Goal: Feedback & Contribution: Contribute content

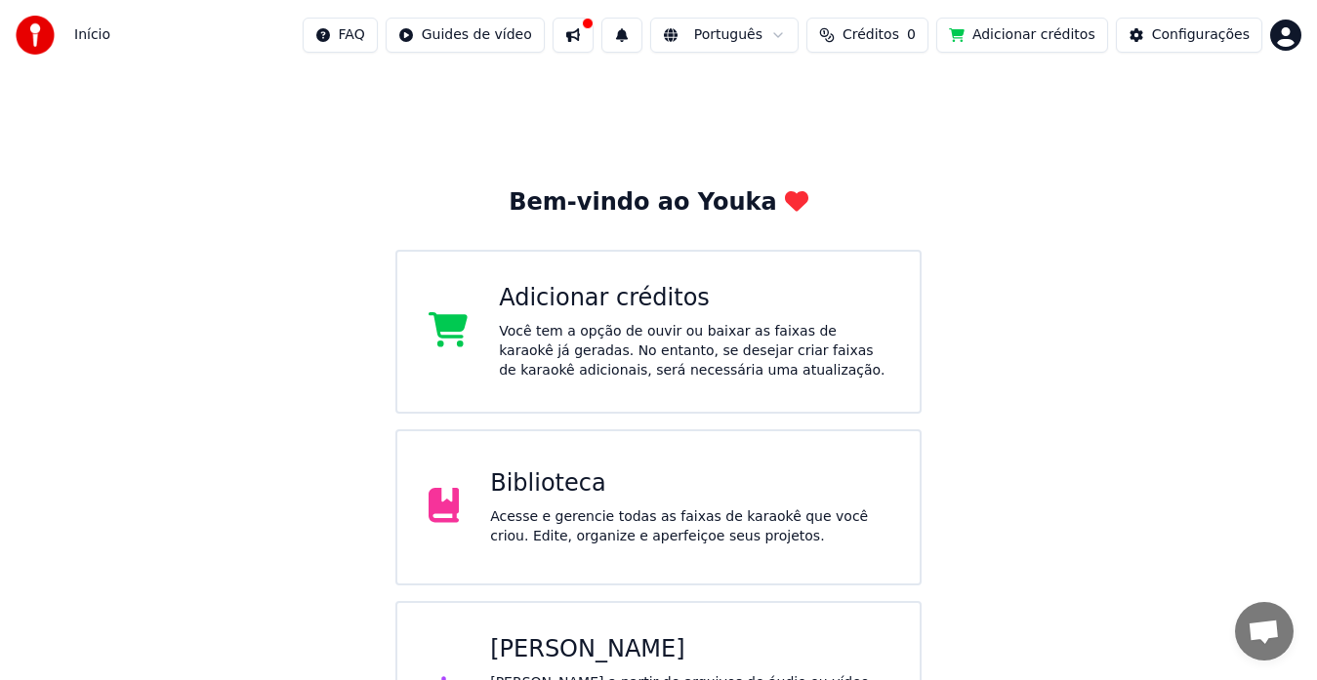
click at [555, 476] on div "Biblioteca" at bounding box center [689, 484] width 398 height 31
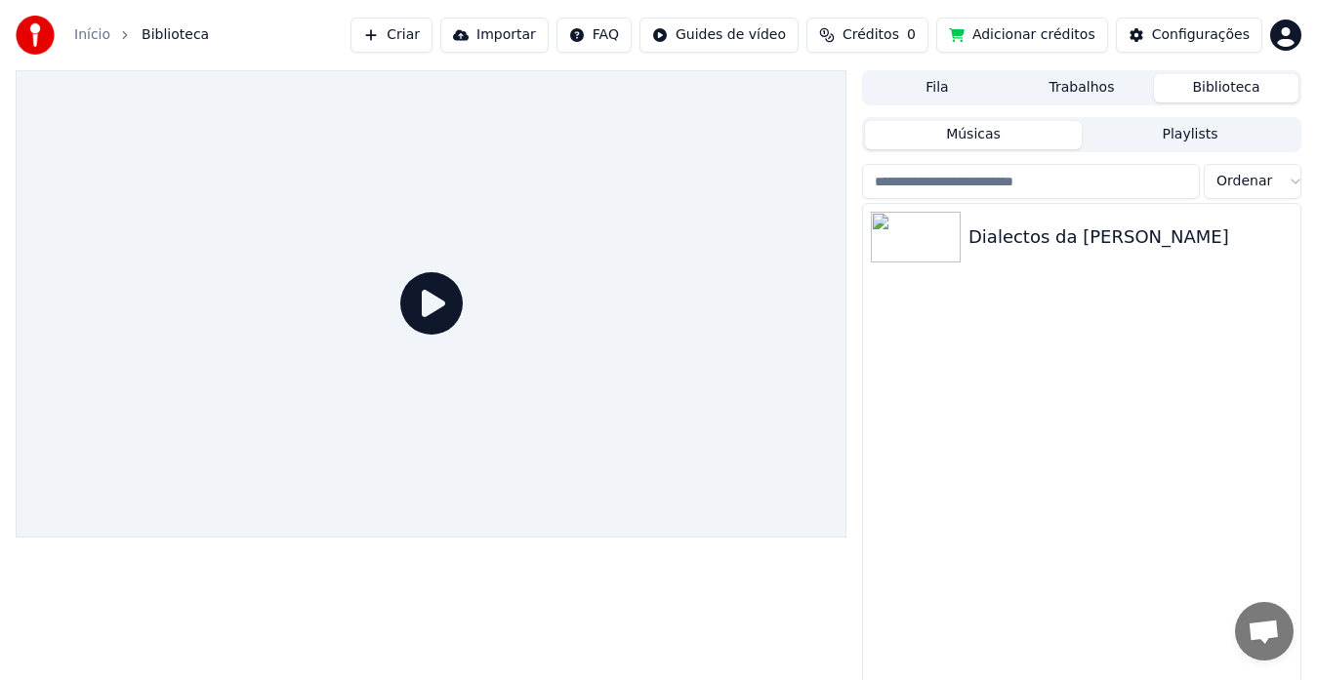
click at [994, 280] on div "Dialectos da [PERSON_NAME]" at bounding box center [1081, 458] width 437 height 509
click at [1024, 200] on div at bounding box center [1081, 201] width 439 height 4
click at [1011, 226] on div "Dialectos da [PERSON_NAME]" at bounding box center [1120, 237] width 305 height 27
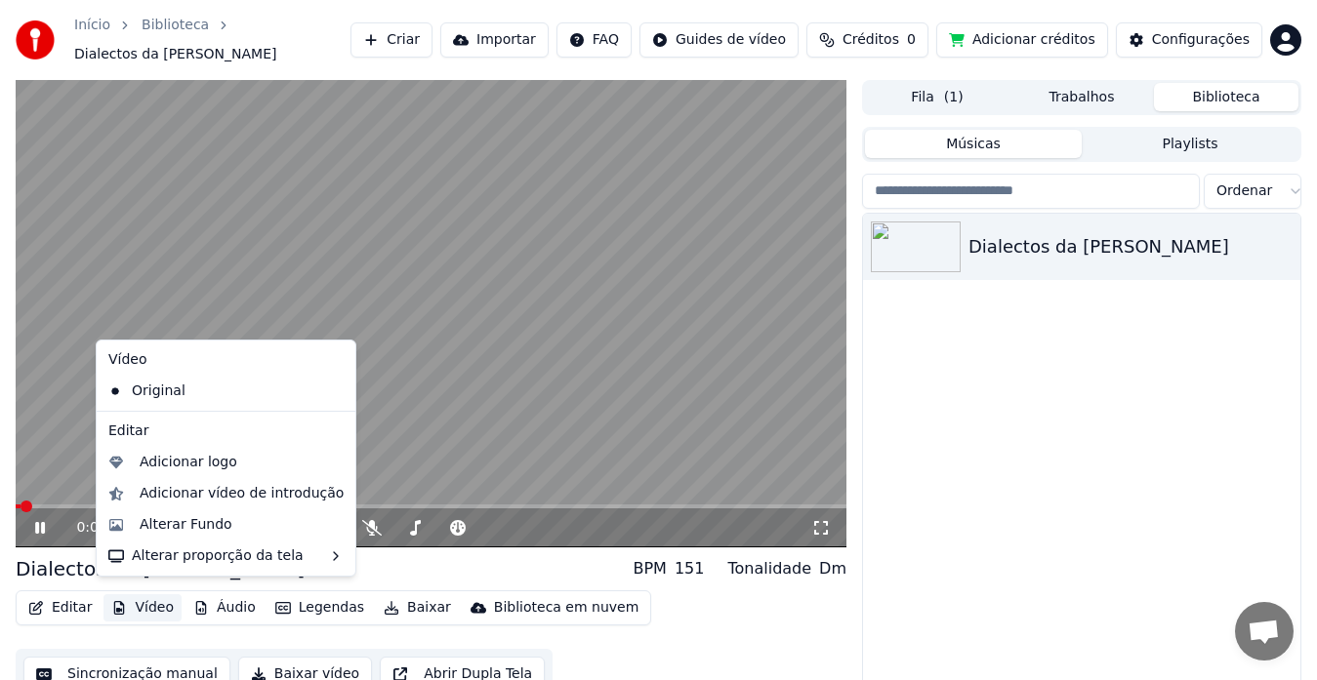
click at [152, 600] on button "Vídeo" at bounding box center [142, 608] width 78 height 27
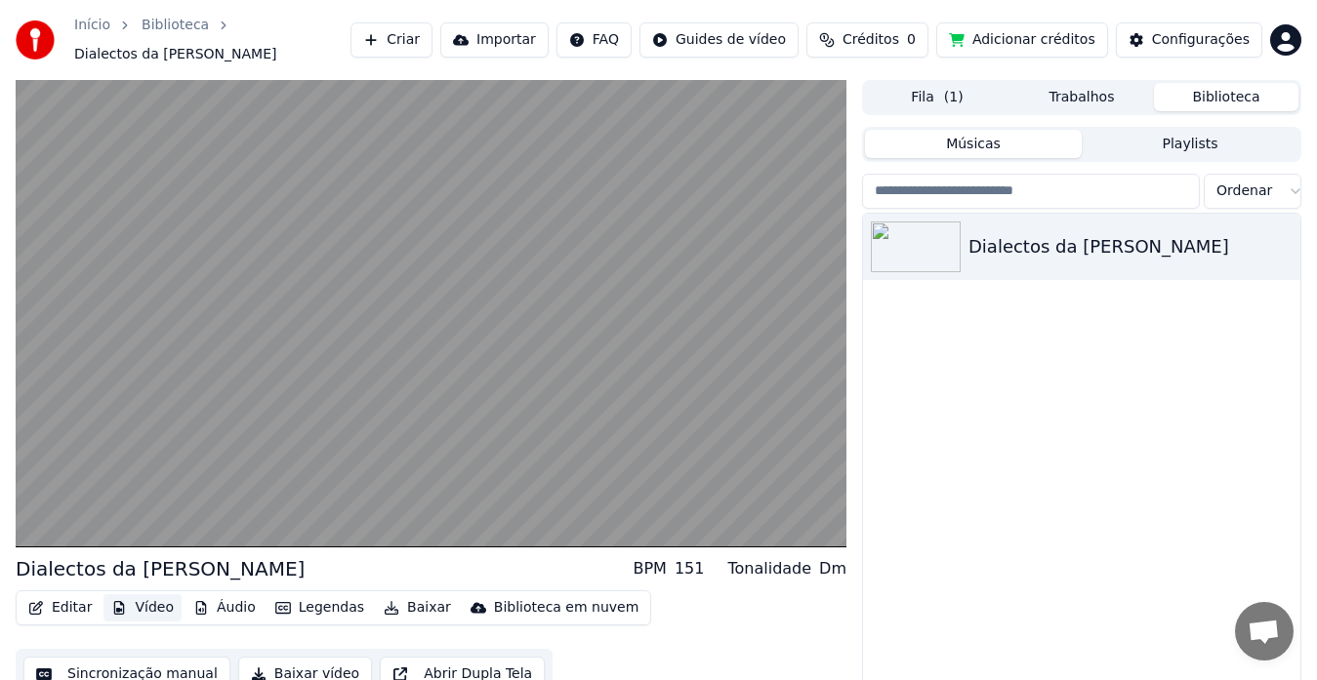
click at [147, 596] on button "Vídeo" at bounding box center [142, 608] width 78 height 27
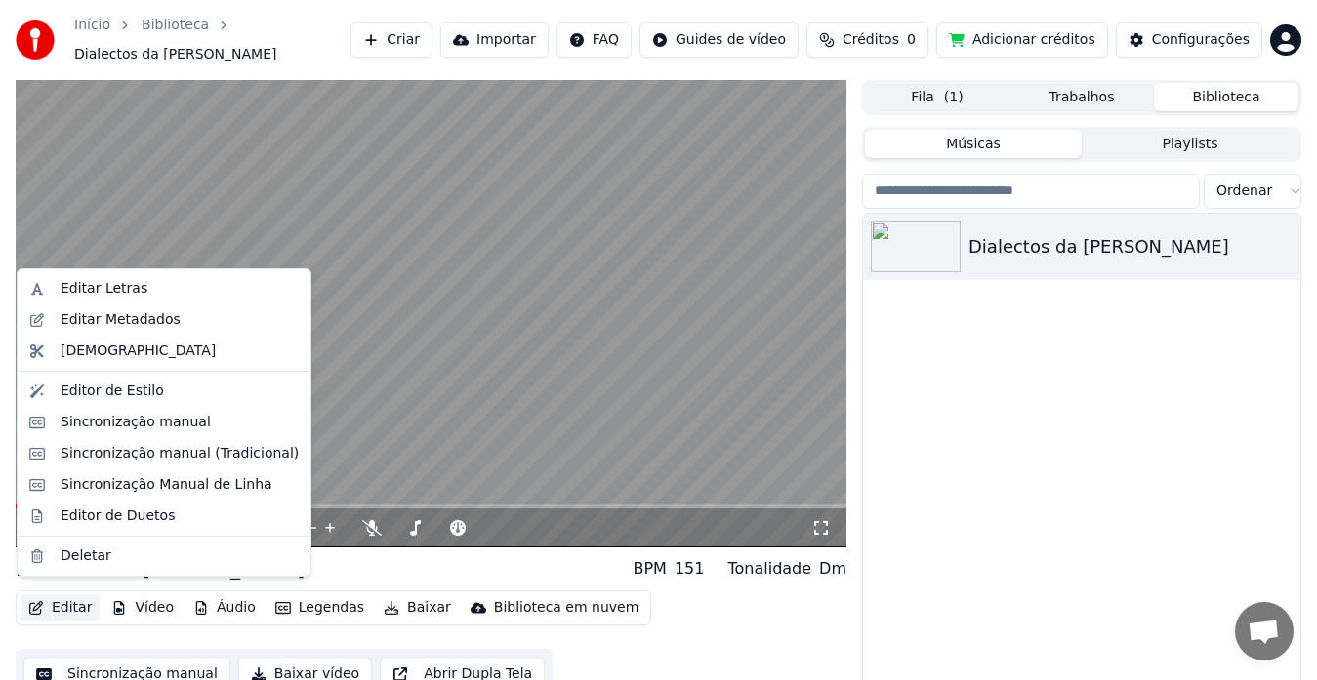
click at [65, 604] on button "Editar" at bounding box center [60, 608] width 79 height 27
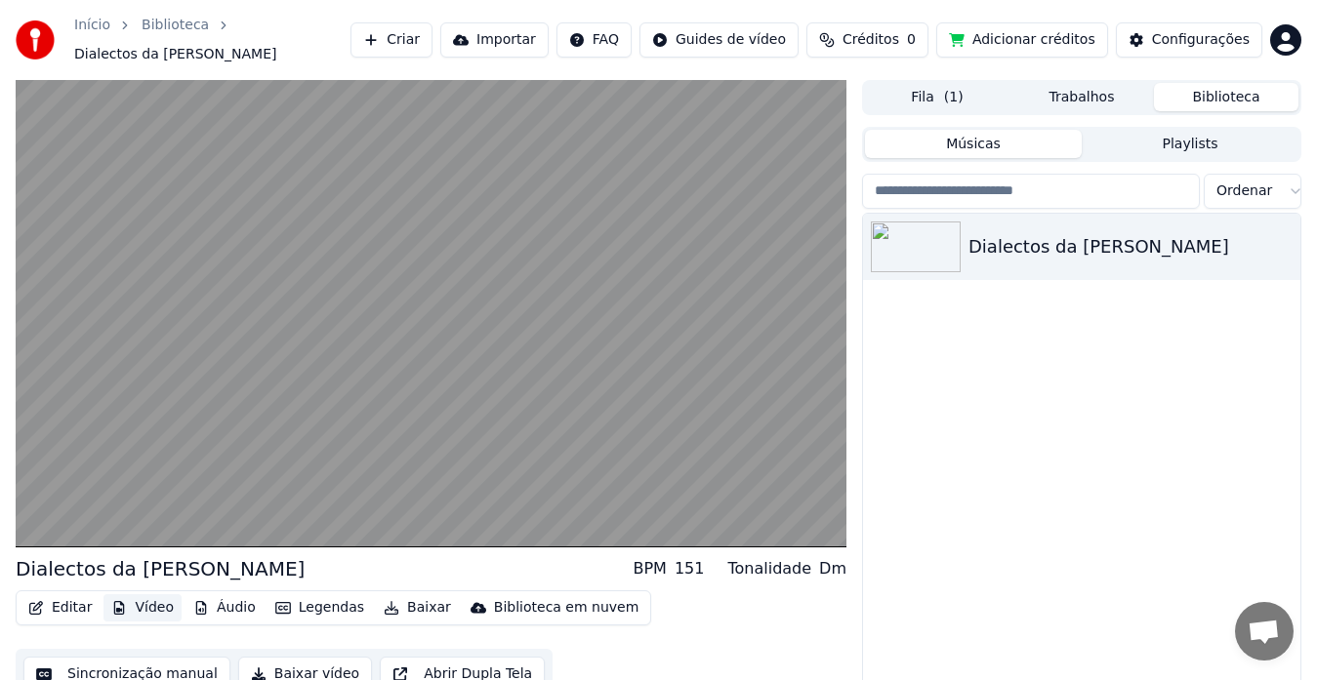
click at [144, 607] on button "Vídeo" at bounding box center [142, 608] width 78 height 27
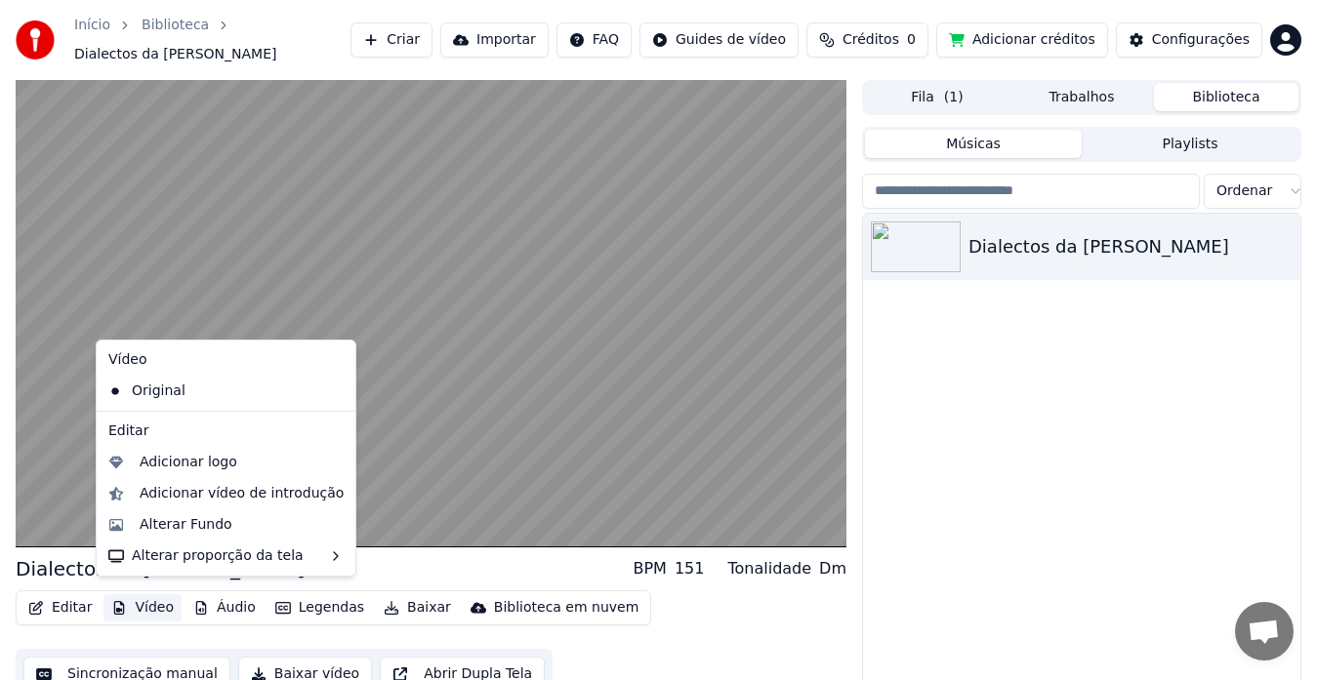
click at [145, 601] on button "Vídeo" at bounding box center [142, 608] width 78 height 27
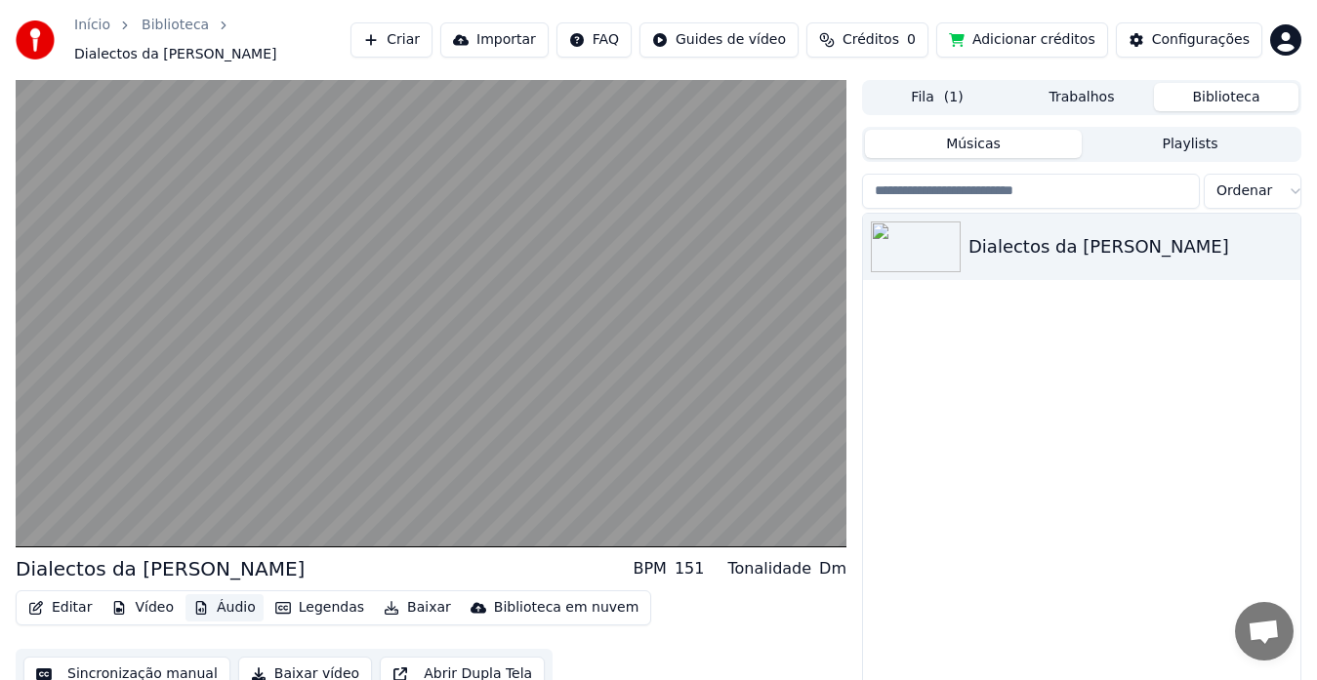
click at [234, 597] on button "Áudio" at bounding box center [224, 608] width 78 height 27
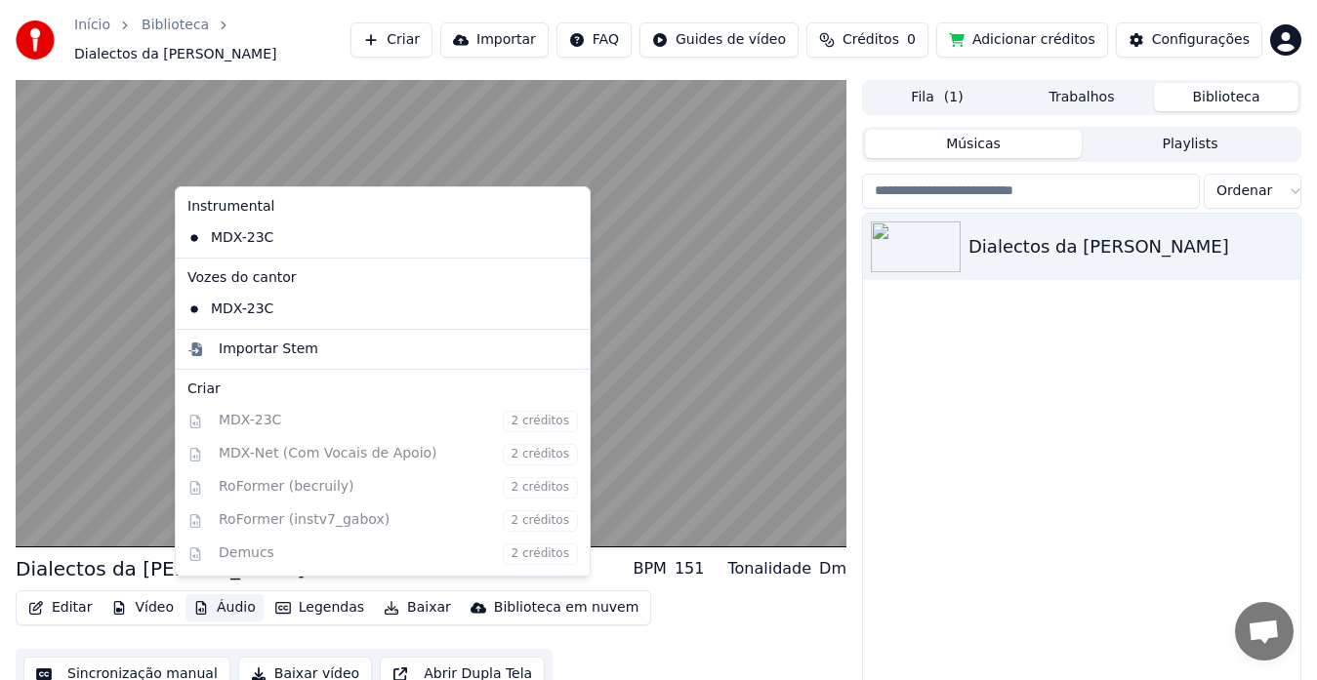
click at [234, 597] on button "Áudio" at bounding box center [224, 608] width 78 height 27
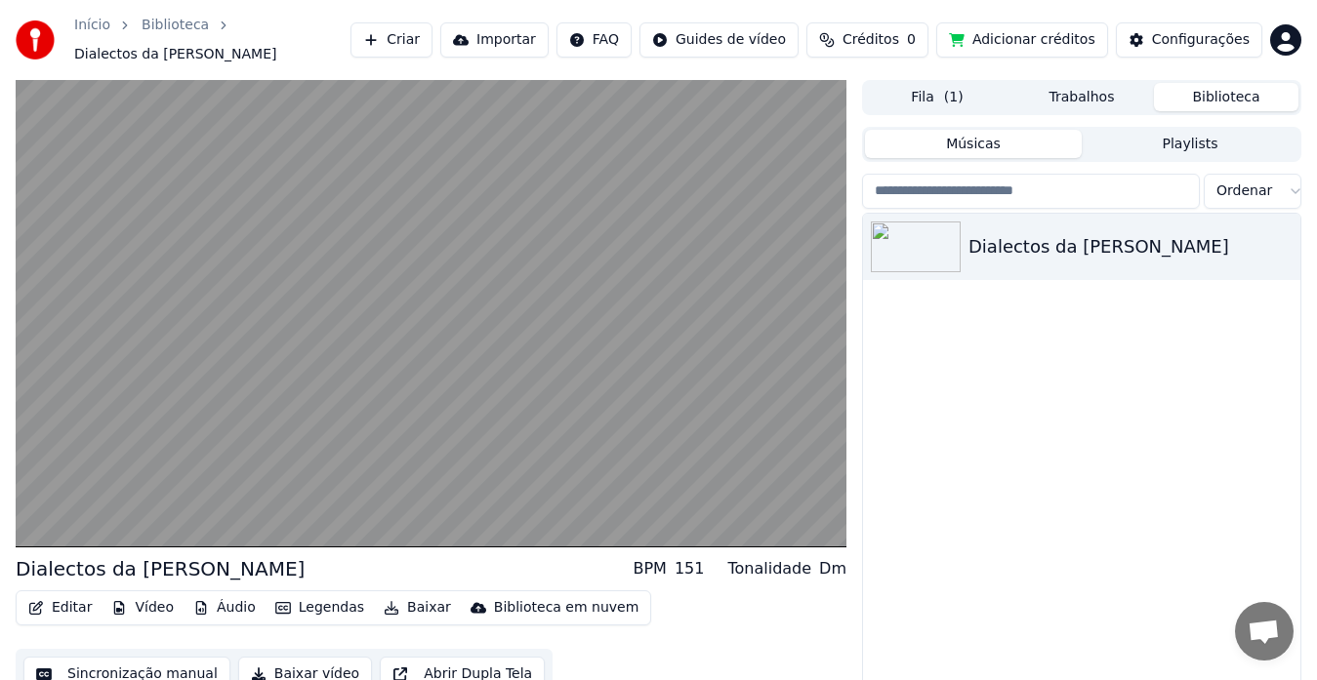
click at [304, 598] on button "Legendas" at bounding box center [319, 608] width 104 height 27
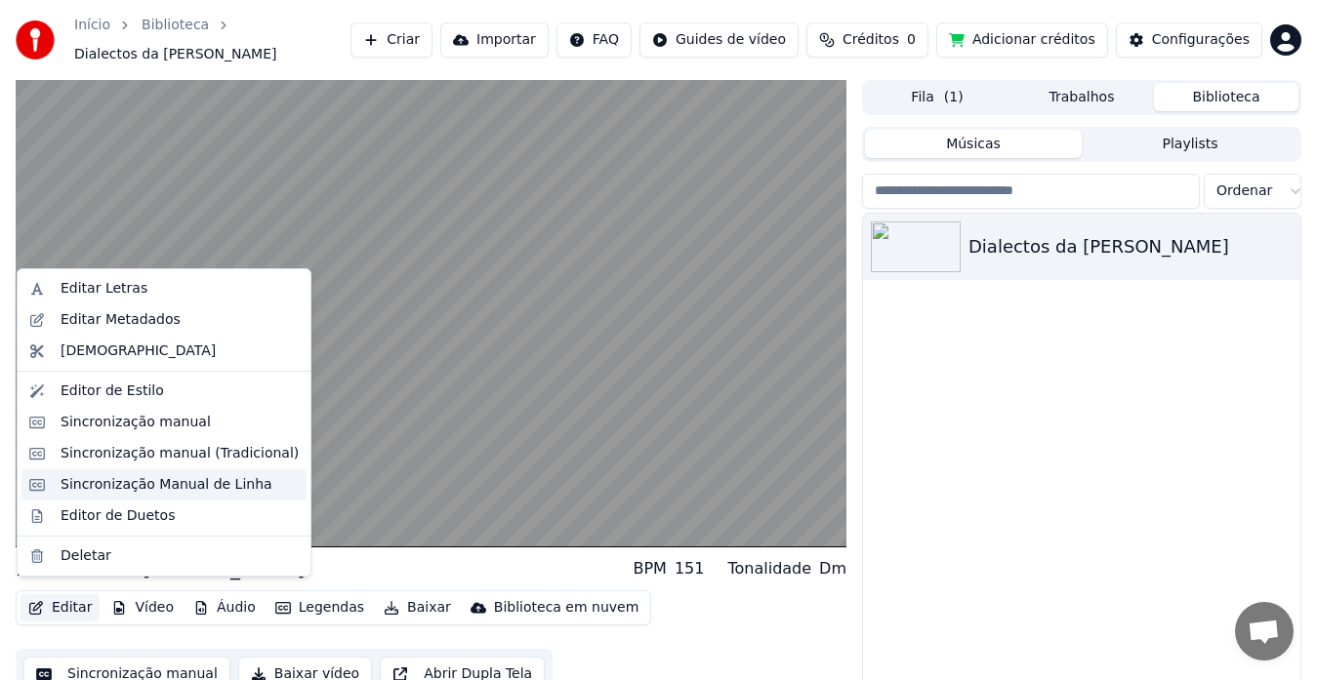
click at [116, 486] on div "Sincronização Manual de Linha" at bounding box center [167, 485] width 212 height 20
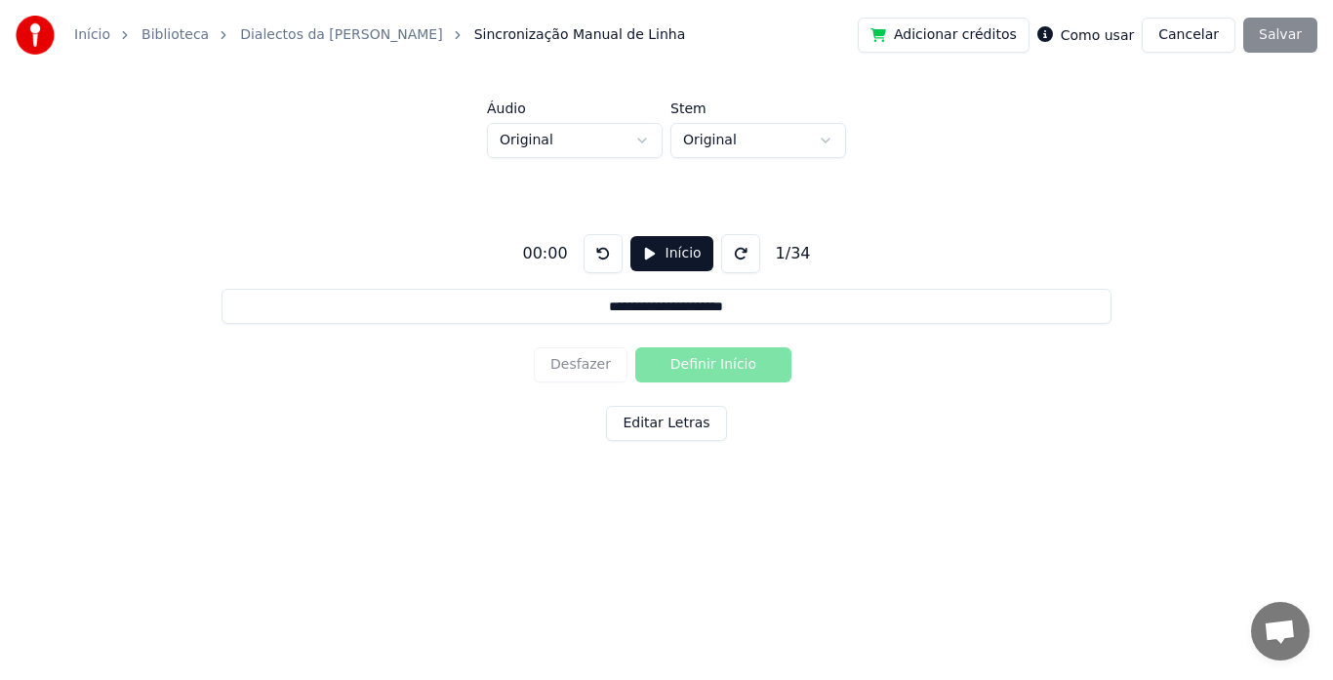
click at [643, 255] on button "Início" at bounding box center [672, 253] width 83 height 35
click at [643, 255] on button "Pausar" at bounding box center [672, 253] width 93 height 35
click at [643, 255] on button "Início" at bounding box center [672, 253] width 83 height 35
click at [714, 362] on button "Definir Início" at bounding box center [714, 365] width 156 height 35
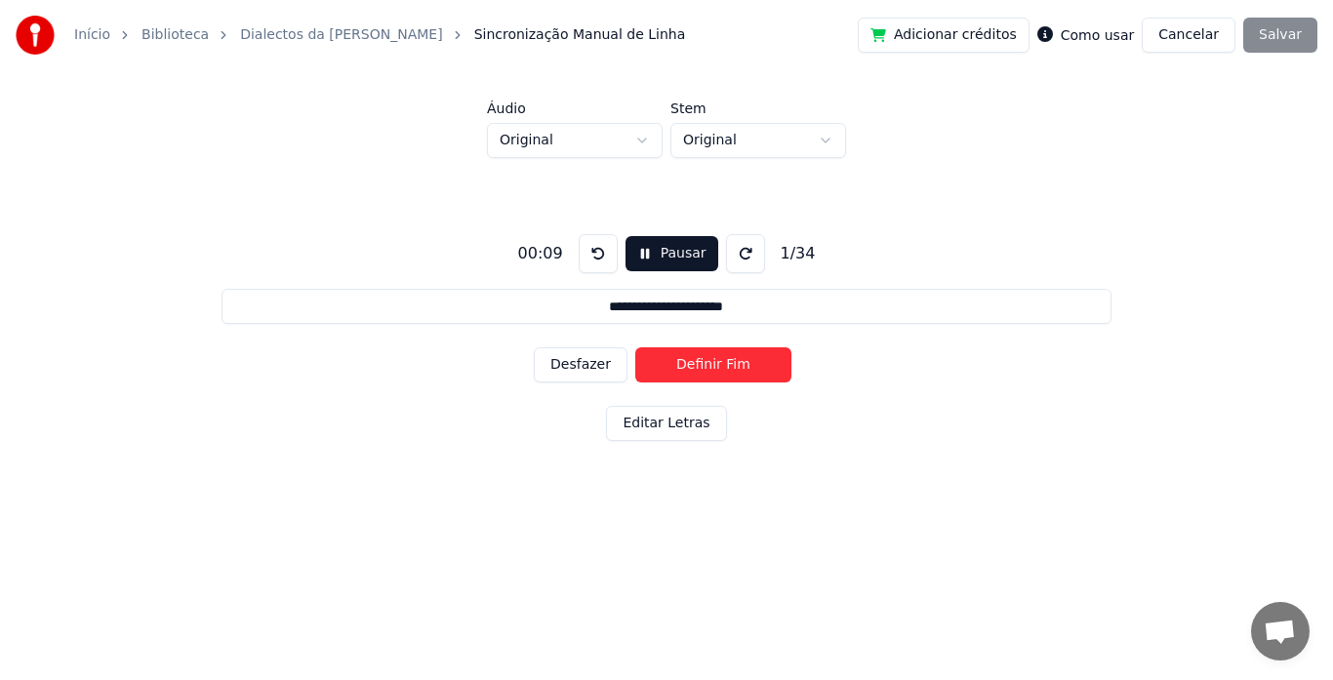
click at [714, 362] on button "Definir Fim" at bounding box center [714, 365] width 156 height 35
type input "**********"
click at [714, 362] on button "Definir Início" at bounding box center [714, 365] width 156 height 35
click at [714, 362] on button "Definir Fim" at bounding box center [714, 365] width 156 height 35
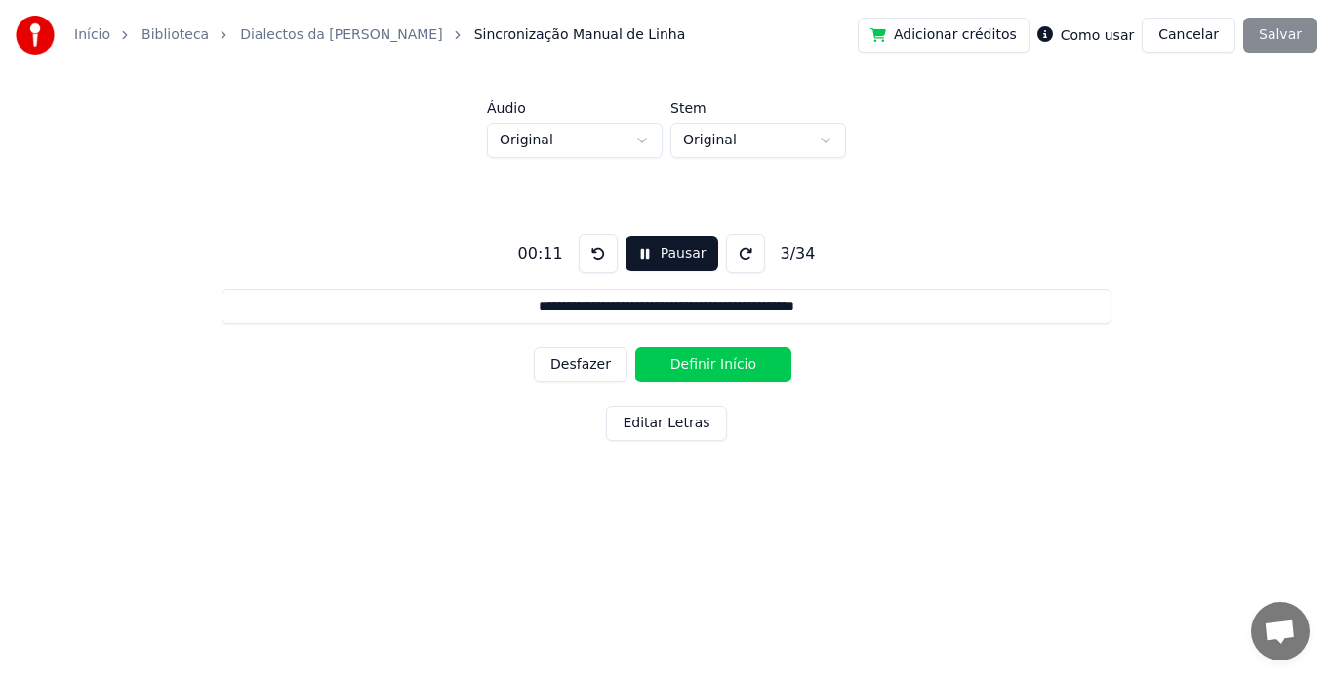
click at [714, 362] on button "Definir Início" at bounding box center [714, 365] width 156 height 35
click at [714, 362] on button "Definir Fim" at bounding box center [714, 365] width 156 height 35
click at [714, 362] on button "Definir Início" at bounding box center [714, 365] width 156 height 35
click at [714, 362] on button "Definir Fim" at bounding box center [714, 365] width 156 height 35
type input "**********"
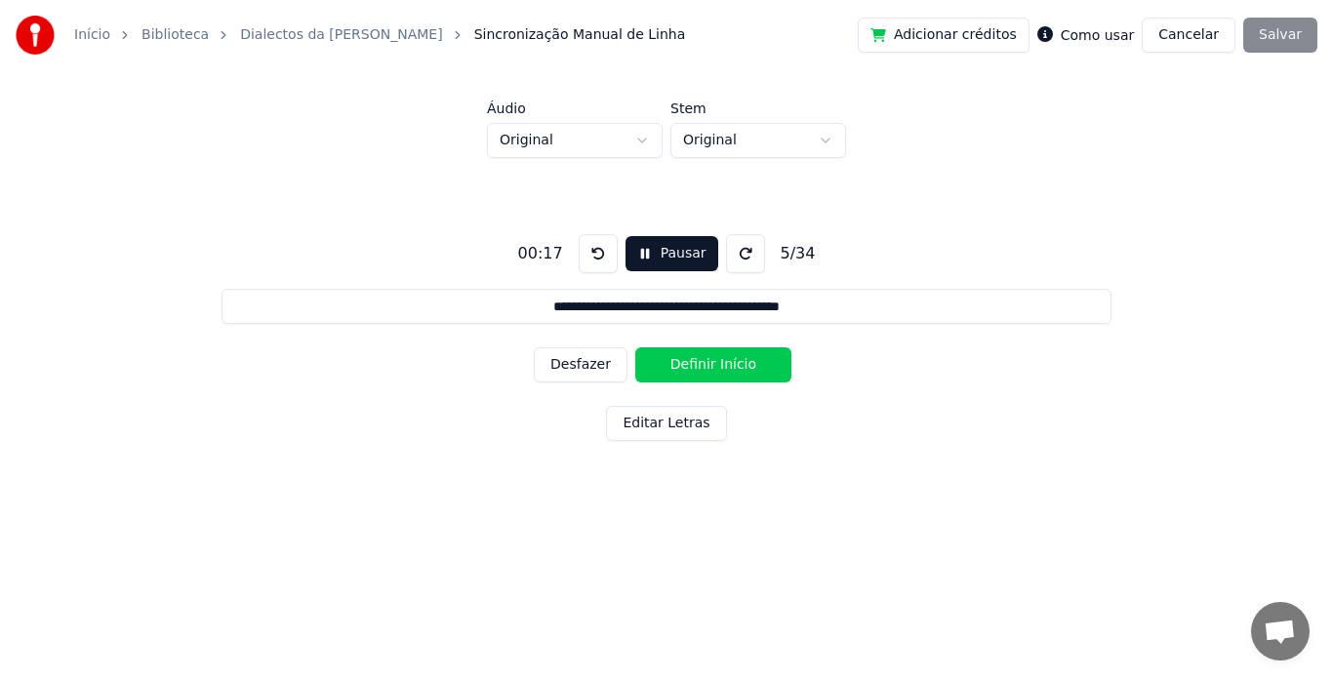
click at [603, 245] on button at bounding box center [598, 253] width 39 height 39
click at [632, 254] on button "Pausar" at bounding box center [672, 253] width 93 height 35
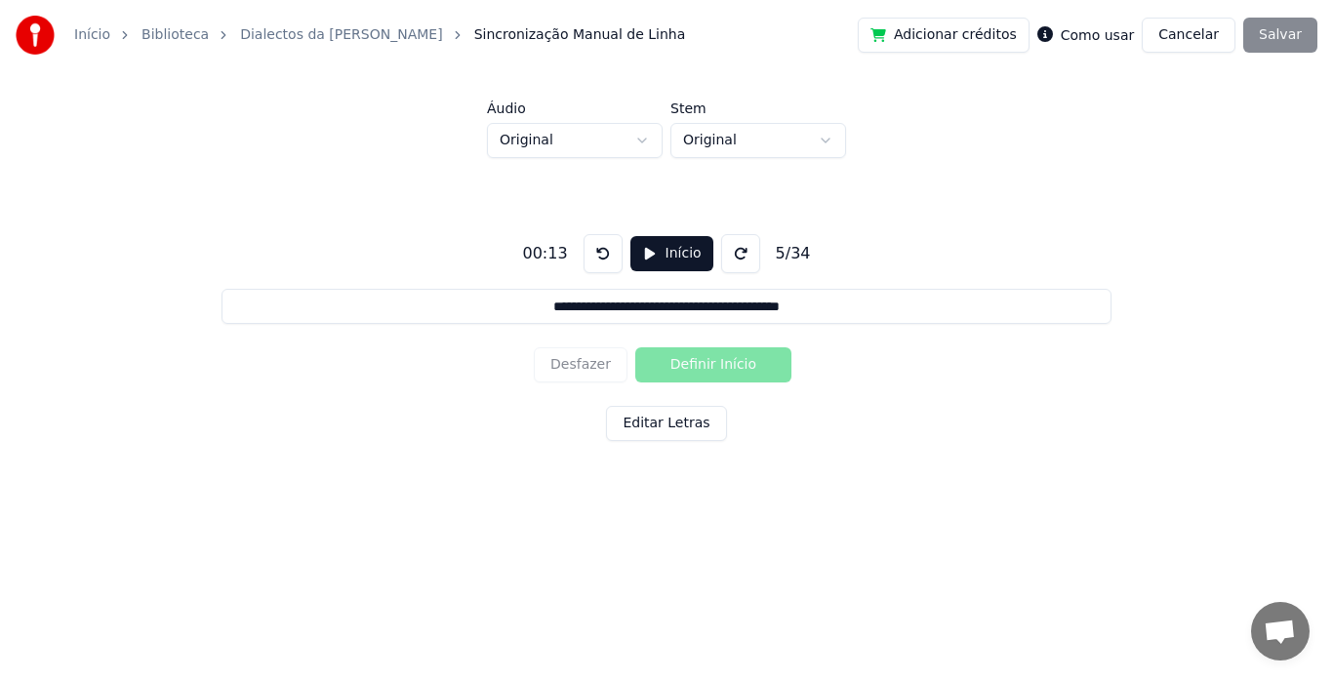
click at [594, 257] on button at bounding box center [603, 253] width 39 height 39
click at [598, 257] on button at bounding box center [603, 253] width 39 height 39
click at [631, 417] on button "Editar Letras" at bounding box center [666, 423] width 120 height 35
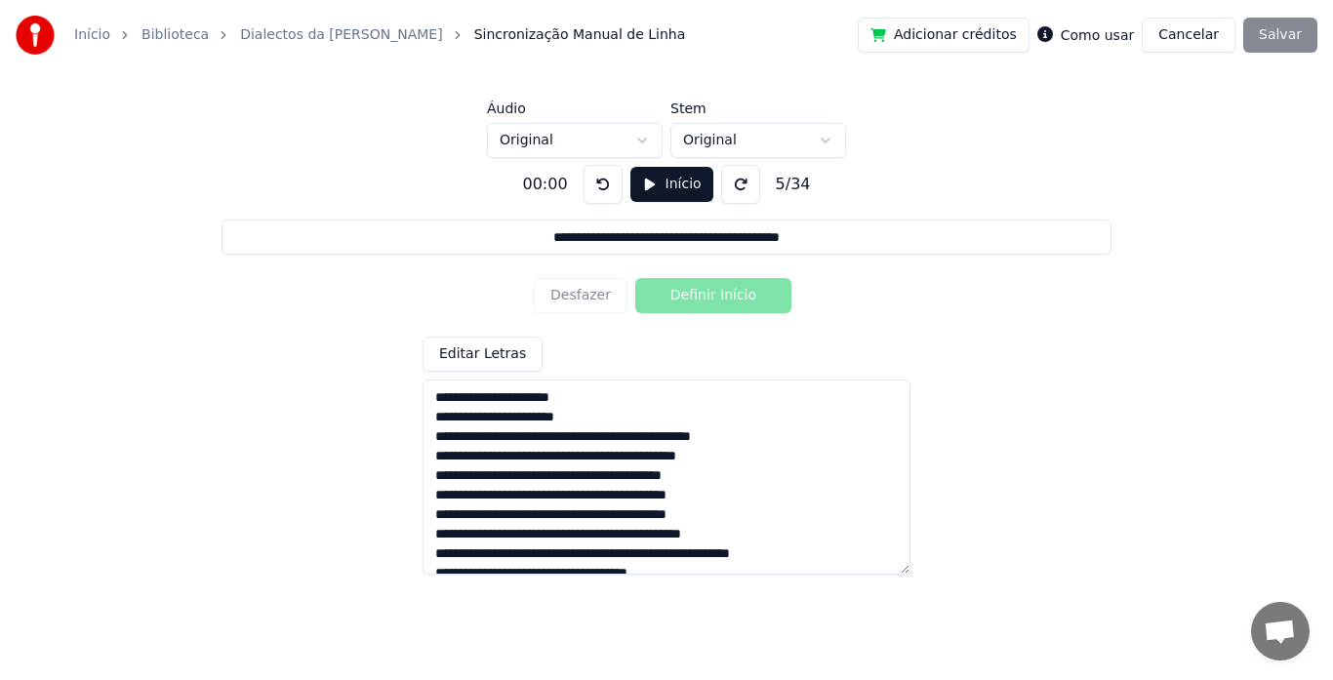
click at [433, 423] on textarea at bounding box center [667, 477] width 488 height 195
type input "**********"
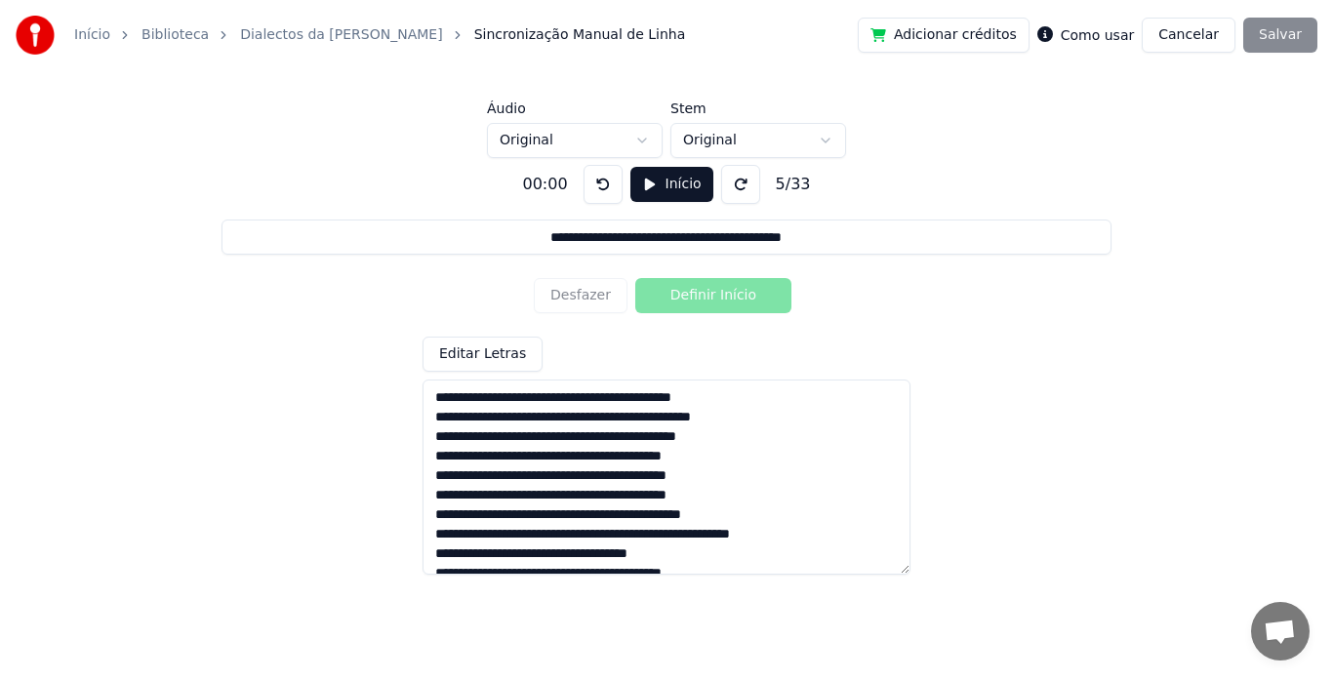
type textarea "**********"
click at [615, 349] on div "Editar Letras" at bounding box center [667, 456] width 488 height 238
click at [596, 179] on button at bounding box center [603, 184] width 39 height 39
click at [578, 312] on div "Desfazer Definir Início" at bounding box center [667, 295] width 266 height 51
click at [579, 292] on div "Desfazer Definir Início" at bounding box center [667, 295] width 266 height 51
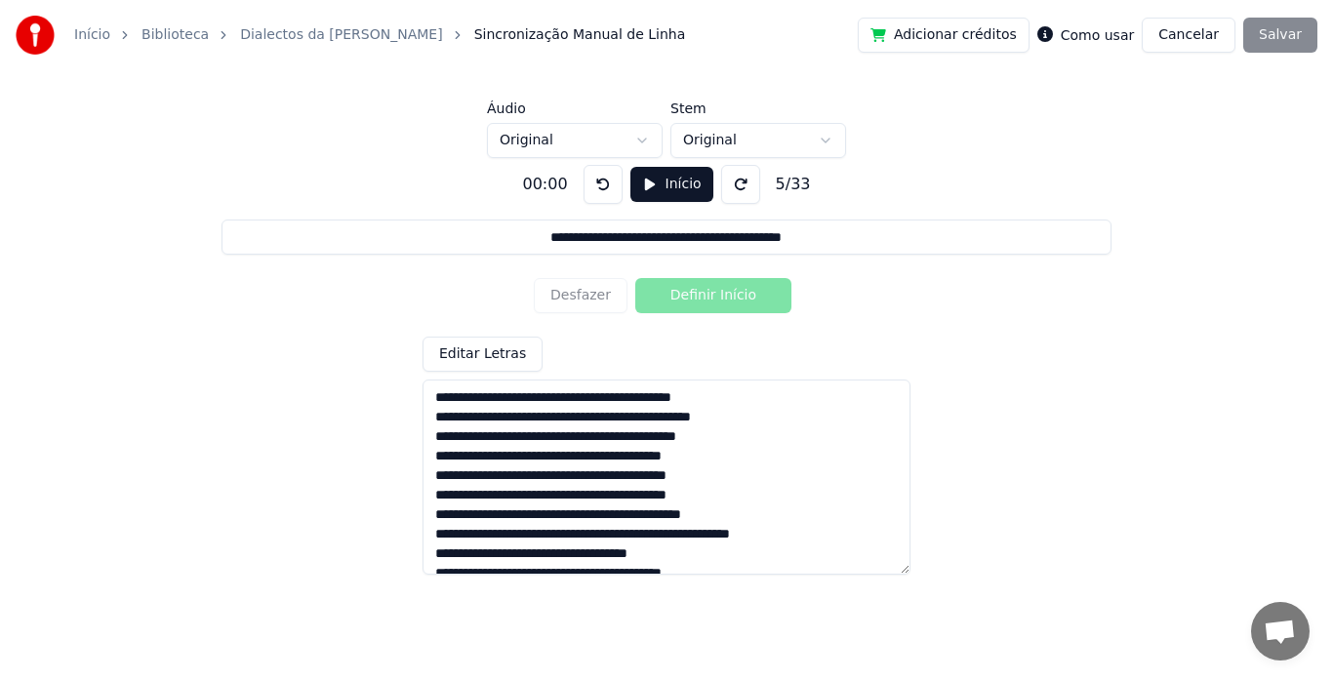
click at [665, 183] on button "Início" at bounding box center [672, 184] width 83 height 35
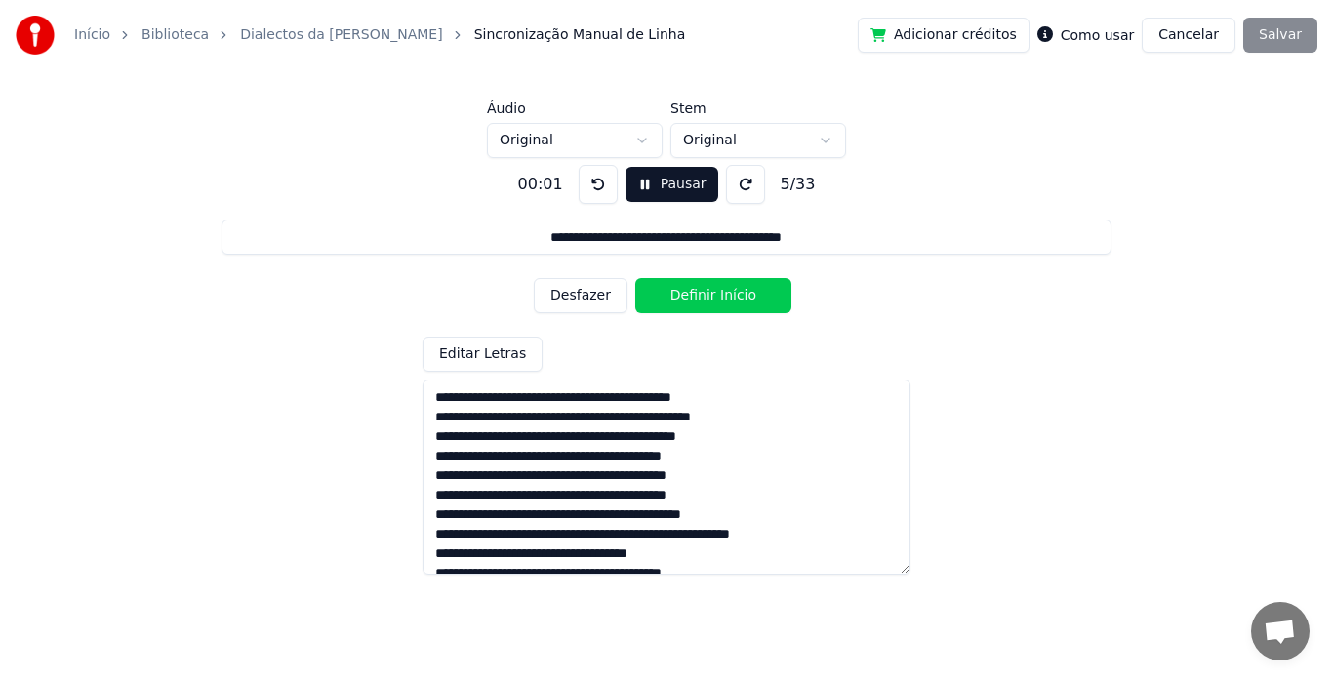
click at [614, 291] on button "Desfazer" at bounding box center [581, 295] width 94 height 35
click at [591, 298] on button "Desfazer" at bounding box center [581, 295] width 94 height 35
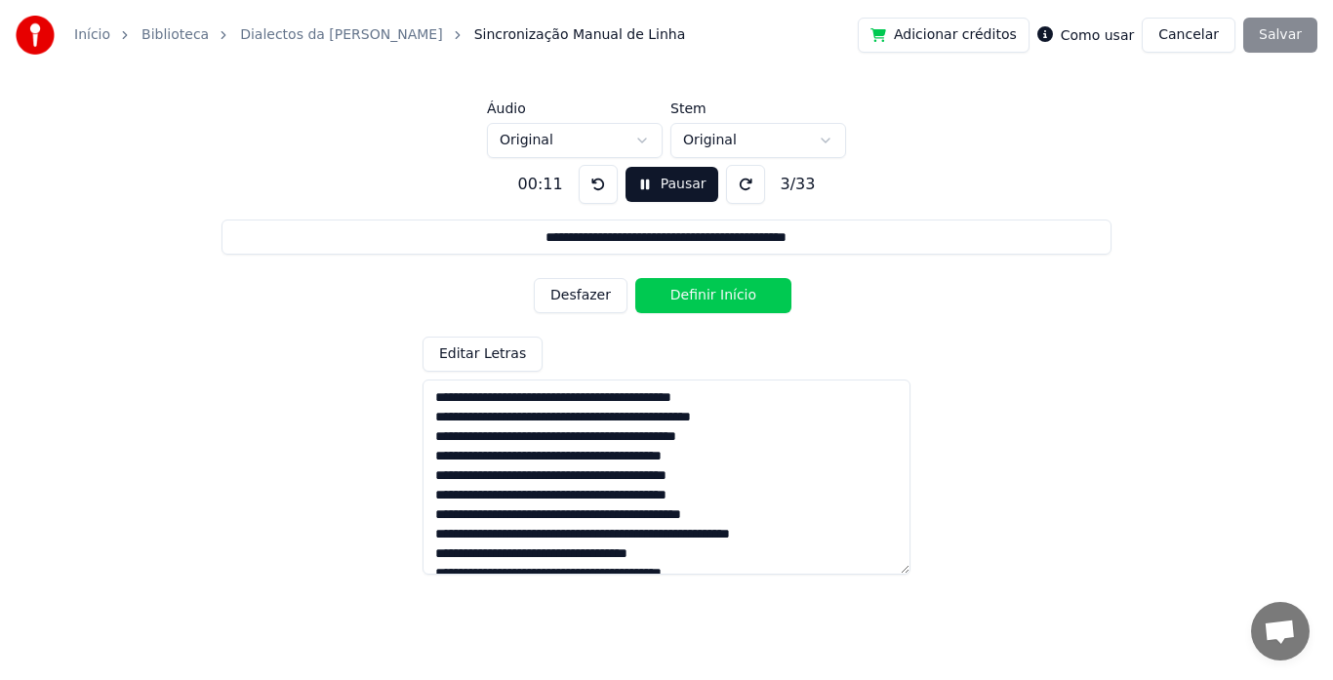
type input "**********"
click at [591, 298] on button "Desfazer" at bounding box center [581, 295] width 94 height 35
click at [591, 298] on div "Desfazer Definir Início" at bounding box center [667, 295] width 266 height 51
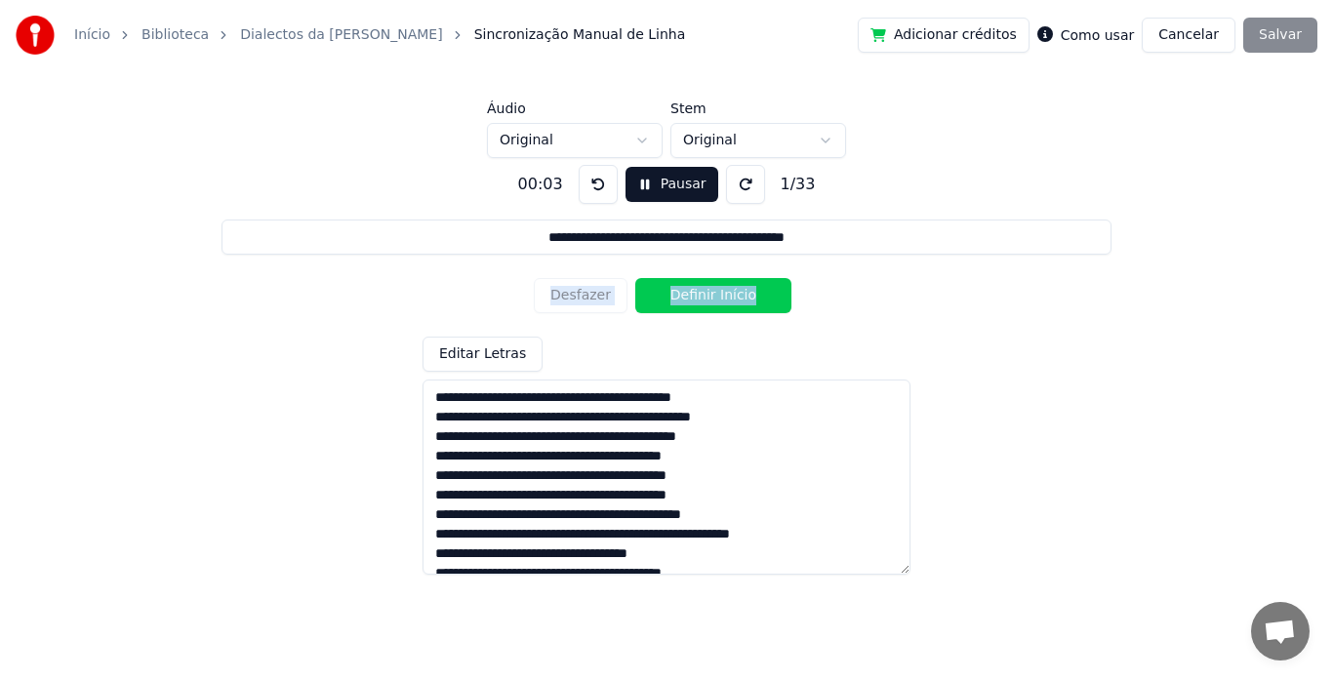
click at [591, 298] on div "Desfazer Definir Início" at bounding box center [667, 295] width 266 height 51
copy div "Desfazer Definir Início"
click at [871, 303] on div "**********" at bounding box center [666, 362] width 1271 height 408
click at [692, 293] on button "Definir Início" at bounding box center [714, 295] width 156 height 35
click at [692, 293] on button "Definir Fim" at bounding box center [714, 295] width 156 height 35
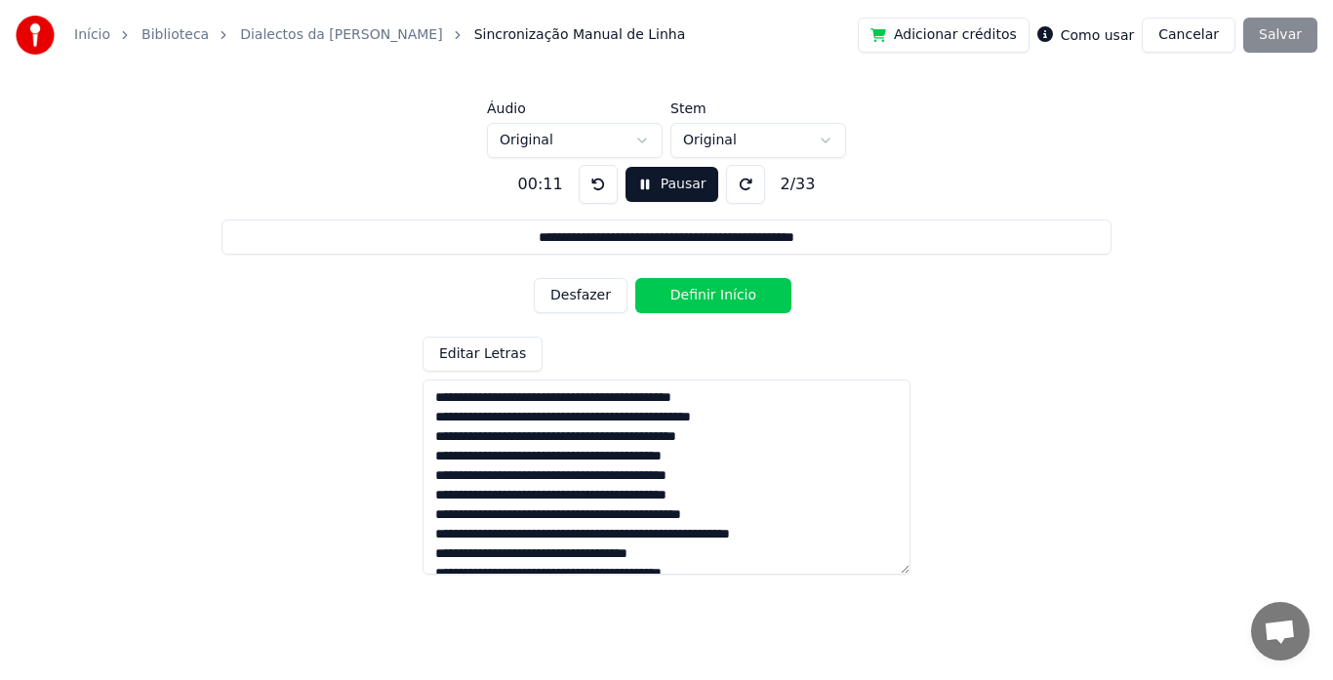
click at [692, 293] on button "Definir Início" at bounding box center [714, 295] width 156 height 35
click at [692, 293] on button "Definir Fim" at bounding box center [714, 295] width 156 height 35
click at [692, 293] on button "Definir Início" at bounding box center [714, 295] width 156 height 35
click at [692, 293] on button "Definir Fim" at bounding box center [714, 295] width 156 height 35
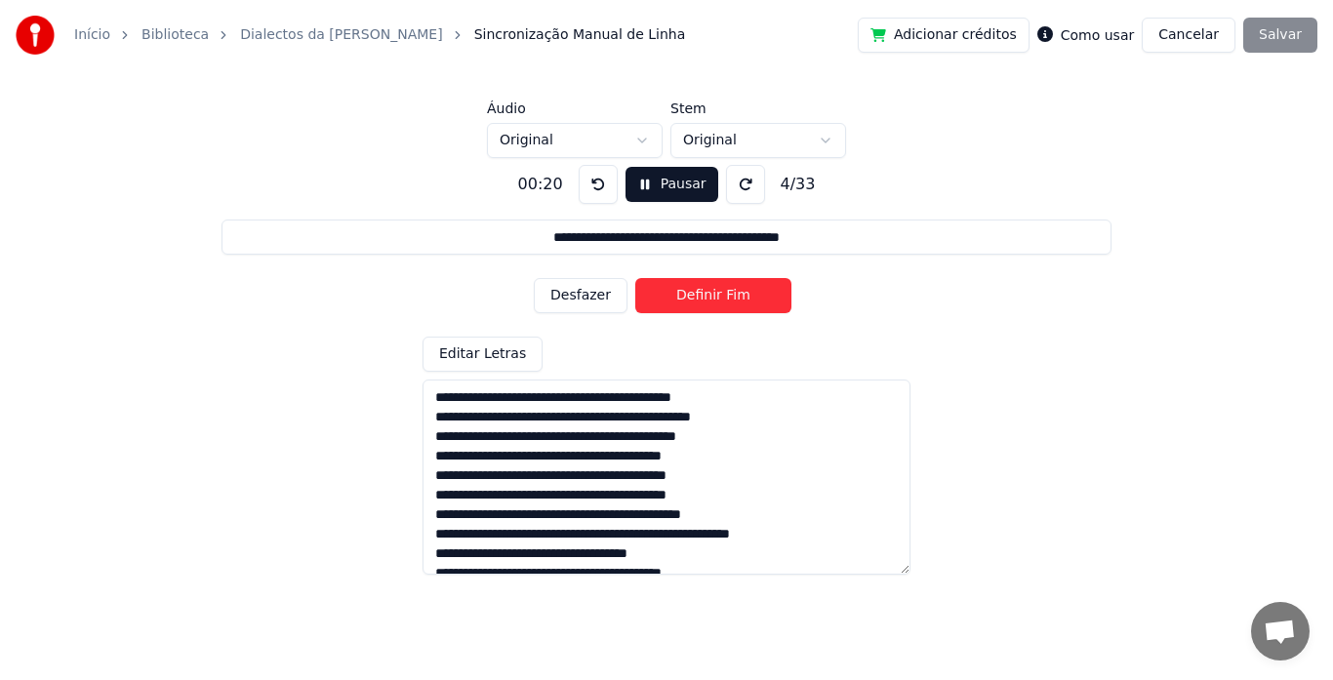
click at [692, 293] on button "Definir Fim" at bounding box center [714, 295] width 156 height 35
click at [692, 293] on button "Definir Início" at bounding box center [714, 295] width 156 height 35
click at [692, 293] on button "Definir Fim" at bounding box center [714, 295] width 156 height 35
click at [692, 293] on button "Definir Início" at bounding box center [714, 295] width 156 height 35
click at [692, 293] on button "Definir Fim" at bounding box center [714, 295] width 156 height 35
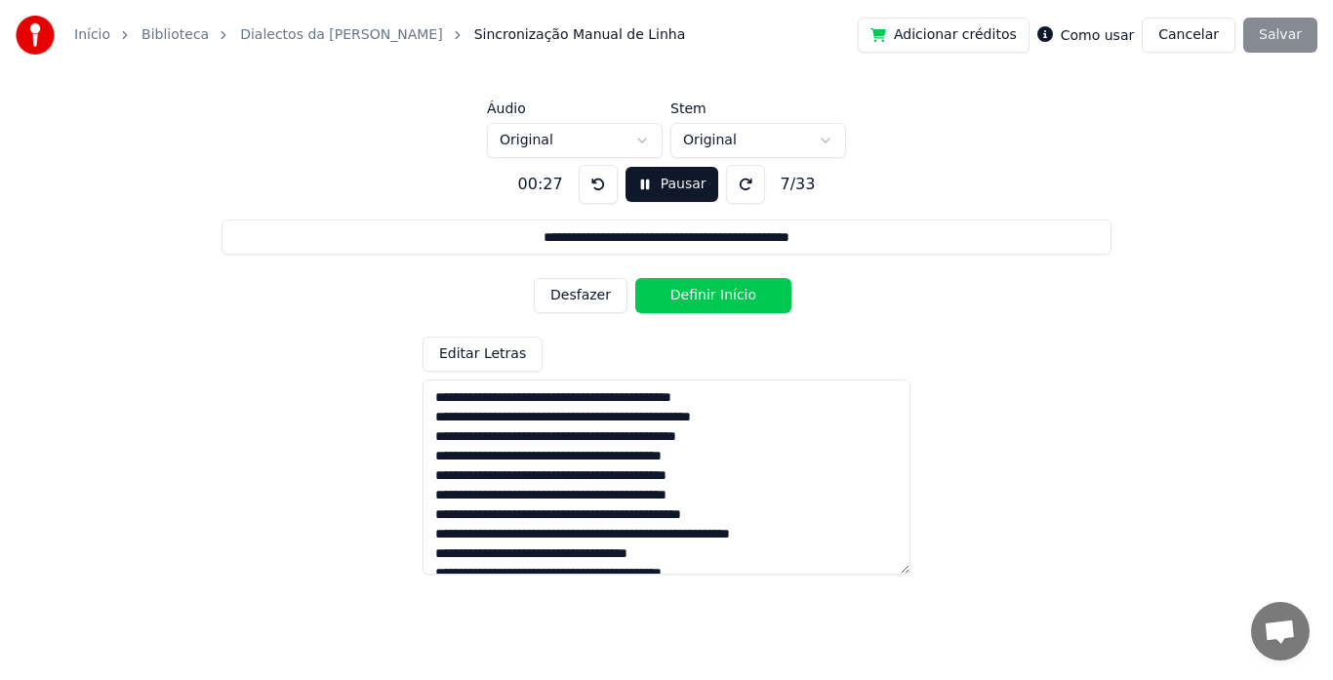
click at [692, 293] on button "Definir Início" at bounding box center [714, 295] width 156 height 35
click at [692, 293] on button "Definir Fim" at bounding box center [714, 295] width 156 height 35
click at [692, 293] on button "Definir Início" at bounding box center [714, 295] width 156 height 35
click at [692, 293] on button "Definir Fim" at bounding box center [714, 295] width 156 height 35
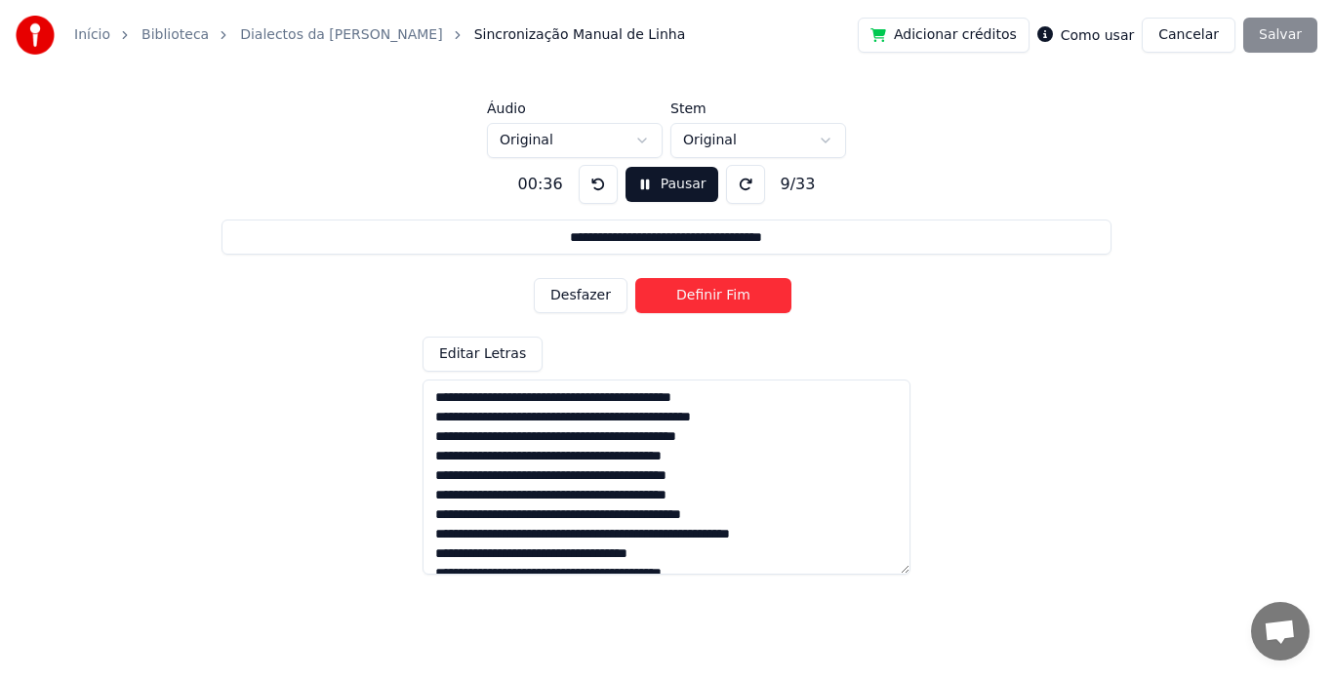
click at [692, 293] on button "Definir Fim" at bounding box center [714, 295] width 156 height 35
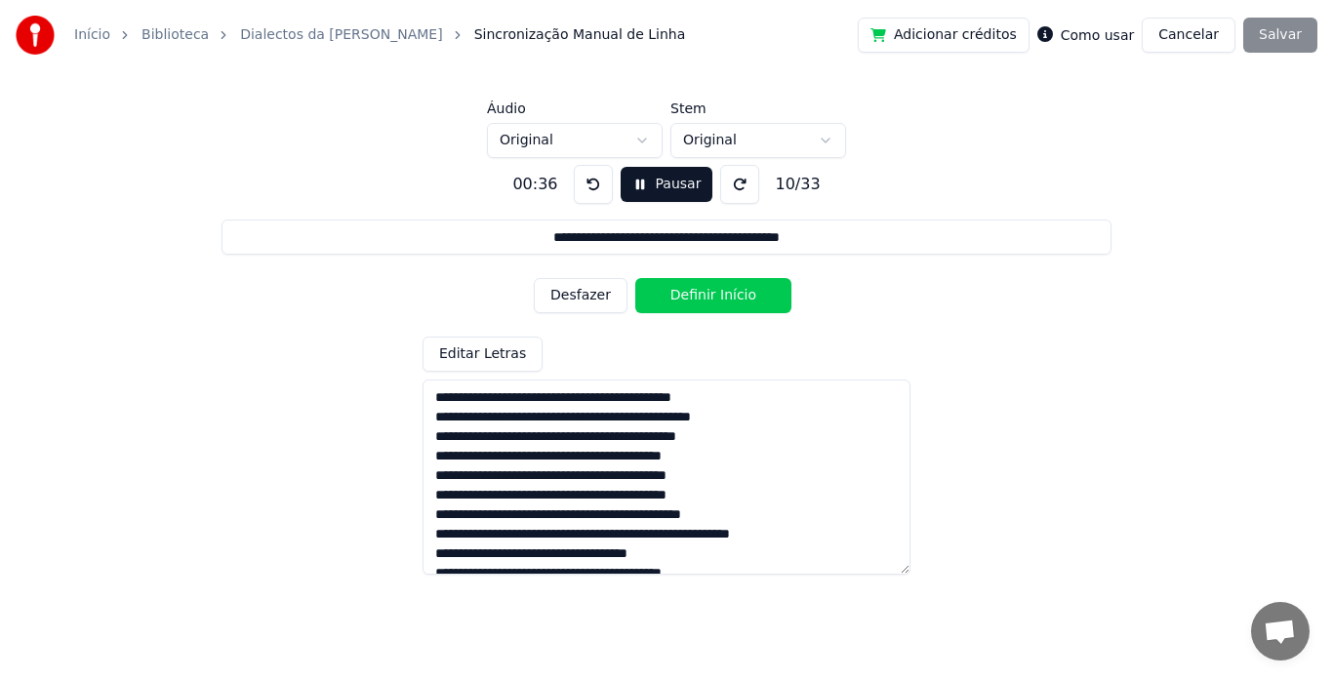
click at [692, 293] on button "Definir Início" at bounding box center [714, 295] width 156 height 35
click at [692, 293] on button "Definir Fim" at bounding box center [714, 295] width 156 height 35
click at [692, 293] on button "Definir Início" at bounding box center [714, 295] width 156 height 35
click at [692, 293] on button "Definir Fim" at bounding box center [714, 295] width 156 height 35
click at [692, 293] on button "Definir Início" at bounding box center [714, 295] width 156 height 35
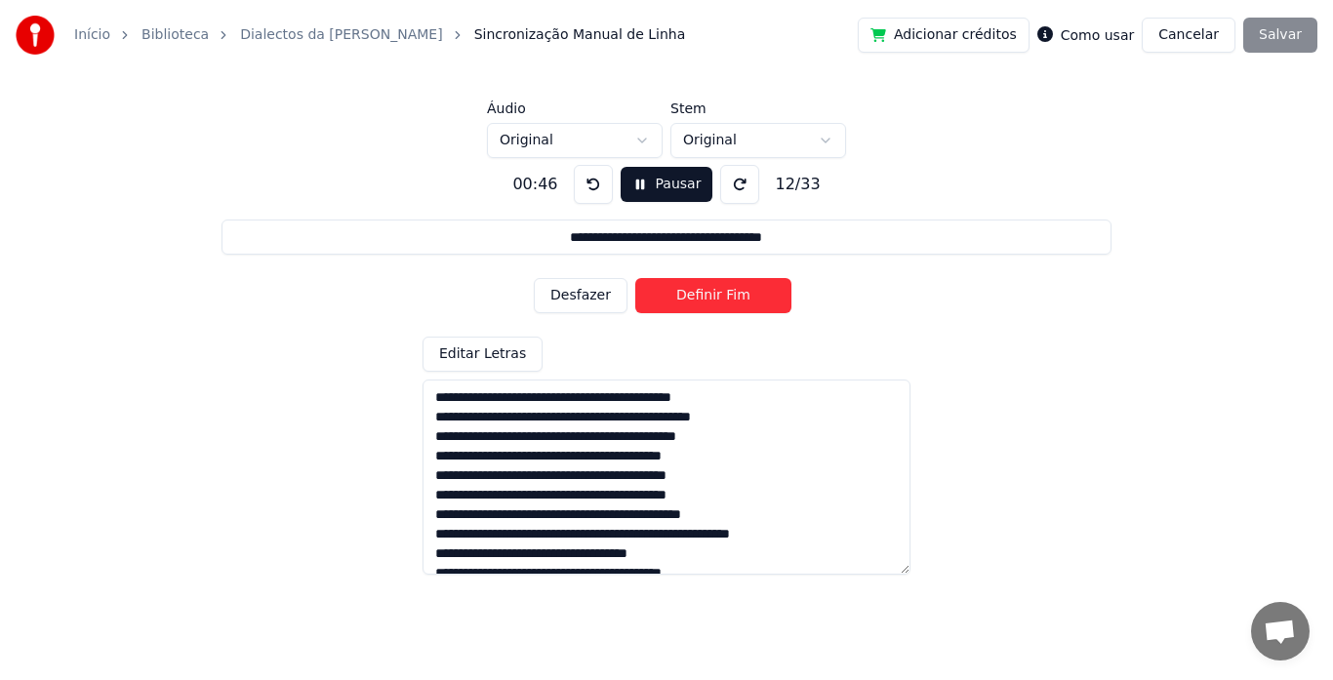
click at [692, 293] on button "Definir Fim" at bounding box center [714, 295] width 156 height 35
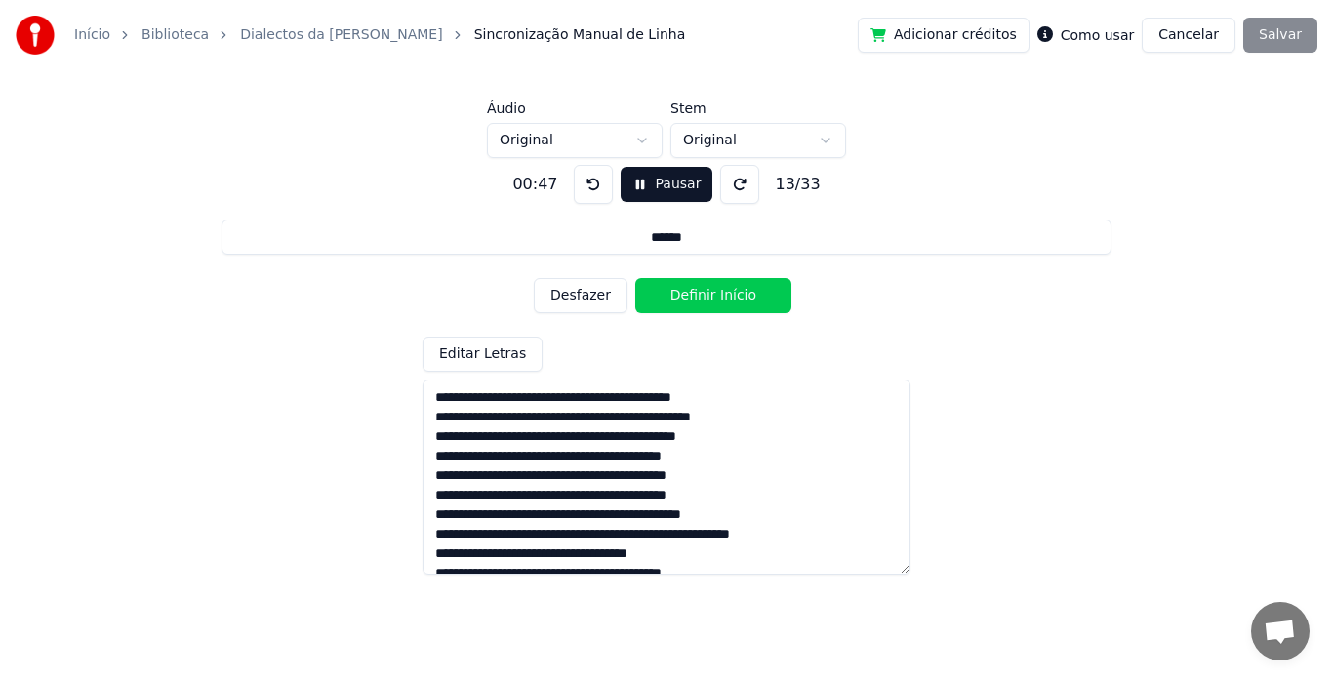
click at [692, 293] on button "Definir Início" at bounding box center [714, 295] width 156 height 35
click at [692, 293] on button "Definir Fim" at bounding box center [714, 295] width 156 height 35
click at [692, 293] on button "Definir Início" at bounding box center [714, 295] width 156 height 35
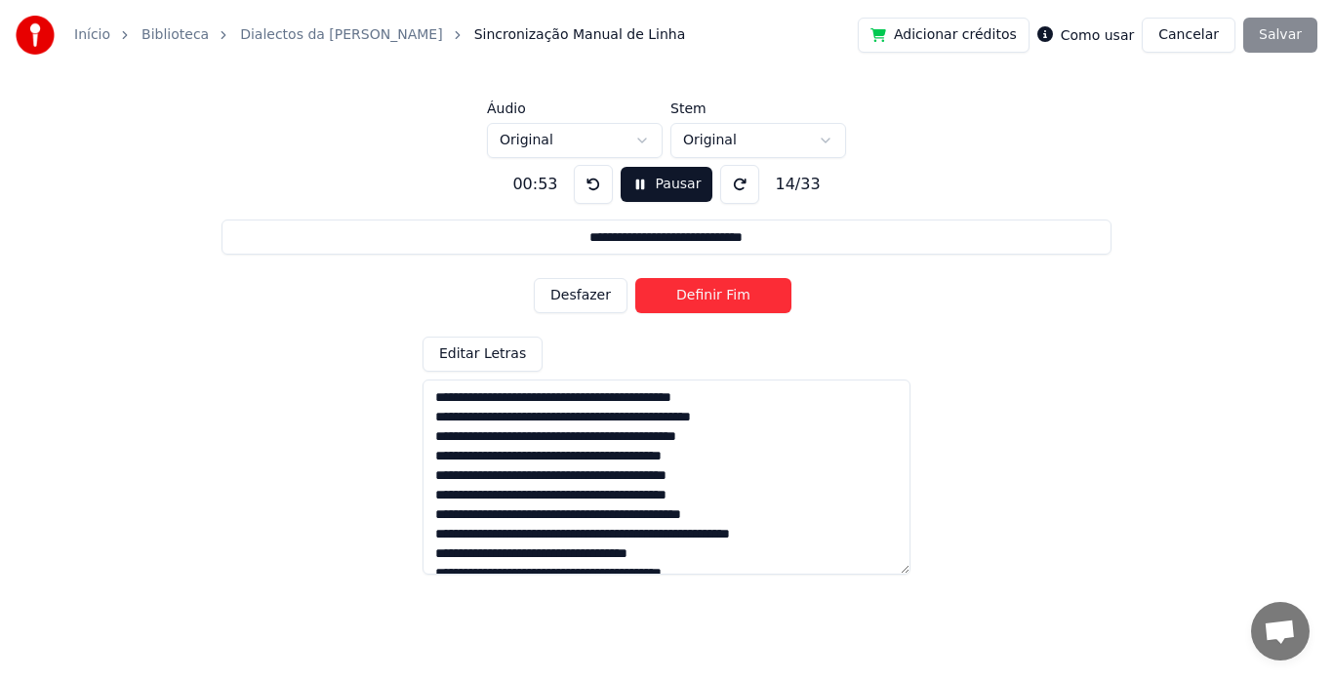
click at [692, 293] on button "Definir Fim" at bounding box center [714, 295] width 156 height 35
click at [692, 293] on button "Definir Início" at bounding box center [714, 295] width 156 height 35
click at [692, 293] on button "Definir Fim" at bounding box center [714, 295] width 156 height 35
click at [692, 293] on button "Definir Início" at bounding box center [714, 295] width 156 height 35
click at [692, 293] on button "Definir Fim" at bounding box center [714, 295] width 156 height 35
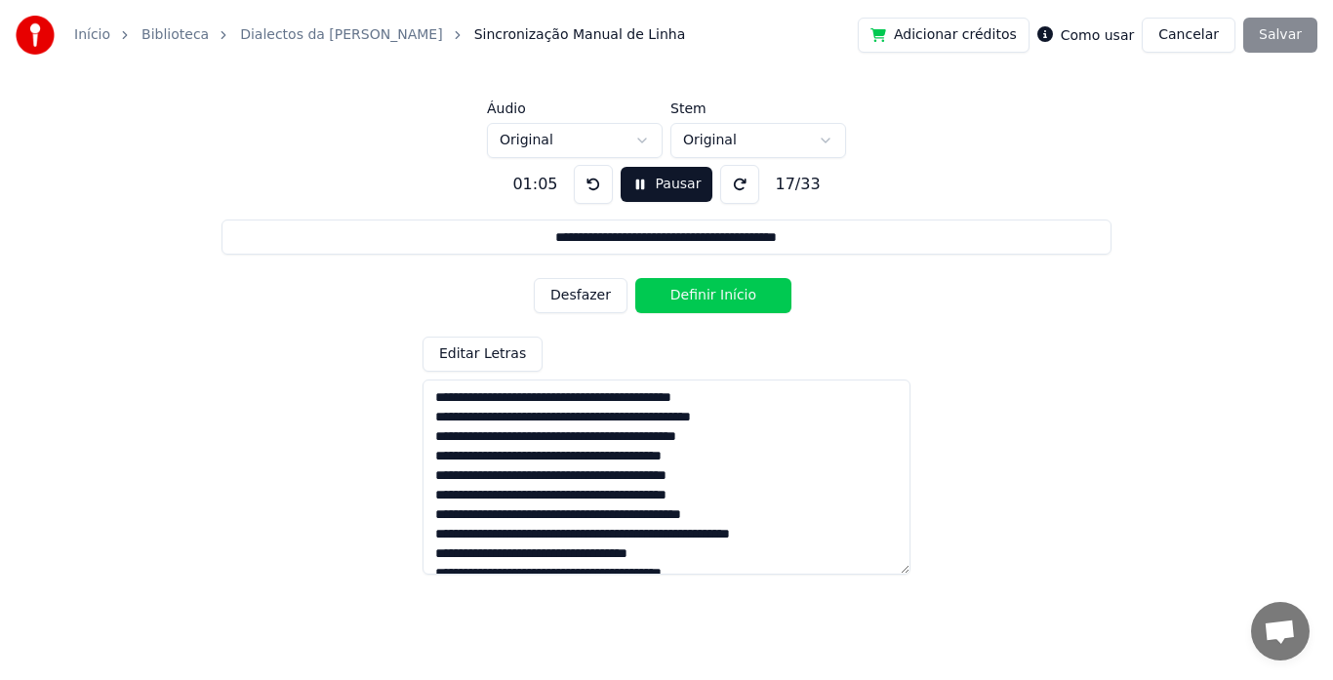
click at [581, 178] on button at bounding box center [593, 184] width 39 height 39
click at [578, 288] on button "Desfazer" at bounding box center [581, 295] width 94 height 35
click at [602, 289] on button "Desfazer" at bounding box center [581, 295] width 94 height 35
click at [669, 293] on button "Definir Início" at bounding box center [714, 295] width 156 height 35
click at [669, 293] on button "Definir Fim" at bounding box center [714, 295] width 156 height 35
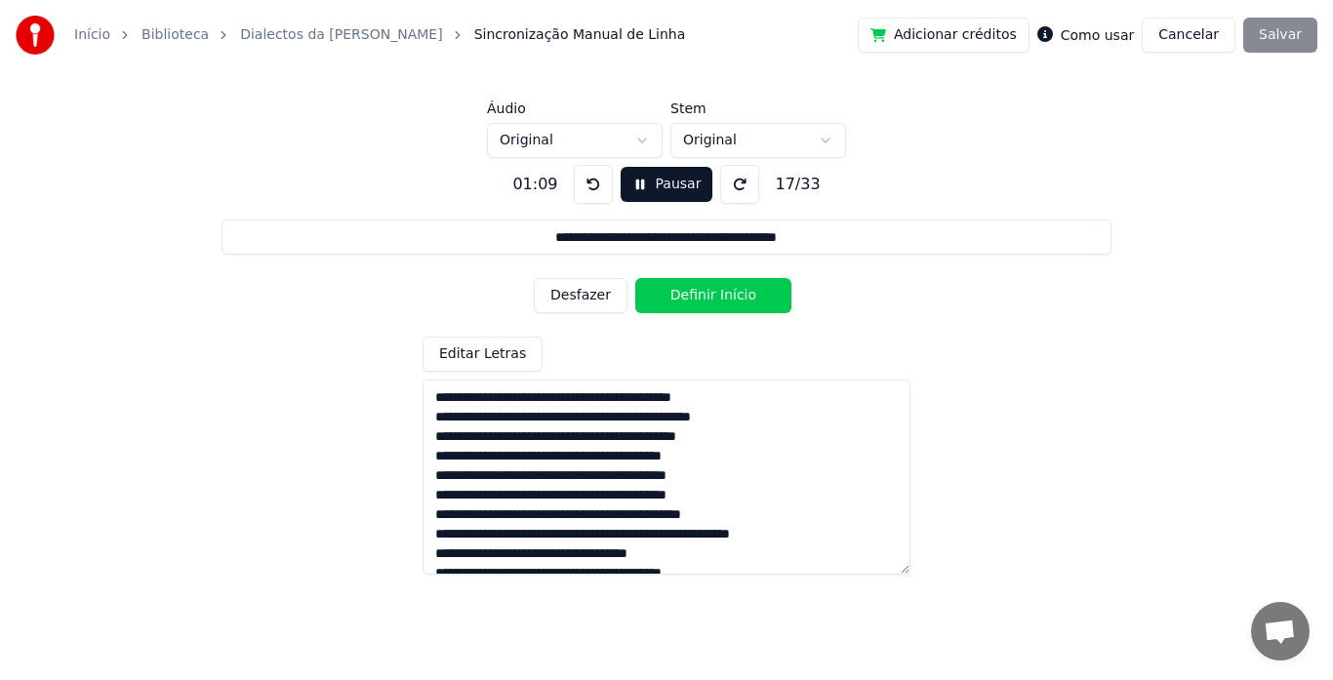
click at [669, 293] on button "Definir Início" at bounding box center [714, 295] width 156 height 35
click at [669, 293] on button "Definir Fim" at bounding box center [714, 295] width 156 height 35
click at [669, 293] on button "Definir Início" at bounding box center [714, 295] width 156 height 35
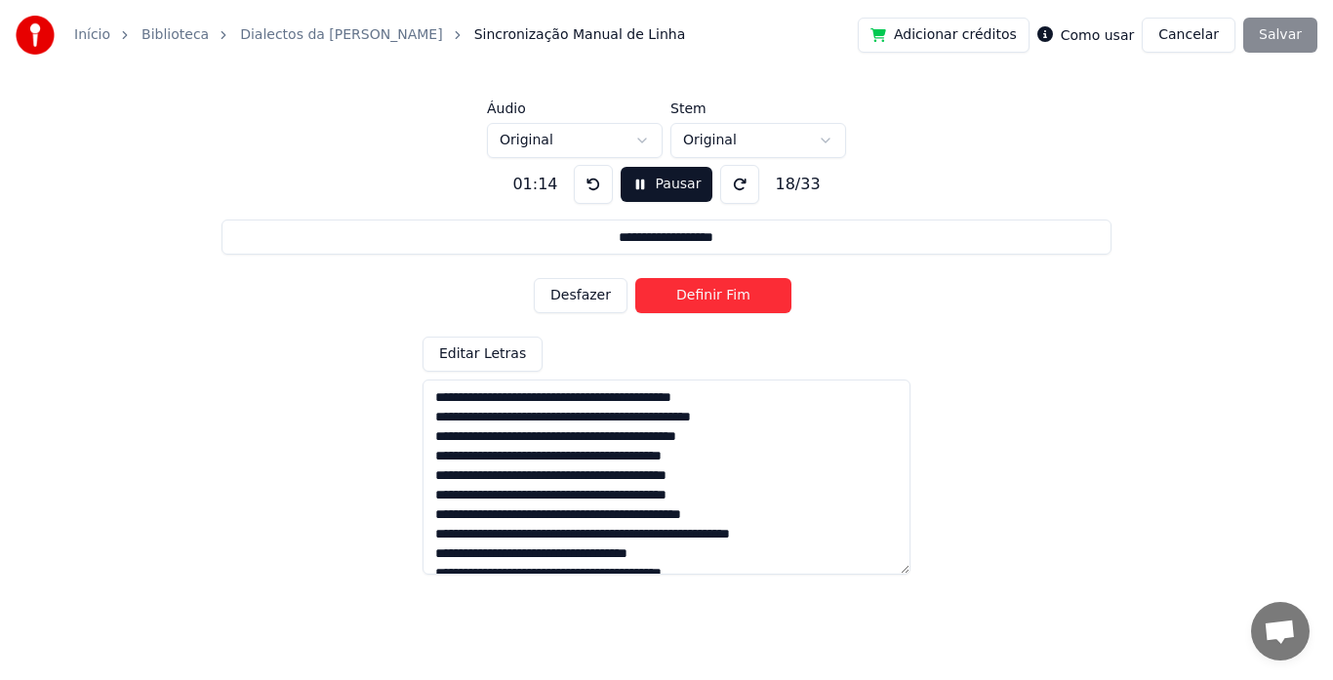
click at [669, 293] on button "Definir Fim" at bounding box center [714, 295] width 156 height 35
click at [669, 293] on button "Definir Início" at bounding box center [714, 295] width 156 height 35
click at [669, 293] on button "Definir Fim" at bounding box center [714, 295] width 156 height 35
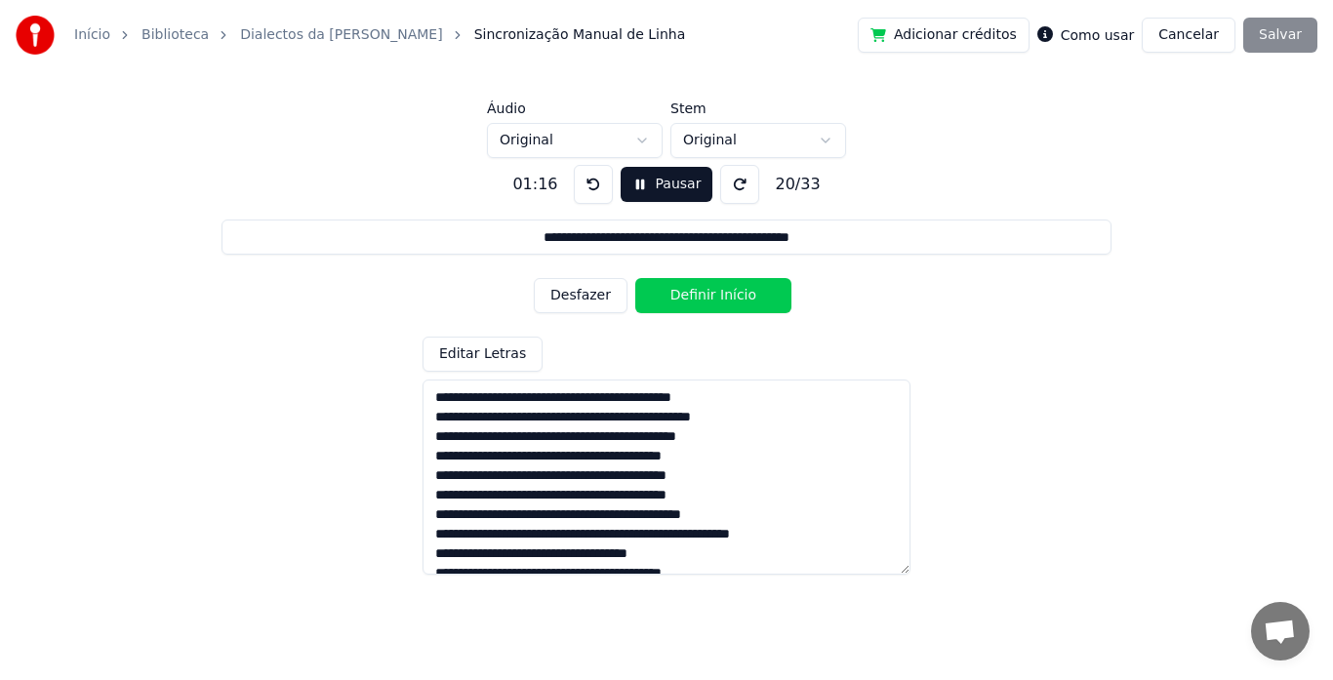
click at [669, 293] on button "Definir Início" at bounding box center [714, 295] width 156 height 35
click at [669, 293] on button "Definir Fim" at bounding box center [714, 295] width 156 height 35
click at [669, 293] on button "Definir Início" at bounding box center [714, 295] width 156 height 35
click at [669, 293] on button "Definir Fim" at bounding box center [714, 295] width 156 height 35
click at [669, 293] on button "Definir Início" at bounding box center [714, 295] width 156 height 35
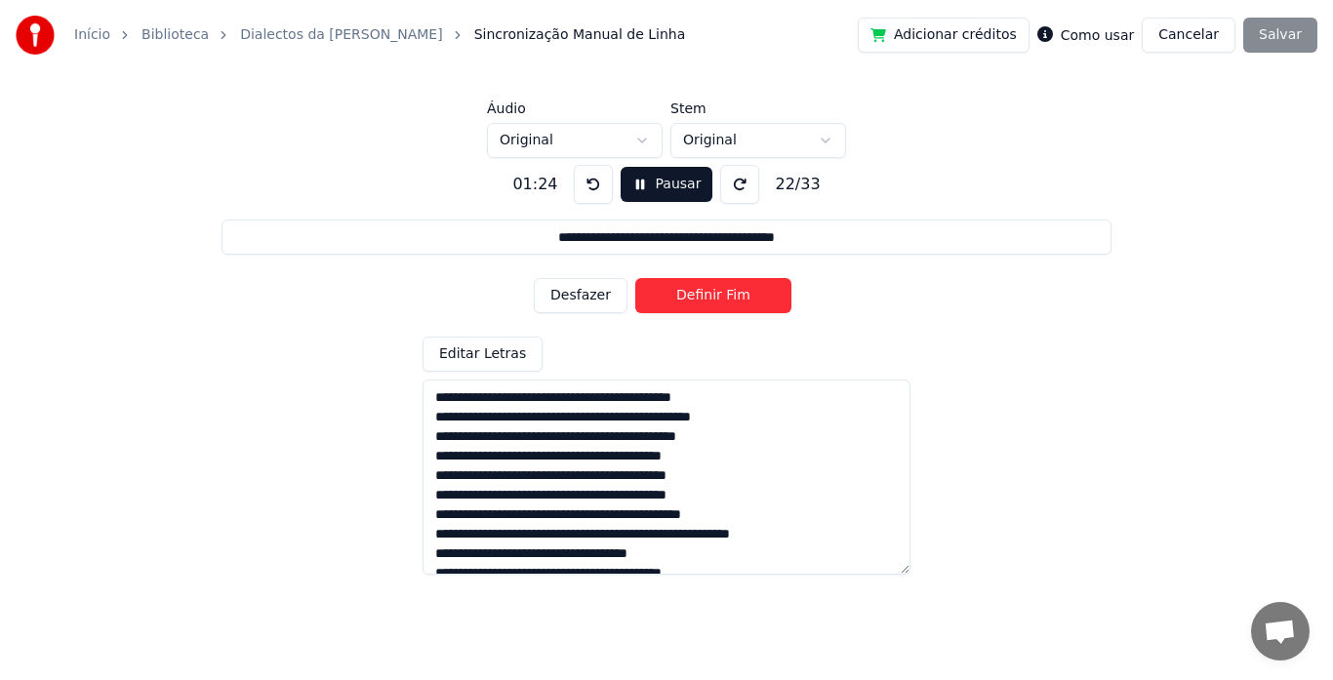
click at [669, 293] on button "Definir Fim" at bounding box center [714, 295] width 156 height 35
click at [669, 293] on button "Definir Início" at bounding box center [714, 295] width 156 height 35
click at [669, 293] on button "Definir Fim" at bounding box center [714, 295] width 156 height 35
click at [669, 293] on button "Definir Início" at bounding box center [714, 295] width 156 height 35
click at [669, 293] on button "Definir Fim" at bounding box center [714, 295] width 156 height 35
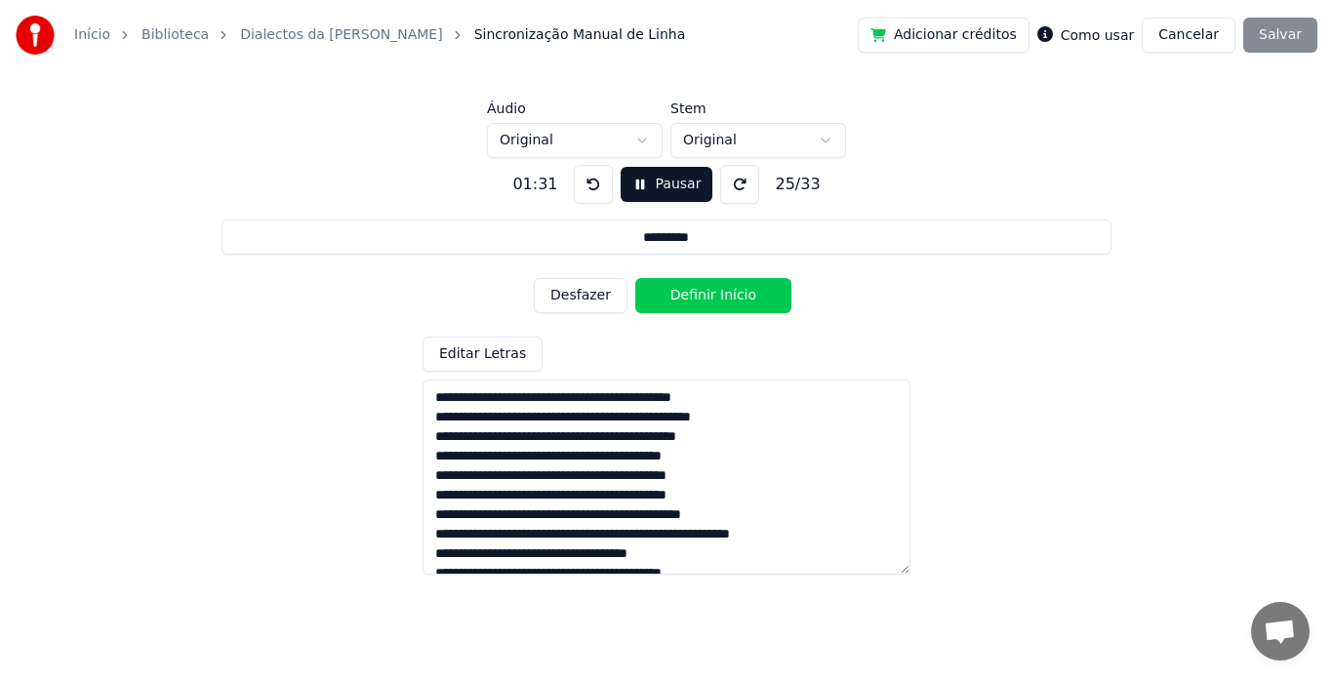
click at [669, 293] on button "Definir Início" at bounding box center [714, 295] width 156 height 35
click at [669, 293] on button "Definir Fim" at bounding box center [714, 295] width 156 height 35
click at [635, 189] on button "Pausar" at bounding box center [667, 184] width 93 height 35
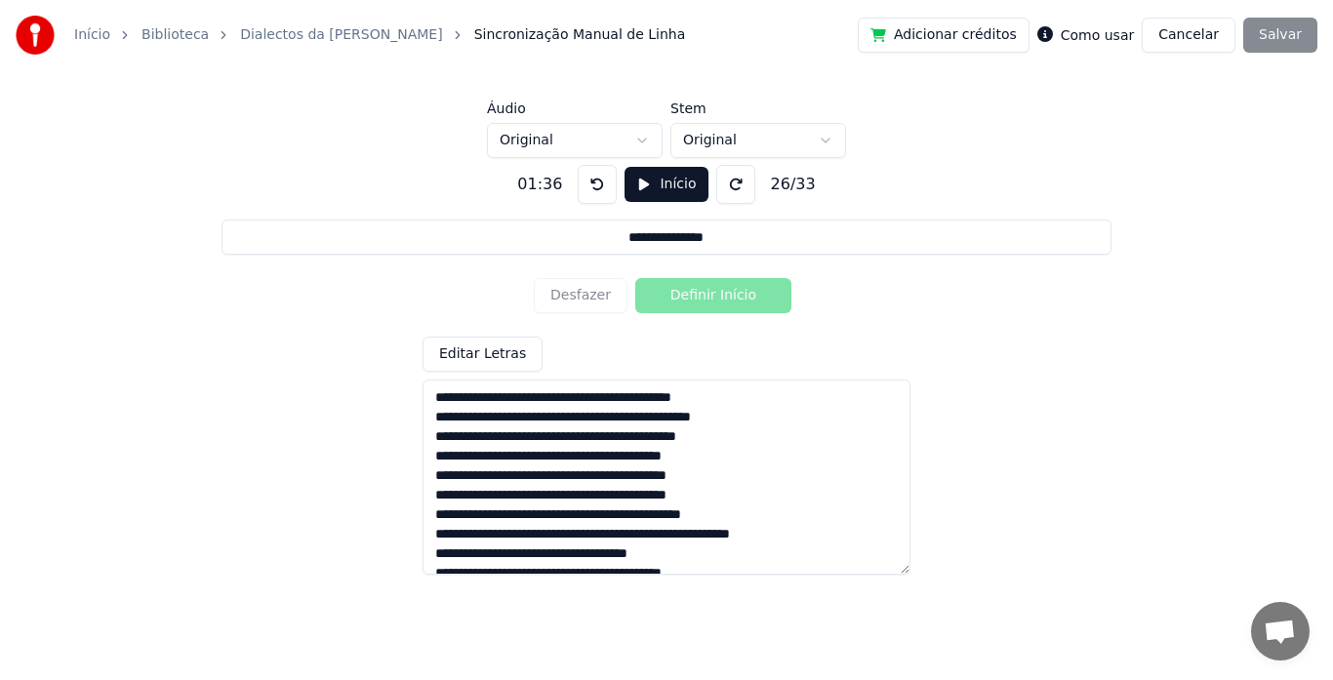
click at [646, 184] on button "Início" at bounding box center [666, 184] width 83 height 35
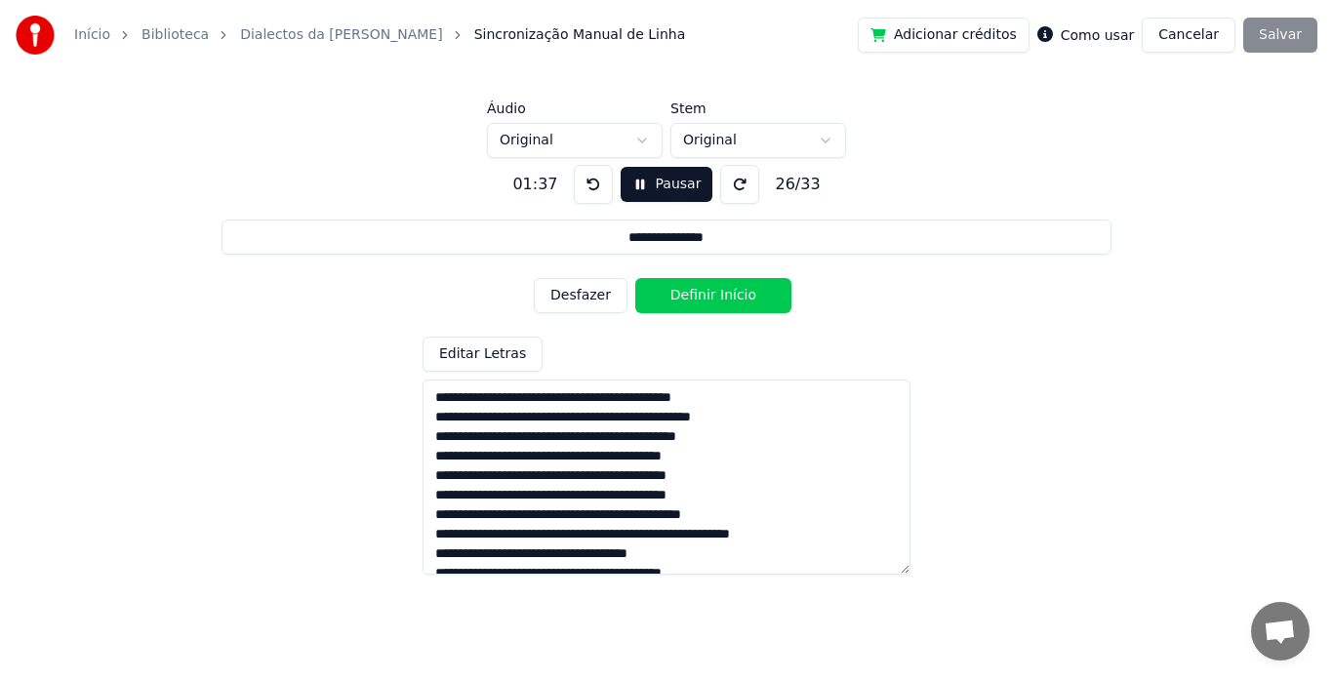
click at [595, 285] on button "Desfazer" at bounding box center [581, 295] width 94 height 35
click at [586, 285] on button "Desfazer" at bounding box center [581, 295] width 94 height 35
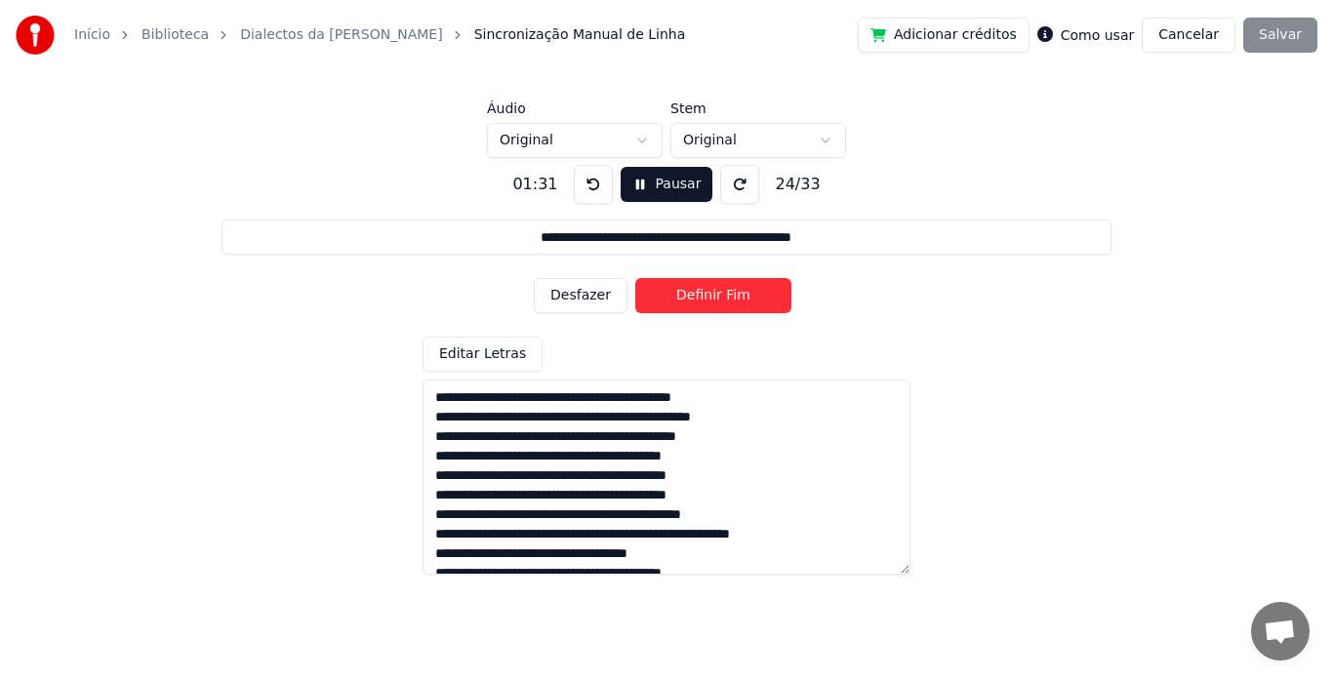
click at [693, 290] on button "Definir Fim" at bounding box center [714, 295] width 156 height 35
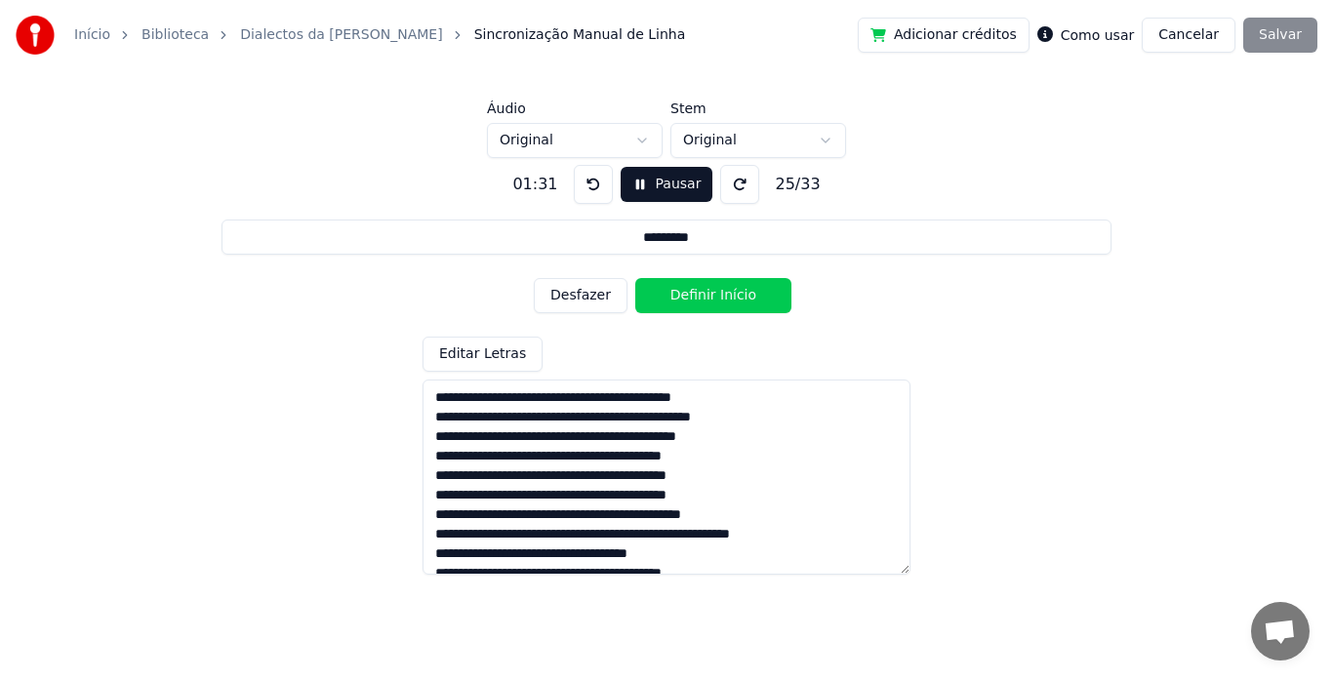
click at [693, 290] on button "Definir Início" at bounding box center [714, 295] width 156 height 35
click at [693, 290] on button "Definir Fim" at bounding box center [714, 295] width 156 height 35
click at [693, 290] on button "Definir Início" at bounding box center [714, 295] width 156 height 35
click at [693, 290] on button "Definir Fim" at bounding box center [714, 295] width 156 height 35
click at [693, 290] on button "Definir Início" at bounding box center [714, 295] width 156 height 35
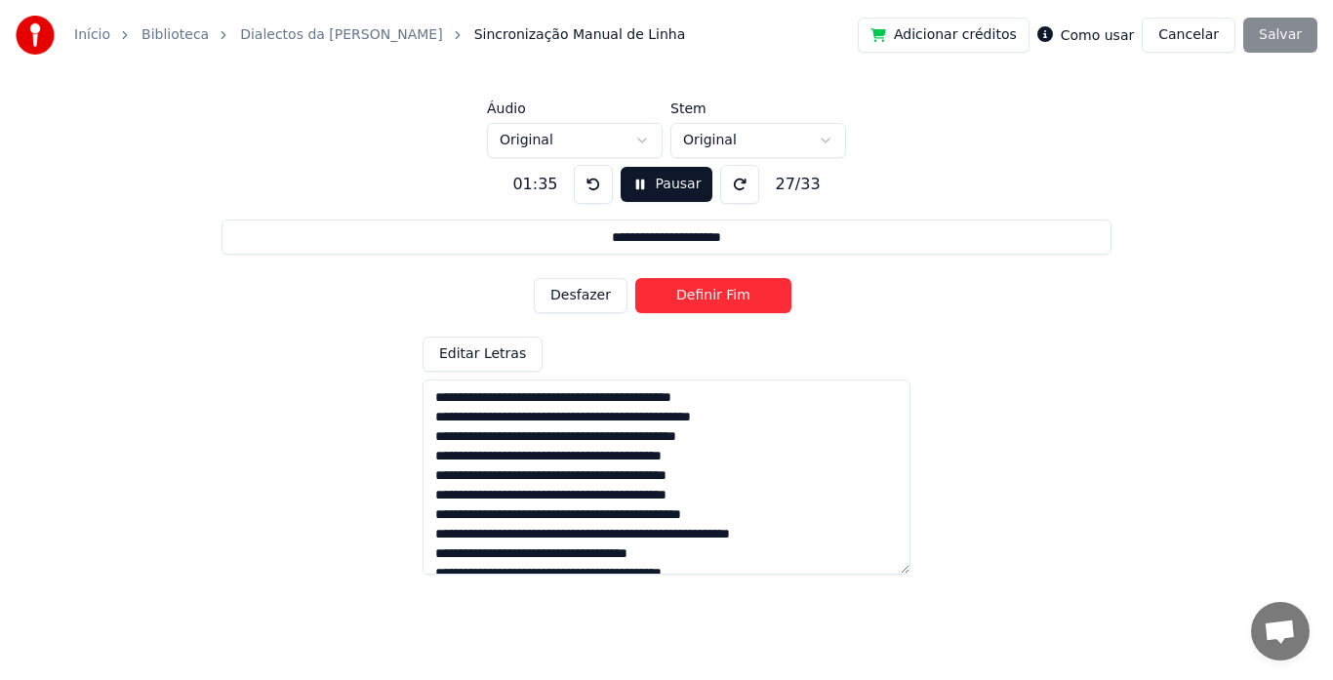
click at [693, 290] on button "Definir Fim" at bounding box center [714, 295] width 156 height 35
click at [693, 290] on button "Definir Início" at bounding box center [714, 295] width 156 height 35
click at [693, 290] on button "Definir Fim" at bounding box center [714, 295] width 156 height 35
click at [573, 295] on button "Desfazer" at bounding box center [581, 295] width 94 height 35
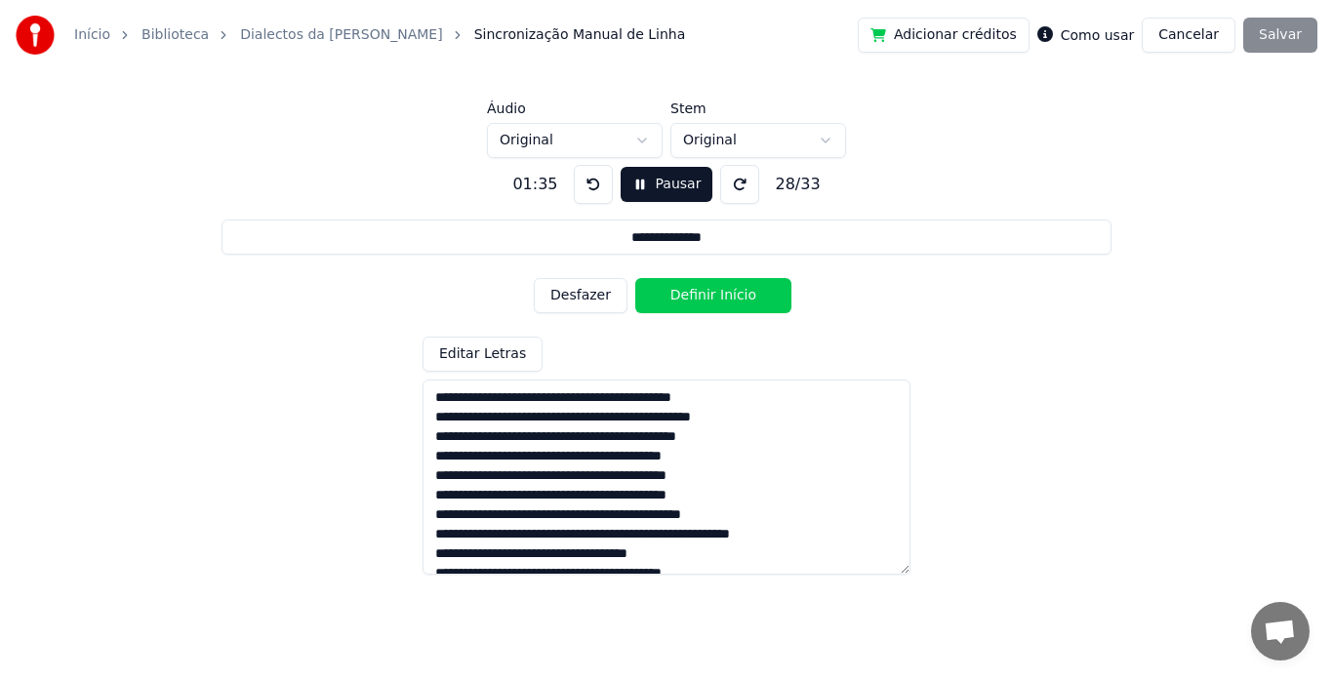
click at [573, 295] on button "Desfazer" at bounding box center [581, 295] width 94 height 35
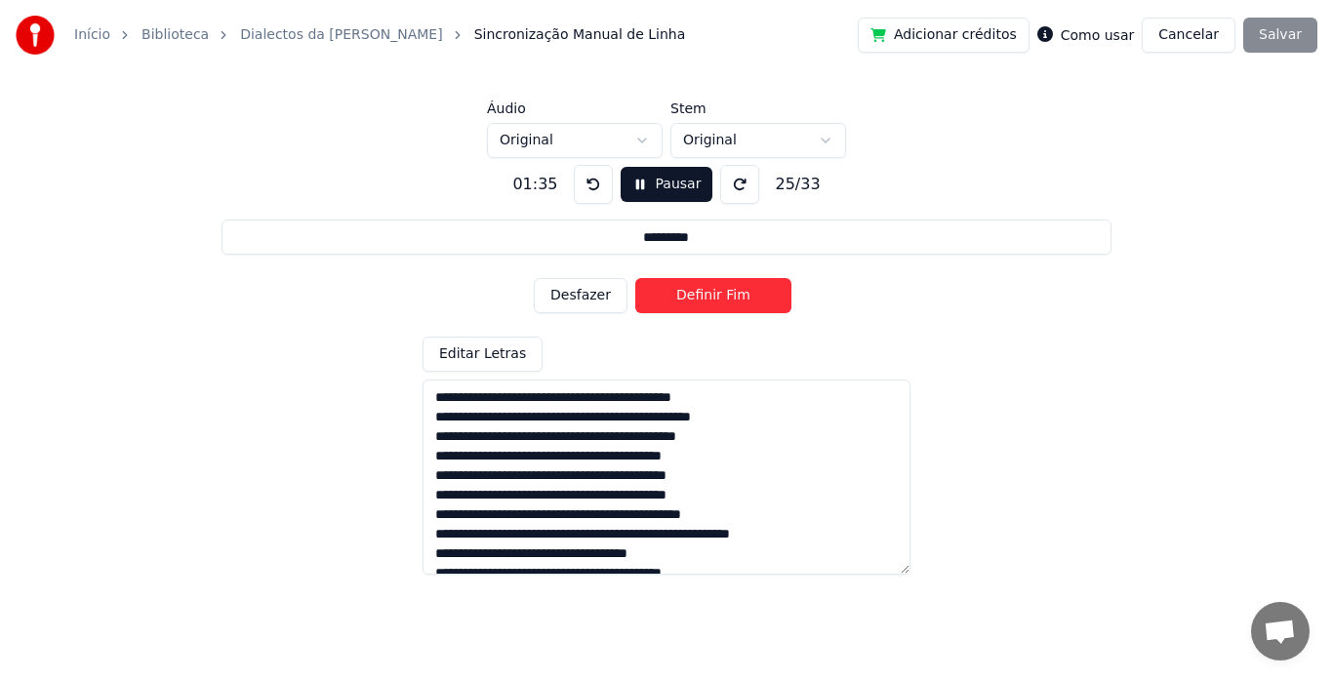
click at [598, 295] on button "Desfazer" at bounding box center [581, 295] width 94 height 35
click at [604, 296] on button "Desfazer" at bounding box center [581, 295] width 94 height 35
click at [680, 293] on button "Definir Fim" at bounding box center [714, 295] width 156 height 35
click at [680, 293] on button "Definir Início" at bounding box center [714, 295] width 156 height 35
click at [680, 293] on button "Definir Fim" at bounding box center [714, 295] width 156 height 35
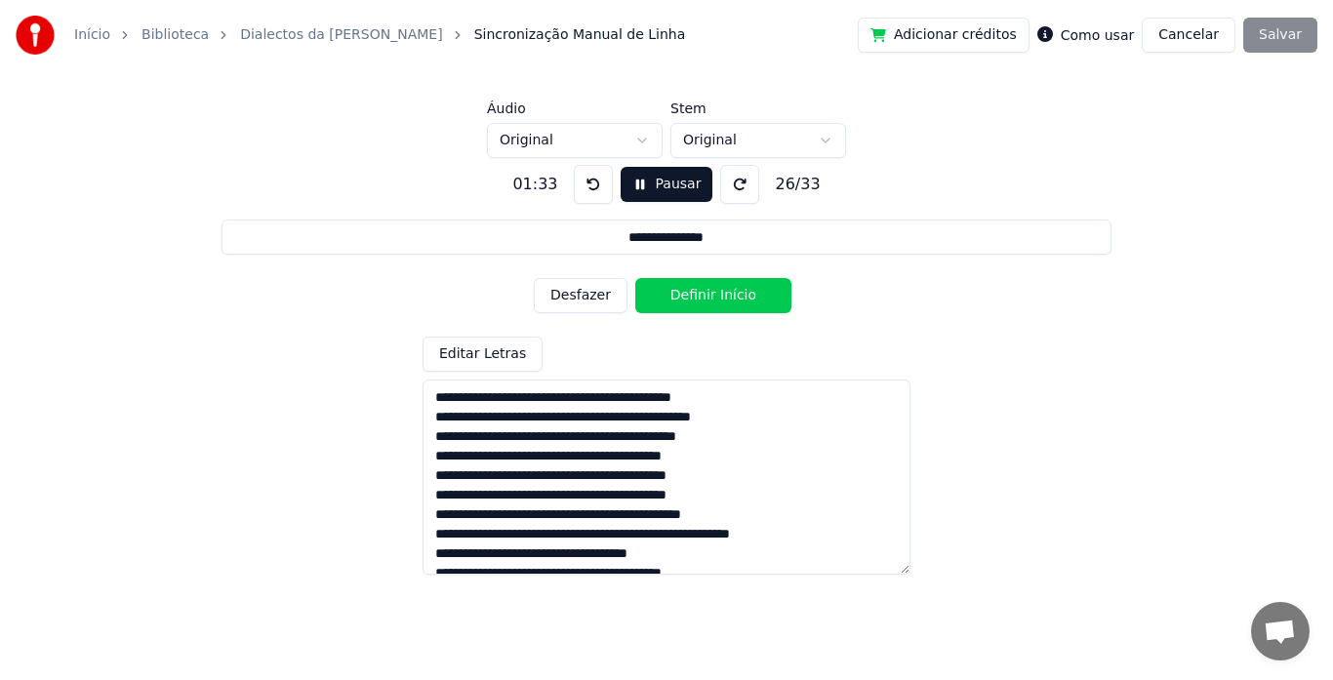
click at [680, 293] on button "Definir Início" at bounding box center [714, 295] width 156 height 35
click at [680, 293] on button "Definir Fim" at bounding box center [714, 295] width 156 height 35
click at [680, 293] on button "Definir Início" at bounding box center [714, 295] width 156 height 35
click at [680, 293] on button "Definir Fim" at bounding box center [714, 295] width 156 height 35
click at [680, 293] on button "Definir Início" at bounding box center [714, 295] width 156 height 35
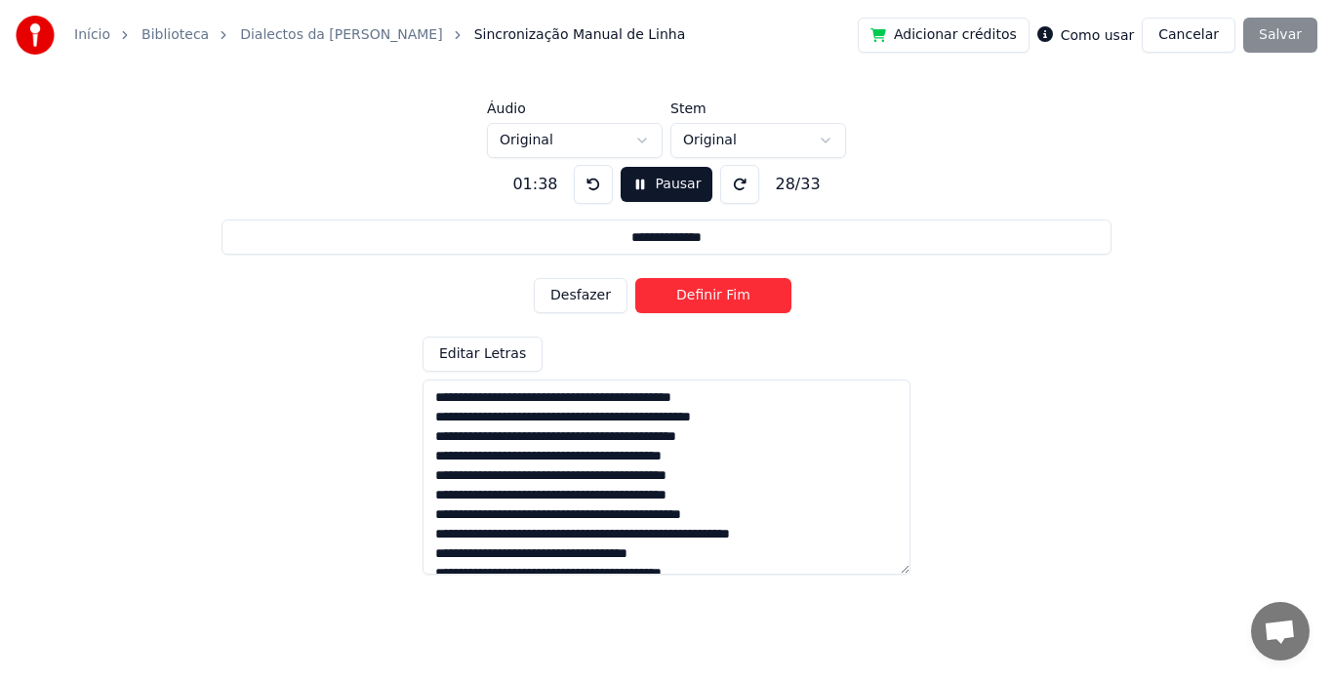
click at [680, 293] on button "Definir Fim" at bounding box center [714, 295] width 156 height 35
click at [680, 293] on button "Definir Início" at bounding box center [714, 295] width 156 height 35
click at [680, 293] on button "Definir Fim" at bounding box center [714, 295] width 156 height 35
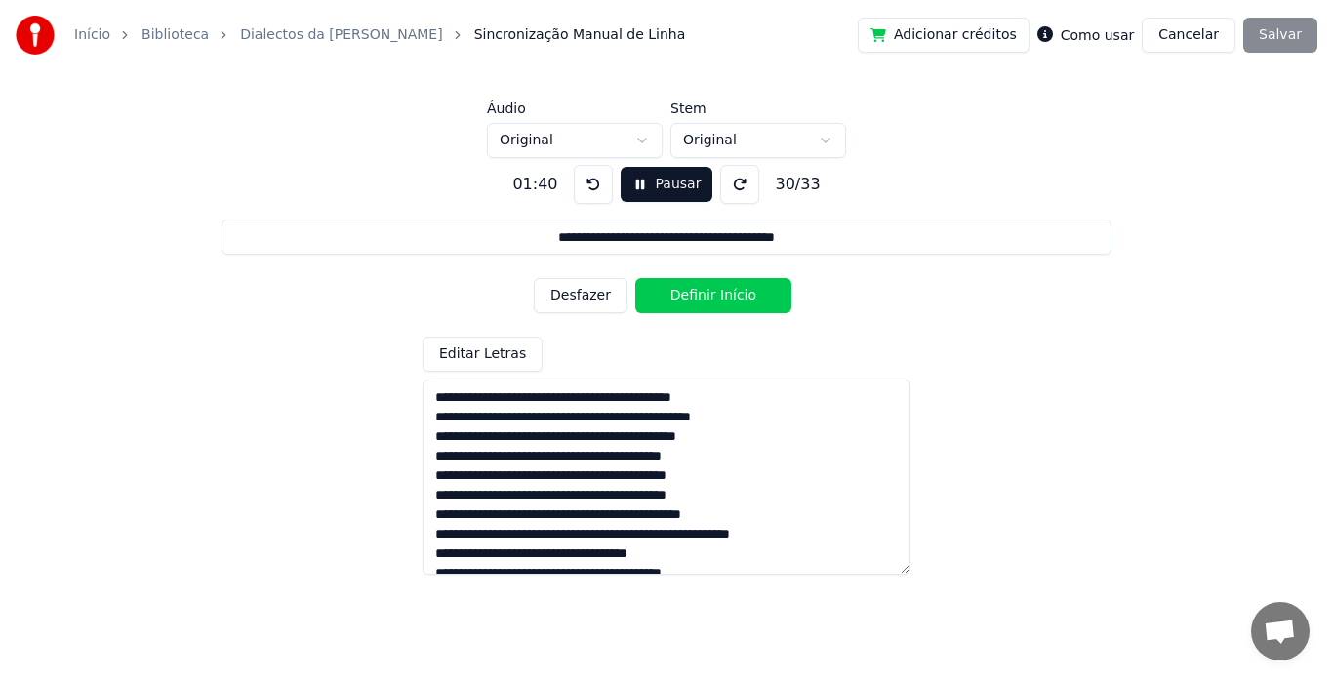
click at [680, 293] on button "Definir Início" at bounding box center [714, 295] width 156 height 35
click at [680, 293] on button "Definir Fim" at bounding box center [714, 295] width 156 height 35
click at [680, 293] on button "Definir Início" at bounding box center [714, 295] width 156 height 35
click at [680, 293] on button "Definir Fim" at bounding box center [714, 295] width 156 height 35
click at [595, 292] on button "Desfazer" at bounding box center [581, 295] width 94 height 35
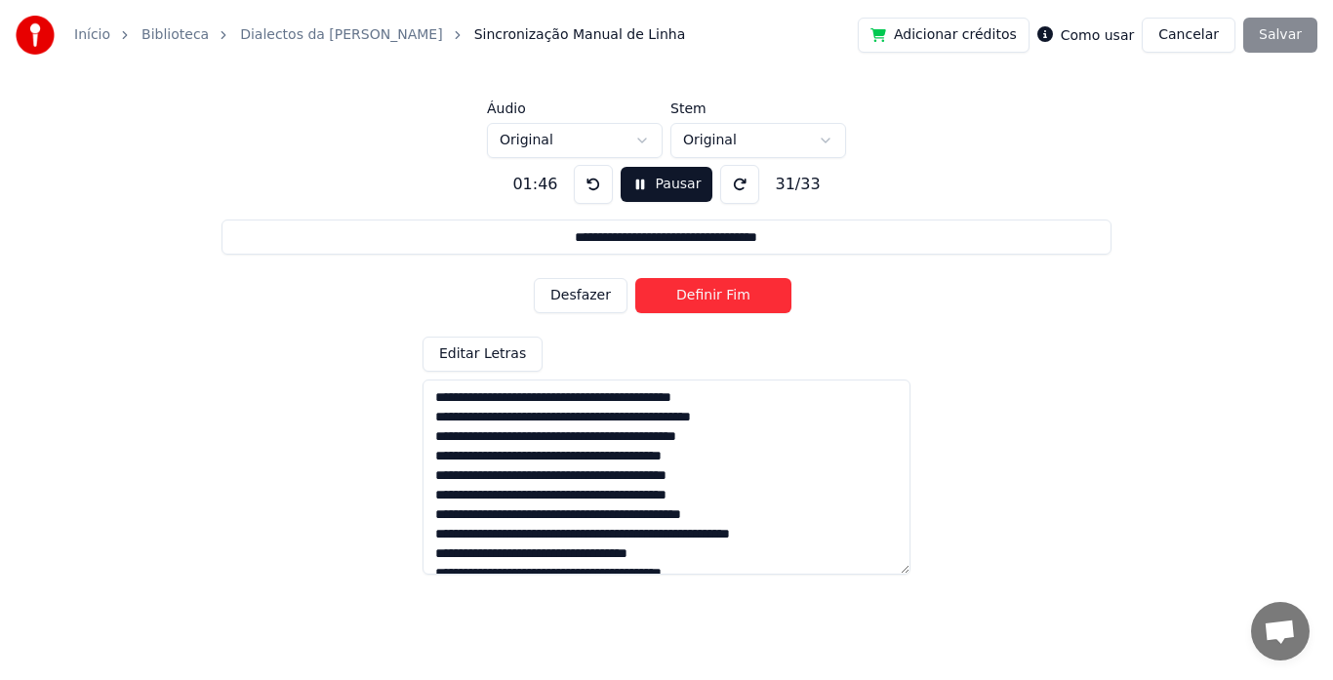
click at [595, 292] on button "Desfazer" at bounding box center [581, 295] width 94 height 35
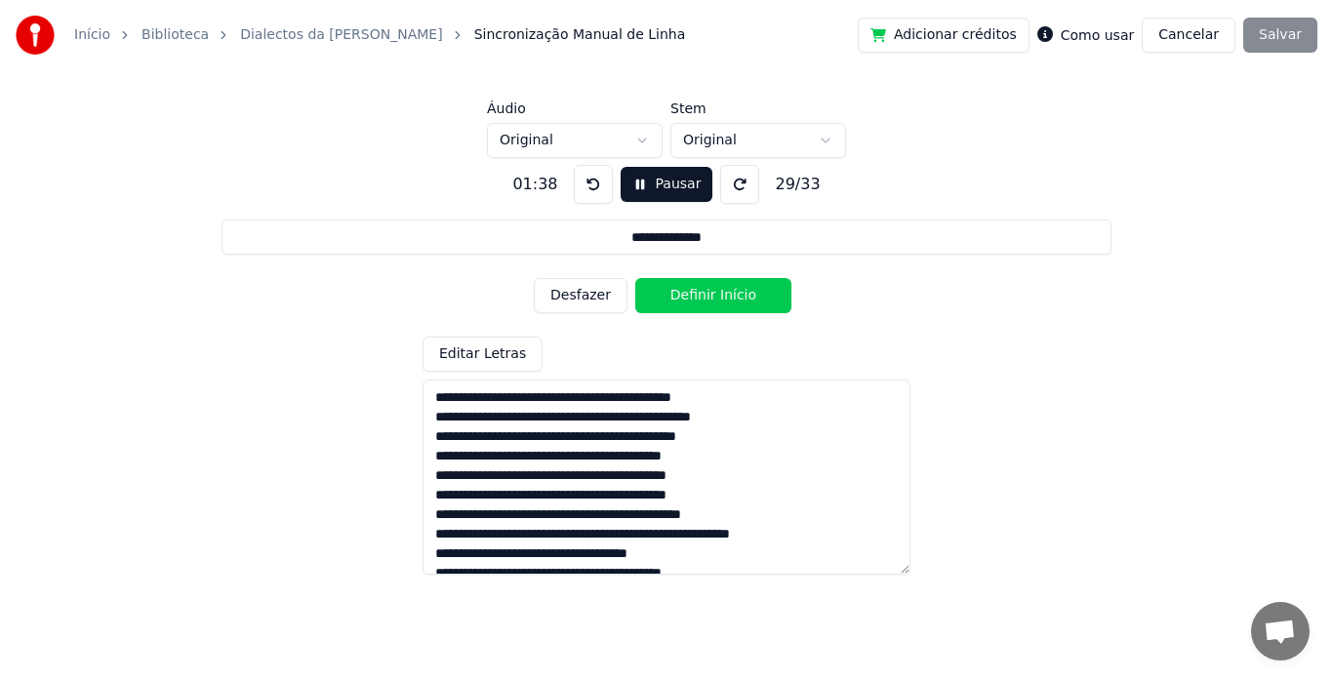
click at [595, 292] on button "Desfazer" at bounding box center [581, 295] width 94 height 35
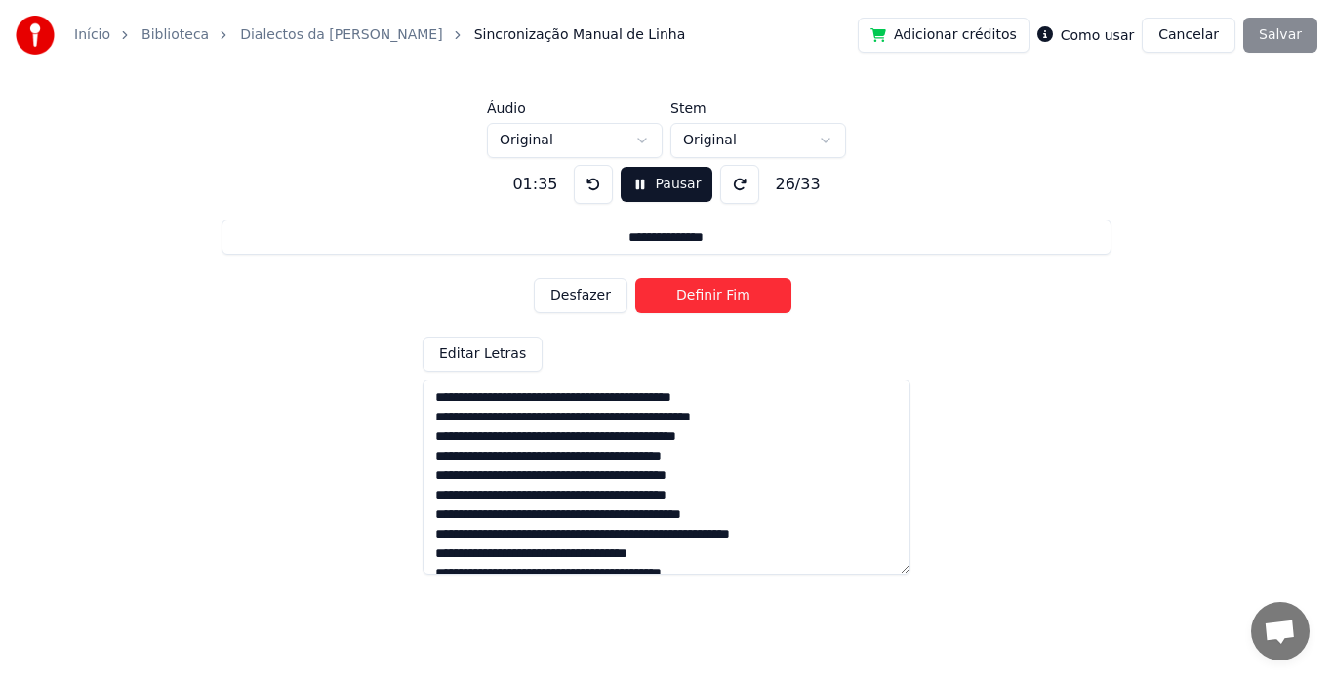
click at [595, 292] on button "Desfazer" at bounding box center [581, 295] width 94 height 35
click at [688, 298] on button "Definir Fim" at bounding box center [714, 295] width 156 height 35
click at [688, 298] on button "Definir Início" at bounding box center [714, 295] width 156 height 35
click at [688, 298] on button "Definir Fim" at bounding box center [714, 295] width 156 height 35
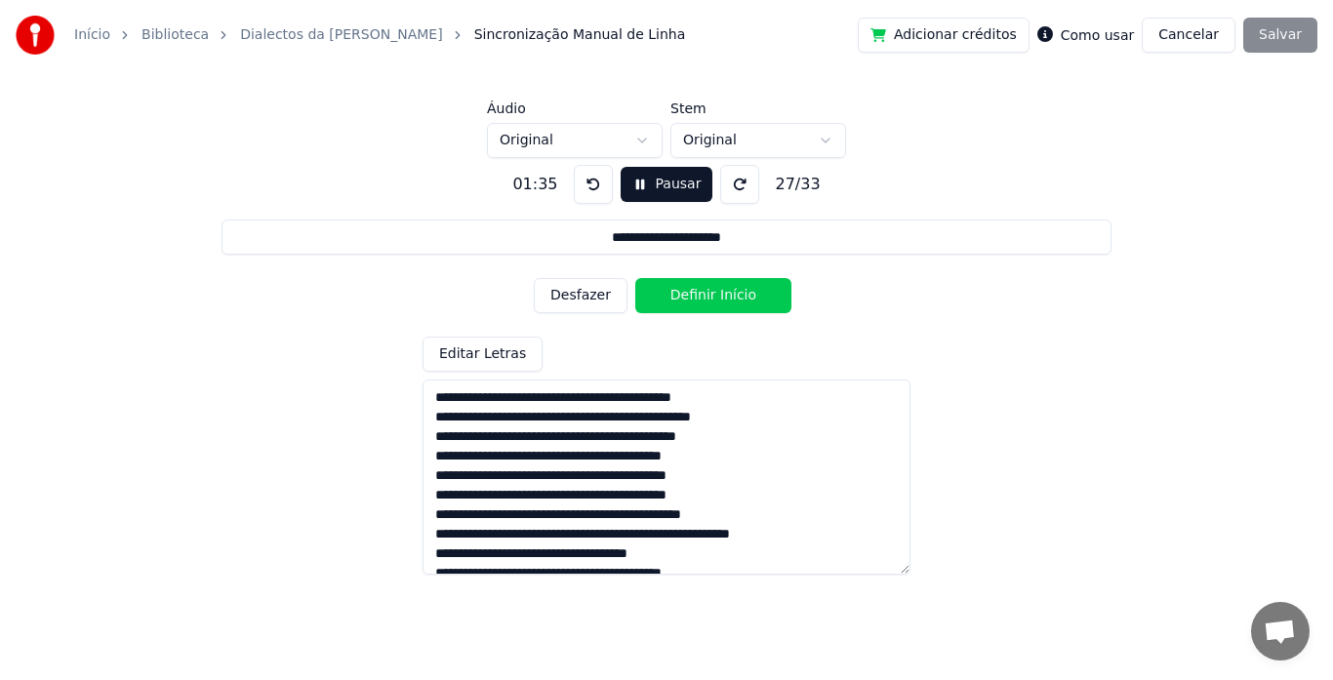
click at [688, 298] on button "Definir Início" at bounding box center [714, 295] width 156 height 35
click at [688, 298] on button "Definir Fim" at bounding box center [714, 295] width 156 height 35
click at [688, 298] on button "Definir Início" at bounding box center [714, 295] width 156 height 35
click at [688, 298] on button "Definir Fim" at bounding box center [714, 295] width 156 height 35
click at [688, 298] on button "Definir Início" at bounding box center [714, 295] width 156 height 35
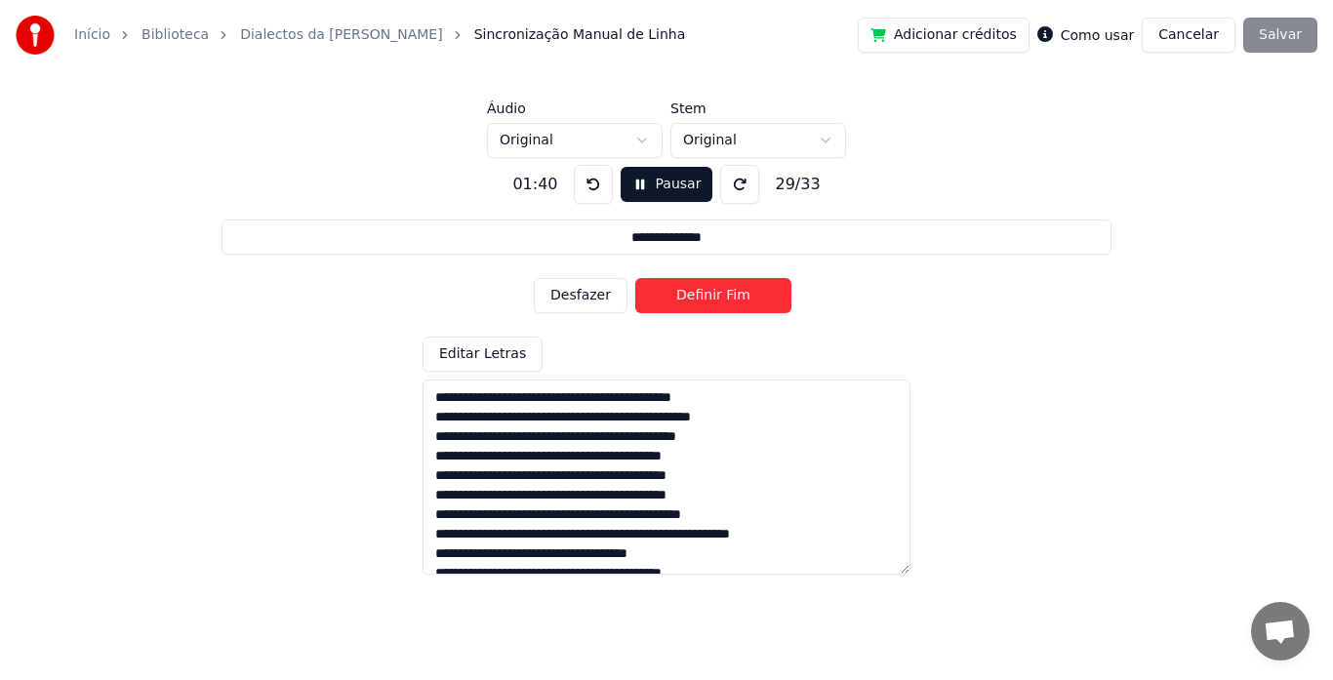
click at [688, 298] on button "Definir Fim" at bounding box center [714, 295] width 156 height 35
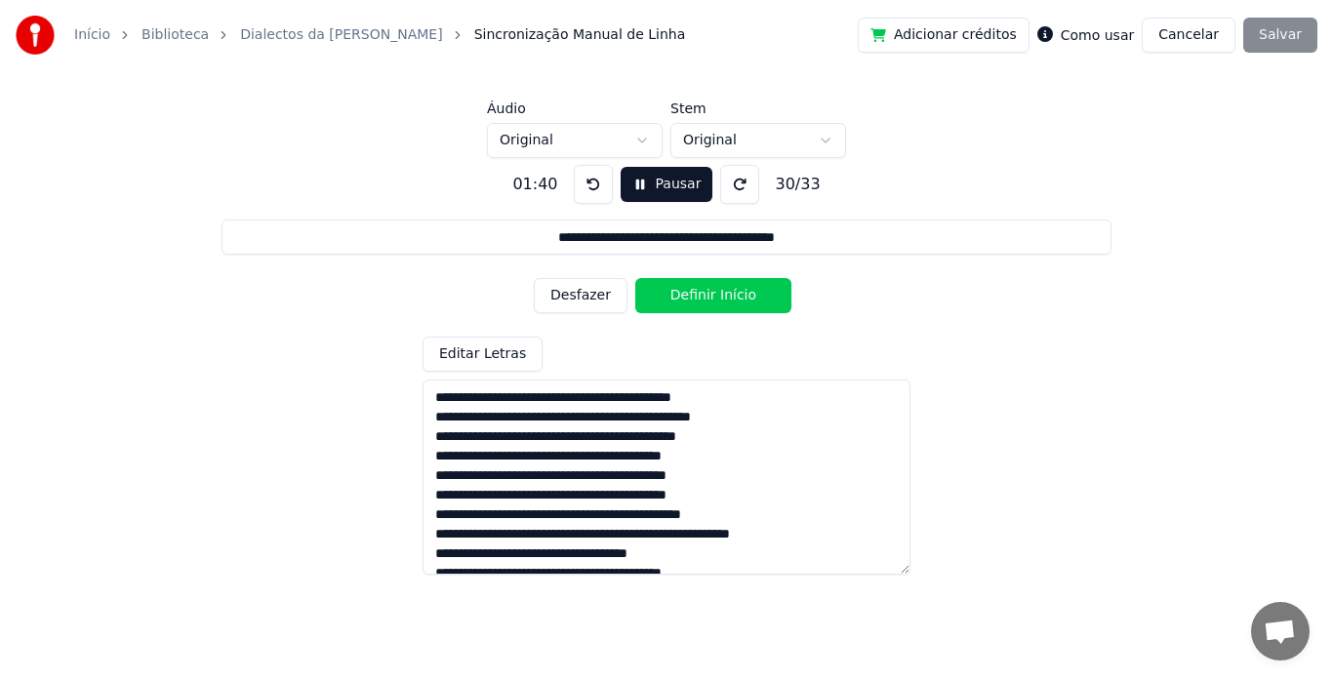
click at [688, 298] on button "Definir Início" at bounding box center [714, 295] width 156 height 35
click at [688, 298] on button "Definir Fim" at bounding box center [714, 295] width 156 height 35
click at [688, 298] on button "Definir Início" at bounding box center [714, 295] width 156 height 35
click at [688, 298] on button "Definir Fim" at bounding box center [714, 295] width 156 height 35
click at [582, 293] on button "Desfazer" at bounding box center [581, 295] width 94 height 35
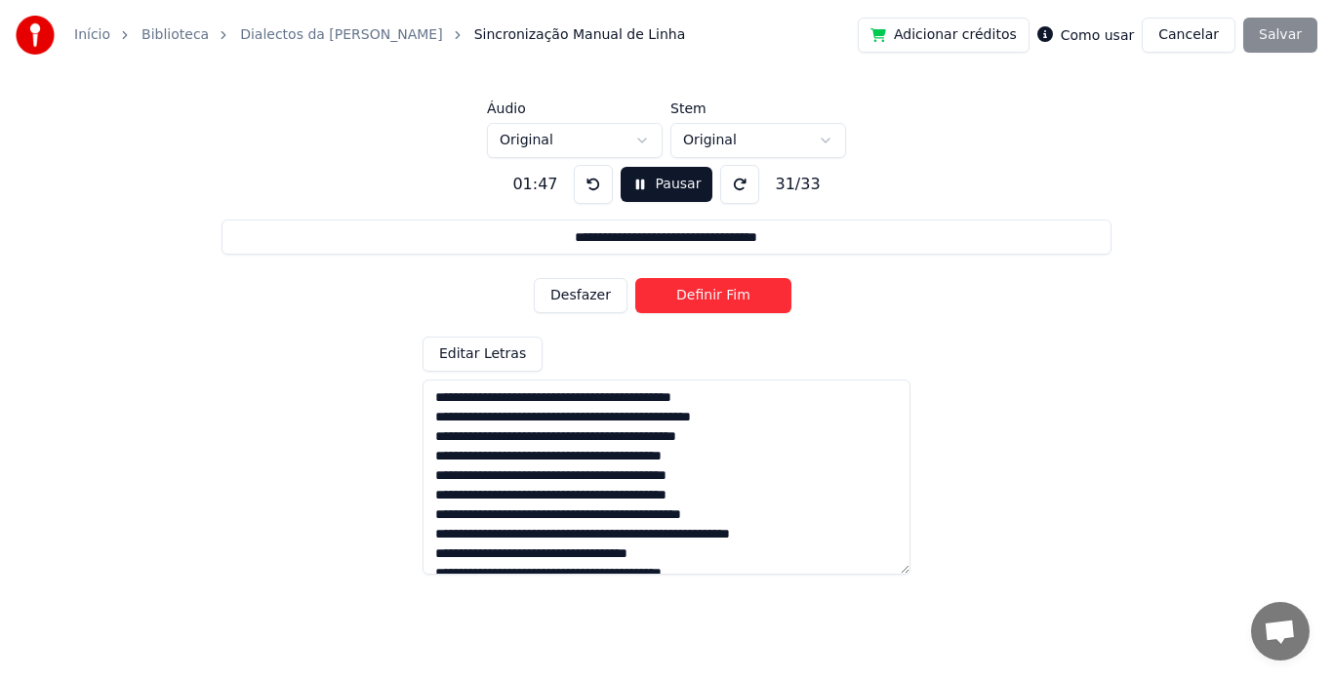
click at [582, 293] on button "Desfazer" at bounding box center [581, 295] width 94 height 35
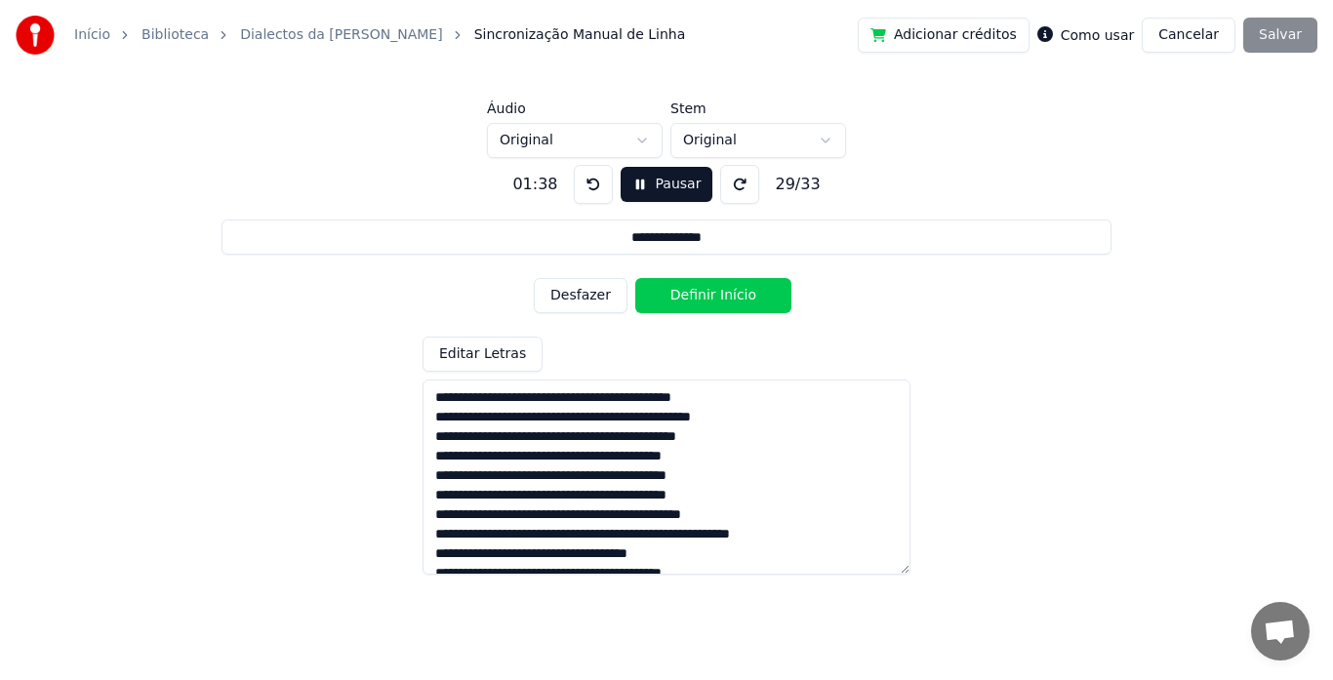
click at [582, 293] on button "Desfazer" at bounding box center [581, 295] width 94 height 35
type input "**********"
click at [646, 181] on button "Pausar" at bounding box center [667, 184] width 93 height 35
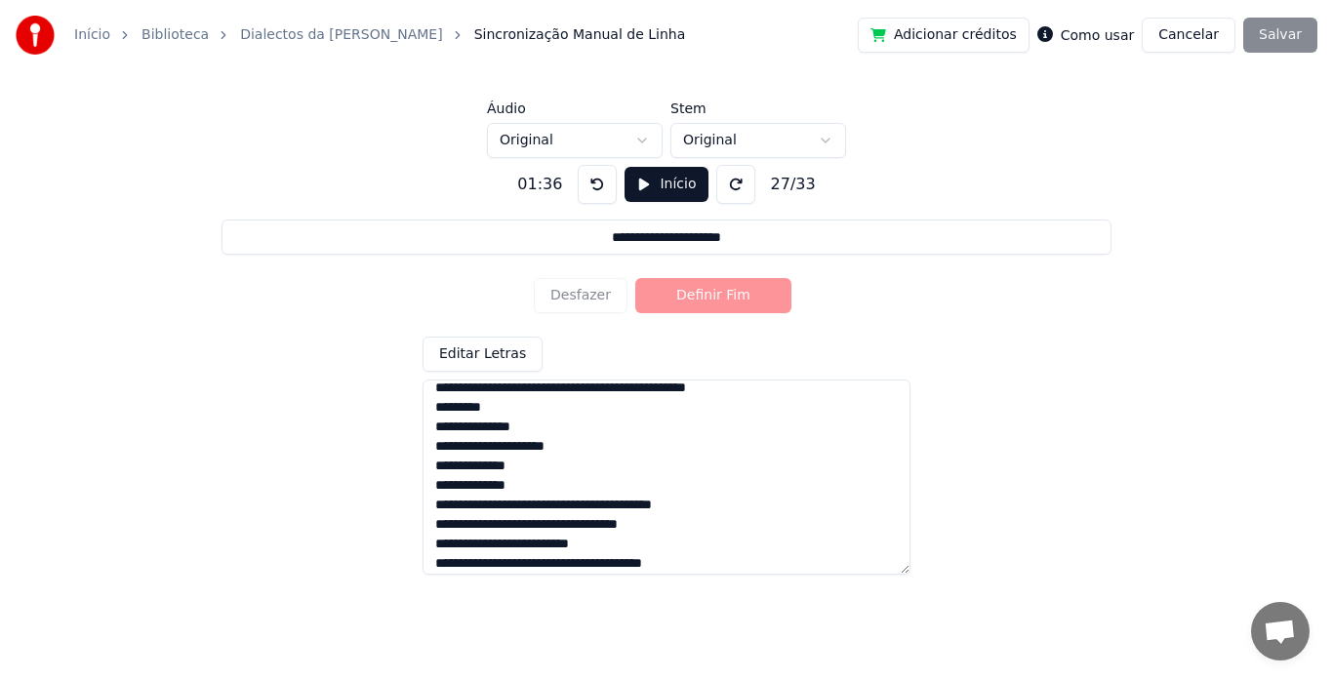
scroll to position [465, 0]
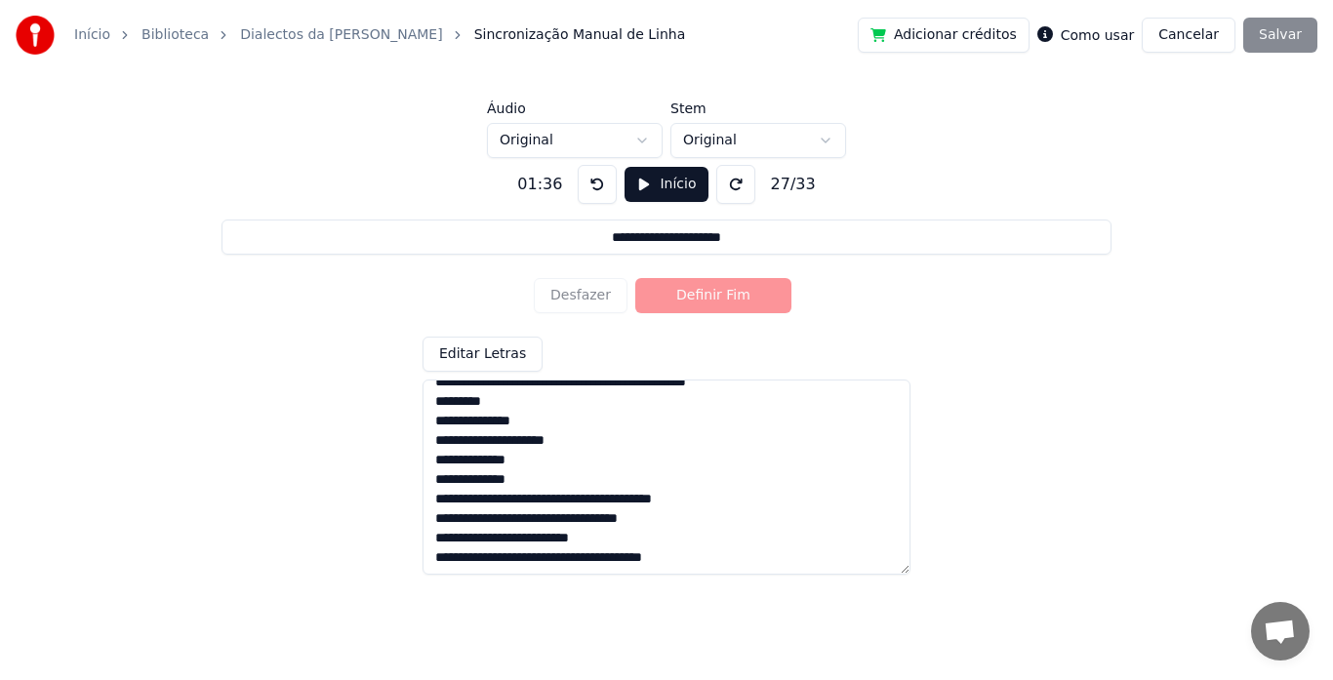
click at [436, 482] on textarea at bounding box center [667, 477] width 488 height 195
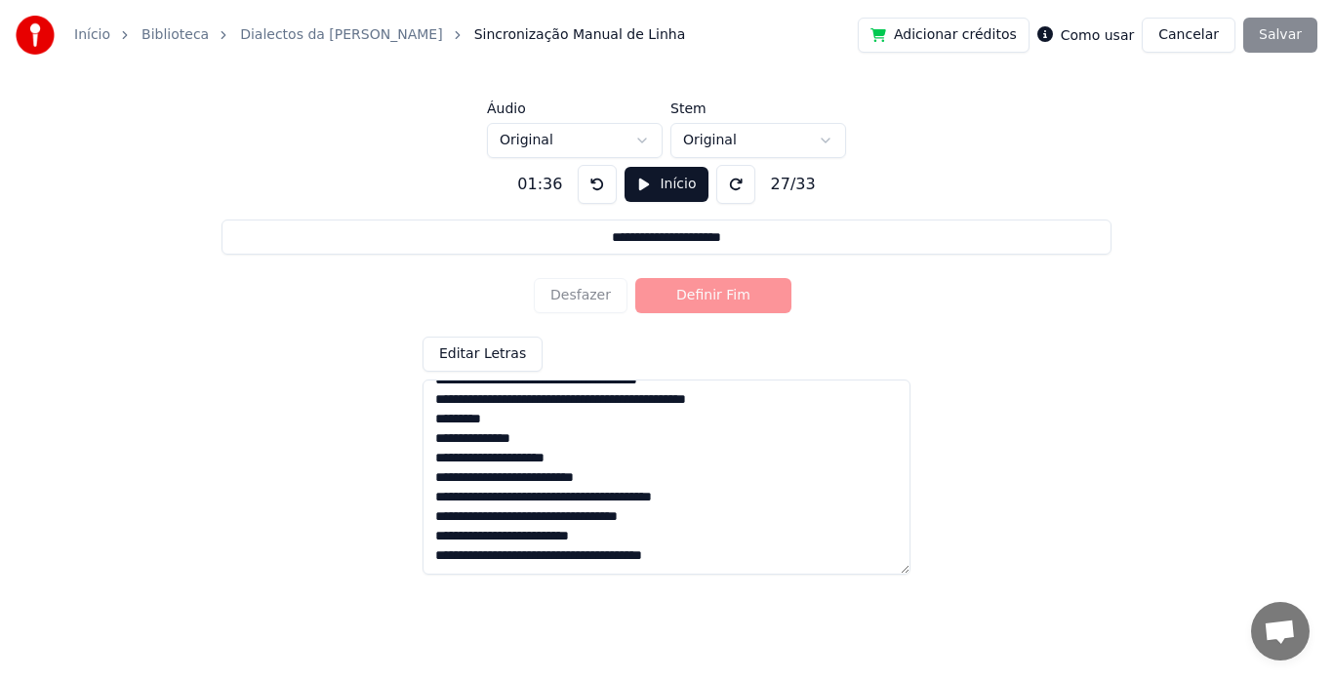
scroll to position [447, 0]
type textarea "**********"
click at [437, 457] on textarea at bounding box center [667, 477] width 488 height 195
type input "**********"
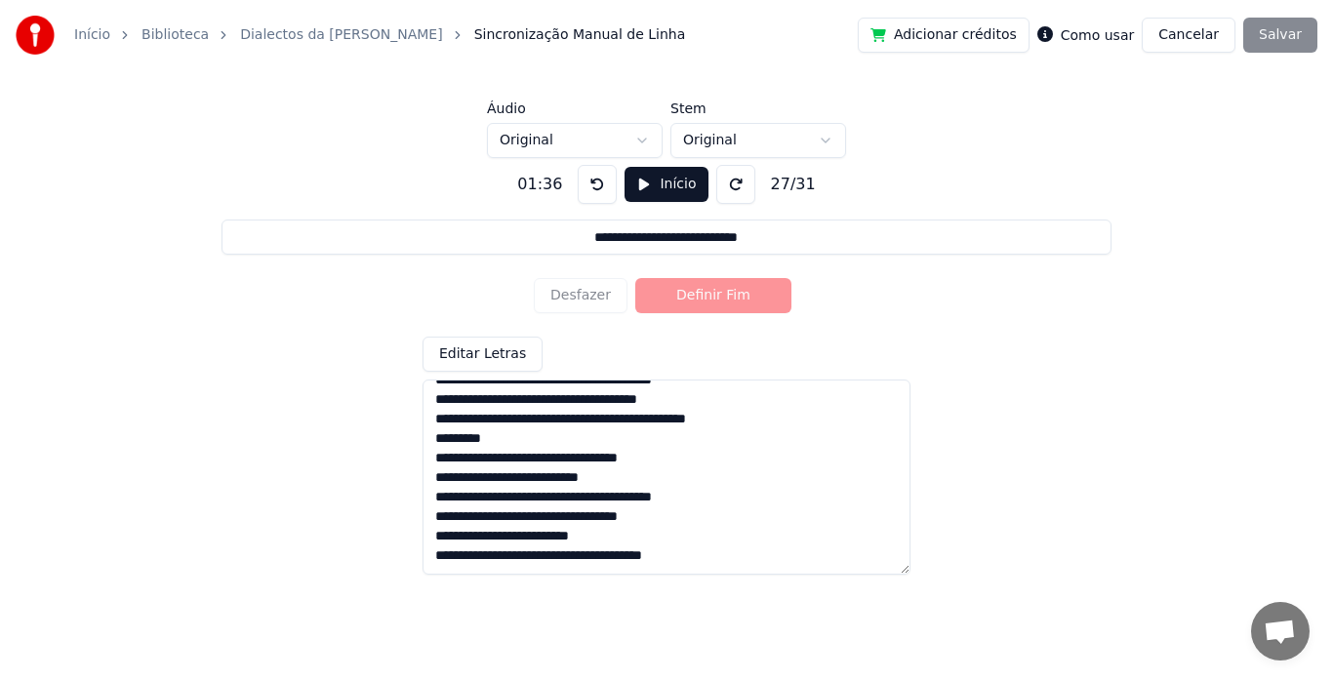
type textarea "**********"
click at [434, 461] on textarea at bounding box center [667, 477] width 488 height 195
type input "**********"
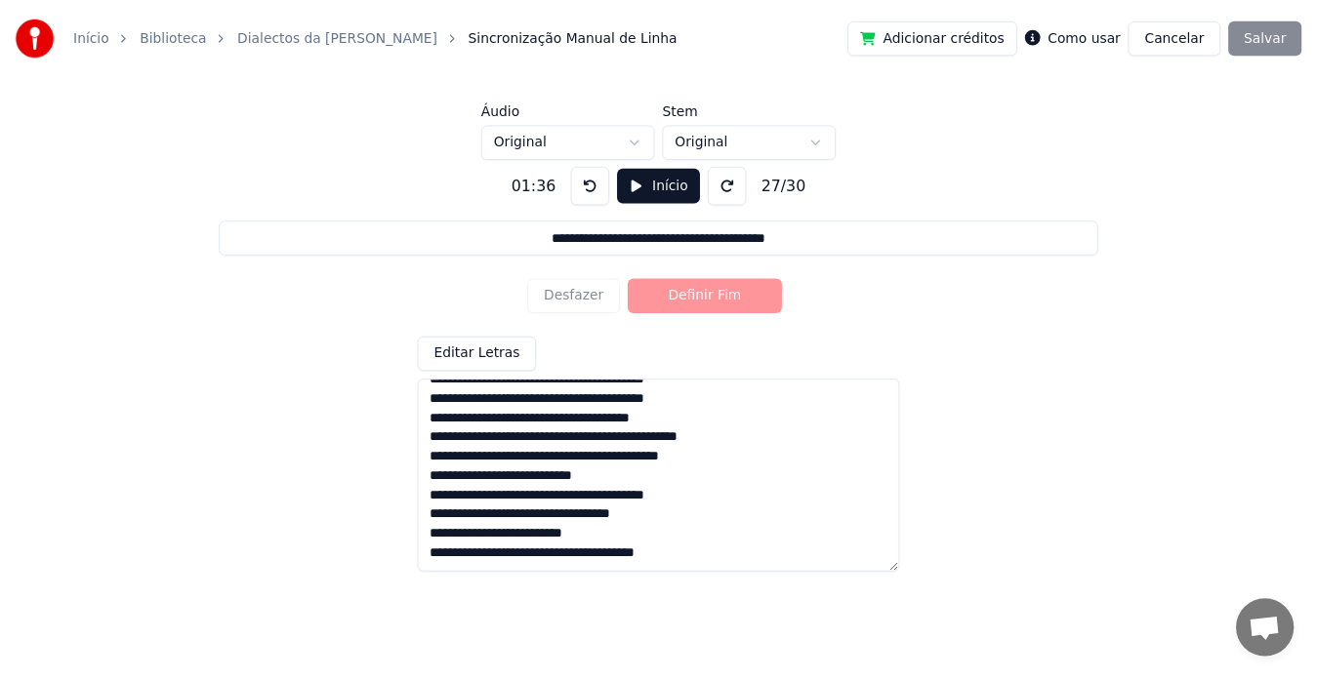
scroll to position [408, 0]
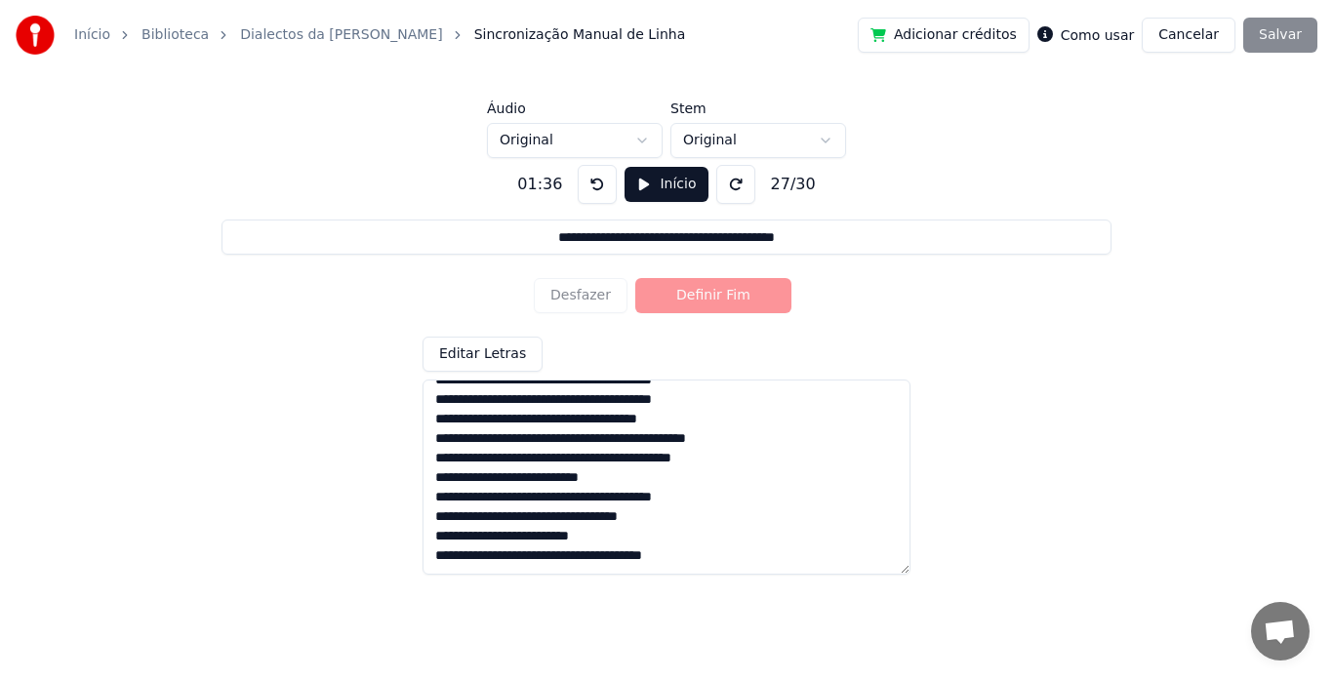
type textarea "**********"
click at [656, 188] on button "Início" at bounding box center [666, 184] width 83 height 35
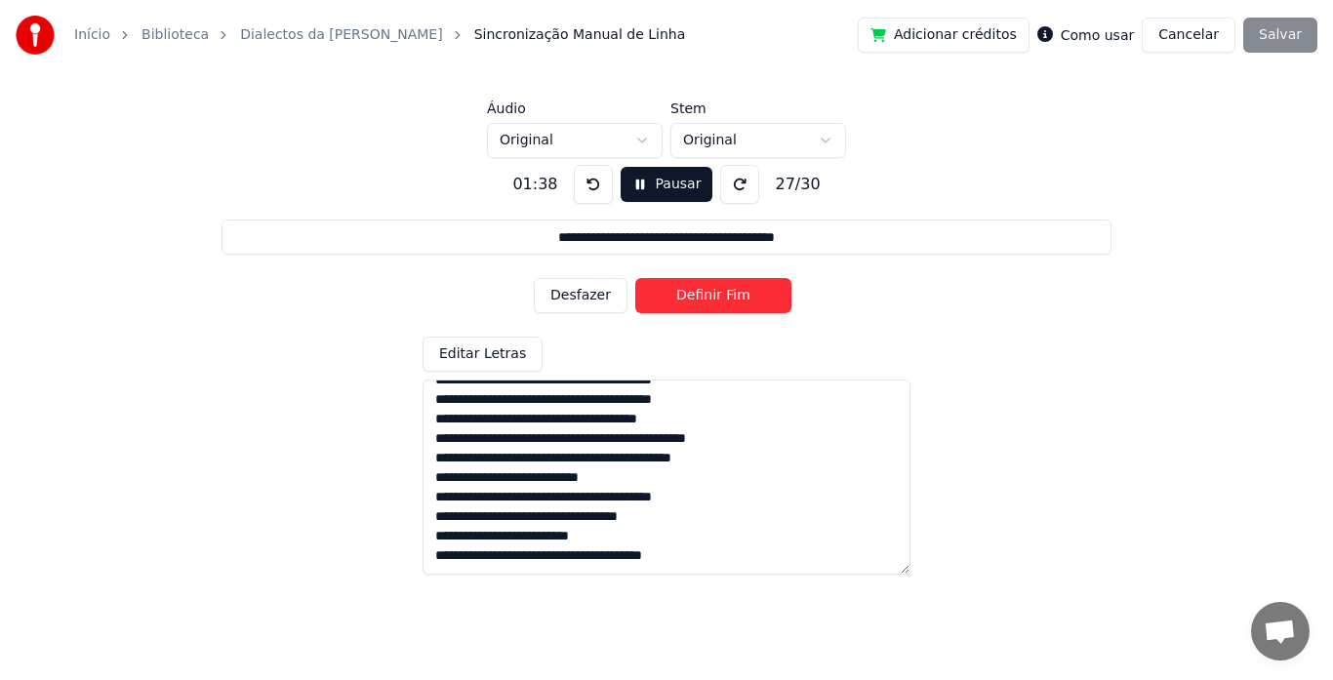
click at [594, 287] on button "Desfazer" at bounding box center [581, 295] width 94 height 35
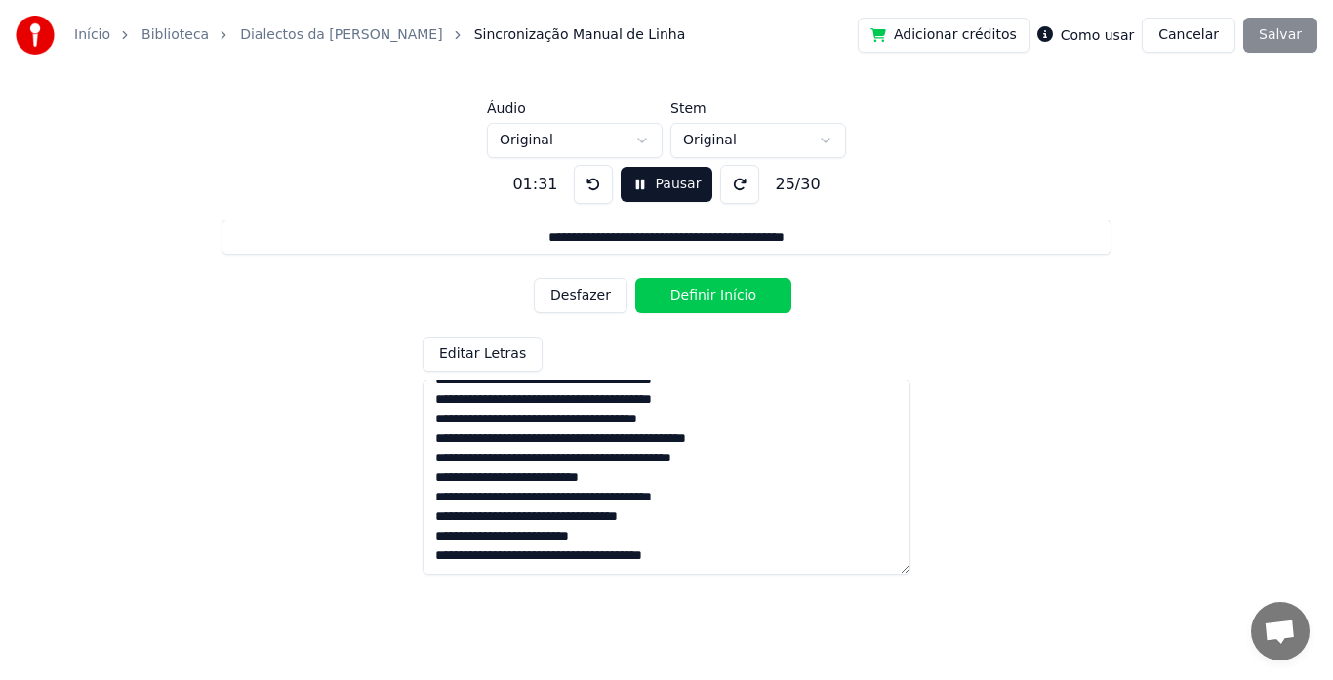
click at [594, 287] on button "Desfazer" at bounding box center [581, 295] width 94 height 35
click at [678, 290] on button "Definir Fim" at bounding box center [714, 295] width 156 height 35
click at [678, 290] on button "Definir Início" at bounding box center [714, 295] width 156 height 35
click at [678, 290] on button "Definir Fim" at bounding box center [714, 295] width 156 height 35
click at [678, 290] on button "Definir Início" at bounding box center [714, 295] width 156 height 35
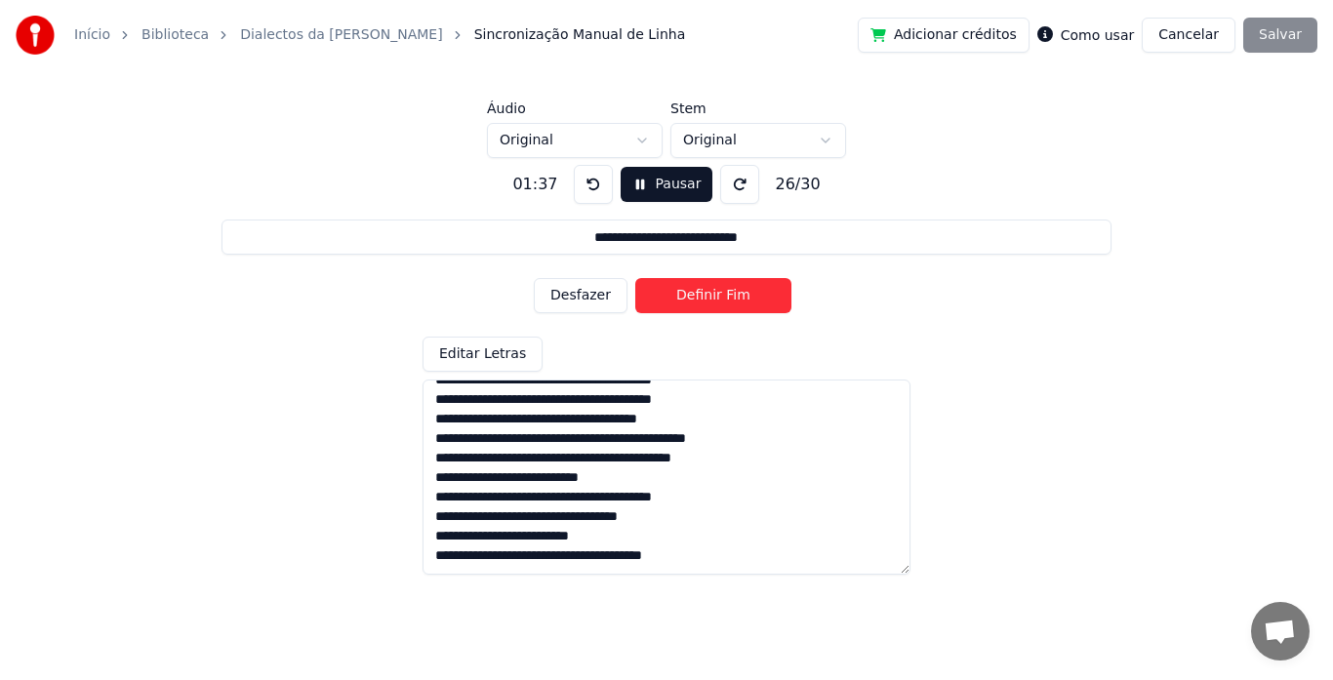
click at [678, 290] on button "Definir Fim" at bounding box center [714, 295] width 156 height 35
click at [678, 290] on button "Definir Início" at bounding box center [714, 295] width 156 height 35
click at [678, 290] on button "Definir Fim" at bounding box center [714, 295] width 156 height 35
click at [678, 290] on button "Definir Início" at bounding box center [714, 295] width 156 height 35
click at [678, 290] on button "Definir Fim" at bounding box center [714, 295] width 156 height 35
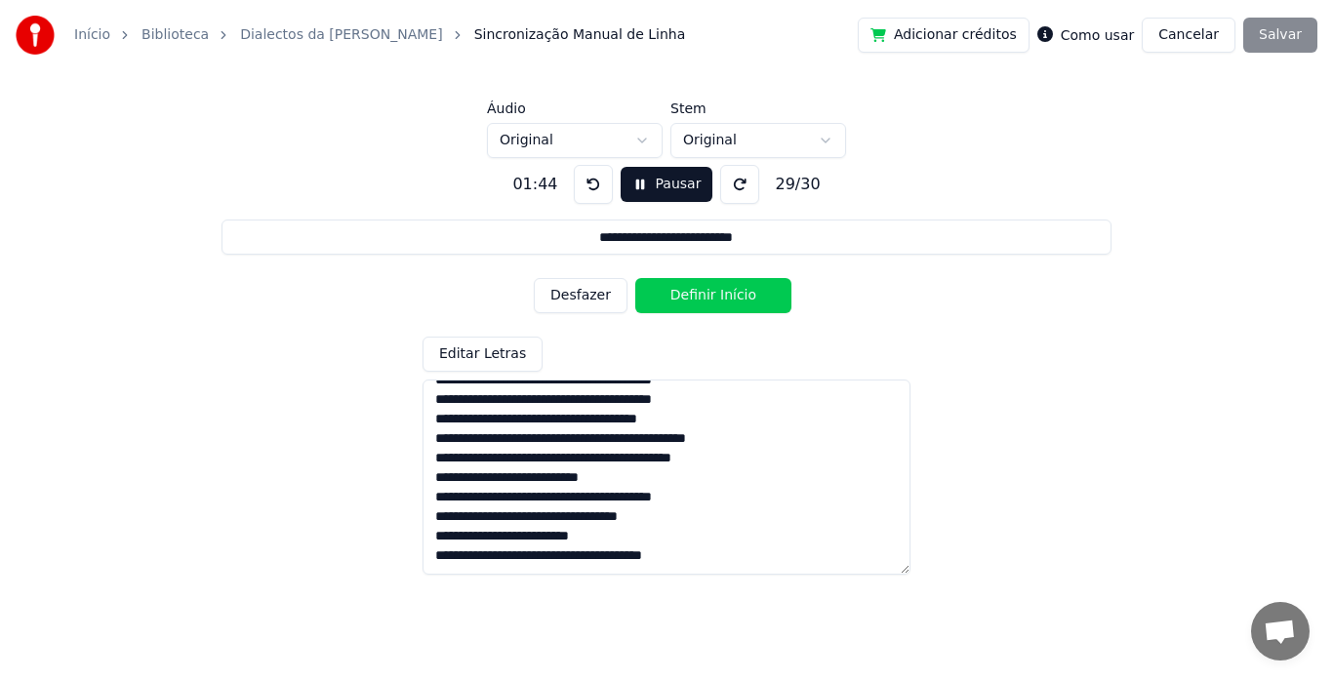
click at [678, 290] on button "Definir Início" at bounding box center [714, 295] width 156 height 35
click at [678, 290] on button "Definir Fim" at bounding box center [714, 295] width 156 height 35
type input "**********"
click at [678, 290] on button "Definir Início" at bounding box center [714, 295] width 156 height 35
click at [678, 290] on button "Definir Fim" at bounding box center [714, 295] width 156 height 35
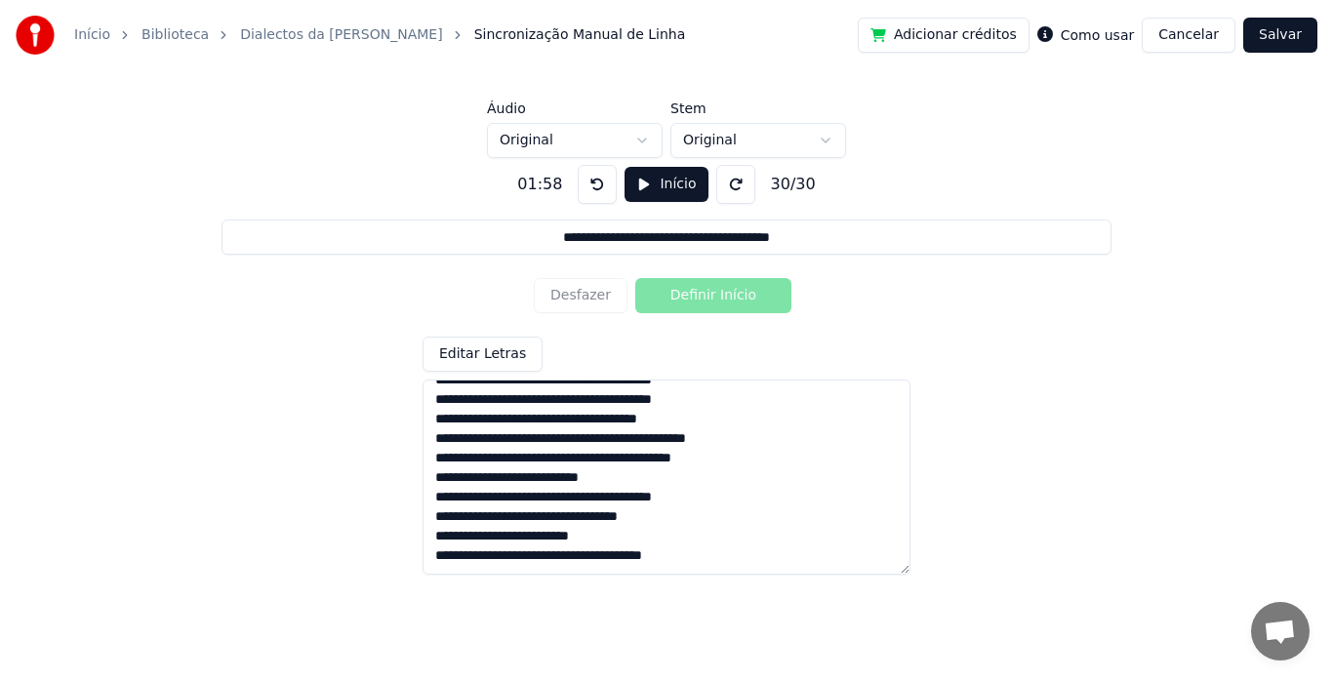
click at [1292, 30] on button "Salvar" at bounding box center [1281, 35] width 74 height 35
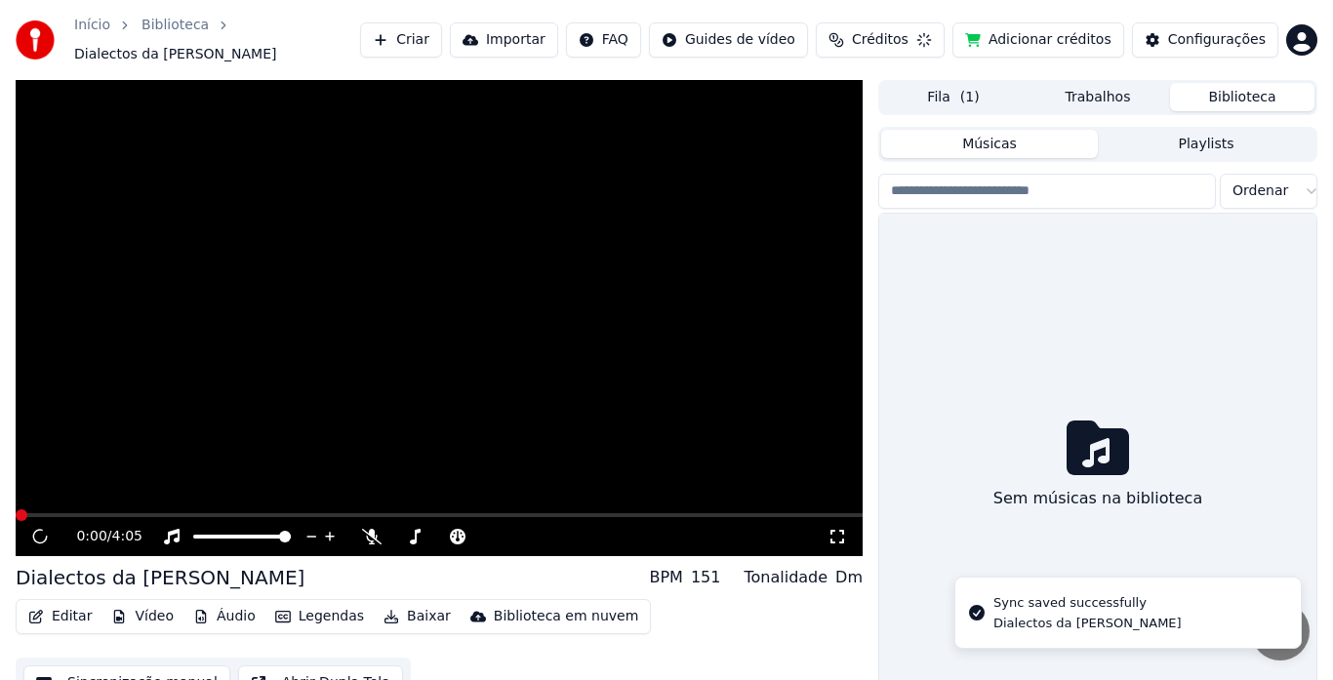
click at [1292, 30] on html "Início Biblioteca Dialectos da [PERSON_NAME] Importar FAQ Guides de vídeo Crédi…" at bounding box center [666, 340] width 1333 height 680
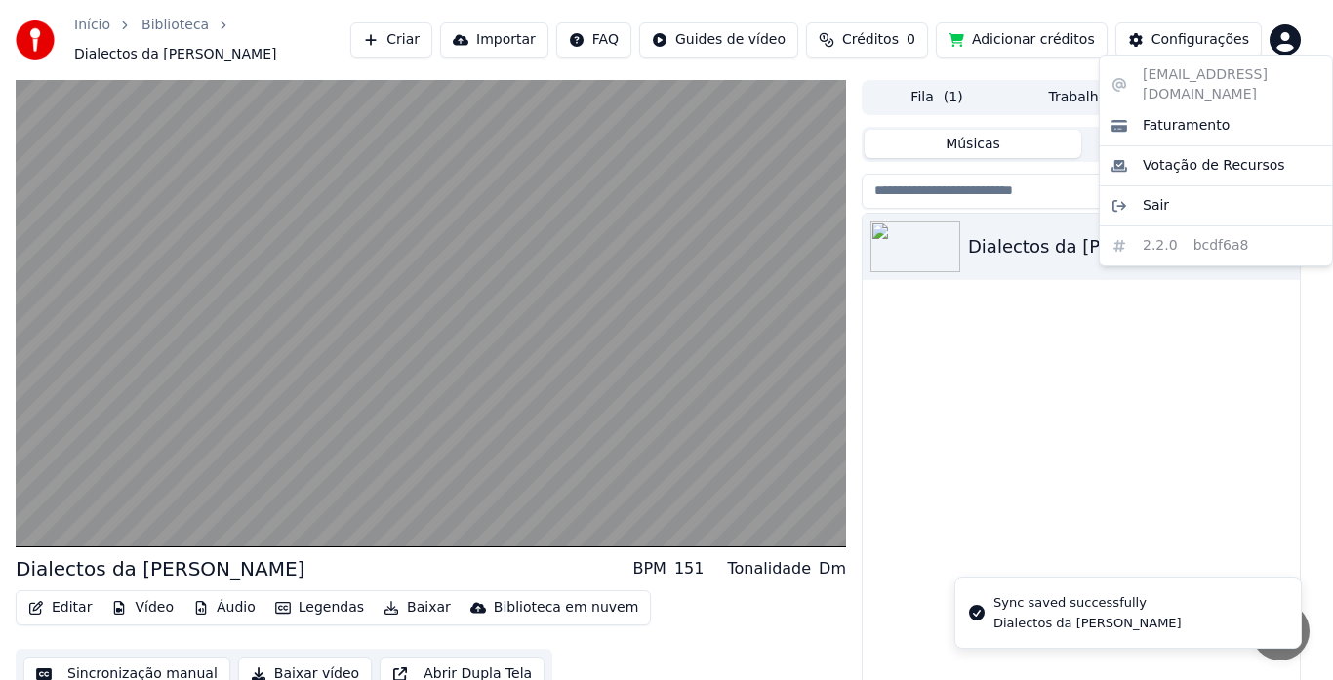
click at [1033, 370] on html "Início Biblioteca Dialectos da [PERSON_NAME] Importar FAQ Guides de vídeo Crédi…" at bounding box center [666, 340] width 1333 height 680
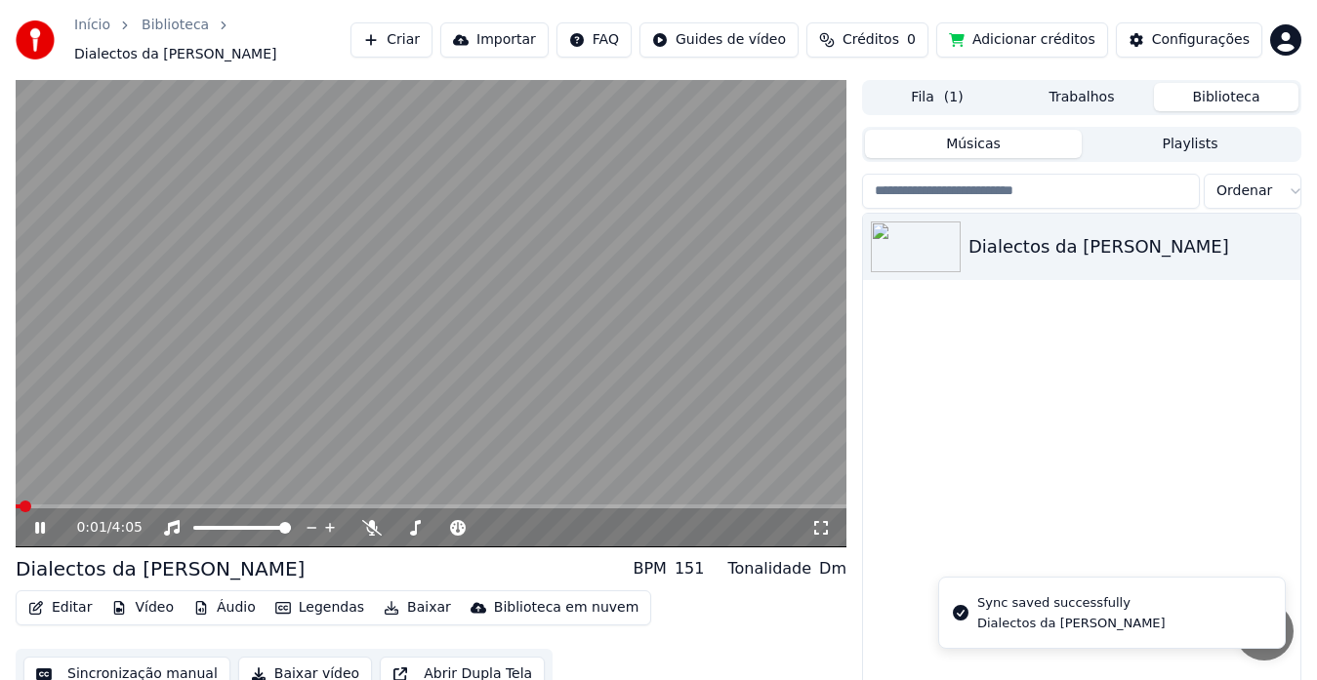
click at [410, 427] on video at bounding box center [431, 314] width 831 height 468
click at [357, 390] on video at bounding box center [431, 314] width 831 height 468
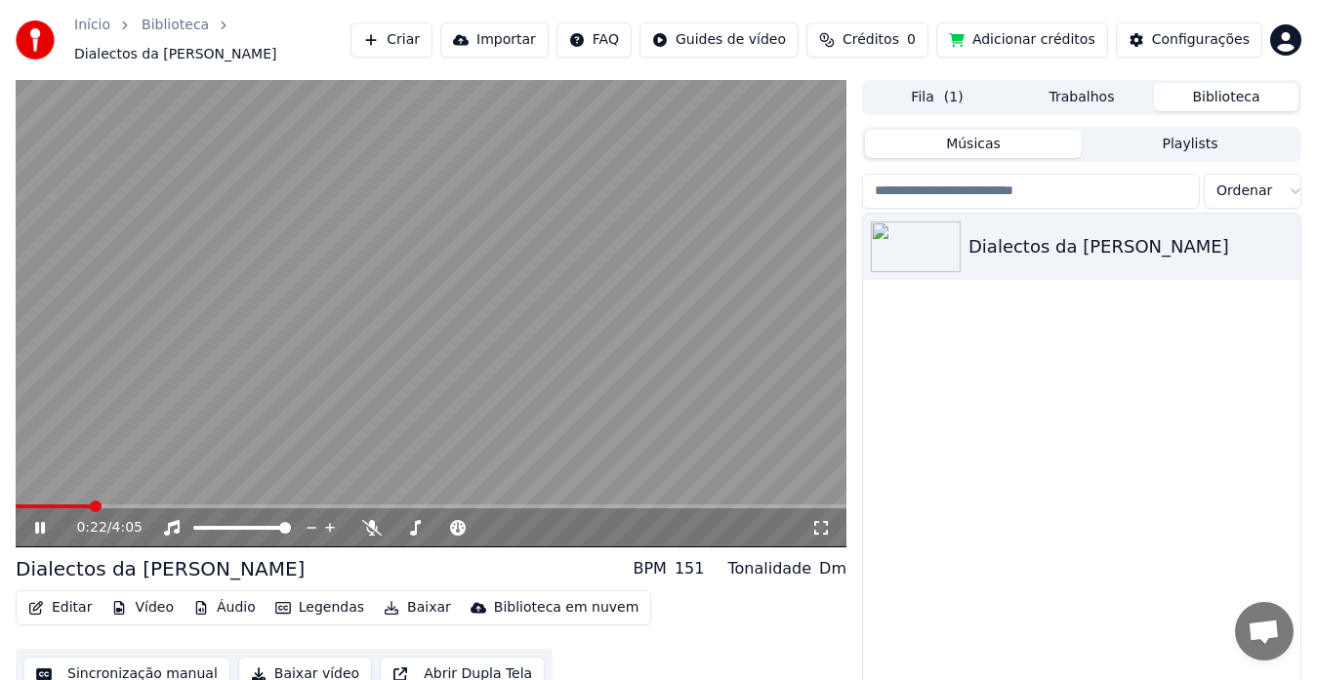
click at [40, 521] on icon at bounding box center [53, 528] width 45 height 16
click at [151, 596] on button "Vídeo" at bounding box center [142, 608] width 78 height 27
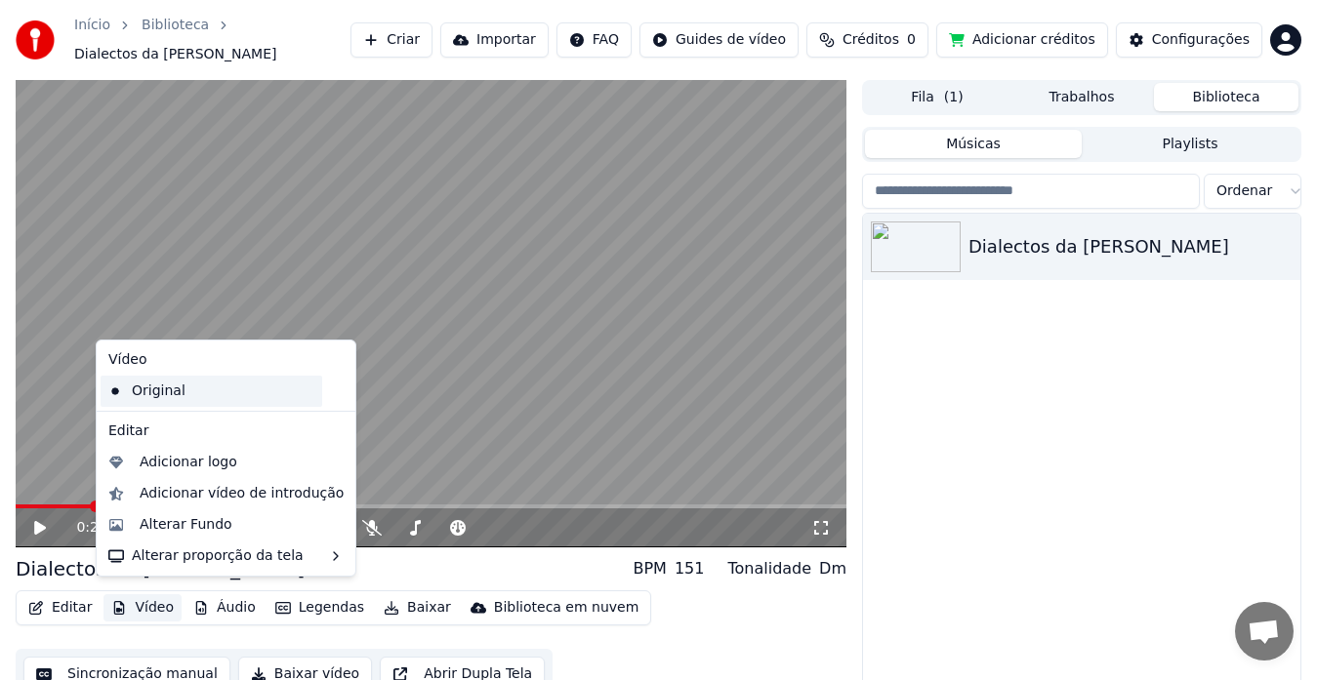
click at [203, 379] on div "Original" at bounding box center [212, 391] width 222 height 31
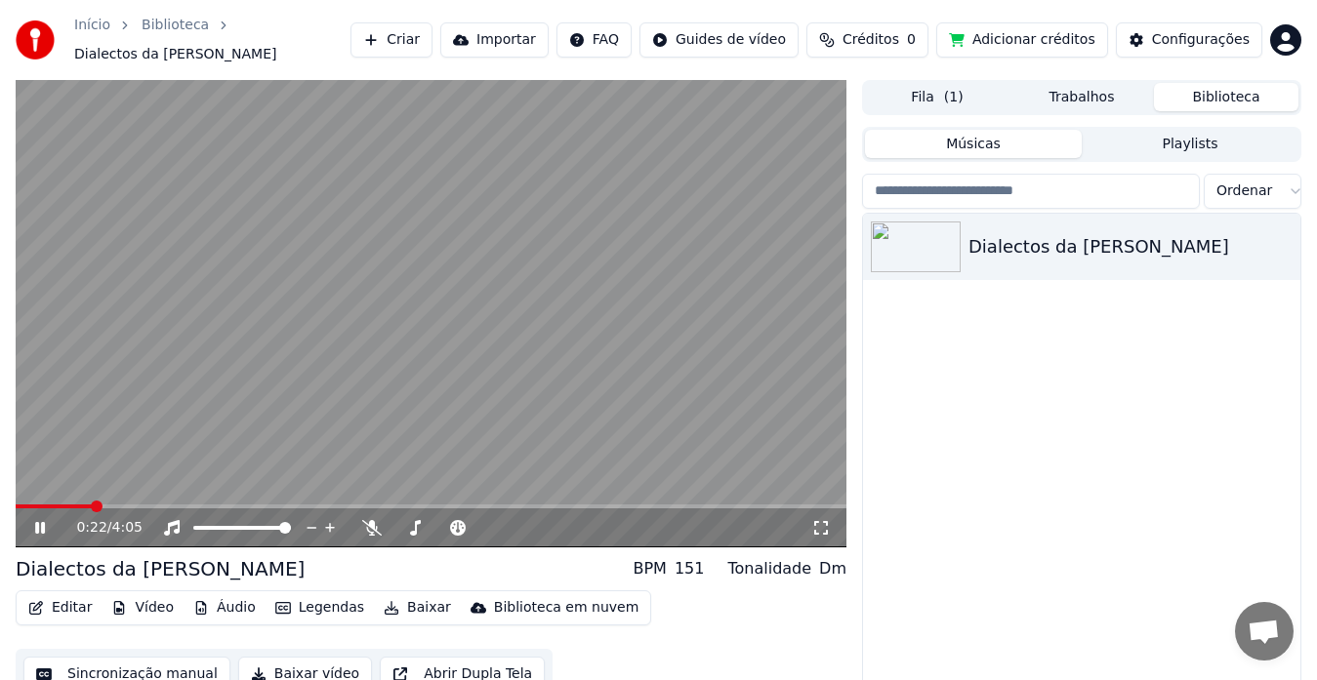
click at [38, 522] on icon at bounding box center [40, 528] width 10 height 12
click at [38, 521] on icon at bounding box center [40, 528] width 12 height 14
click at [38, 522] on icon at bounding box center [40, 528] width 10 height 12
click at [303, 431] on video at bounding box center [431, 314] width 831 height 468
click at [63, 602] on button "Editar" at bounding box center [60, 608] width 79 height 27
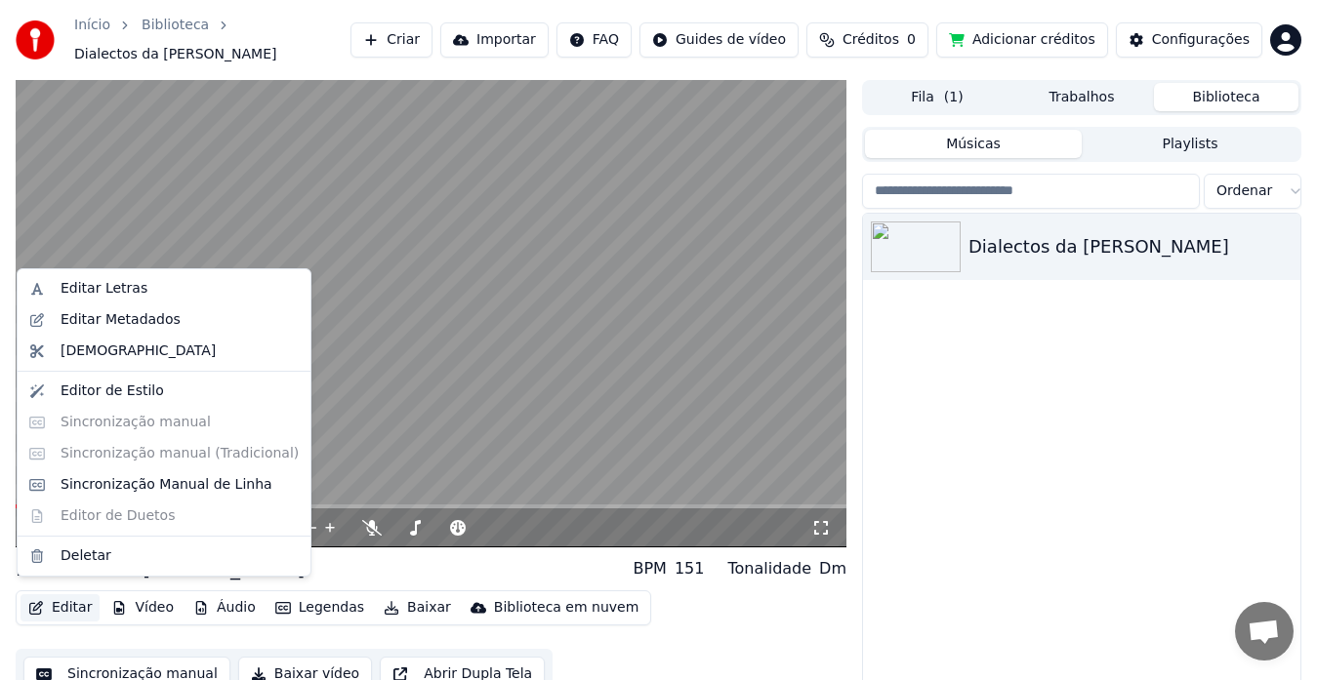
click at [65, 602] on button "Editar" at bounding box center [60, 608] width 79 height 27
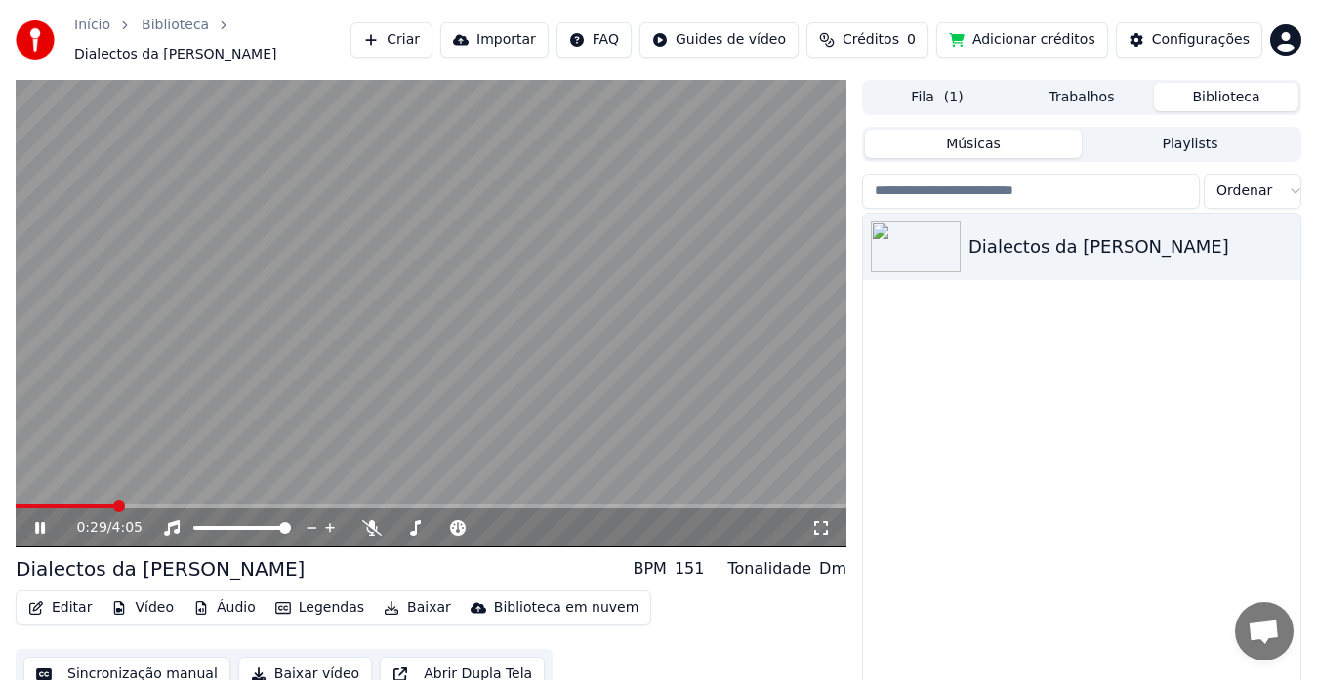
click at [39, 522] on icon at bounding box center [40, 528] width 10 height 12
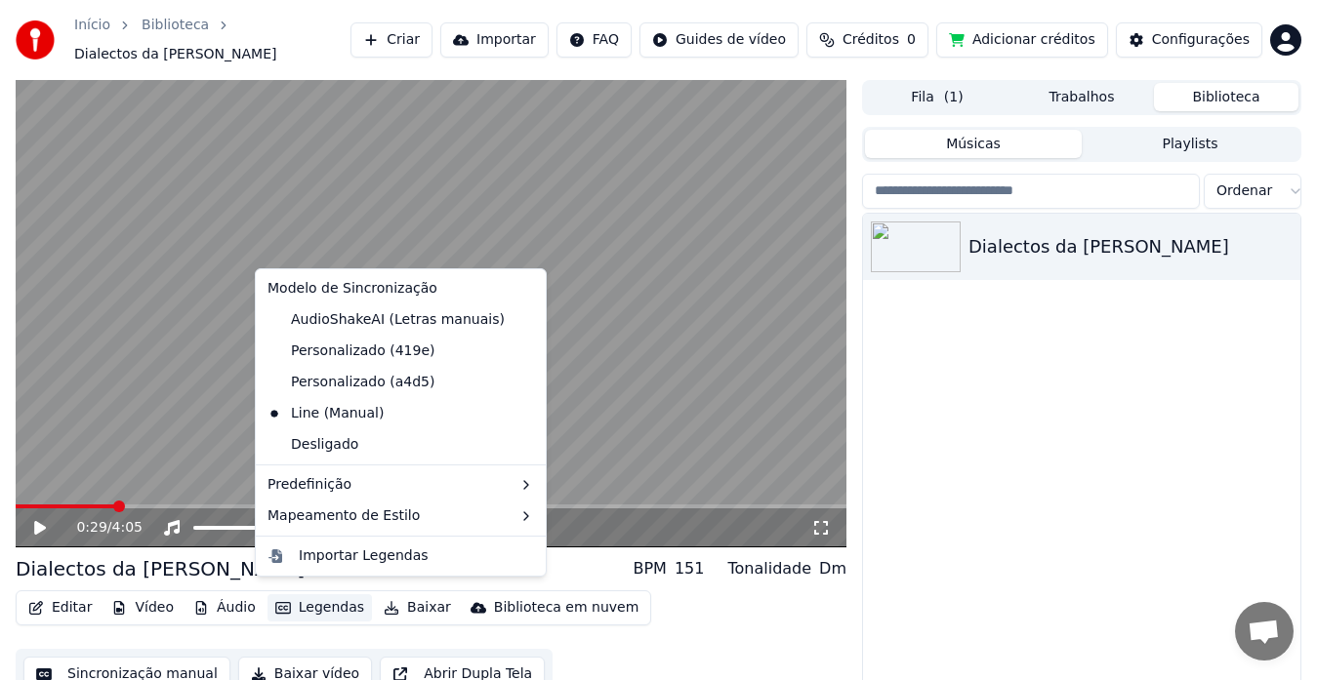
click at [282, 599] on button "Legendas" at bounding box center [319, 608] width 104 height 27
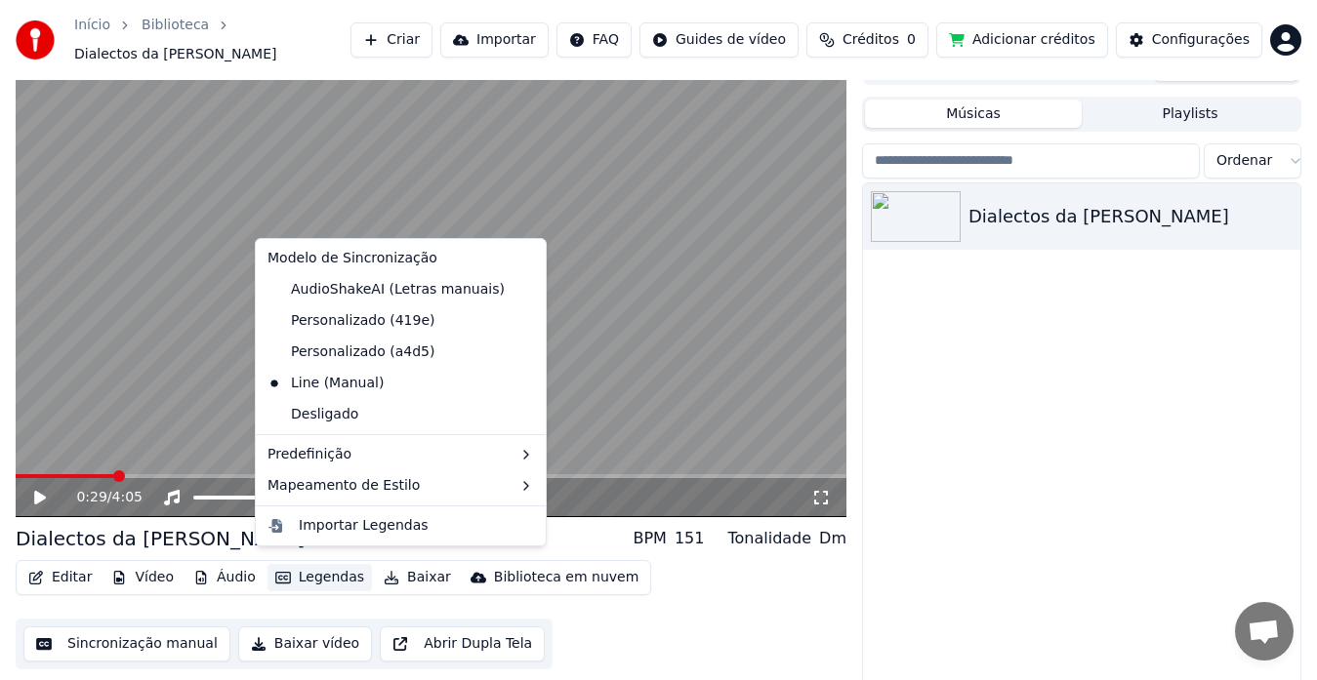
scroll to position [27, 0]
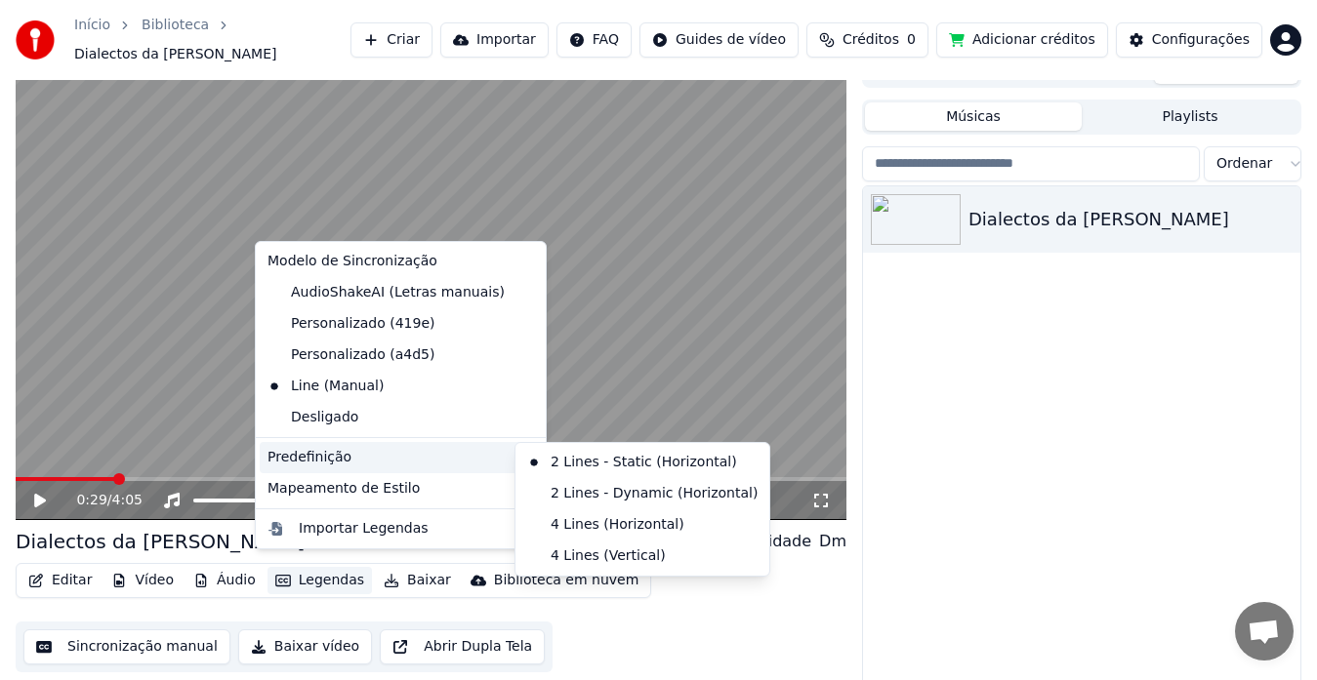
drag, startPoint x: 348, startPoint y: 452, endPoint x: 601, endPoint y: 519, distance: 262.6
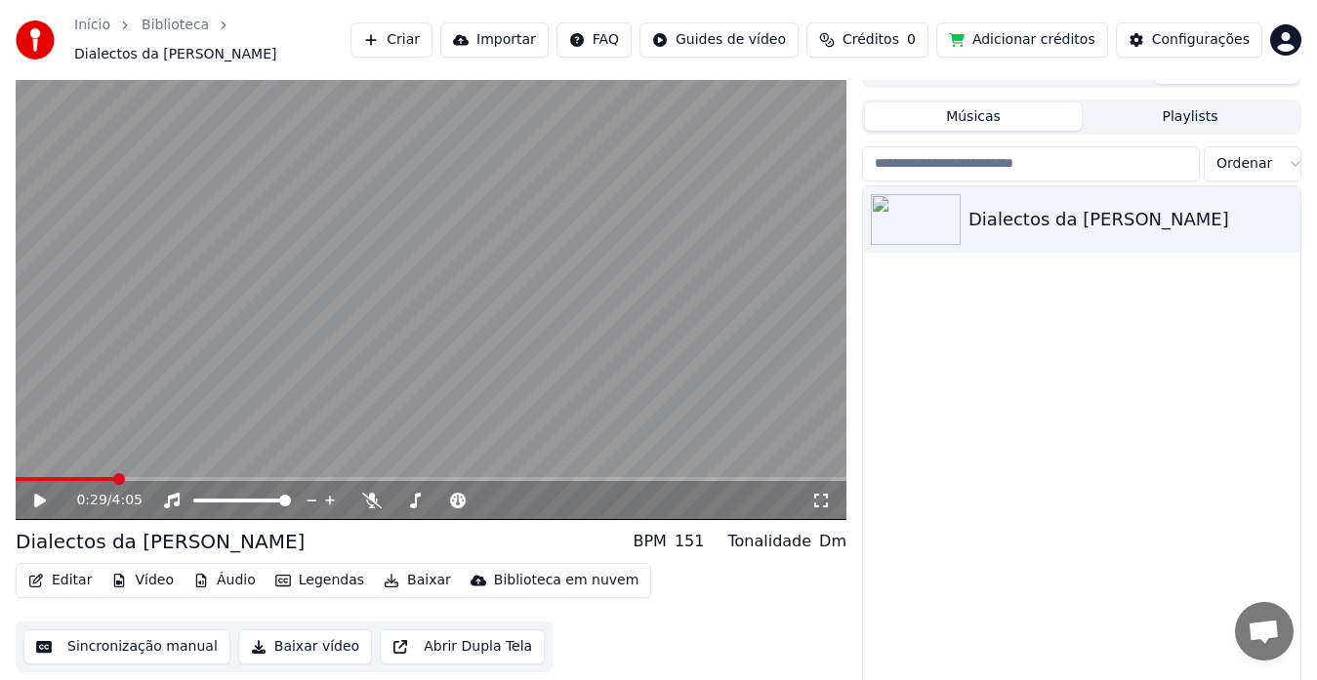
click at [601, 528] on div "Dialectos da [PERSON_NAME] BPM 151 Tonalidade Dm" at bounding box center [431, 541] width 831 height 27
click at [21, 481] on div "0:33 / 4:05" at bounding box center [431, 500] width 831 height 39
click at [21, 465] on video at bounding box center [431, 287] width 831 height 468
click at [21, 477] on span at bounding box center [19, 479] width 7 height 4
click at [34, 496] on icon at bounding box center [53, 501] width 45 height 16
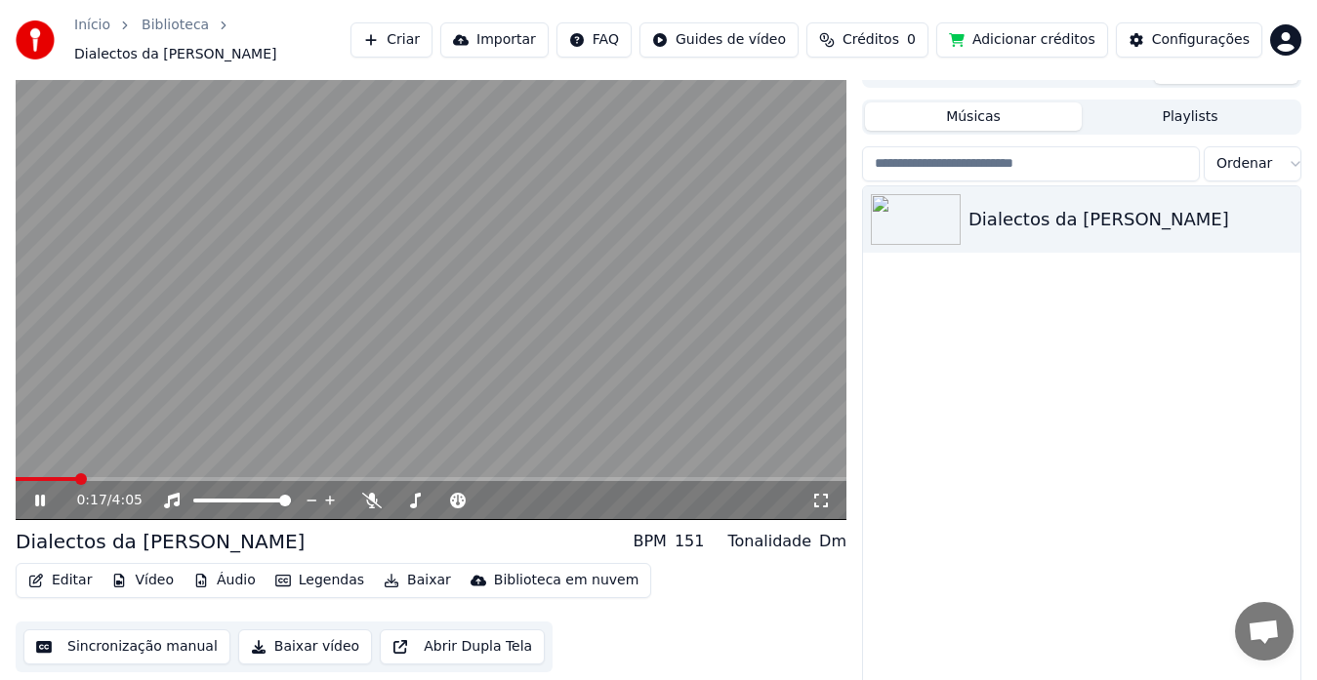
scroll to position [33, 0]
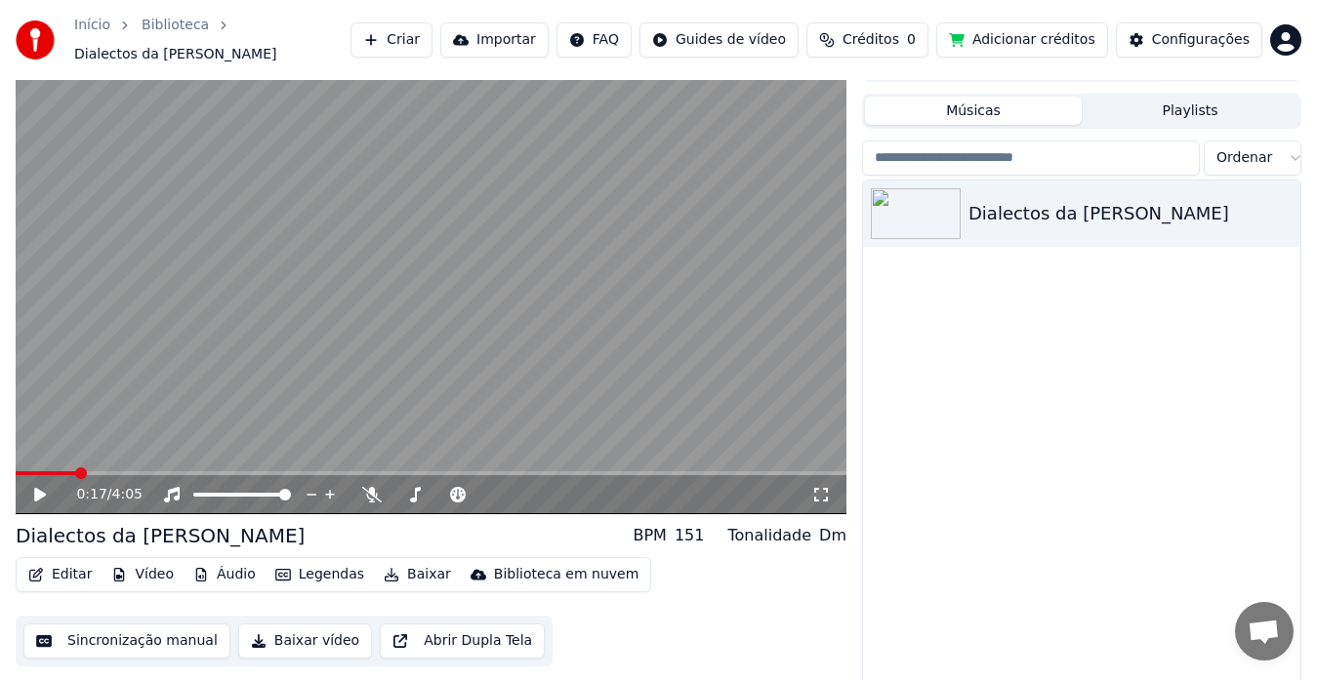
click at [35, 489] on icon at bounding box center [40, 495] width 12 height 14
click at [35, 489] on icon at bounding box center [53, 495] width 45 height 16
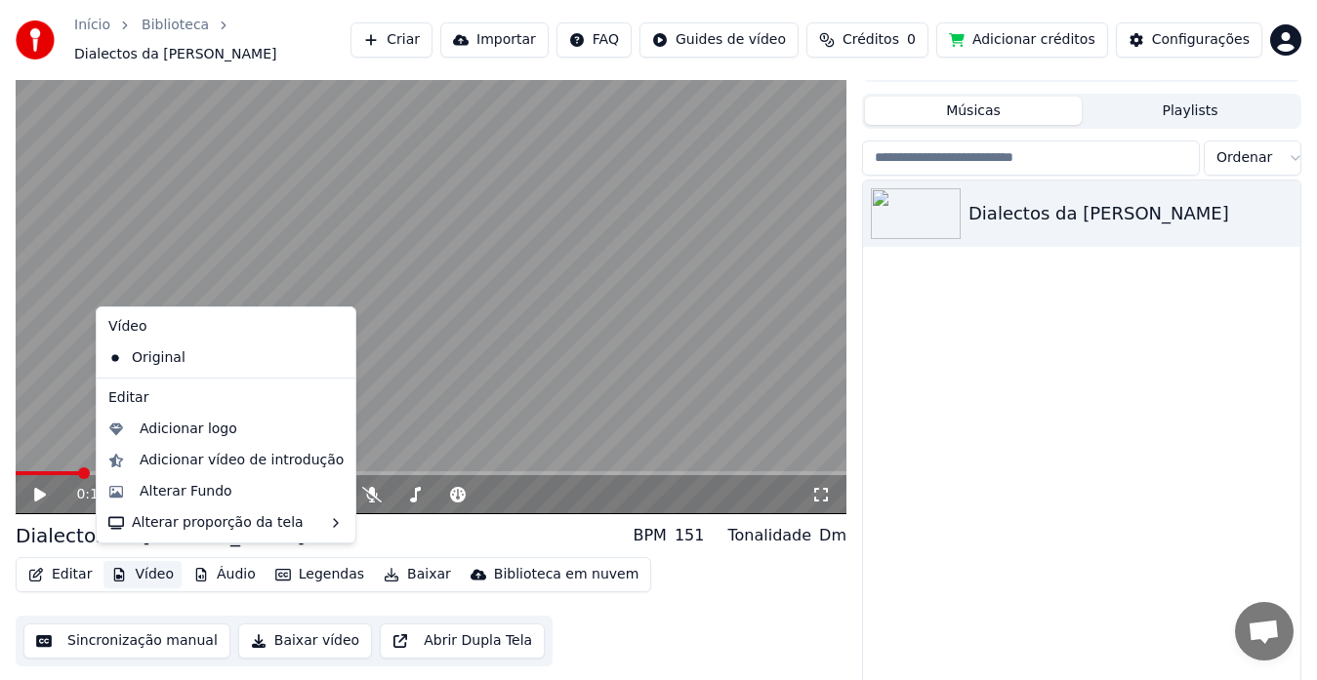
click at [165, 563] on button "Vídeo" at bounding box center [142, 574] width 78 height 27
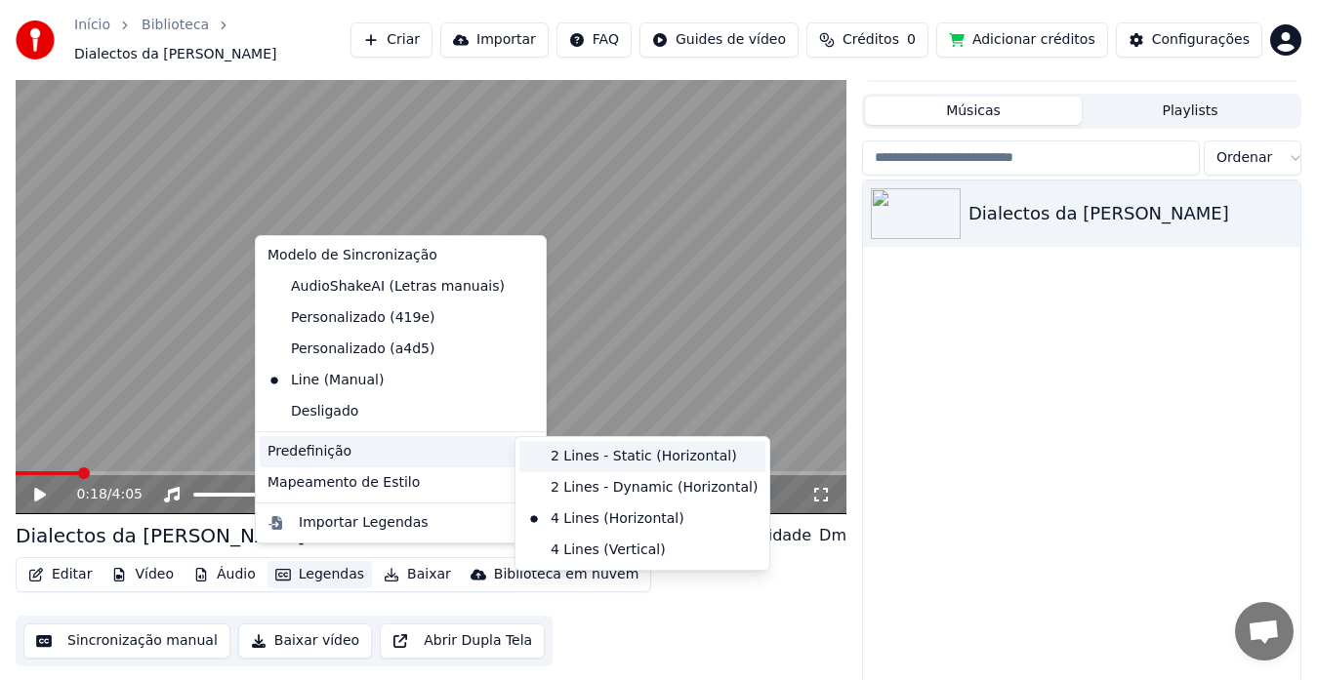
click at [635, 458] on div "2 Lines - Static (Horizontal)" at bounding box center [642, 456] width 246 height 31
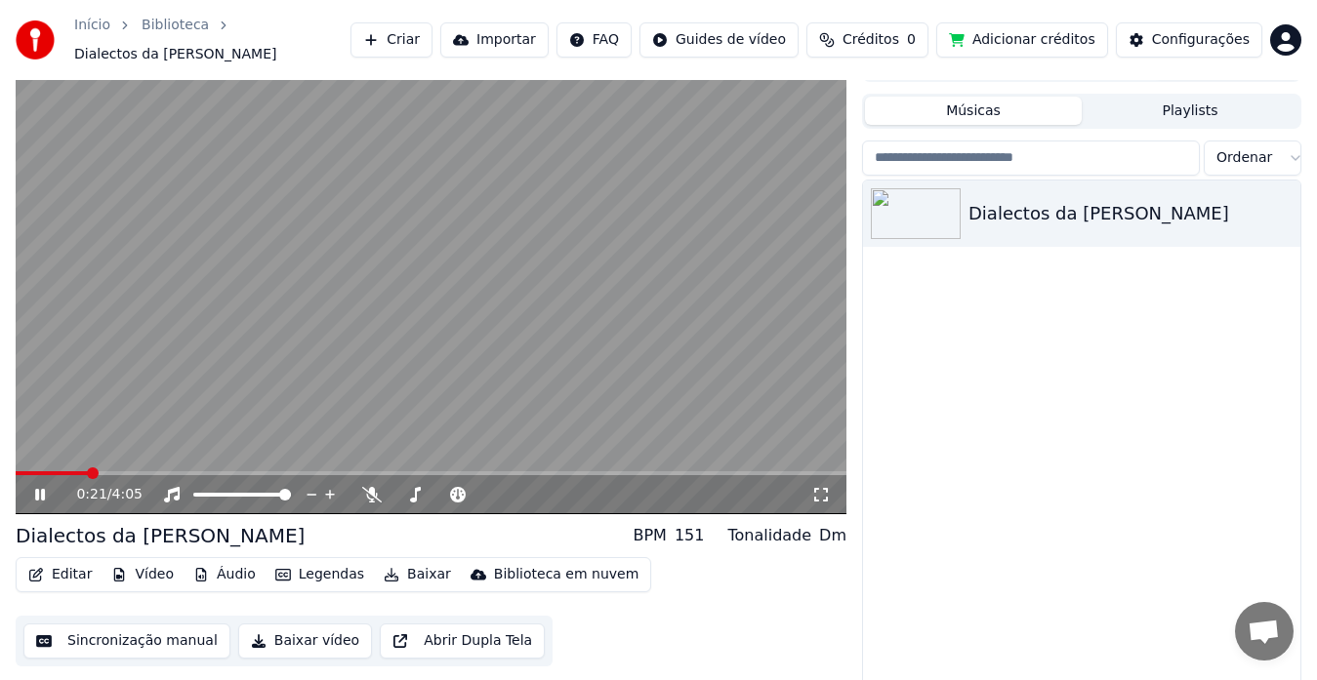
click at [43, 493] on div "0:21 / 4:05" at bounding box center [430, 495] width 815 height 20
click at [41, 492] on icon at bounding box center [53, 495] width 45 height 16
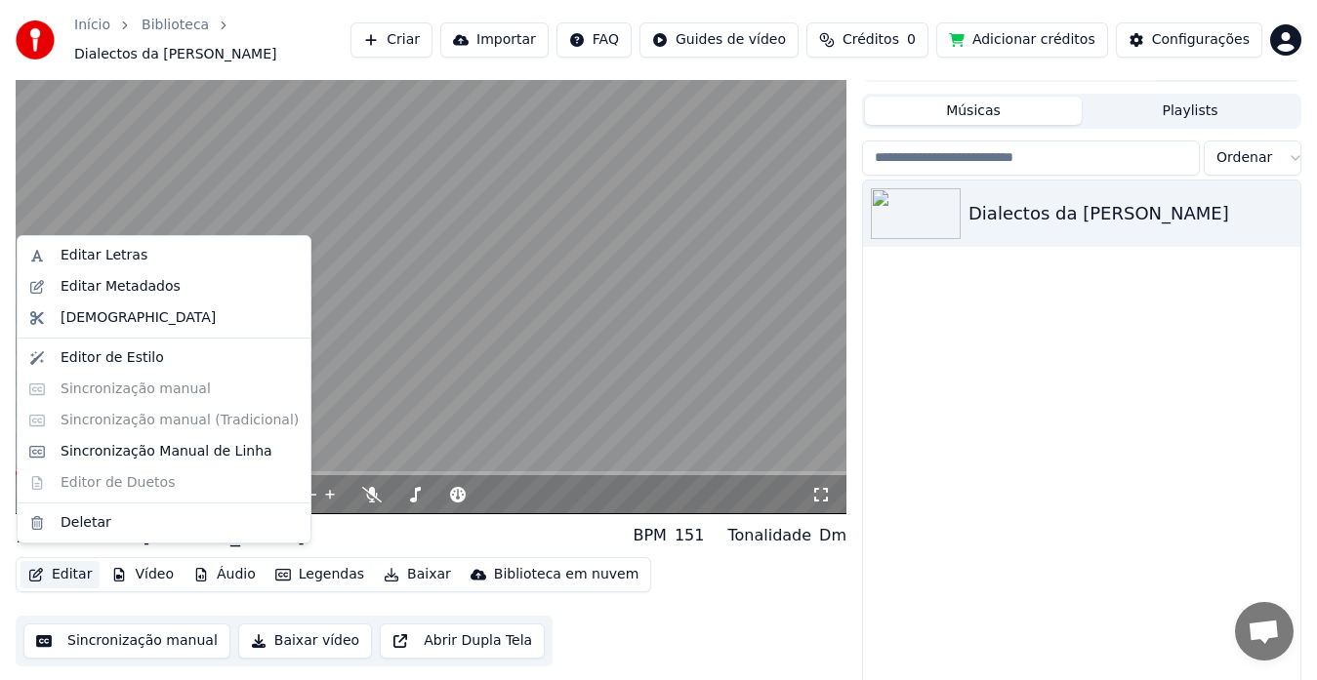
click at [45, 561] on button "Editar" at bounding box center [60, 574] width 79 height 27
click at [123, 452] on div "Sincronização Manual de Linha" at bounding box center [167, 452] width 212 height 20
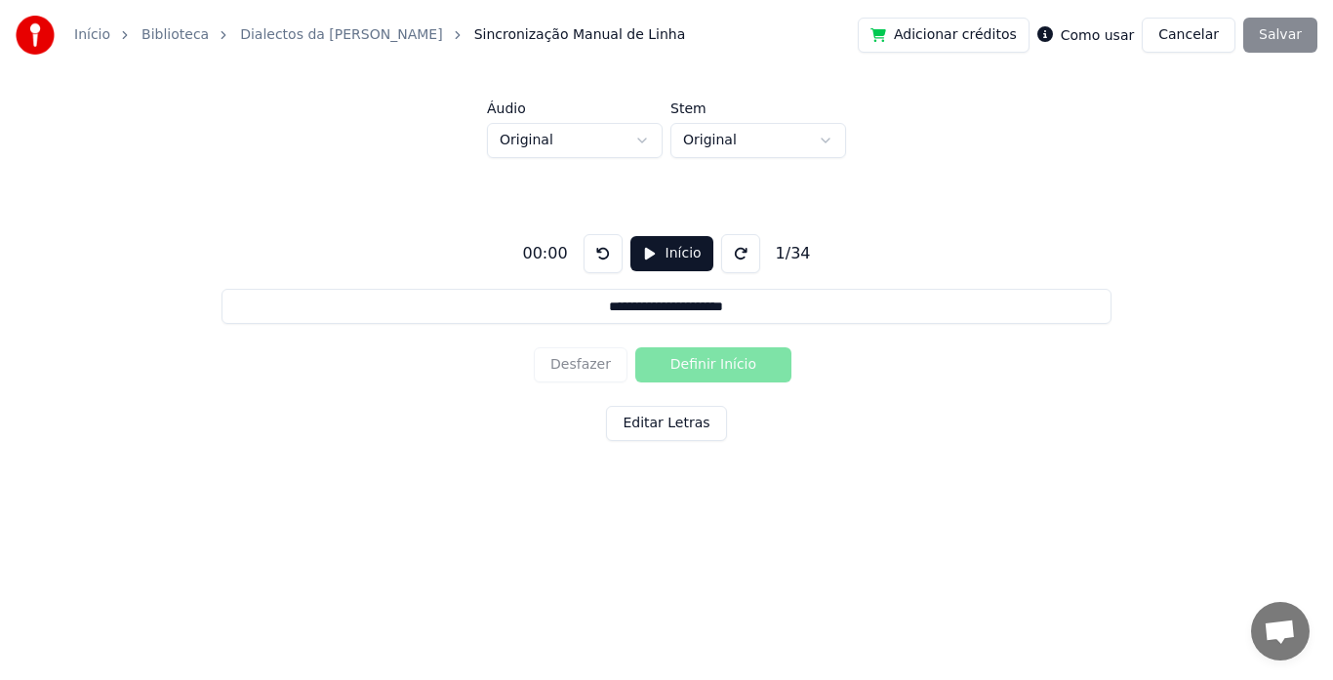
click at [665, 421] on button "Editar Letras" at bounding box center [666, 423] width 120 height 35
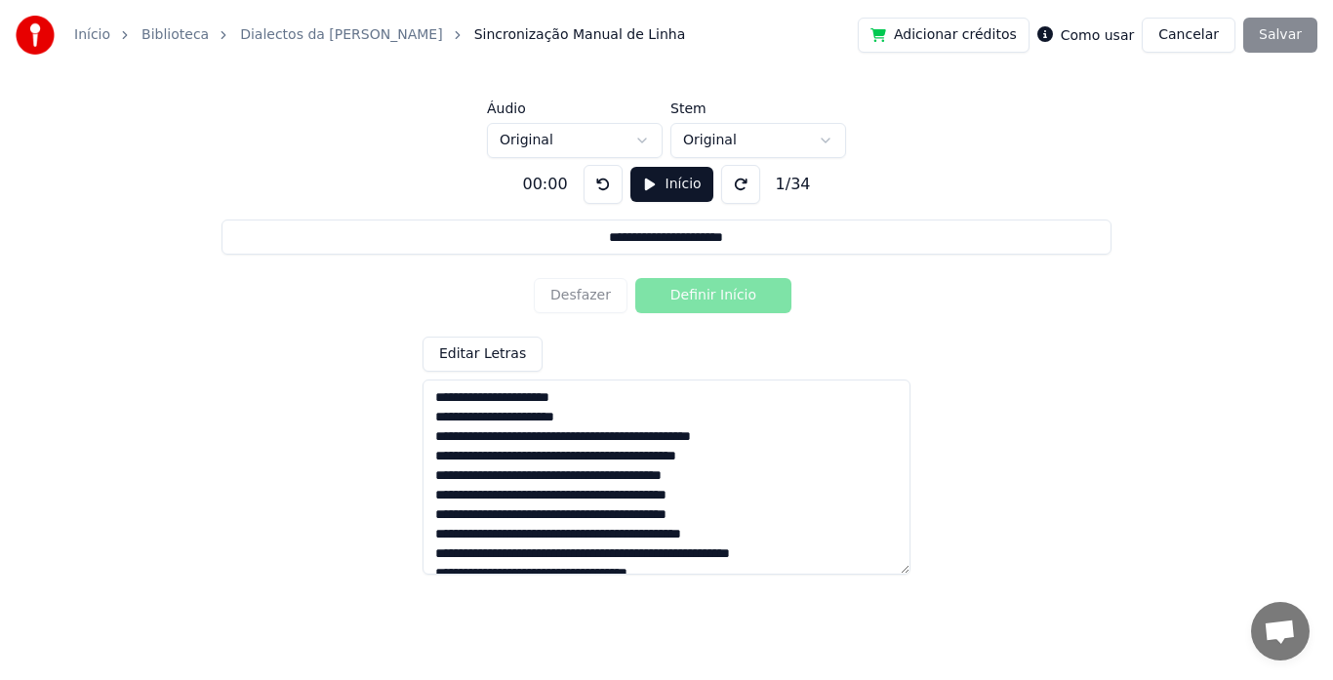
click at [434, 418] on textarea at bounding box center [667, 477] width 488 height 195
type input "**********"
type textarea "**********"
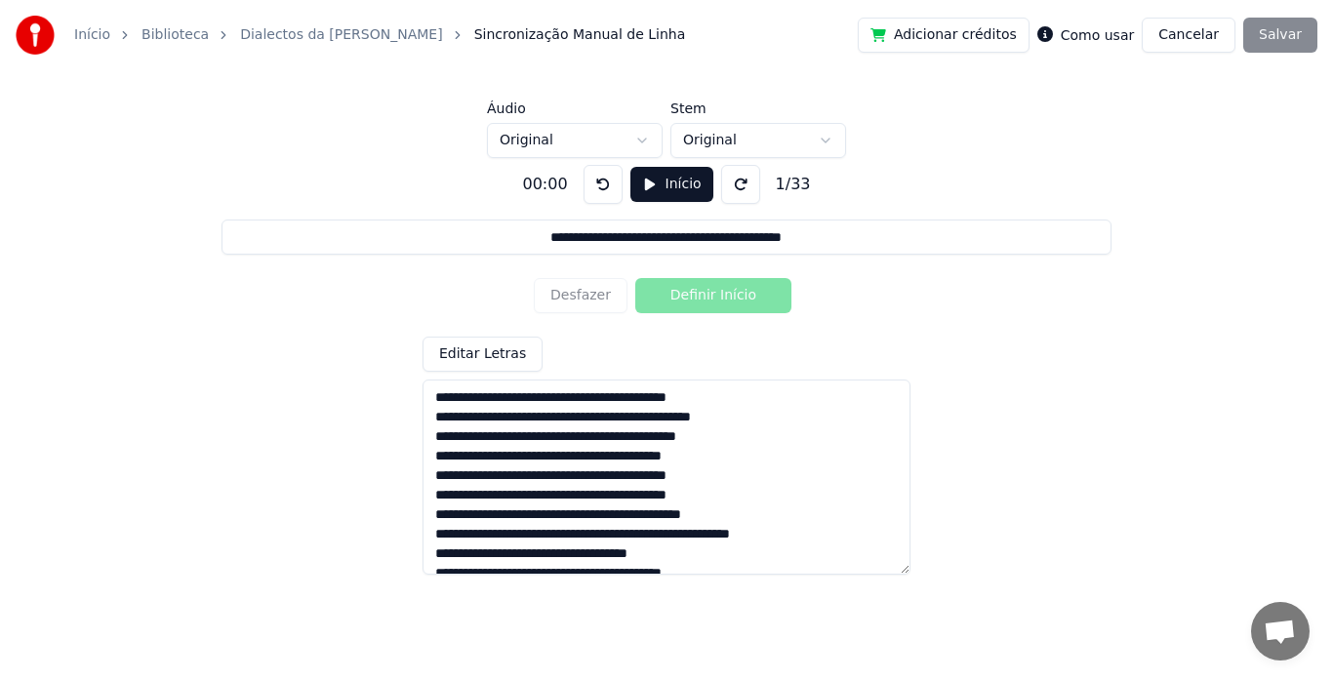
type input "**********"
type textarea "**********"
click at [597, 185] on button at bounding box center [603, 184] width 39 height 39
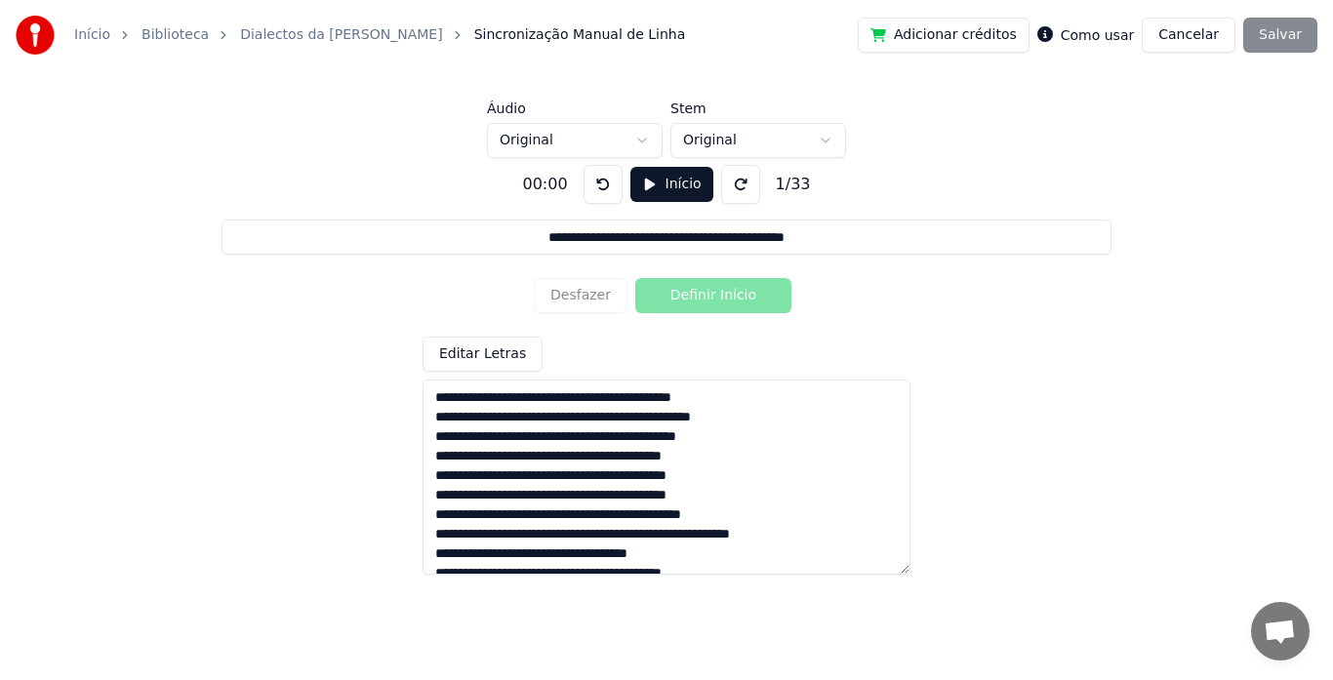
click at [597, 185] on button at bounding box center [603, 184] width 39 height 39
click at [674, 189] on button "Início" at bounding box center [672, 184] width 83 height 35
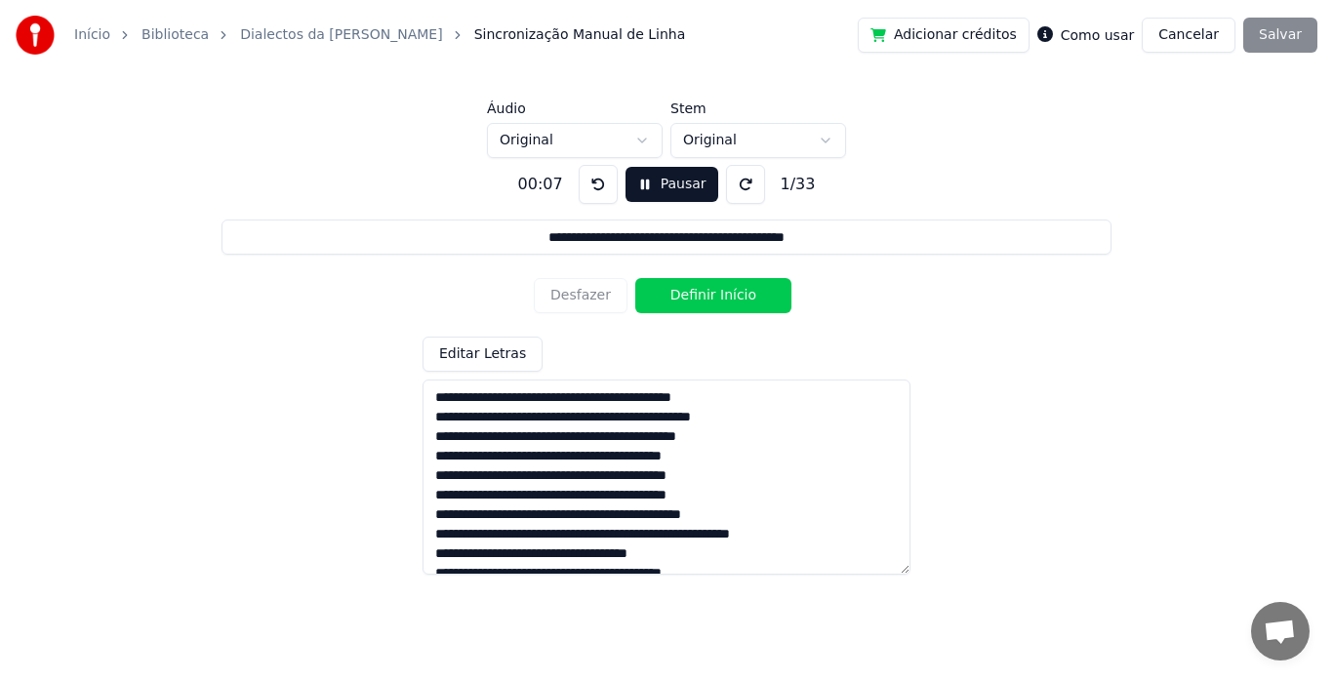
click at [693, 302] on button "Definir Início" at bounding box center [714, 295] width 156 height 35
click at [693, 302] on button "Definir Fim" at bounding box center [714, 295] width 156 height 35
type input "**********"
click at [693, 302] on button "Definir Início" at bounding box center [714, 295] width 156 height 35
click at [693, 302] on button "Definir Fim" at bounding box center [714, 295] width 156 height 35
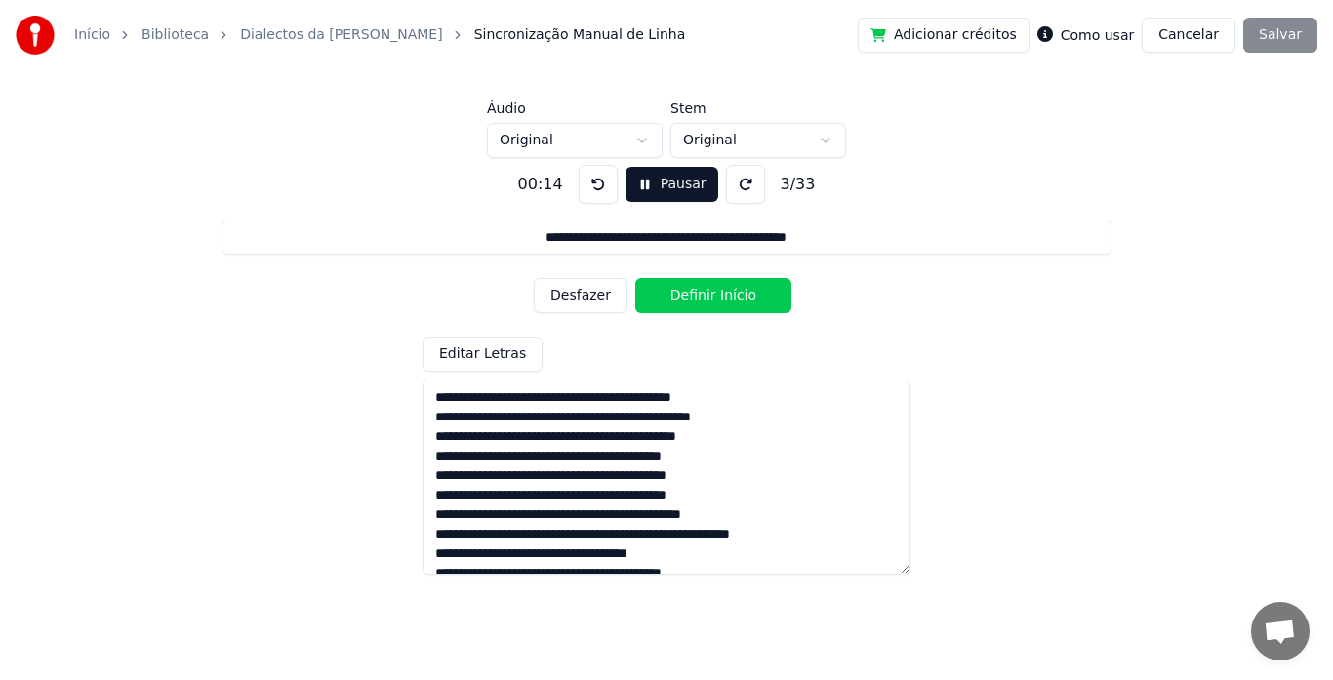
click at [693, 302] on button "Definir Início" at bounding box center [714, 295] width 156 height 35
click at [693, 302] on button "Definir Fim" at bounding box center [714, 295] width 156 height 35
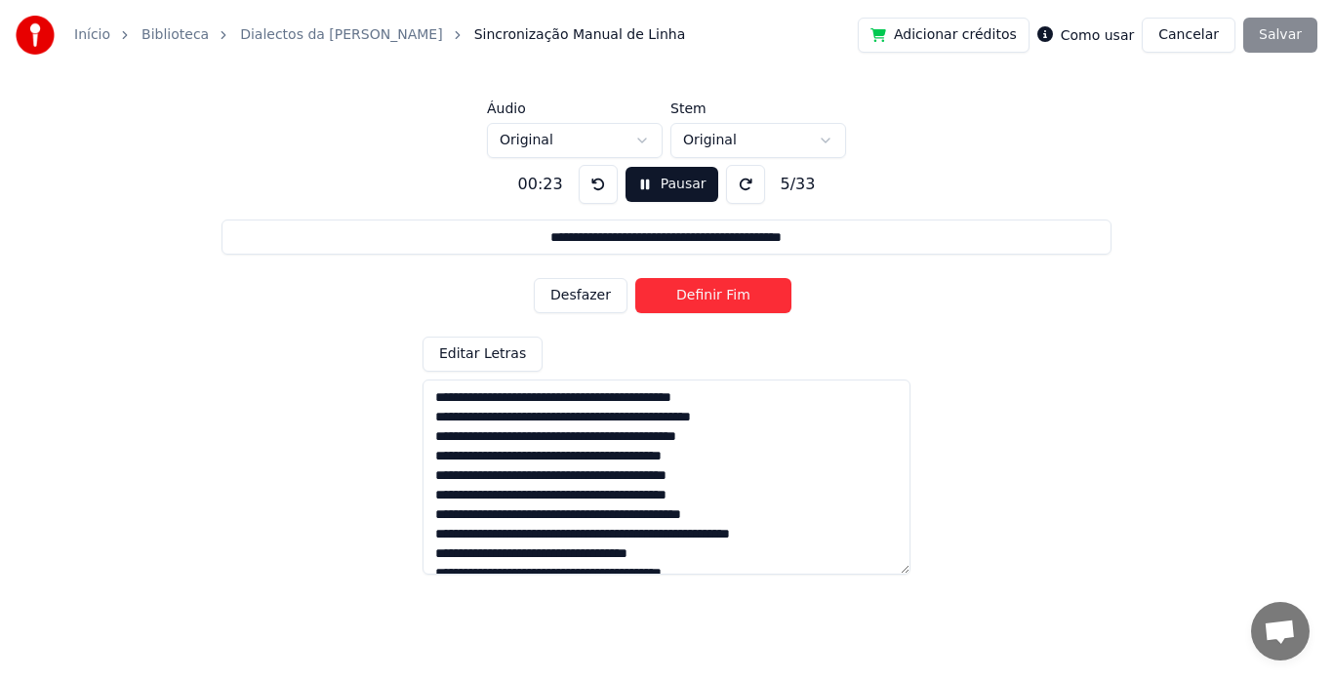
click at [693, 302] on button "Definir Fim" at bounding box center [714, 295] width 156 height 35
click at [693, 302] on button "Definir Início" at bounding box center [714, 295] width 156 height 35
click at [693, 302] on button "Definir Fim" at bounding box center [714, 295] width 156 height 35
click at [693, 302] on button "Definir Início" at bounding box center [714, 295] width 156 height 35
click at [693, 302] on button "Definir Fim" at bounding box center [714, 295] width 156 height 35
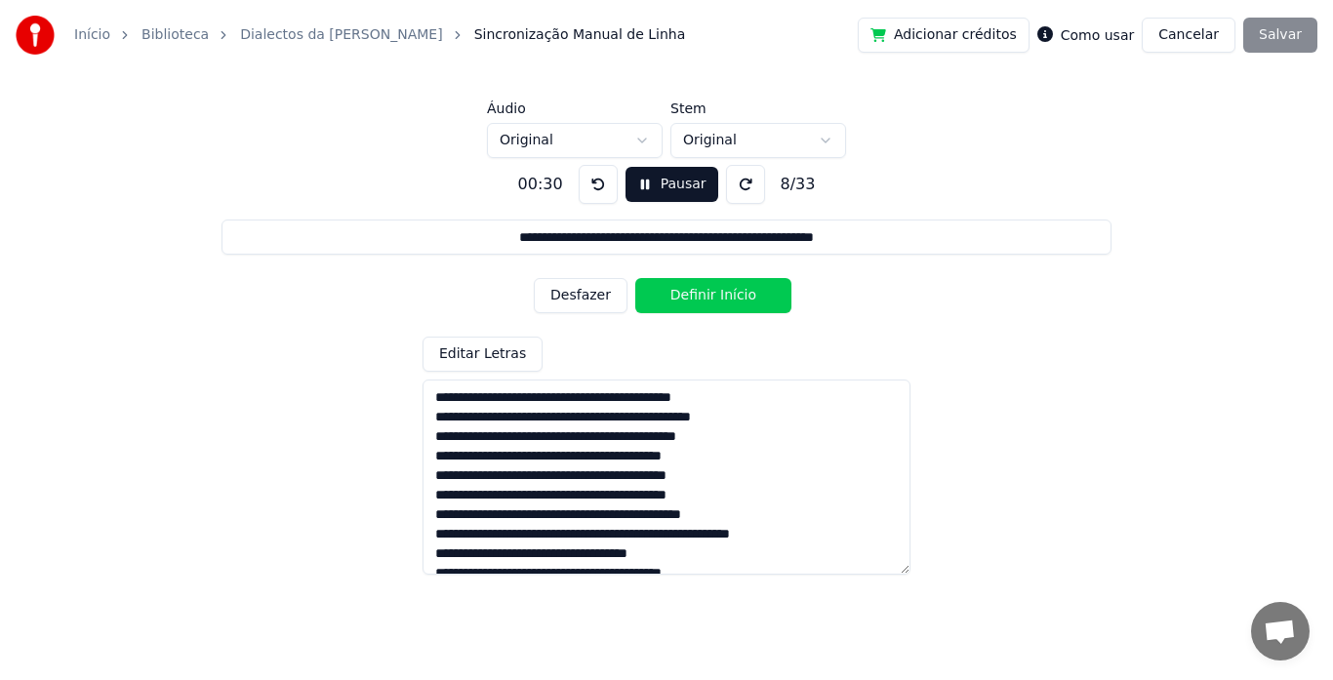
click at [693, 302] on button "Definir Início" at bounding box center [714, 295] width 156 height 35
click at [693, 302] on button "Definir Fim" at bounding box center [714, 295] width 156 height 35
click at [693, 302] on button "Definir Início" at bounding box center [714, 295] width 156 height 35
click at [693, 302] on button "Definir Fim" at bounding box center [714, 295] width 156 height 35
click at [693, 302] on button "Definir Início" at bounding box center [714, 295] width 156 height 35
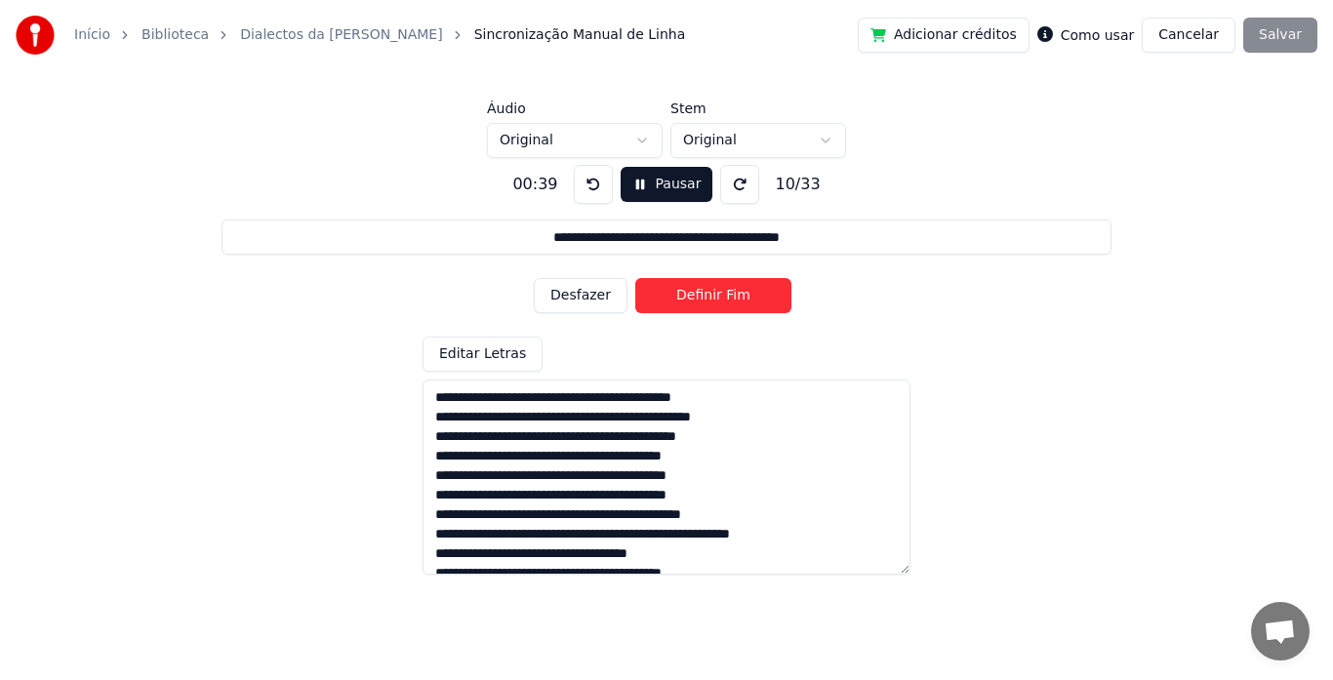
click at [693, 302] on button "Definir Fim" at bounding box center [714, 295] width 156 height 35
click at [693, 302] on button "Definir Início" at bounding box center [714, 295] width 156 height 35
click at [693, 302] on button "Definir Fim" at bounding box center [714, 295] width 156 height 35
click at [693, 302] on button "Definir Início" at bounding box center [714, 295] width 156 height 35
click at [693, 302] on button "Definir Fim" at bounding box center [714, 295] width 156 height 35
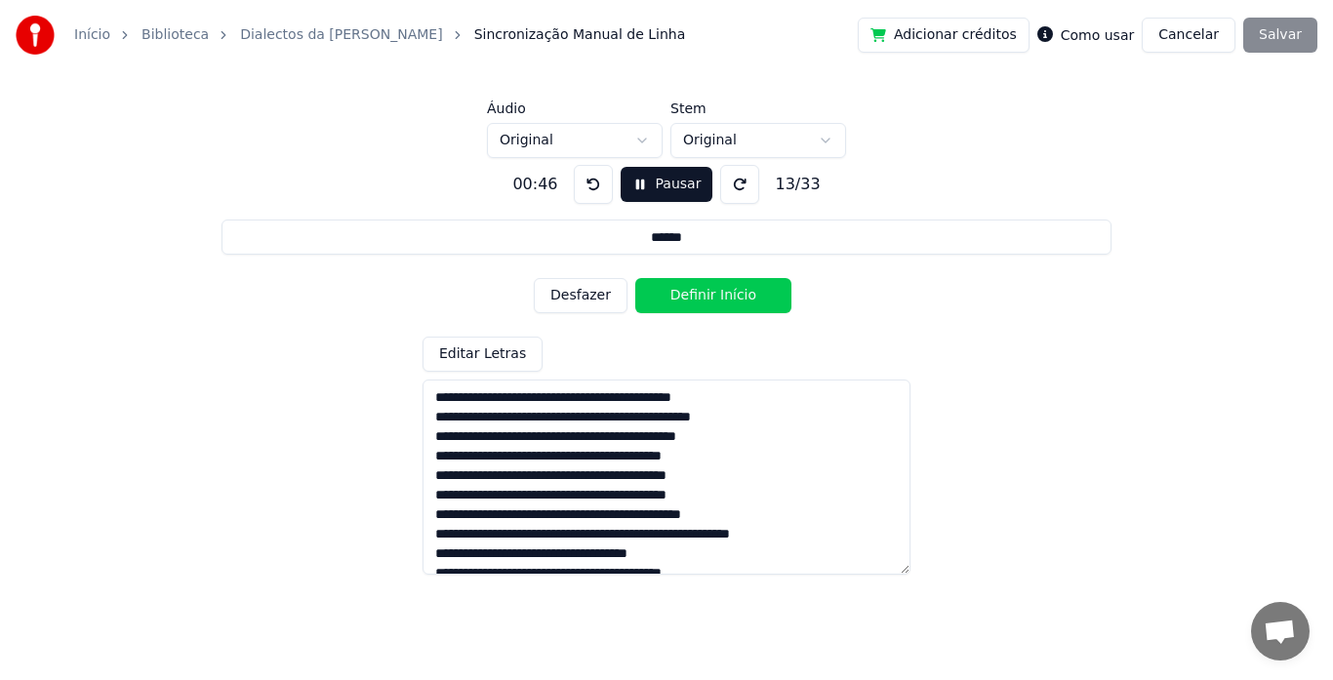
click at [693, 302] on button "Definir Início" at bounding box center [714, 295] width 156 height 35
click at [693, 302] on button "Definir Fim" at bounding box center [714, 295] width 156 height 35
click at [693, 302] on button "Definir Início" at bounding box center [714, 295] width 156 height 35
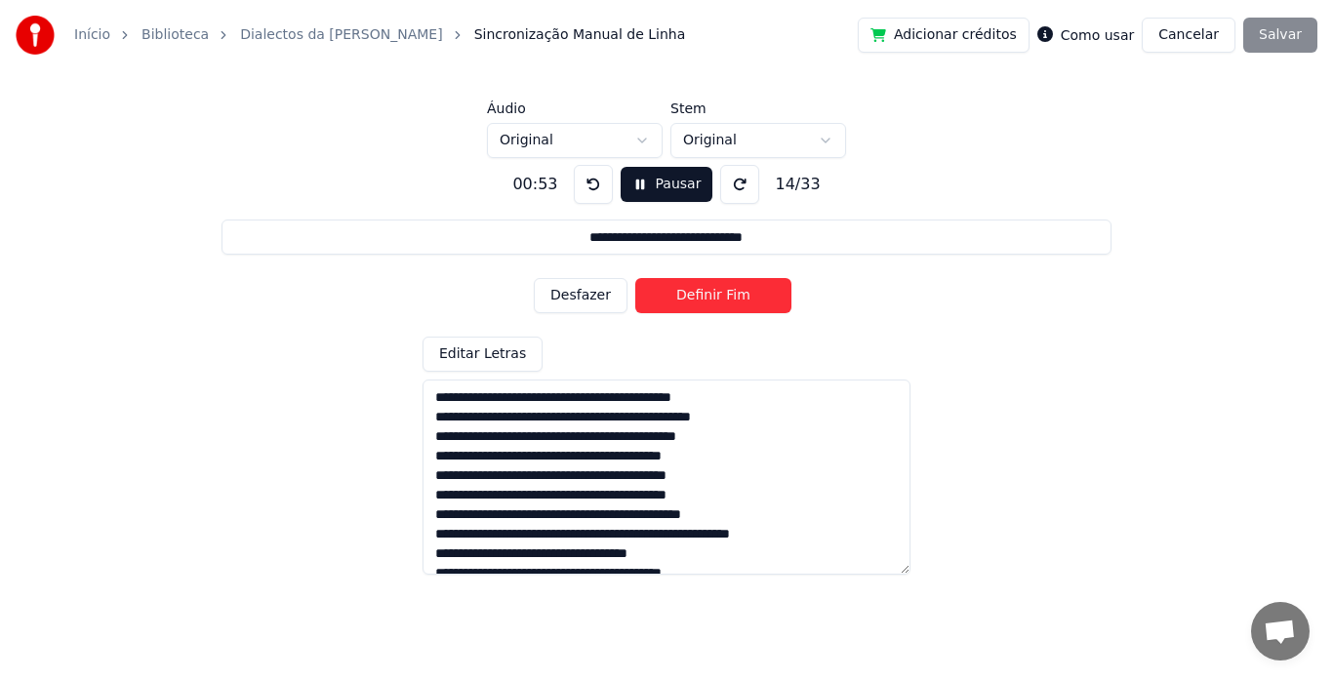
click at [693, 302] on button "Definir Fim" at bounding box center [714, 295] width 156 height 35
click at [693, 302] on button "Definir Início" at bounding box center [714, 295] width 156 height 35
click at [693, 302] on button "Definir Fim" at bounding box center [714, 295] width 156 height 35
click at [693, 302] on button "Definir Início" at bounding box center [714, 295] width 156 height 35
click at [687, 300] on button "Definir Fim" at bounding box center [714, 295] width 156 height 35
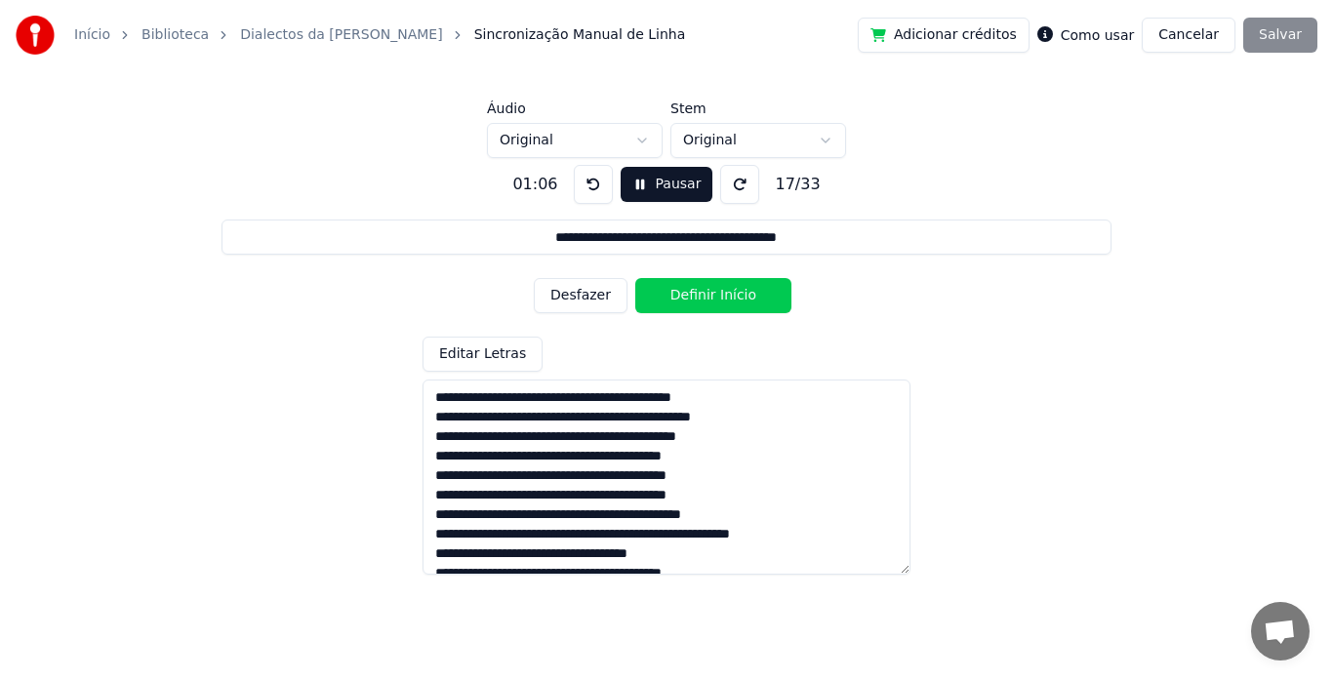
click at [600, 296] on button "Desfazer" at bounding box center [581, 295] width 94 height 35
click at [595, 296] on button "Desfazer" at bounding box center [581, 295] width 94 height 35
click at [686, 295] on button "Definir Início" at bounding box center [714, 295] width 156 height 35
click at [686, 295] on button "Definir Fim" at bounding box center [714, 295] width 156 height 35
click at [686, 295] on button "Definir Início" at bounding box center [714, 295] width 156 height 35
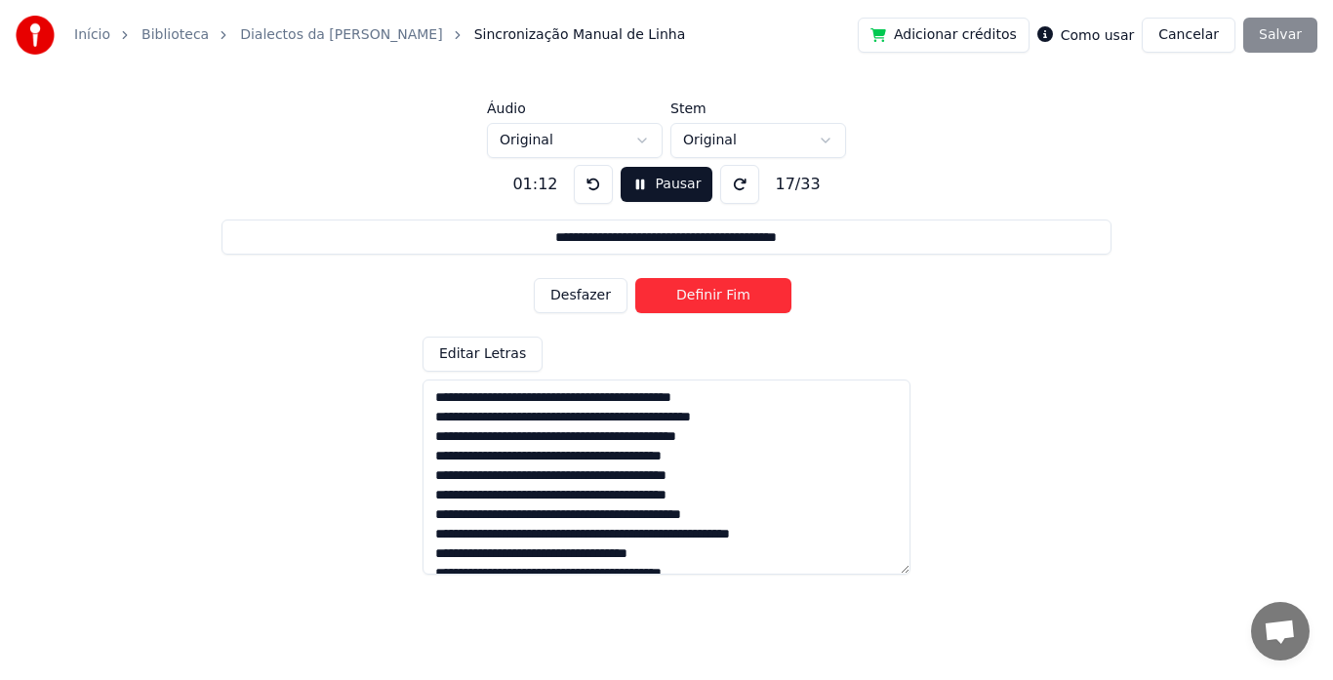
click at [686, 295] on button "Definir Fim" at bounding box center [714, 295] width 156 height 35
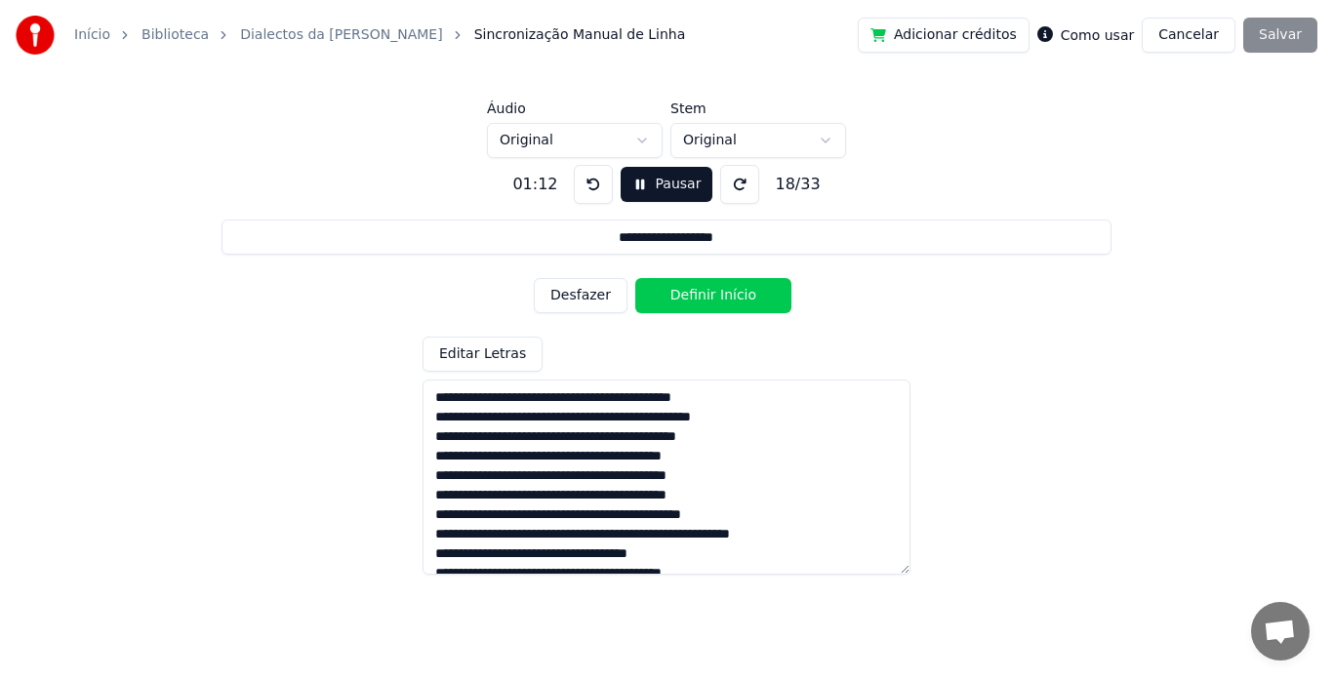
click at [686, 295] on button "Definir Início" at bounding box center [714, 295] width 156 height 35
click at [686, 295] on button "Definir Fim" at bounding box center [714, 295] width 156 height 35
type input "**********"
click at [636, 185] on button "Pausar" at bounding box center [667, 184] width 93 height 35
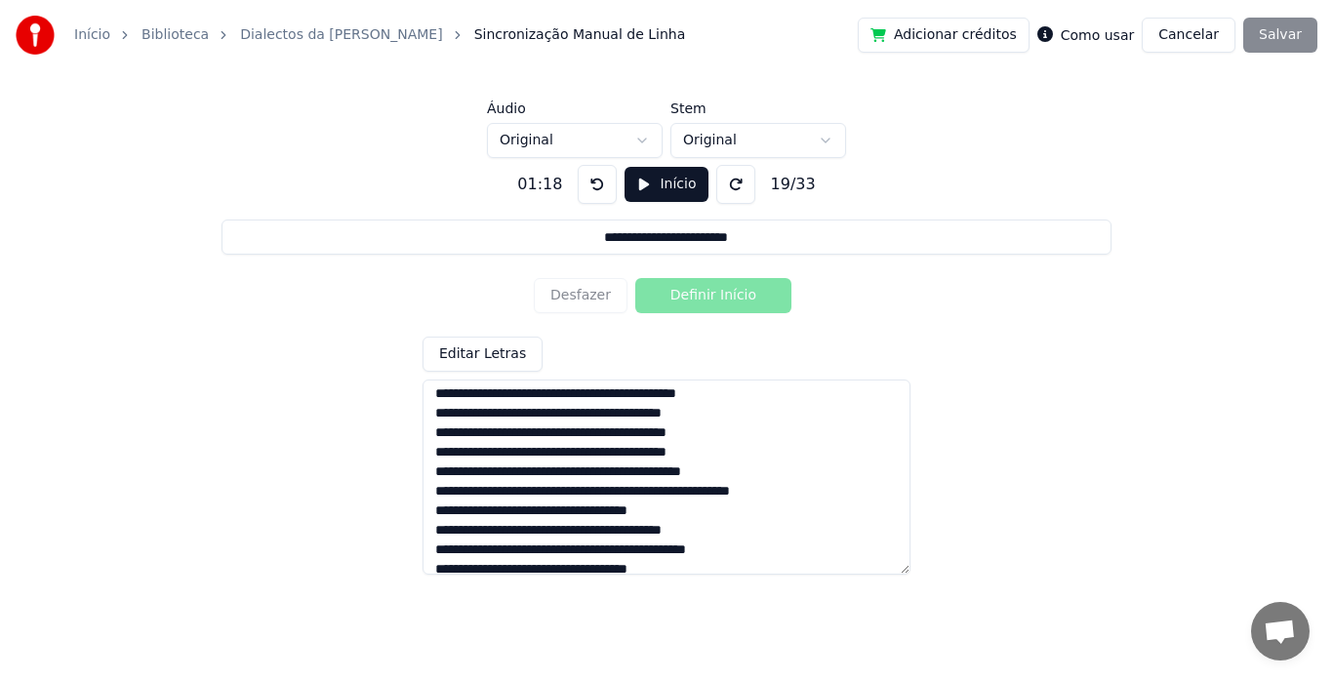
scroll to position [35, 0]
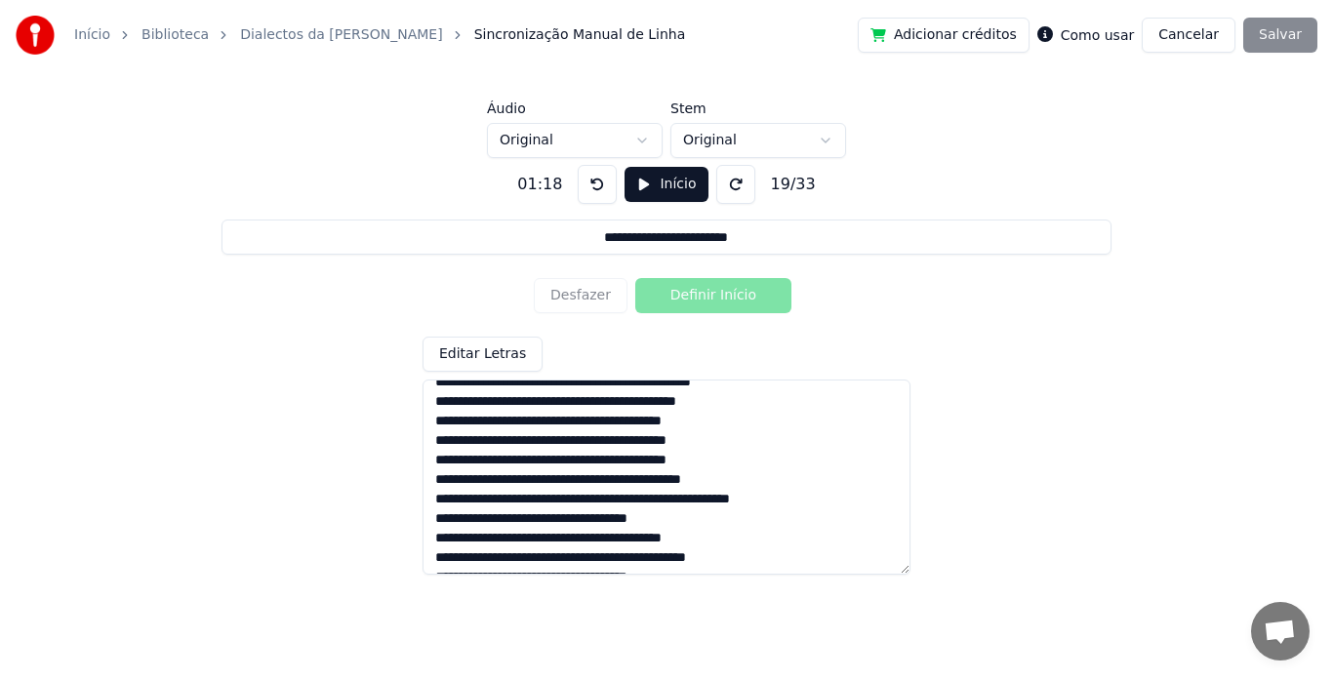
drag, startPoint x: 646, startPoint y: 185, endPoint x: 841, endPoint y: 225, distance: 198.1
click at [841, 225] on div "**********" at bounding box center [666, 362] width 1271 height 408
click at [658, 180] on button "Início" at bounding box center [666, 184] width 83 height 35
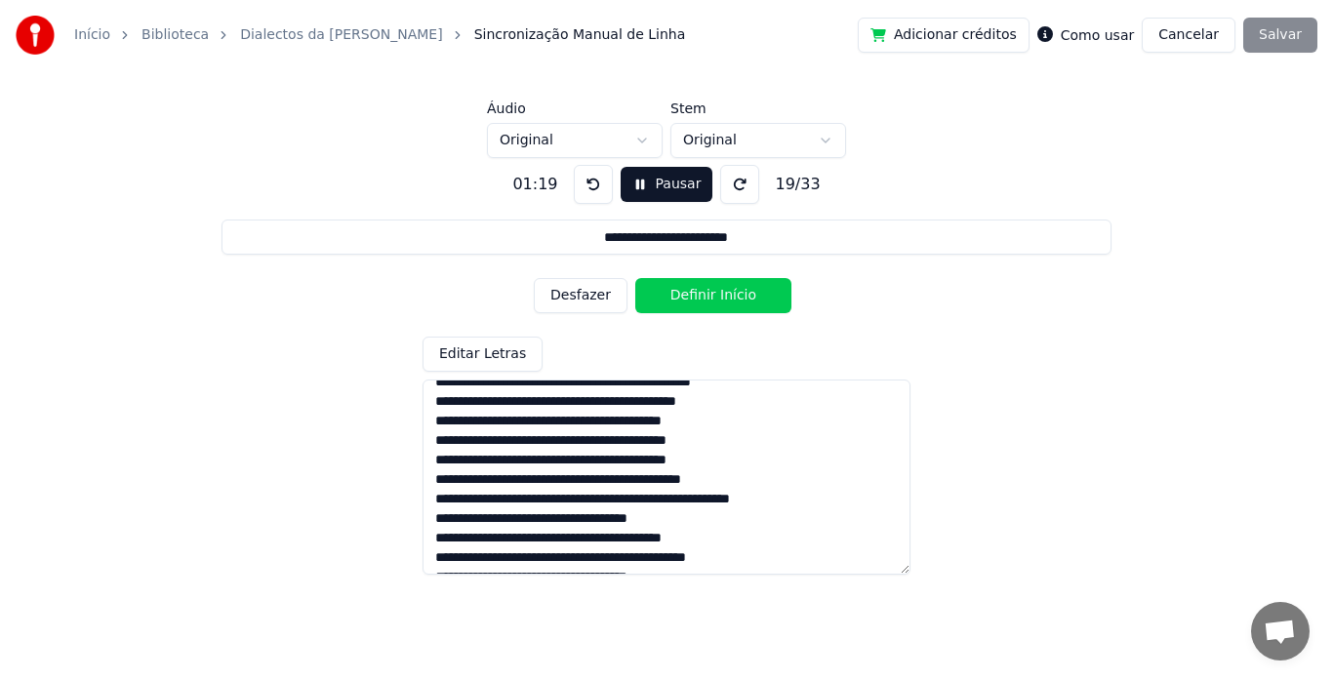
click at [604, 188] on button at bounding box center [593, 184] width 39 height 39
click at [593, 283] on button "Desfazer" at bounding box center [581, 295] width 94 height 35
click at [594, 286] on button "Desfazer" at bounding box center [581, 295] width 94 height 35
click at [676, 294] on button "Definir Fim" at bounding box center [714, 295] width 156 height 35
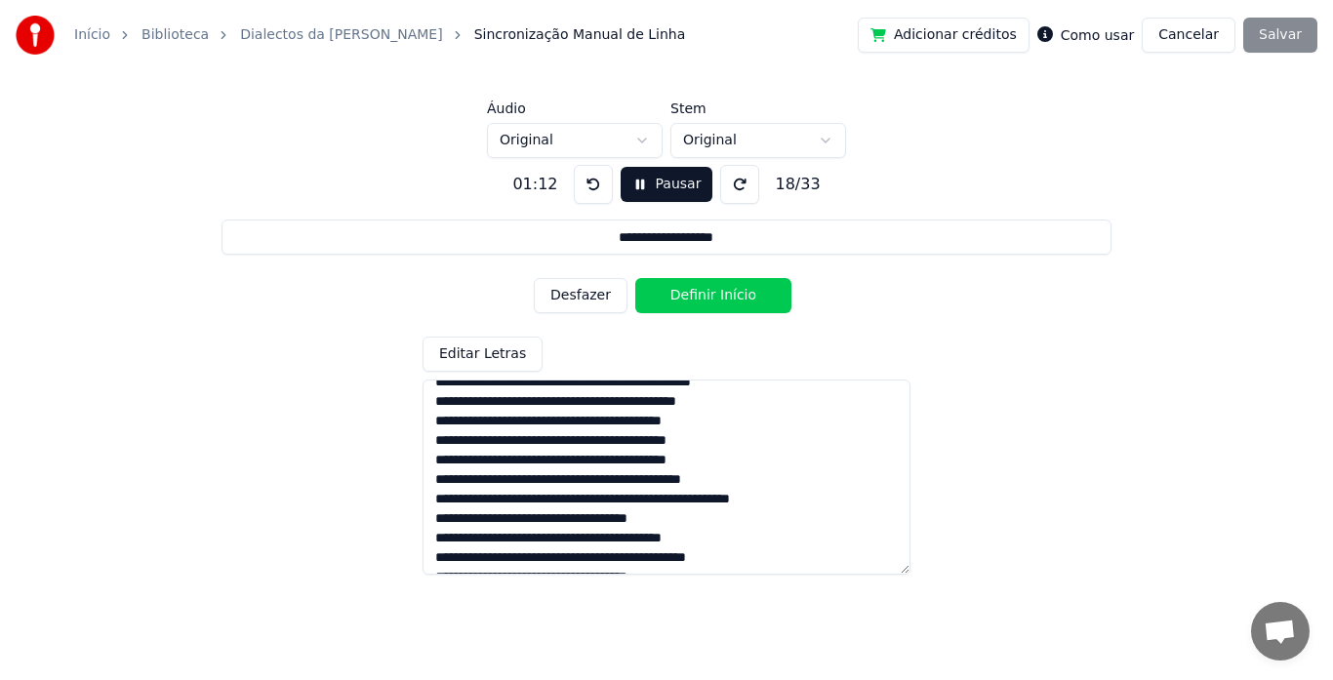
click at [676, 294] on button "Definir Início" at bounding box center [714, 295] width 156 height 35
click at [676, 294] on button "Definir Fim" at bounding box center [714, 295] width 156 height 35
click at [676, 294] on button "Definir Início" at bounding box center [714, 295] width 156 height 35
click at [676, 294] on button "Definir Fim" at bounding box center [714, 295] width 156 height 35
click at [645, 198] on button "Pausar" at bounding box center [667, 184] width 93 height 35
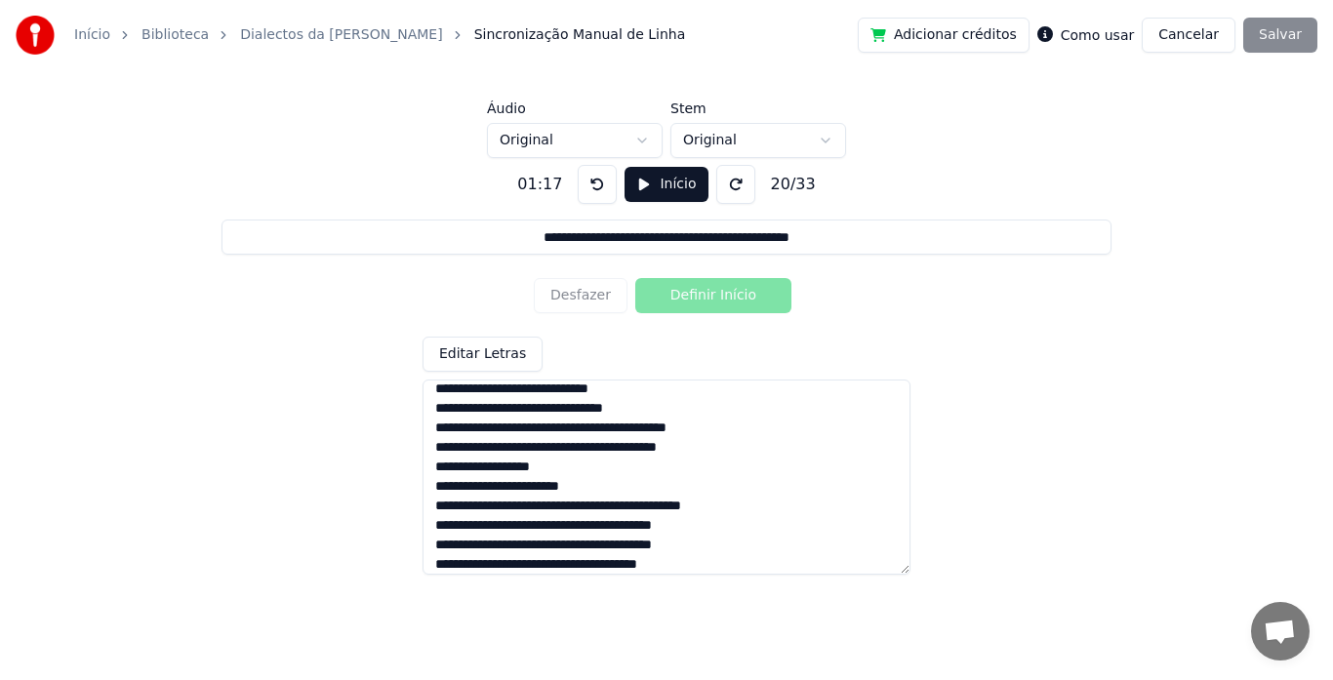
scroll to position [304, 0]
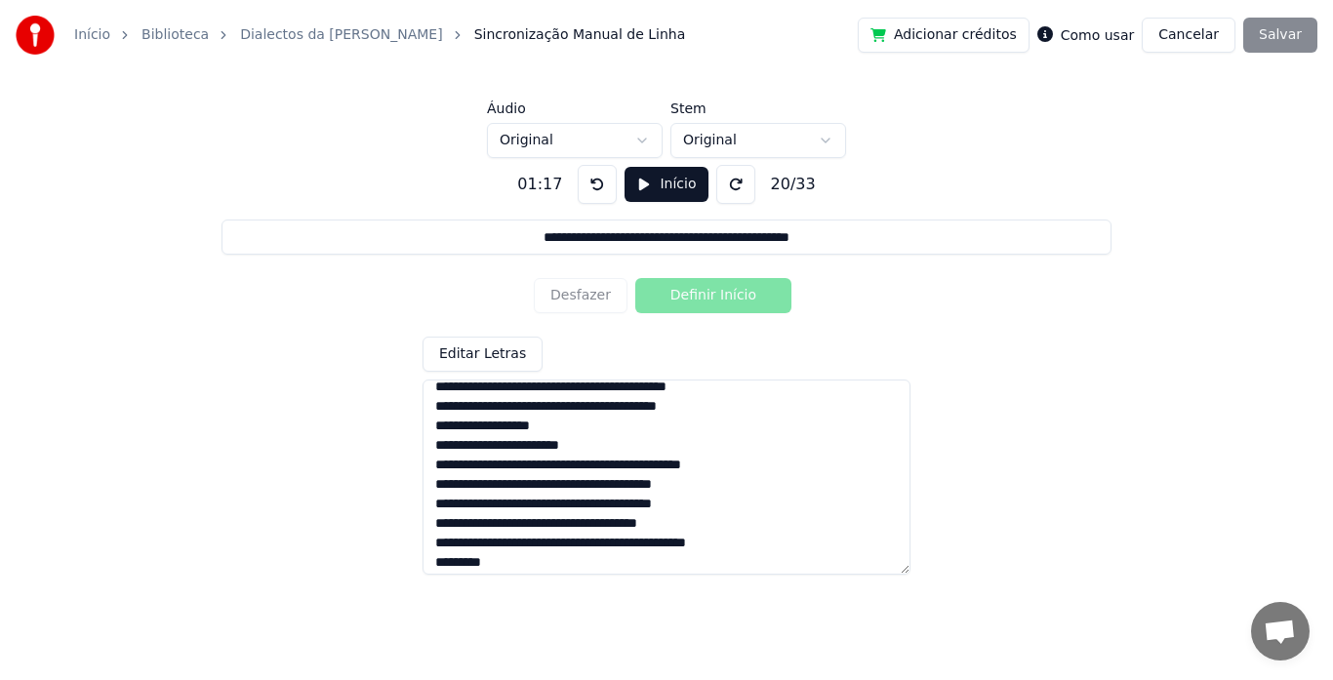
click at [435, 449] on textarea at bounding box center [667, 477] width 488 height 195
type input "**********"
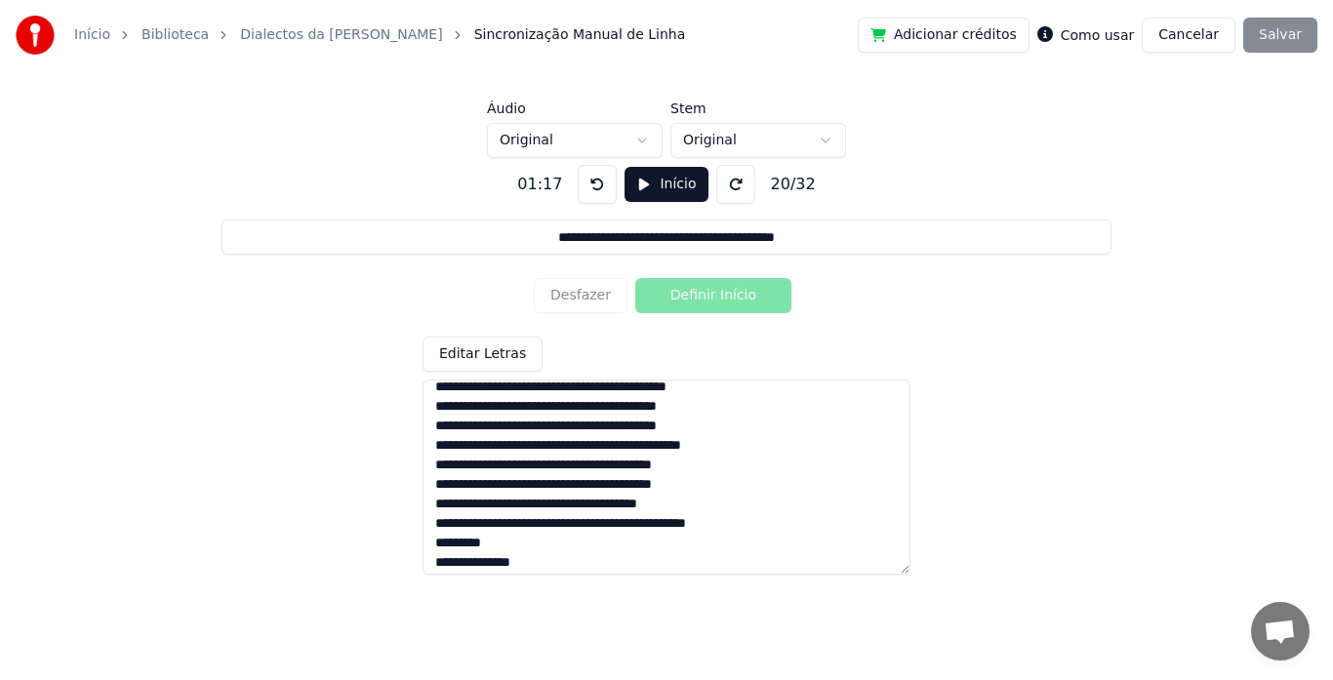
type textarea "**********"
click at [592, 188] on button at bounding box center [597, 184] width 39 height 39
click at [649, 185] on button "Início" at bounding box center [666, 184] width 83 height 35
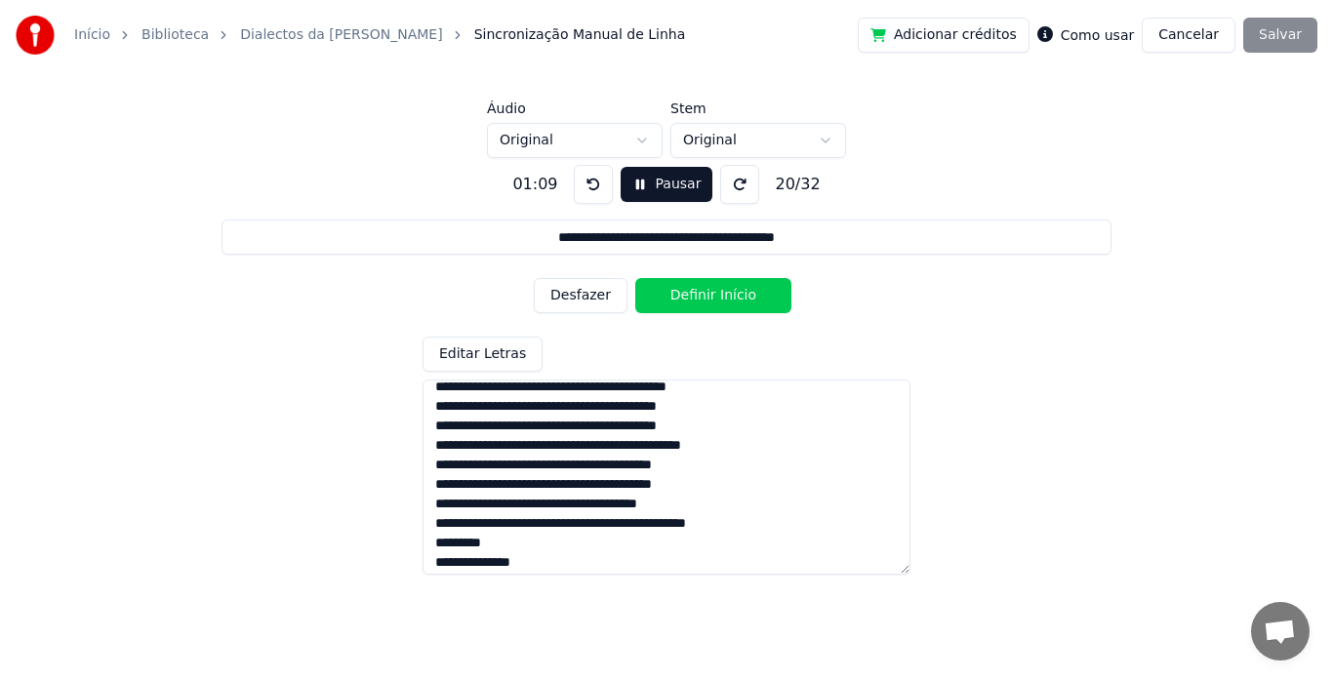
click at [594, 296] on button "Desfazer" at bounding box center [581, 295] width 94 height 35
click at [683, 294] on button "Definir Fim" at bounding box center [714, 295] width 156 height 35
click at [683, 294] on button "Definir Início" at bounding box center [714, 295] width 156 height 35
click at [683, 294] on button "Definir Fim" at bounding box center [714, 295] width 156 height 35
click at [683, 294] on button "Definir Início" at bounding box center [714, 295] width 156 height 35
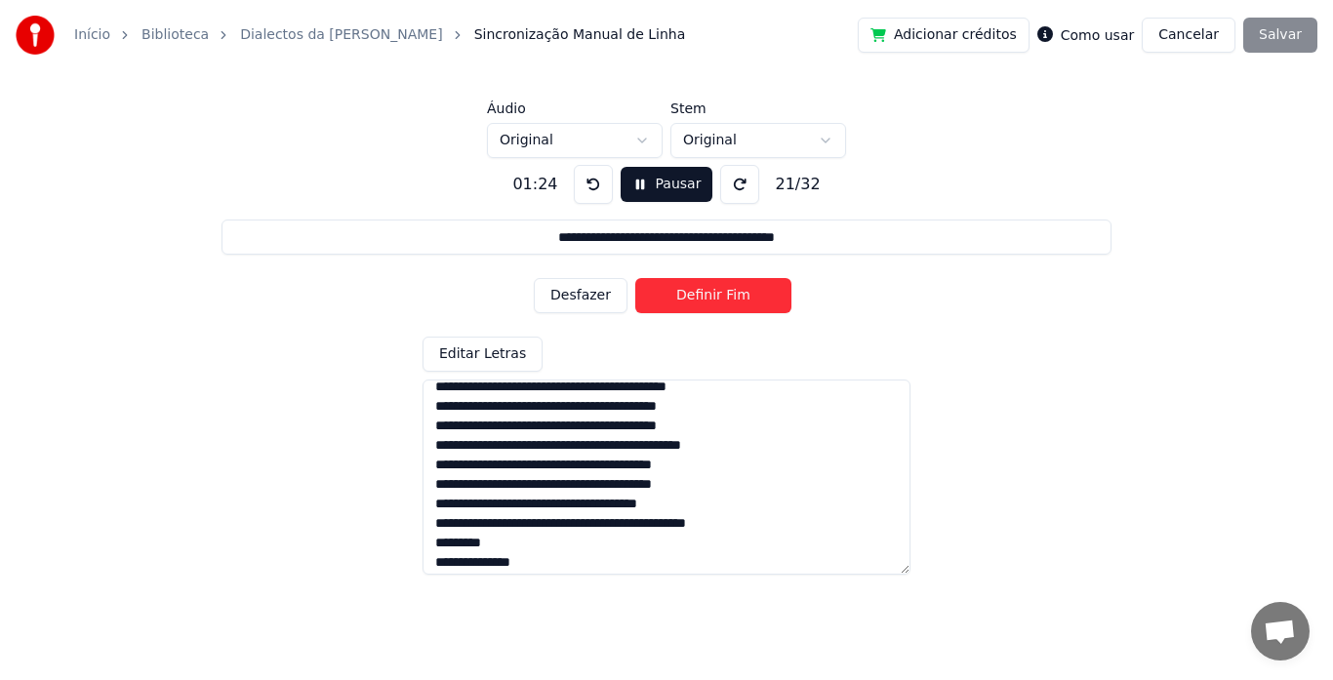
click at [683, 294] on button "Definir Fim" at bounding box center [714, 295] width 156 height 35
click at [683, 294] on button "Definir Início" at bounding box center [714, 295] width 156 height 35
click at [683, 294] on button "Definir Fim" at bounding box center [714, 295] width 156 height 35
click at [683, 294] on button "Definir Início" at bounding box center [714, 295] width 156 height 35
click at [697, 293] on button "Definir Fim" at bounding box center [714, 295] width 156 height 35
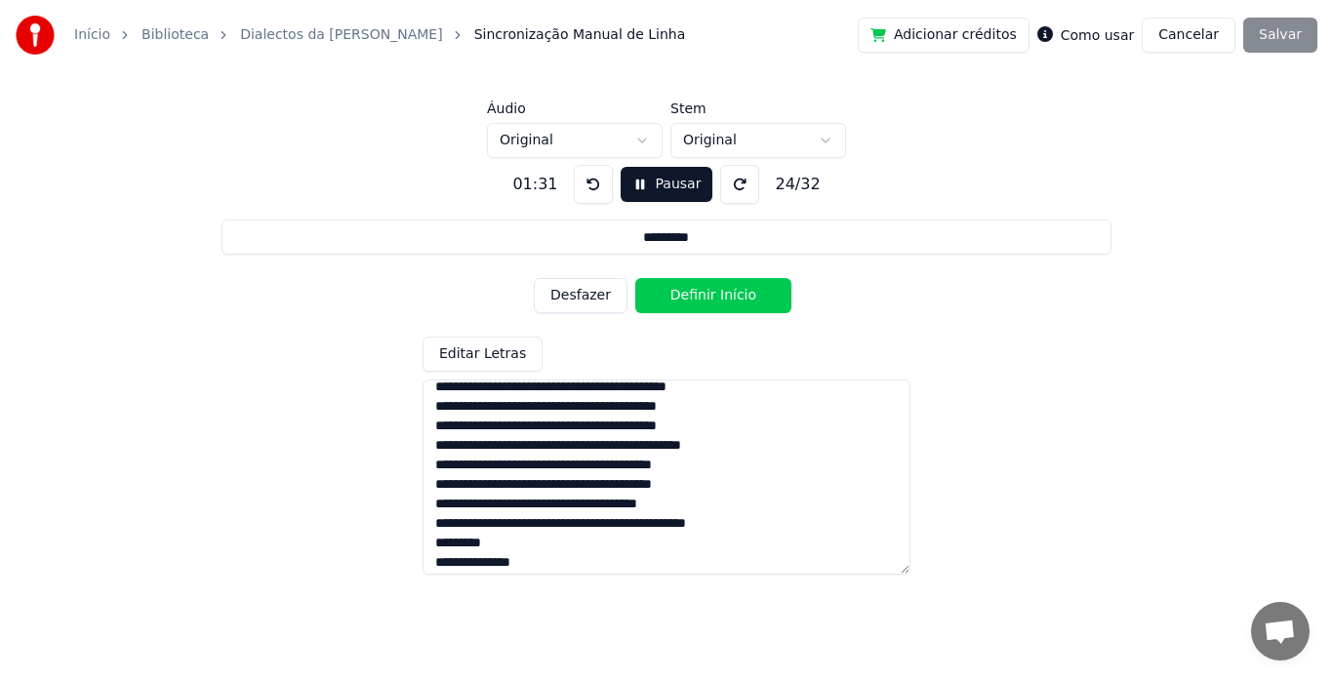
click at [697, 293] on button "Definir Início" at bounding box center [714, 295] width 156 height 35
click at [697, 293] on button "Definir Fim" at bounding box center [714, 295] width 156 height 35
click at [697, 293] on button "Definir Início" at bounding box center [714, 295] width 156 height 35
click at [697, 293] on button "Definir Fim" at bounding box center [714, 295] width 156 height 35
click at [697, 293] on button "Definir Início" at bounding box center [714, 295] width 156 height 35
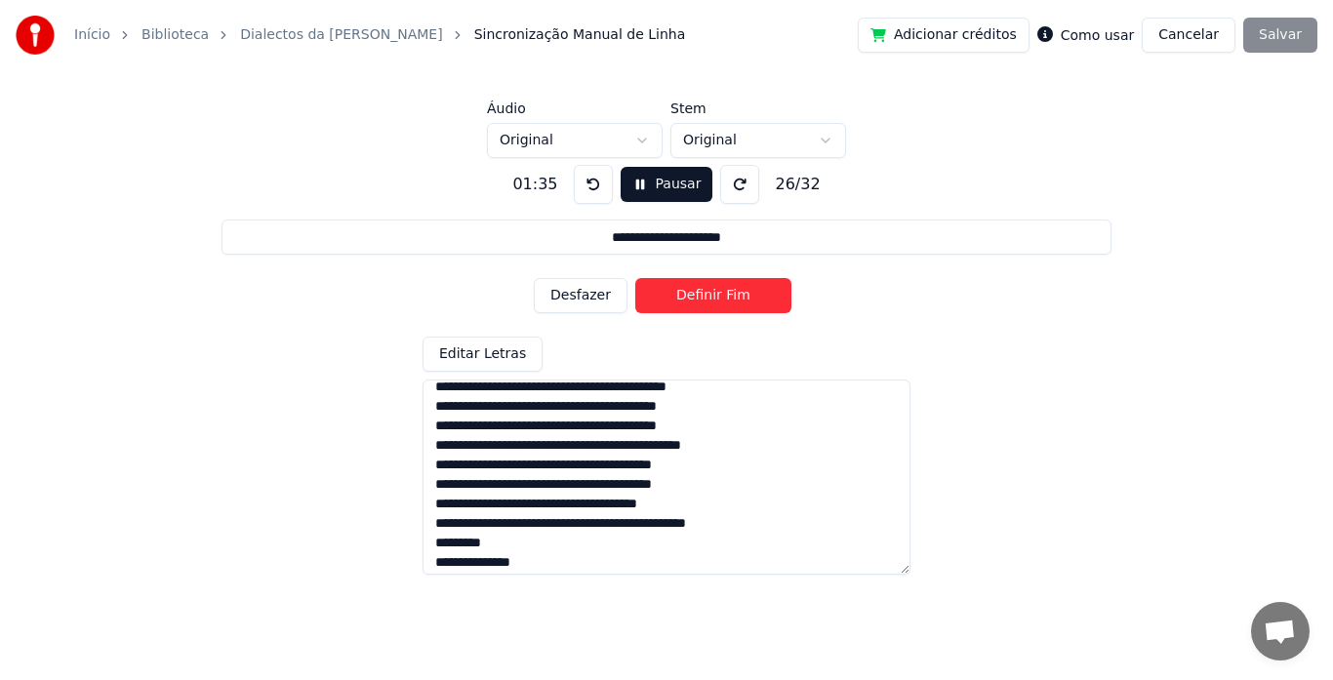
click at [697, 293] on button "Definir Fim" at bounding box center [714, 295] width 156 height 35
click at [697, 293] on button "Definir Início" at bounding box center [714, 295] width 156 height 35
click at [697, 293] on button "Definir Fim" at bounding box center [714, 295] width 156 height 35
click at [665, 293] on button "Definir Início" at bounding box center [714, 295] width 156 height 35
click at [665, 293] on button "Definir Fim" at bounding box center [714, 295] width 156 height 35
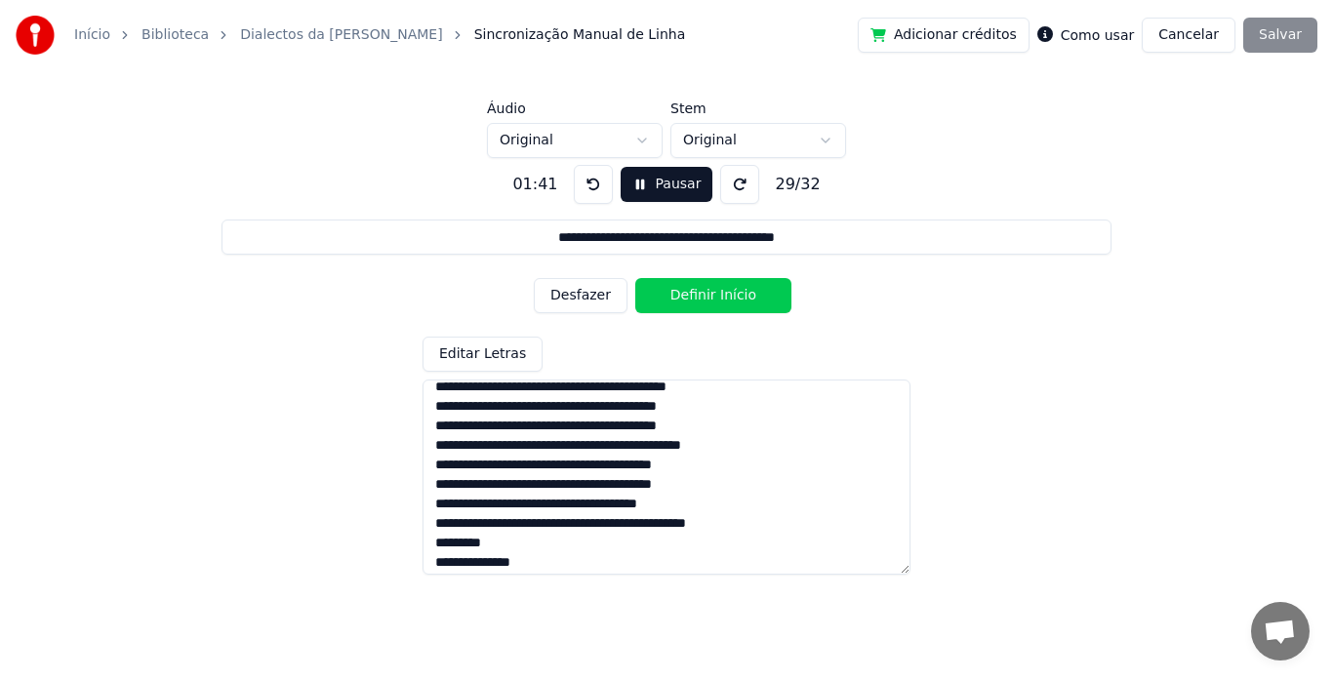
click at [665, 293] on button "Definir Início" at bounding box center [714, 295] width 156 height 35
click at [665, 293] on button "Definir Fim" at bounding box center [714, 295] width 156 height 35
click at [665, 293] on button "Definir Início" at bounding box center [714, 295] width 156 height 35
click at [665, 293] on button "Definir Fim" at bounding box center [714, 295] width 156 height 35
click at [664, 291] on button "Definir Início" at bounding box center [714, 295] width 156 height 35
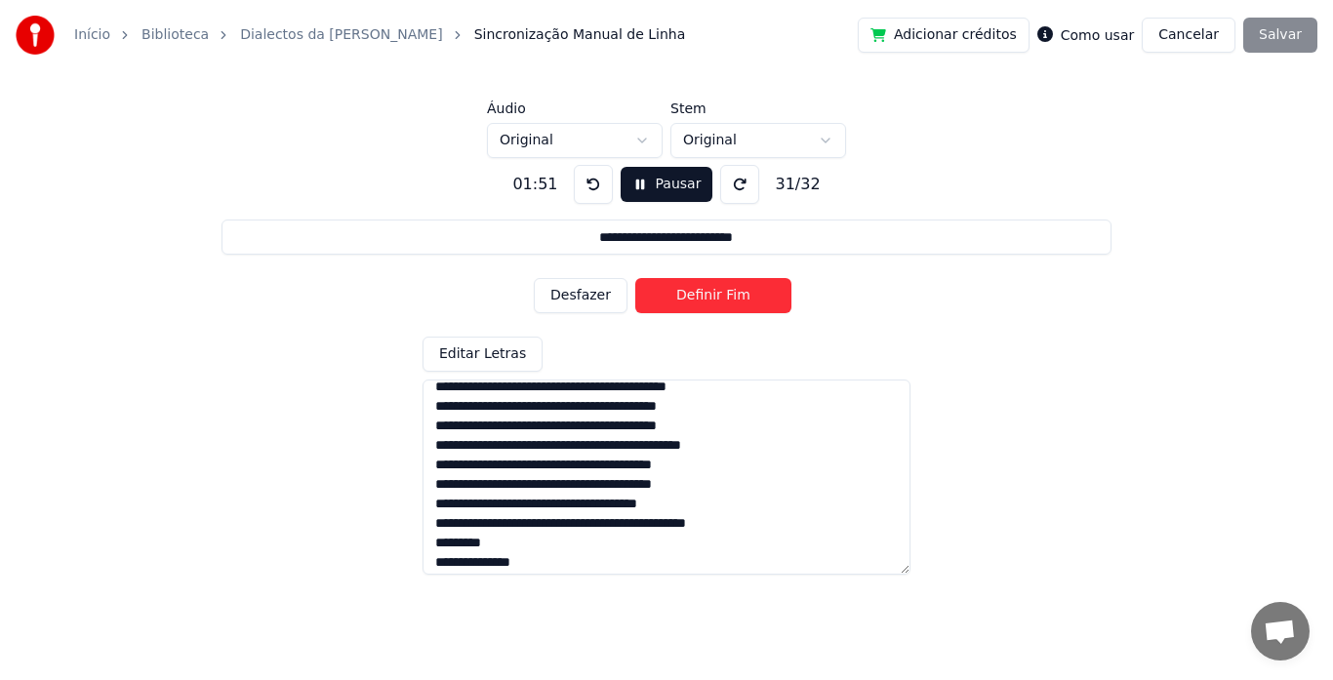
click at [675, 291] on button "Definir Fim" at bounding box center [714, 295] width 156 height 35
type input "**********"
click at [675, 291] on button "Definir Início" at bounding box center [714, 295] width 156 height 35
click at [675, 291] on button "Definir Fim" at bounding box center [714, 295] width 156 height 35
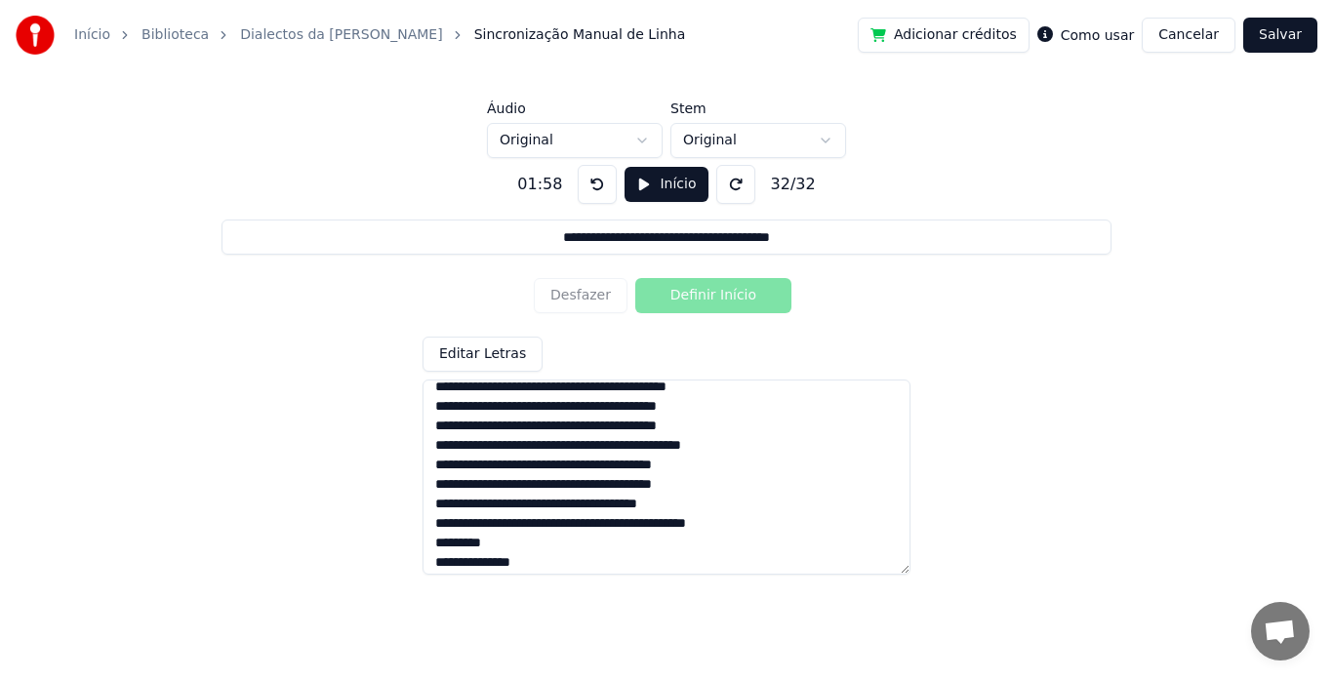
click at [1280, 39] on button "Salvar" at bounding box center [1281, 35] width 74 height 35
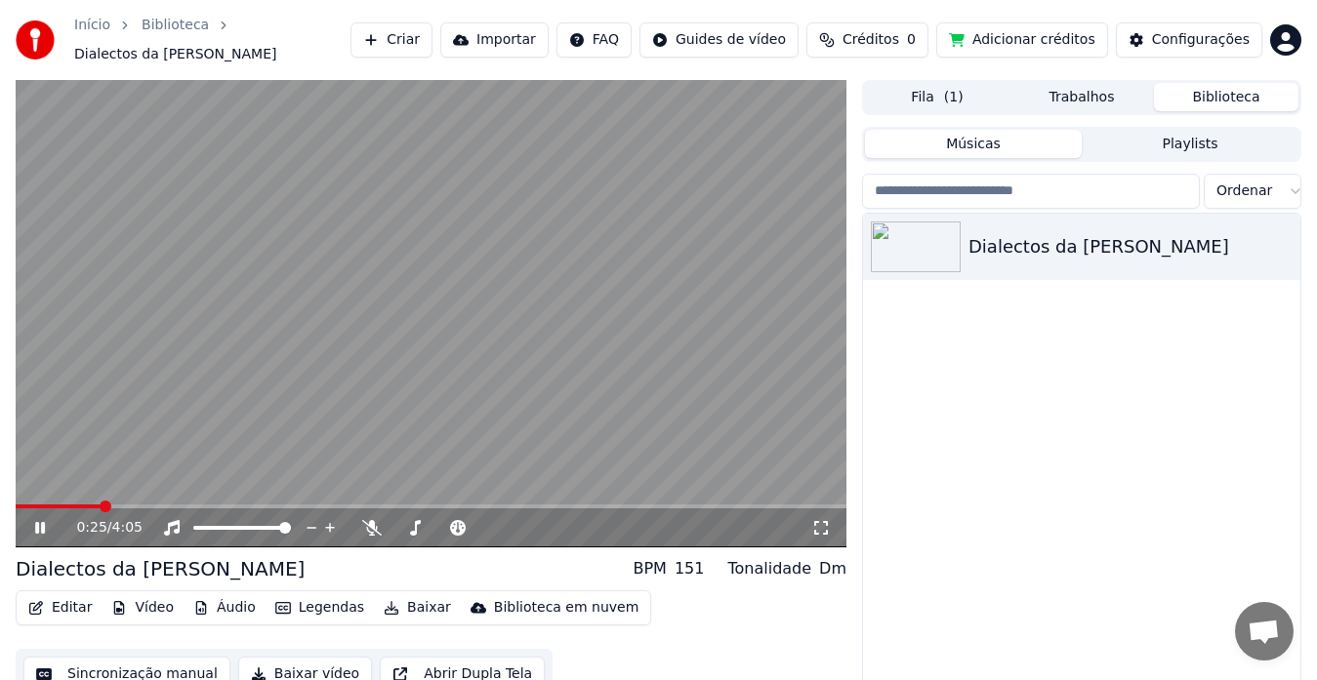
click at [355, 348] on video at bounding box center [431, 314] width 831 height 468
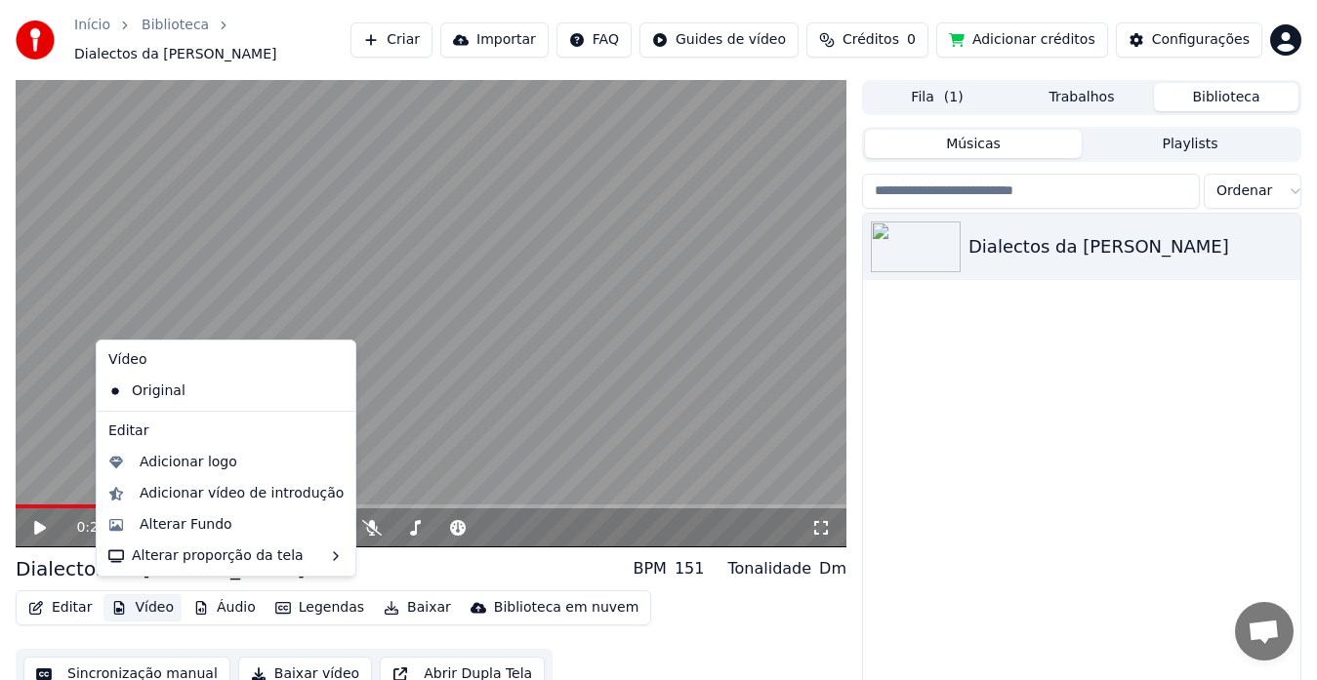
click at [166, 598] on button "Vídeo" at bounding box center [142, 608] width 78 height 27
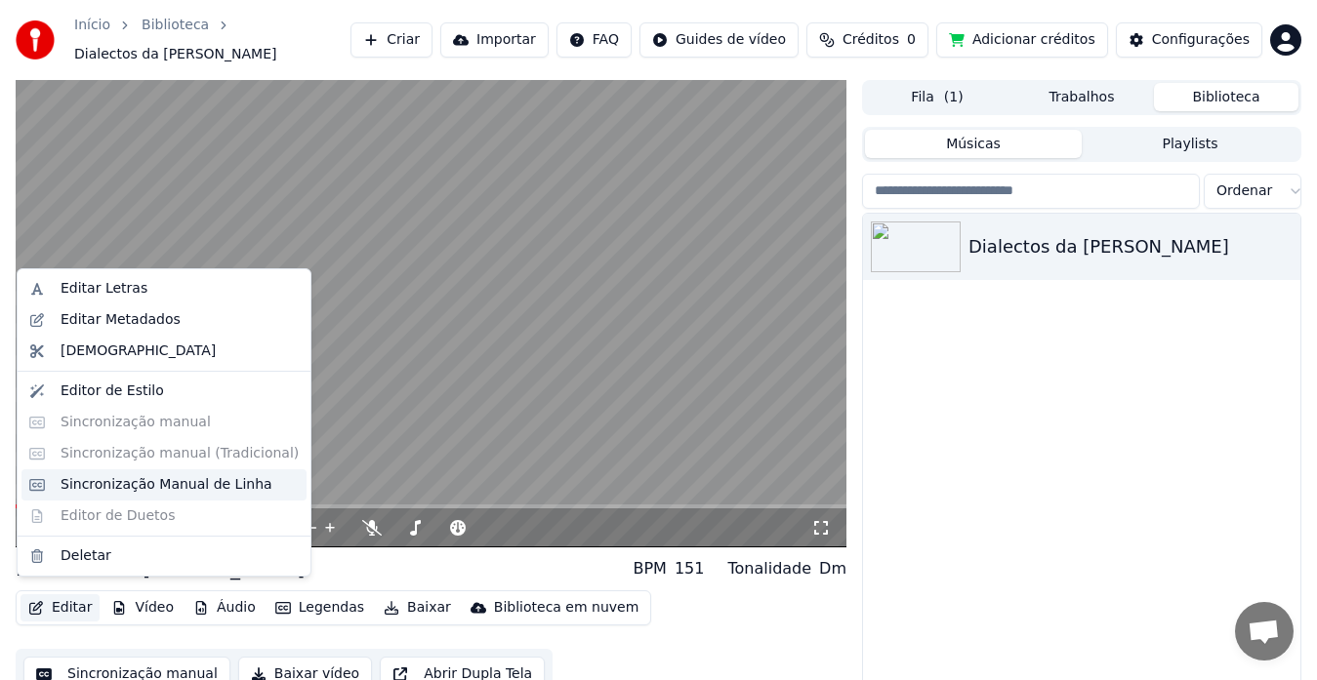
click at [140, 479] on div "Sincronização Manual de Linha" at bounding box center [167, 485] width 212 height 20
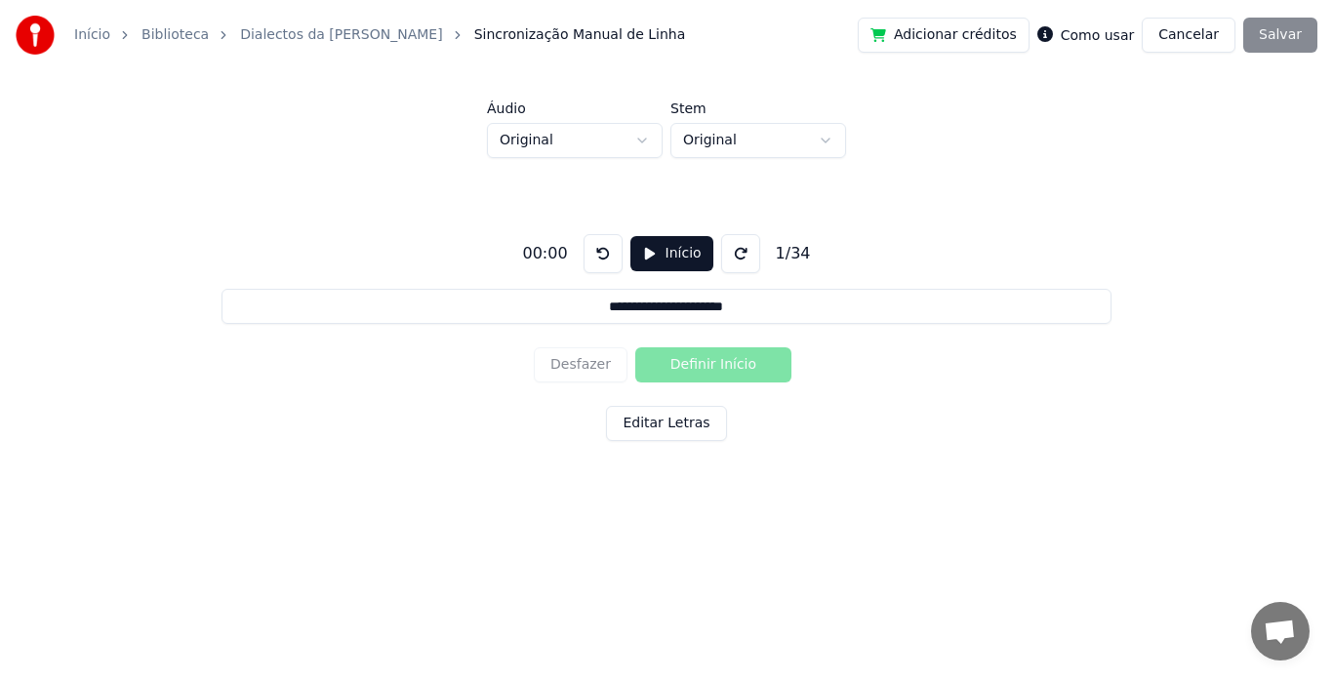
click at [646, 425] on button "Editar Letras" at bounding box center [666, 423] width 120 height 35
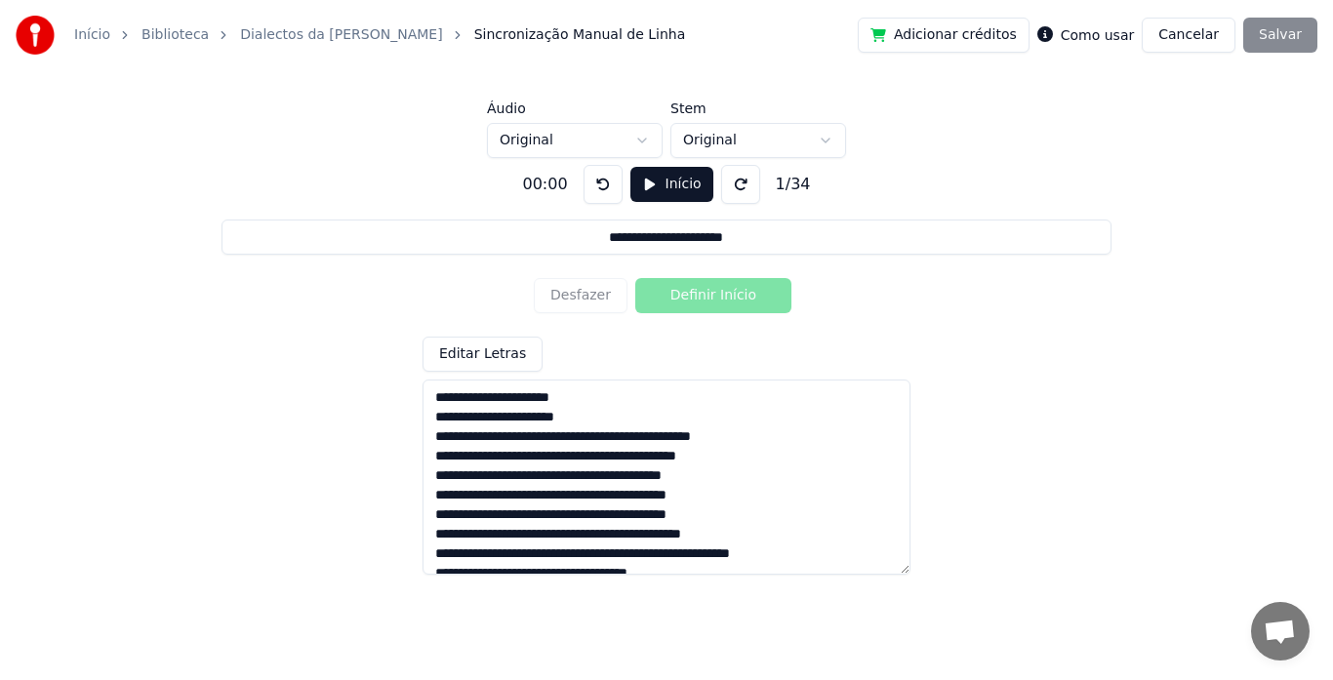
click at [603, 434] on textarea at bounding box center [667, 477] width 488 height 195
click at [623, 456] on textarea at bounding box center [667, 477] width 488 height 195
click at [589, 475] on textarea at bounding box center [667, 477] width 488 height 195
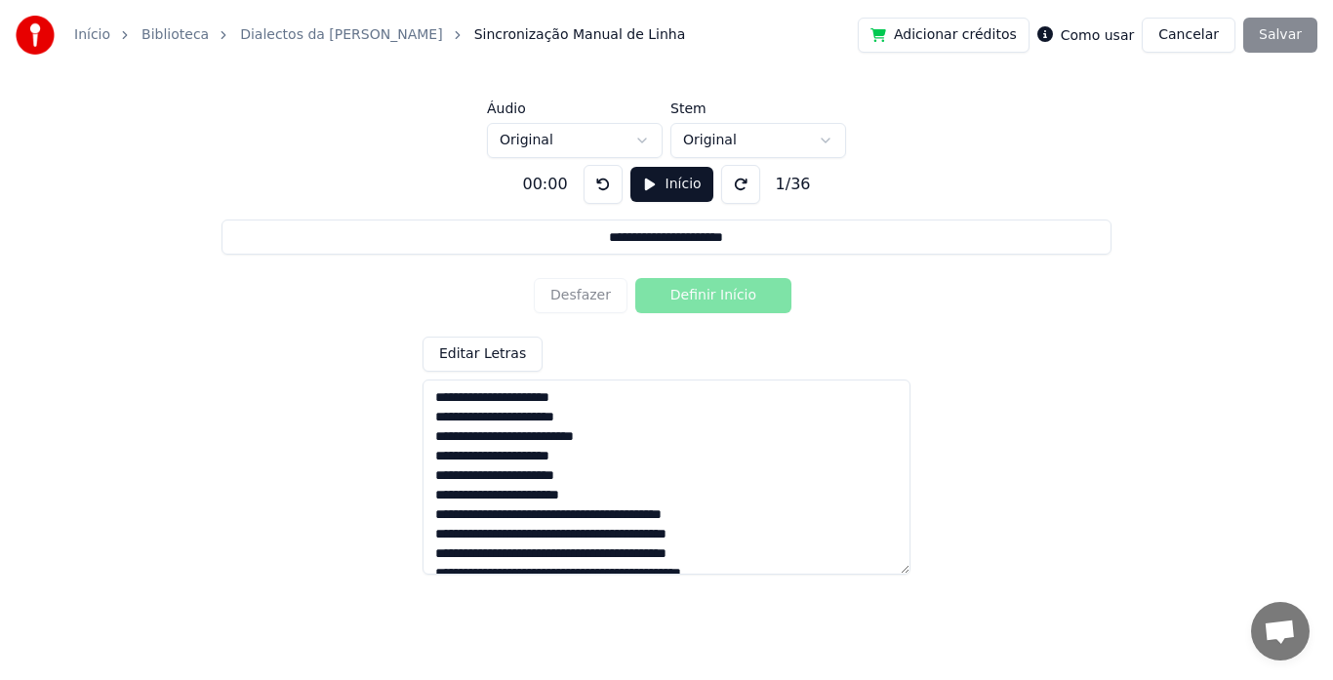
click at [576, 514] on textarea at bounding box center [667, 477] width 488 height 195
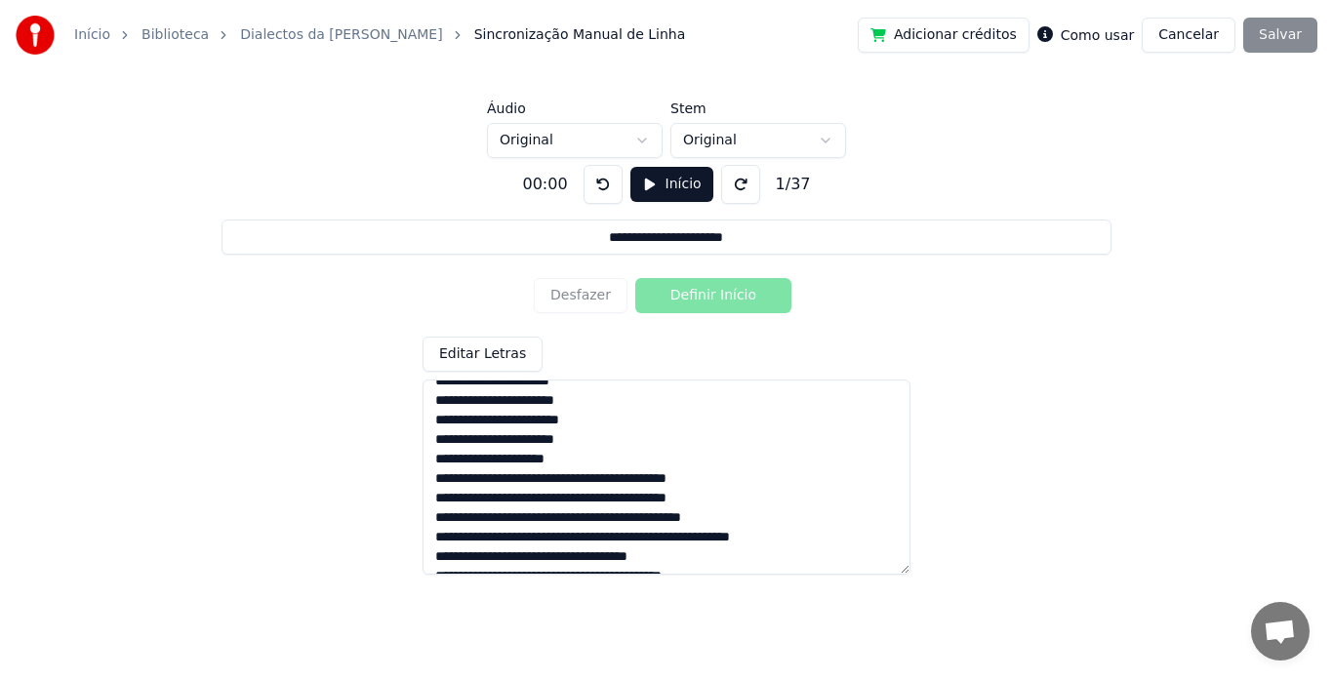
scroll to position [76, 0]
click at [571, 477] on textarea at bounding box center [667, 477] width 488 height 195
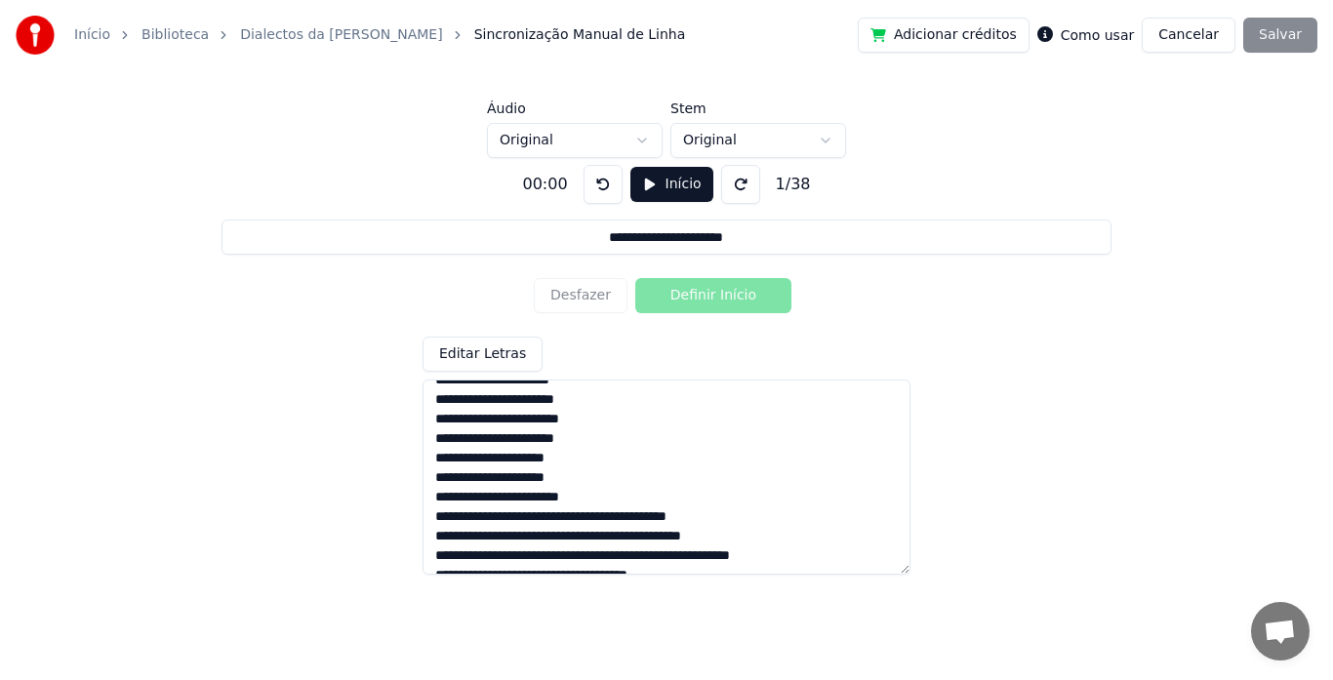
click at [565, 516] on textarea at bounding box center [667, 477] width 488 height 195
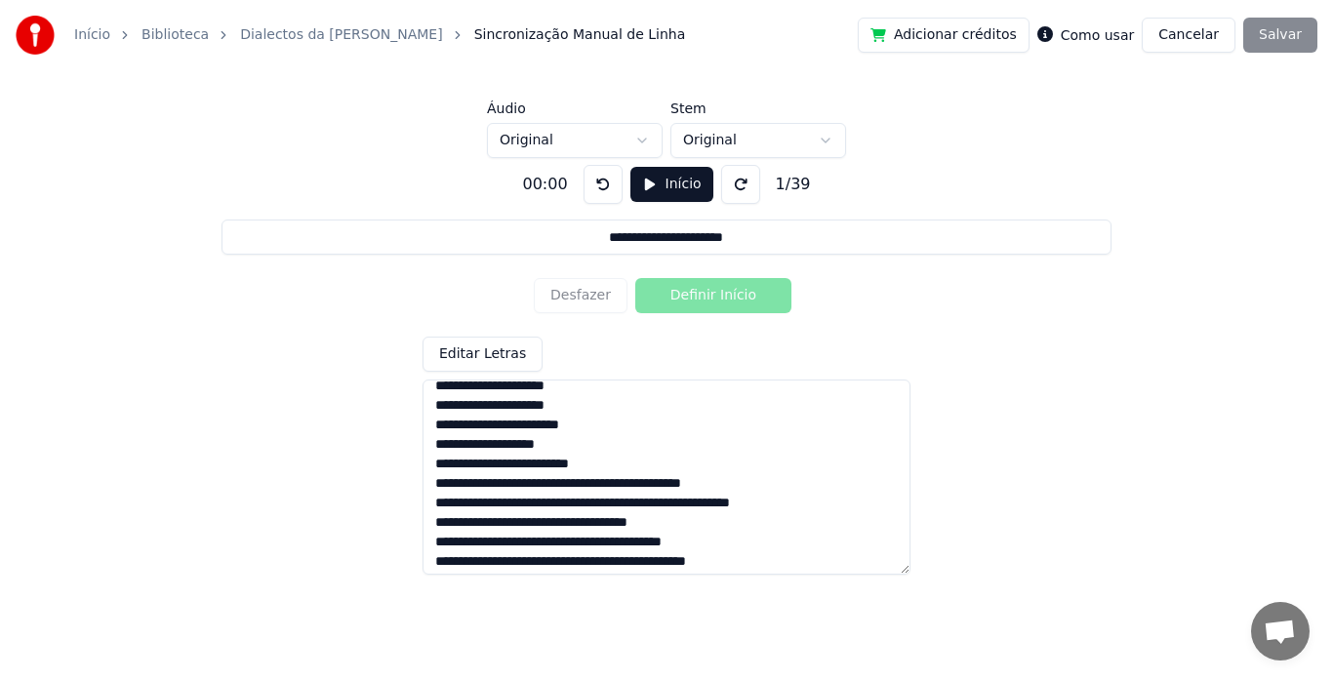
scroll to position [154, 0]
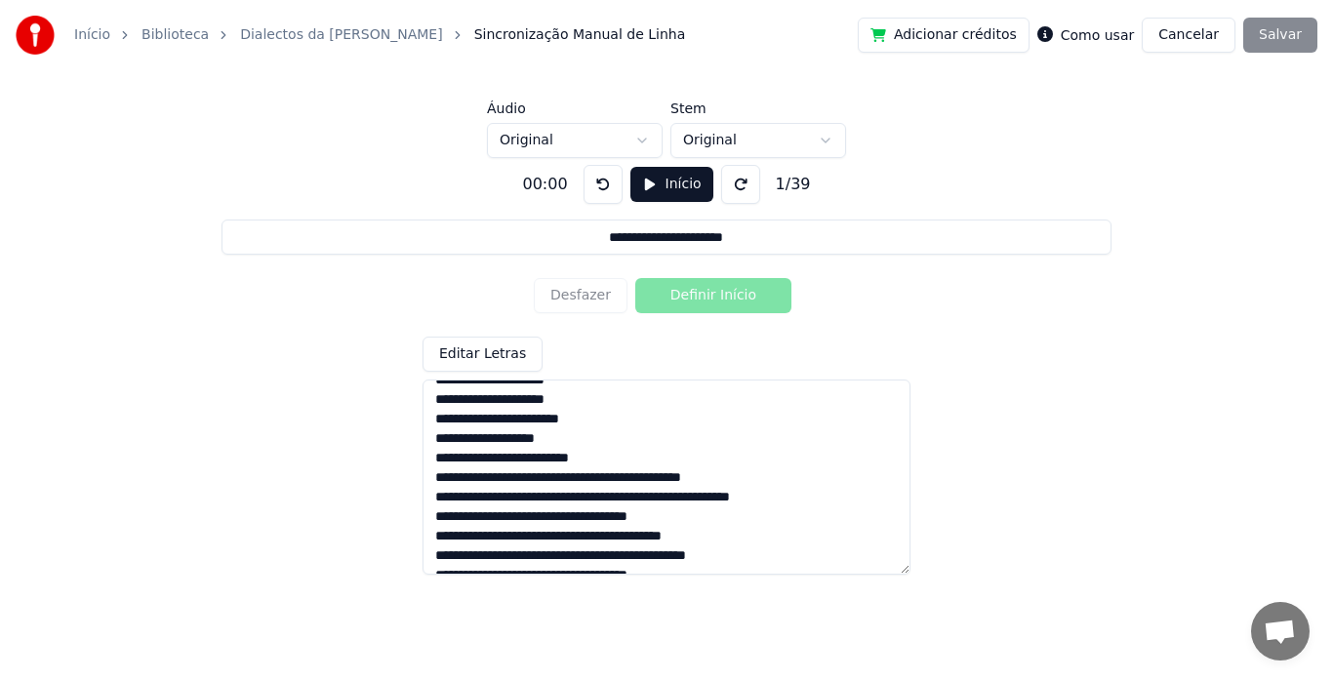
click at [587, 481] on textarea at bounding box center [667, 477] width 488 height 195
click at [563, 516] on textarea at bounding box center [667, 477] width 488 height 195
click at [718, 434] on textarea at bounding box center [667, 477] width 488 height 195
click at [573, 517] on textarea at bounding box center [667, 477] width 488 height 195
click at [611, 517] on textarea at bounding box center [667, 477] width 488 height 195
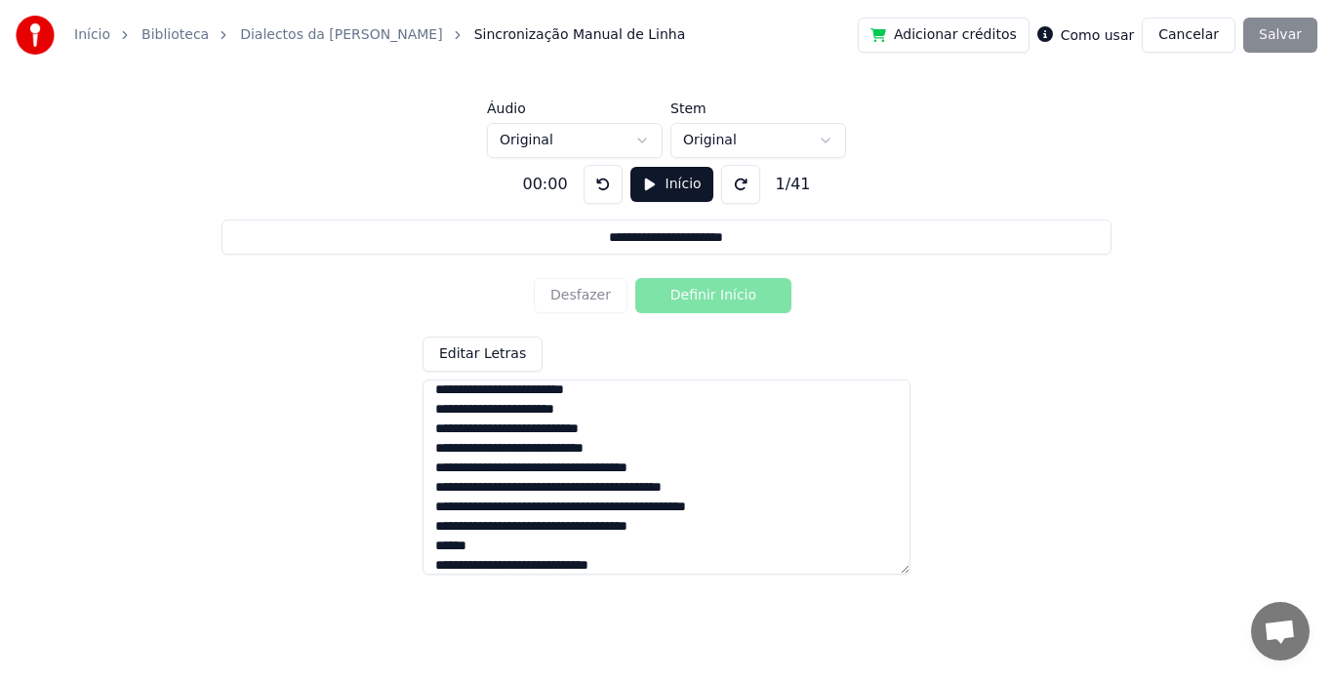
scroll to position [249, 0]
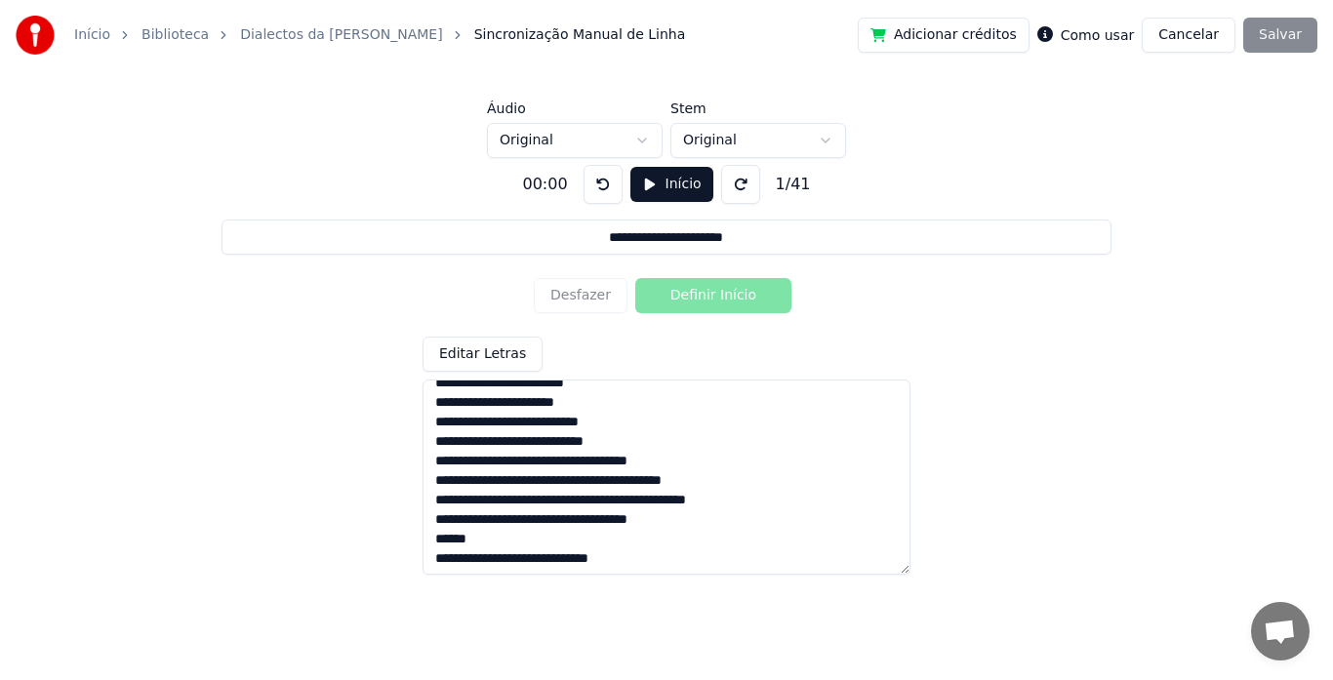
click at [572, 479] on textarea at bounding box center [667, 477] width 488 height 195
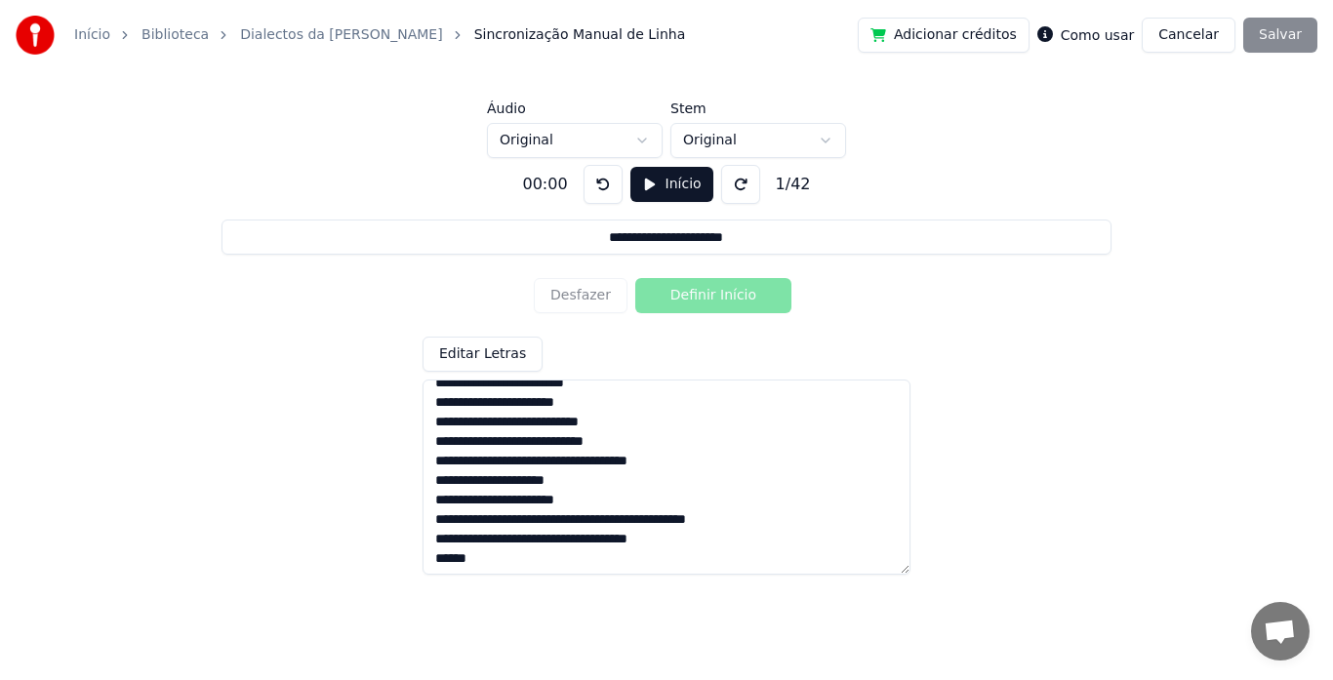
click at [597, 523] on textarea at bounding box center [667, 477] width 488 height 195
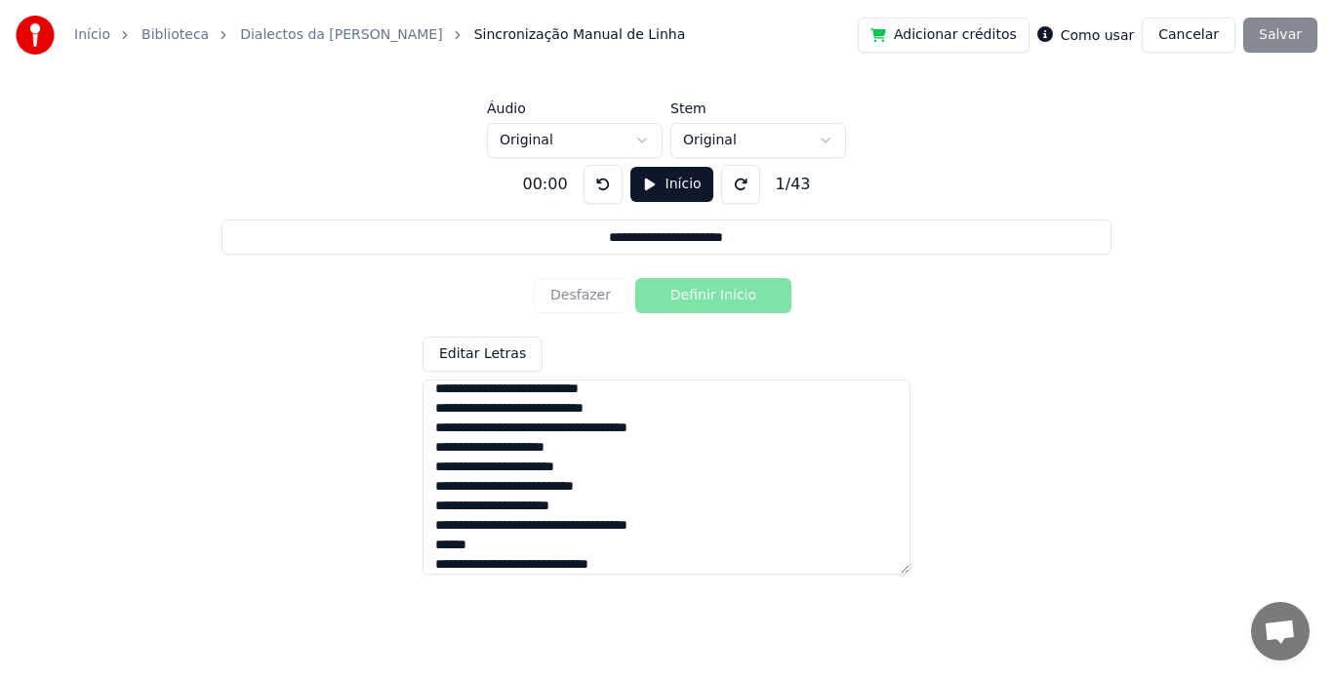
scroll to position [287, 0]
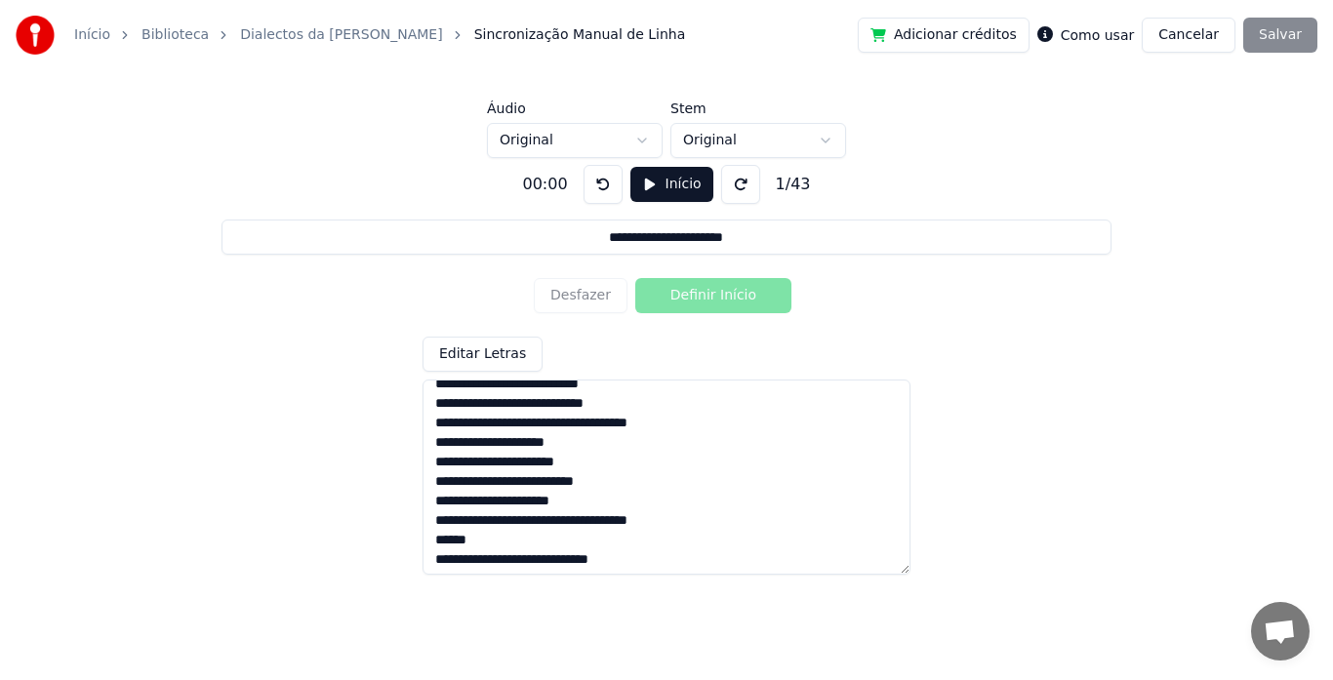
click at [551, 520] on textarea at bounding box center [667, 477] width 488 height 195
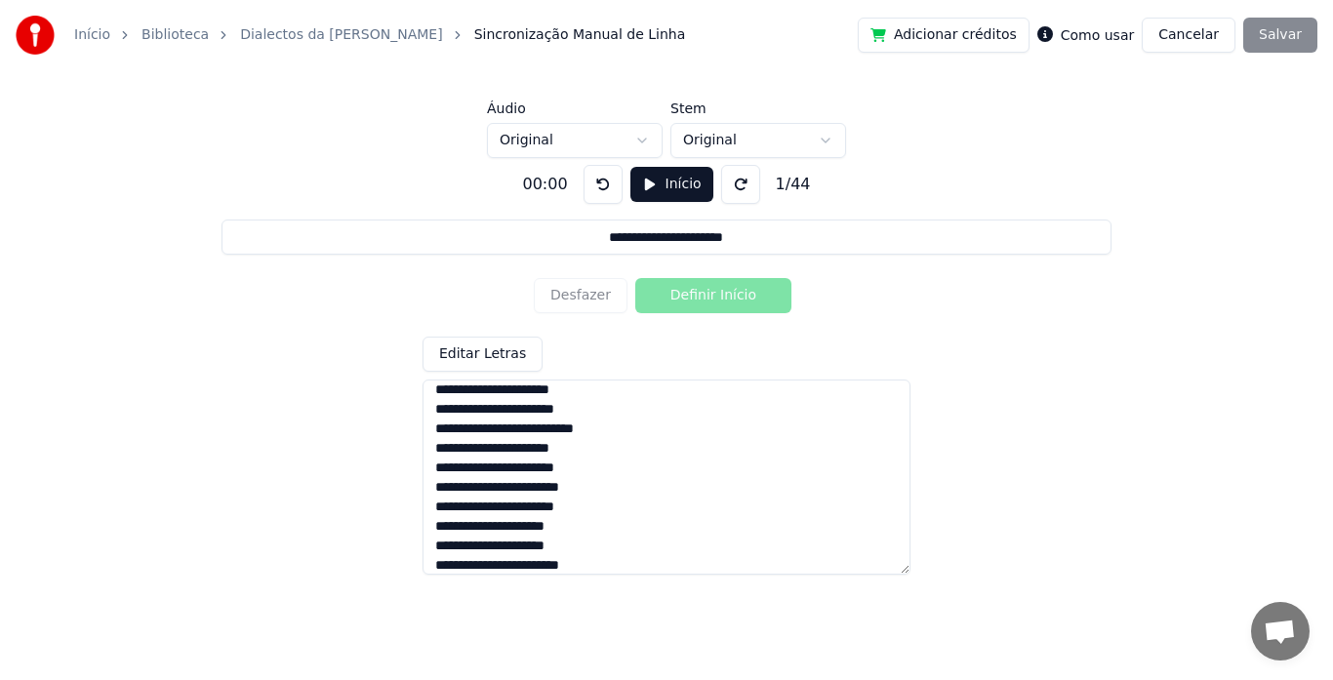
scroll to position [0, 0]
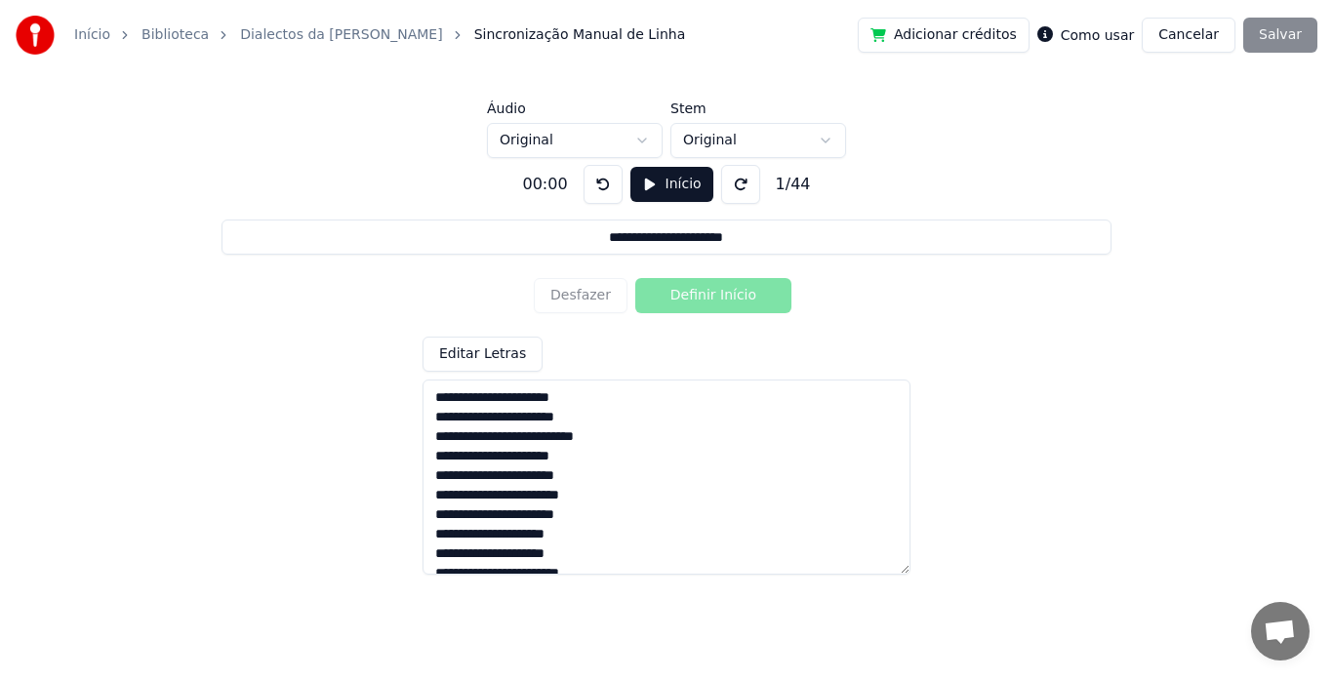
type textarea "**********"
click at [602, 180] on button at bounding box center [603, 184] width 39 height 39
click at [657, 194] on button "Início" at bounding box center [672, 184] width 83 height 35
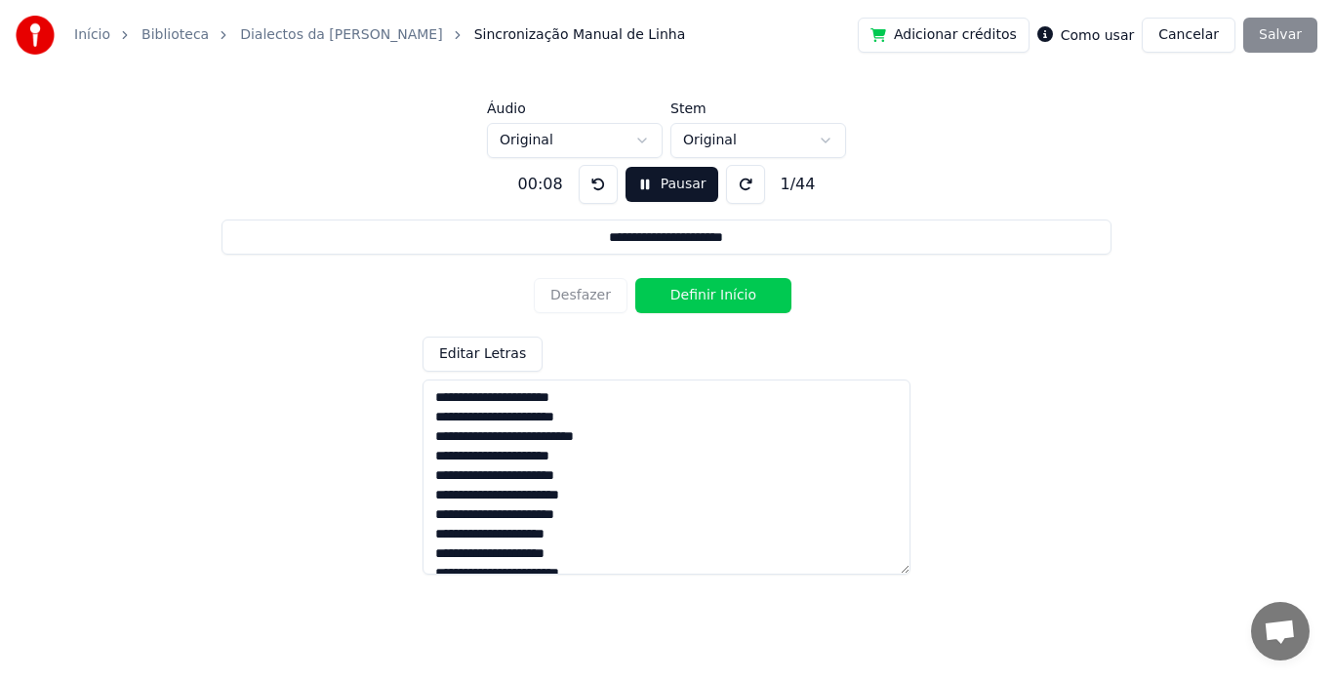
click at [688, 300] on button "Definir Início" at bounding box center [714, 295] width 156 height 35
click at [688, 300] on button "Definir Fim" at bounding box center [714, 295] width 156 height 35
type input "**********"
click at [688, 300] on button "Definir Início" at bounding box center [714, 295] width 156 height 35
click at [688, 300] on button "Definir Fim" at bounding box center [714, 295] width 156 height 35
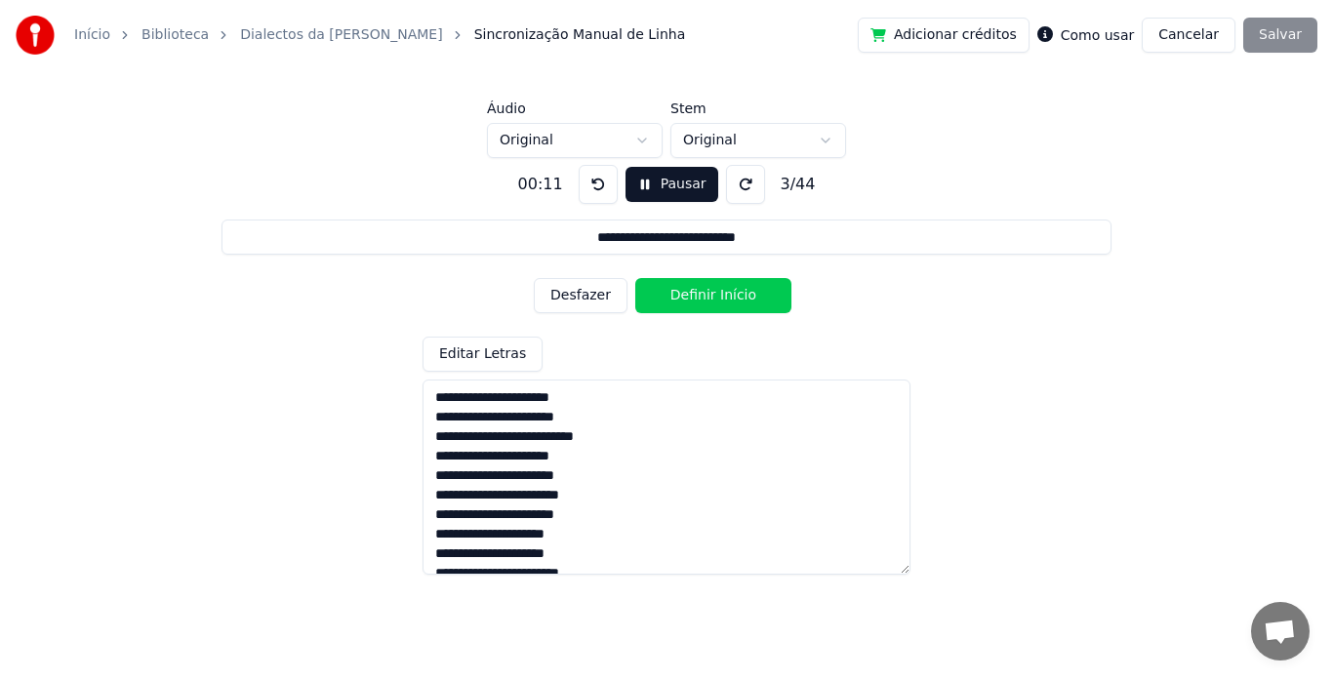
click at [688, 300] on button "Definir Início" at bounding box center [714, 295] width 156 height 35
click at [588, 291] on button "Desfazer" at bounding box center [581, 295] width 94 height 35
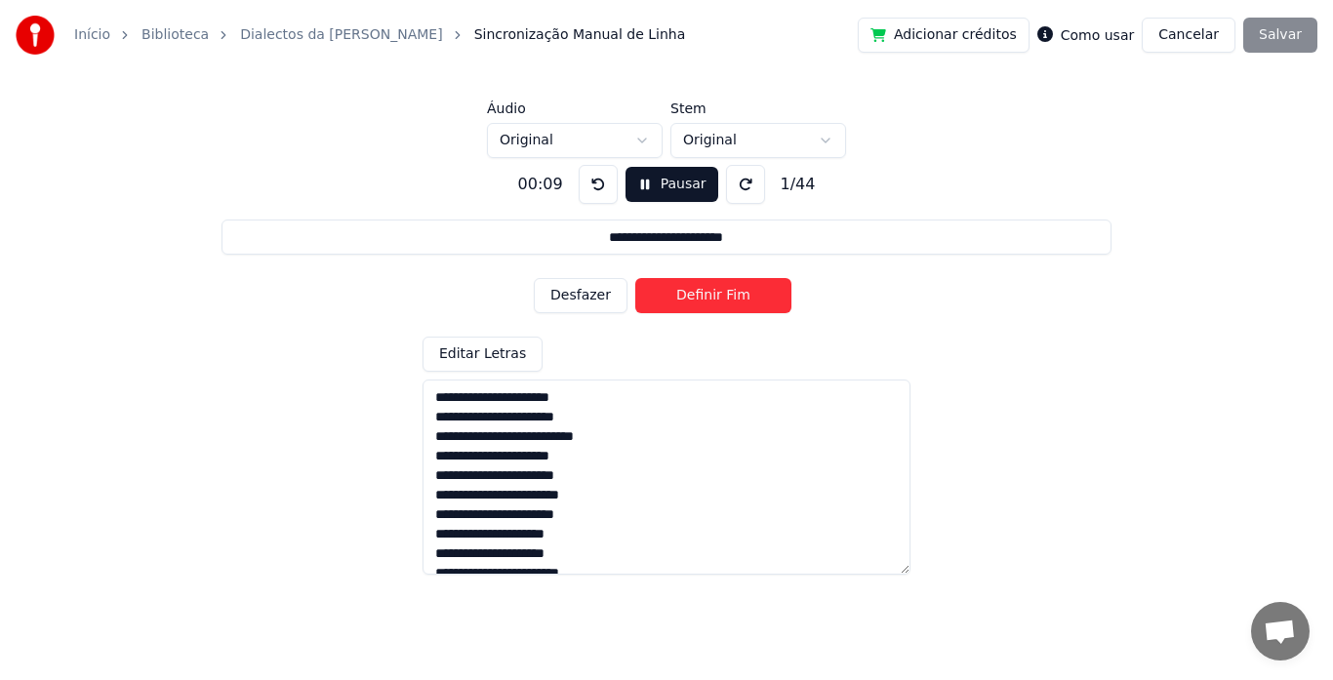
click at [588, 291] on button "Desfazer" at bounding box center [581, 295] width 94 height 35
click at [718, 291] on button "Definir Início" at bounding box center [714, 295] width 156 height 35
click at [718, 291] on button "Definir Fim" at bounding box center [714, 295] width 156 height 35
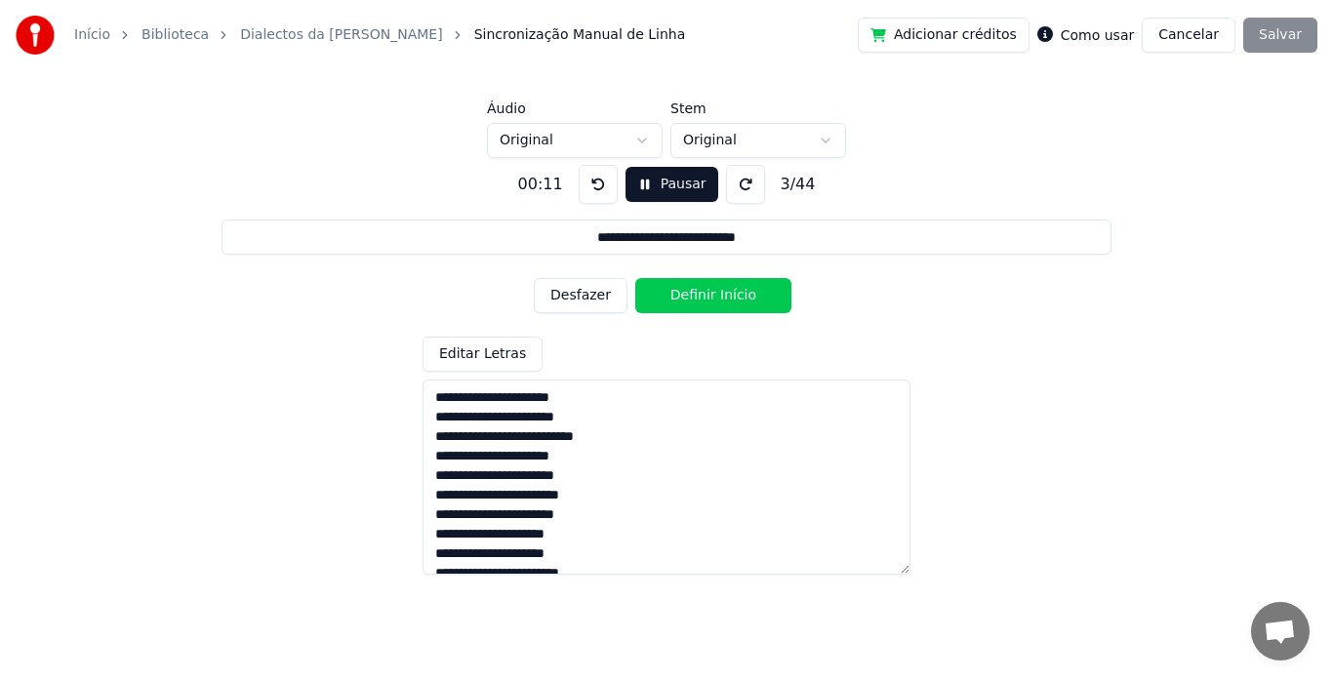
click at [718, 291] on button "Definir Início" at bounding box center [714, 295] width 156 height 35
click at [718, 291] on button "Definir Fim" at bounding box center [714, 295] width 156 height 35
click at [718, 291] on button "Definir Início" at bounding box center [714, 295] width 156 height 35
click at [718, 291] on button "Definir Fim" at bounding box center [714, 295] width 156 height 35
click at [718, 291] on button "Definir Início" at bounding box center [714, 295] width 156 height 35
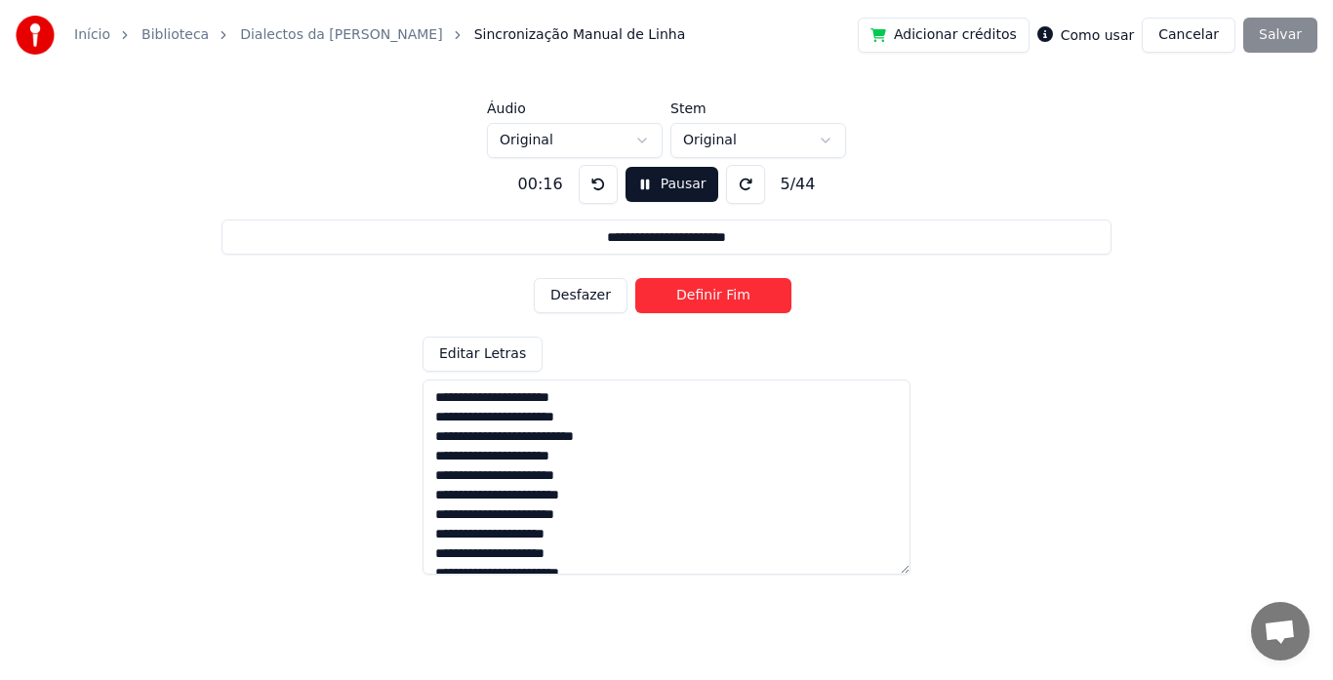
click at [718, 291] on button "Definir Fim" at bounding box center [714, 295] width 156 height 35
click at [718, 291] on button "Definir Início" at bounding box center [714, 295] width 156 height 35
click at [718, 291] on button "Definir Fim" at bounding box center [714, 295] width 156 height 35
click at [718, 291] on button "Definir Início" at bounding box center [714, 295] width 156 height 35
click at [718, 291] on button "Definir Fim" at bounding box center [714, 295] width 156 height 35
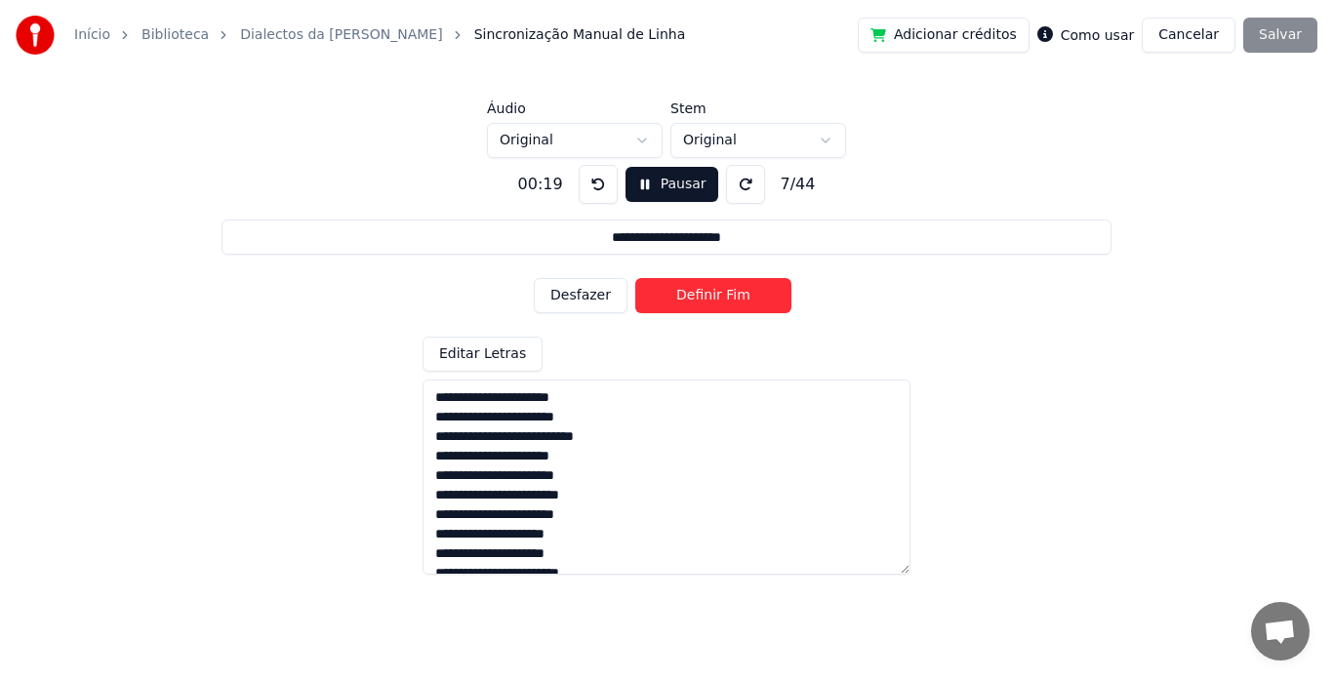
click at [718, 291] on button "Definir Fim" at bounding box center [714, 295] width 156 height 35
click at [718, 291] on button "Definir Início" at bounding box center [714, 295] width 156 height 35
click at [718, 291] on button "Definir Fim" at bounding box center [714, 295] width 156 height 35
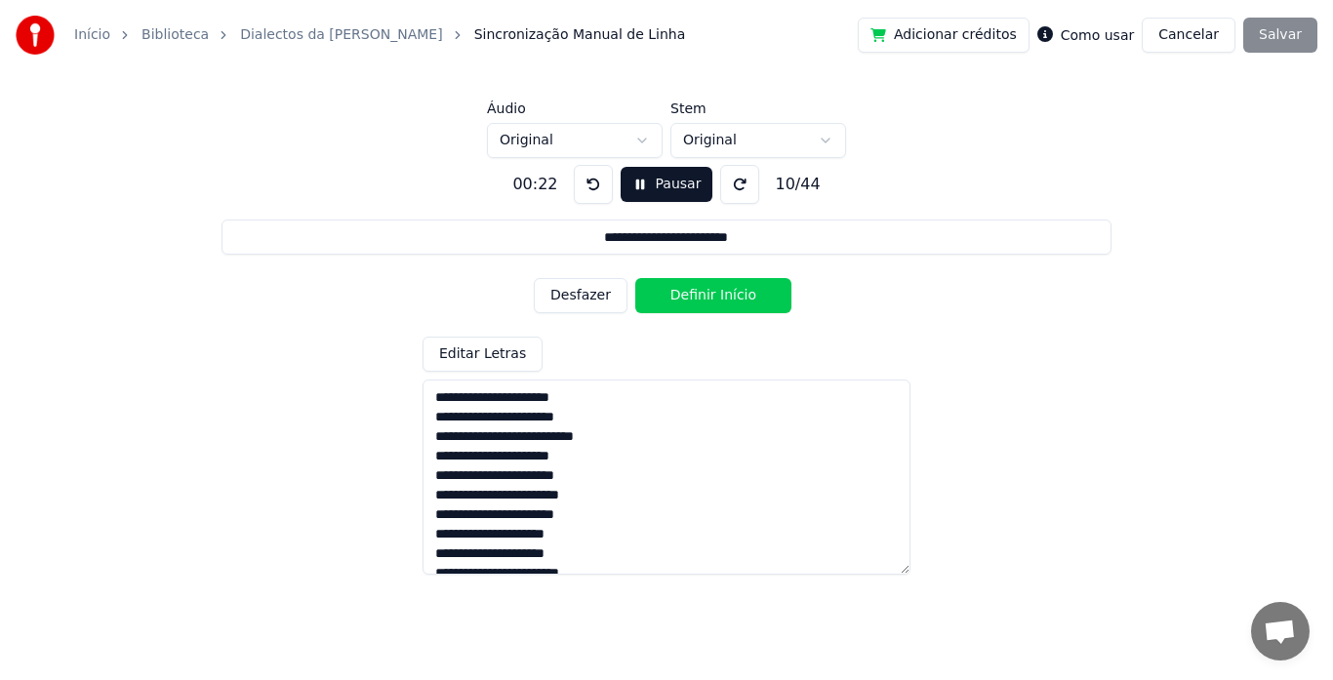
click at [718, 291] on button "Definir Início" at bounding box center [714, 295] width 156 height 35
click at [718, 291] on button "Definir Fim" at bounding box center [714, 295] width 156 height 35
click at [597, 294] on button "Desfazer" at bounding box center [581, 295] width 94 height 35
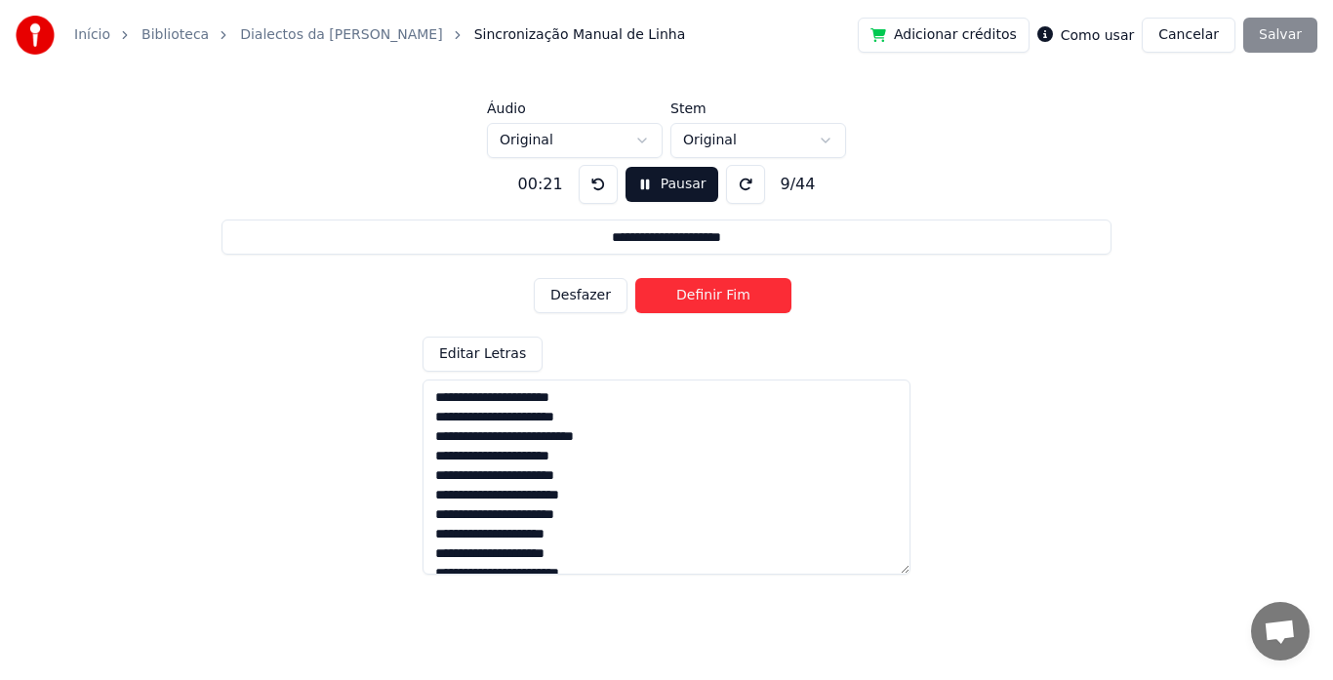
click at [597, 294] on button "Desfazer" at bounding box center [581, 295] width 94 height 35
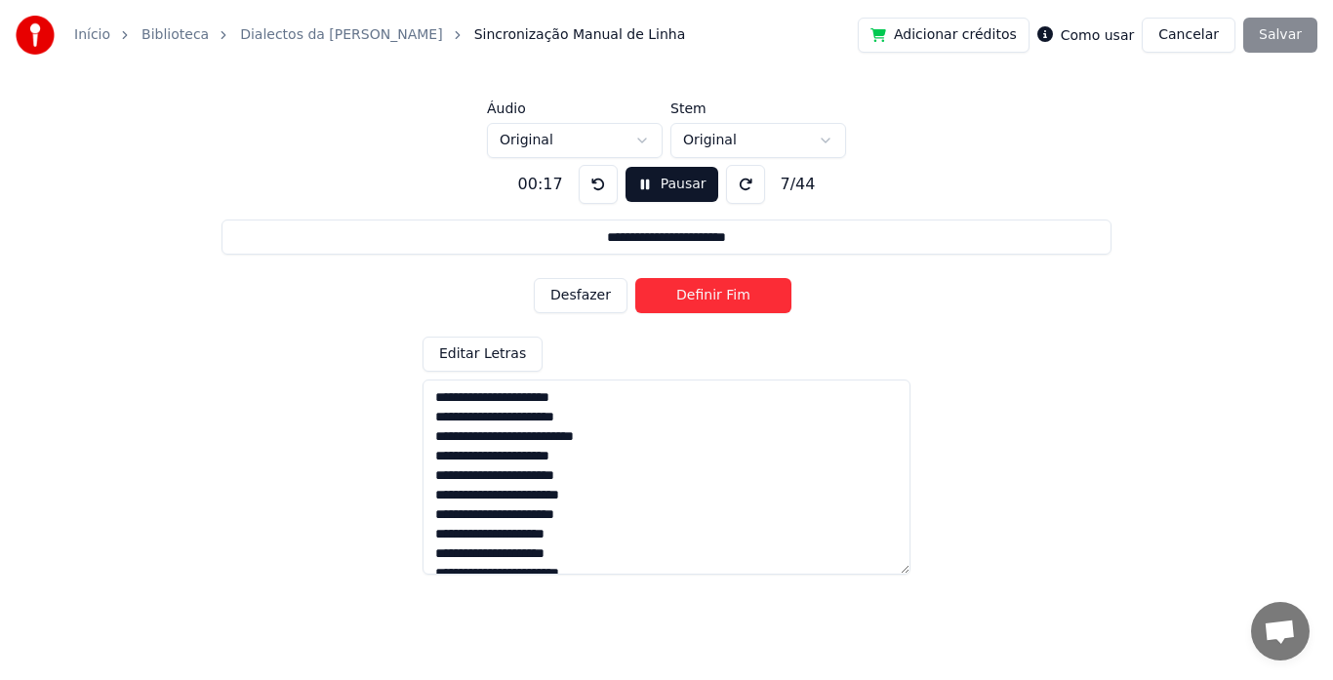
click at [597, 294] on button "Desfazer" at bounding box center [581, 295] width 94 height 35
type input "**********"
click at [597, 294] on button "Desfazer" at bounding box center [581, 295] width 94 height 35
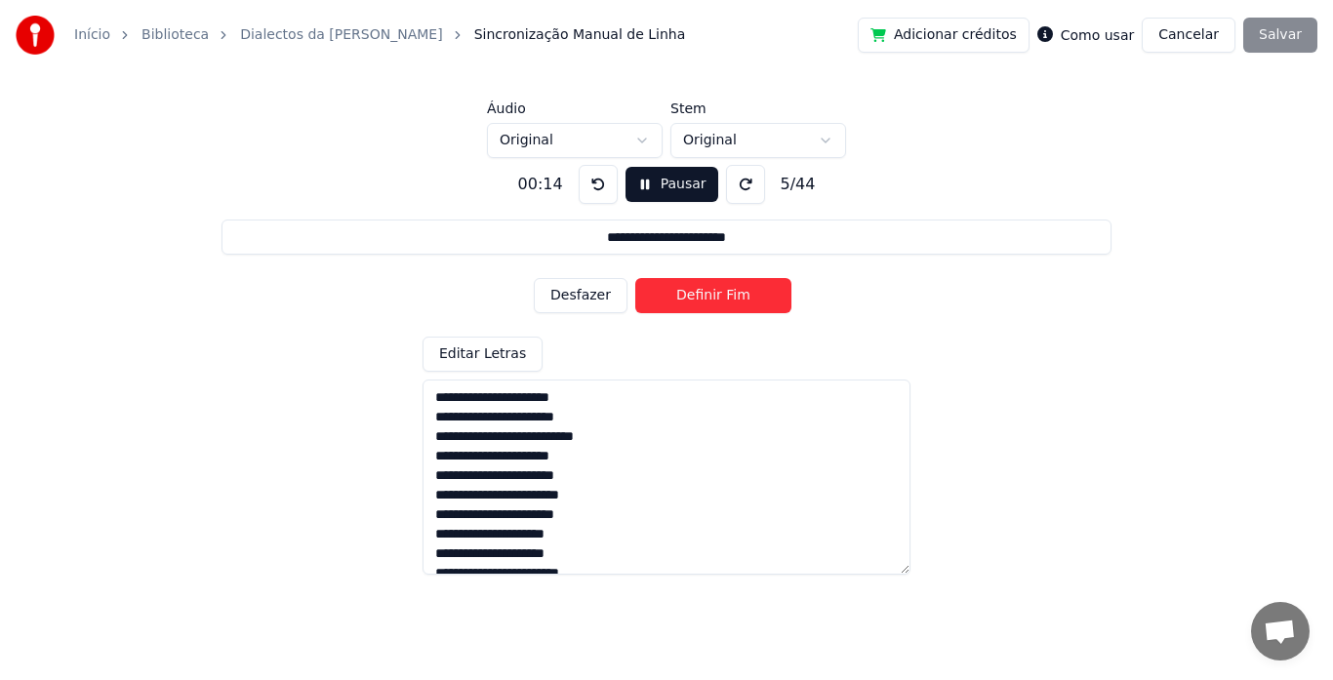
click at [597, 294] on button "Desfazer" at bounding box center [581, 295] width 94 height 35
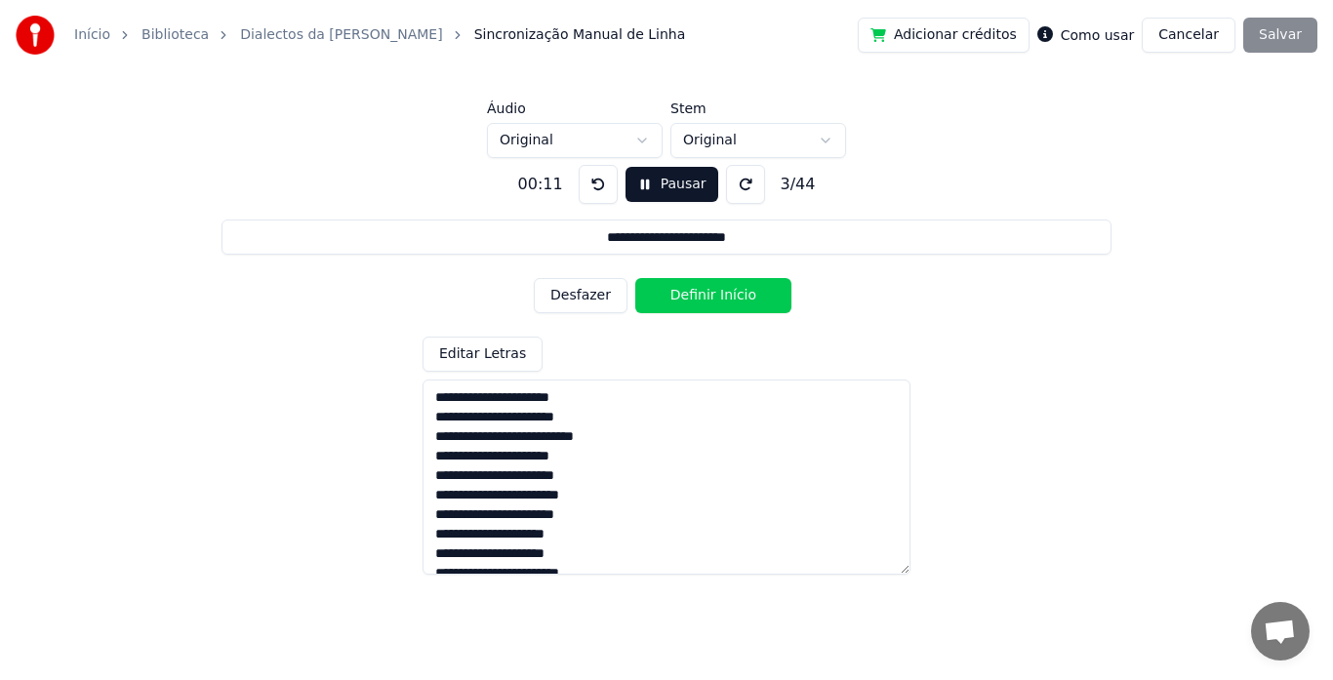
click at [597, 294] on button "Desfazer" at bounding box center [581, 295] width 94 height 35
click at [685, 293] on button "Definir Início" at bounding box center [714, 295] width 156 height 35
click at [685, 293] on button "Definir Fim" at bounding box center [714, 295] width 156 height 35
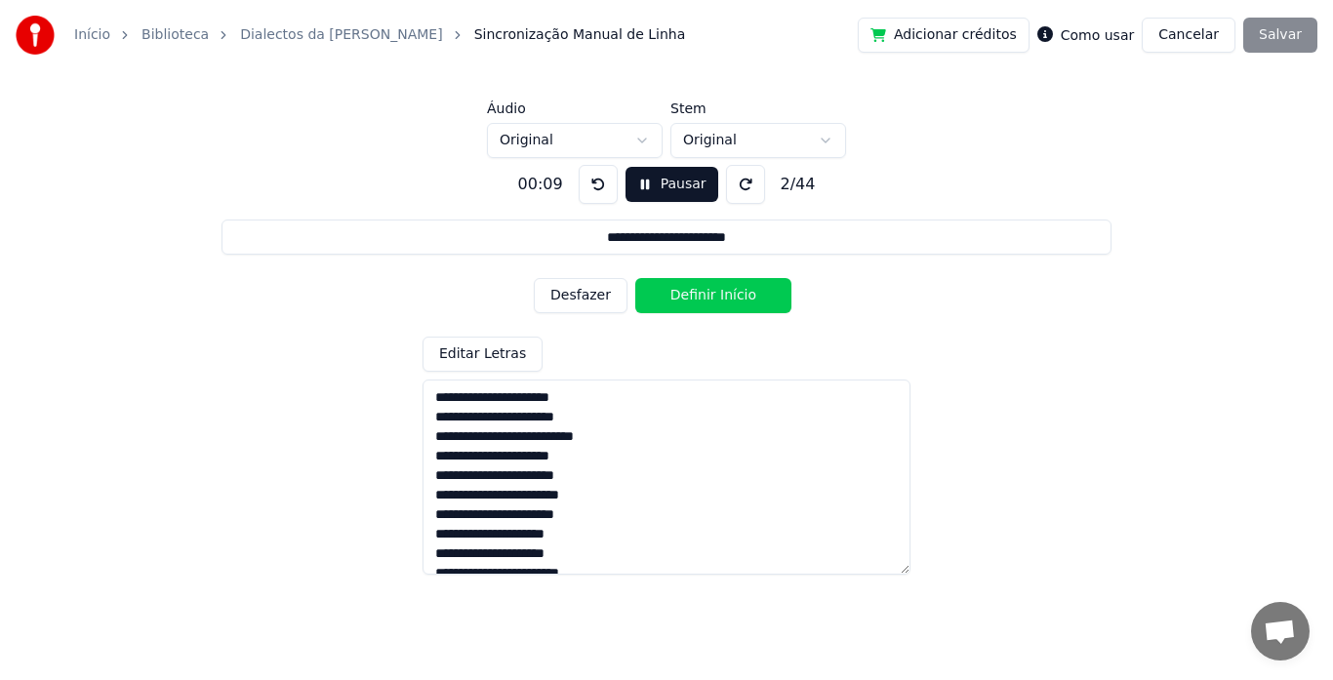
click at [685, 293] on button "Definir Início" at bounding box center [714, 295] width 156 height 35
click at [685, 293] on button "Definir Fim" at bounding box center [714, 295] width 156 height 35
click at [685, 293] on button "Definir Início" at bounding box center [714, 295] width 156 height 35
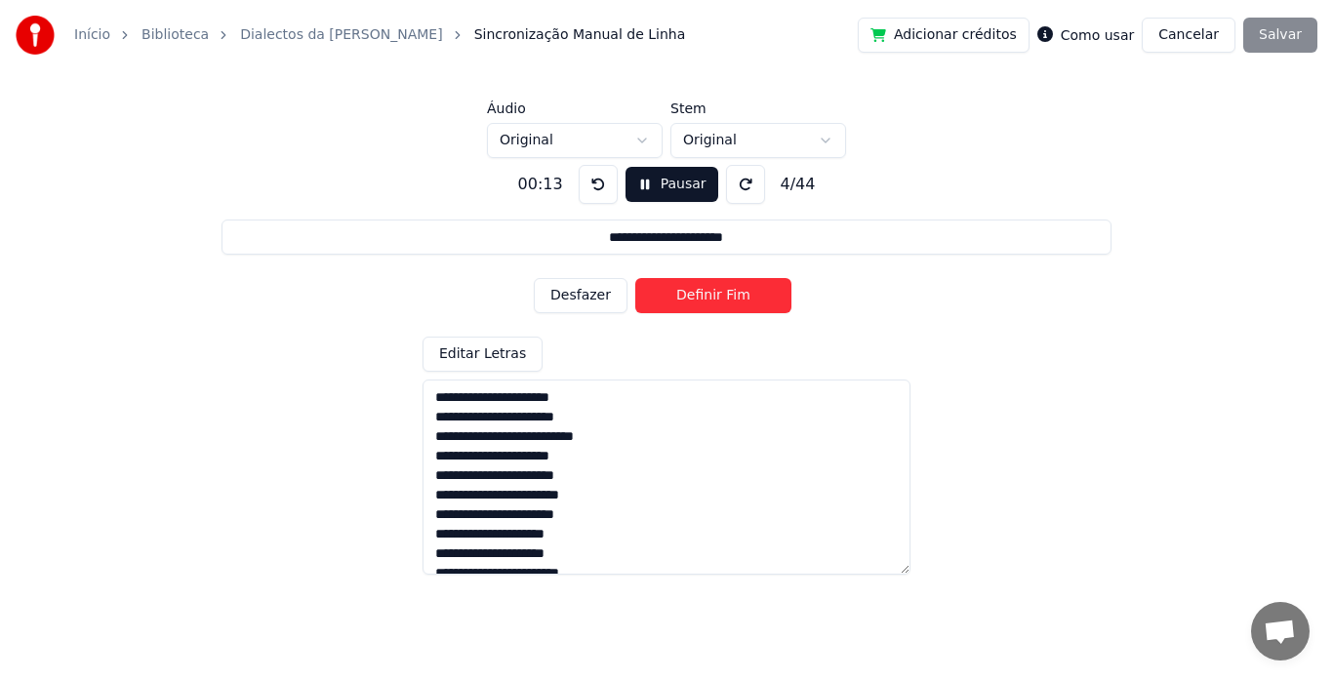
click at [685, 293] on button "Definir Fim" at bounding box center [714, 295] width 156 height 35
click at [685, 293] on button "Definir Início" at bounding box center [714, 295] width 156 height 35
click at [685, 293] on button "Definir Fim" at bounding box center [714, 295] width 156 height 35
click at [685, 293] on button "Definir Início" at bounding box center [714, 295] width 156 height 35
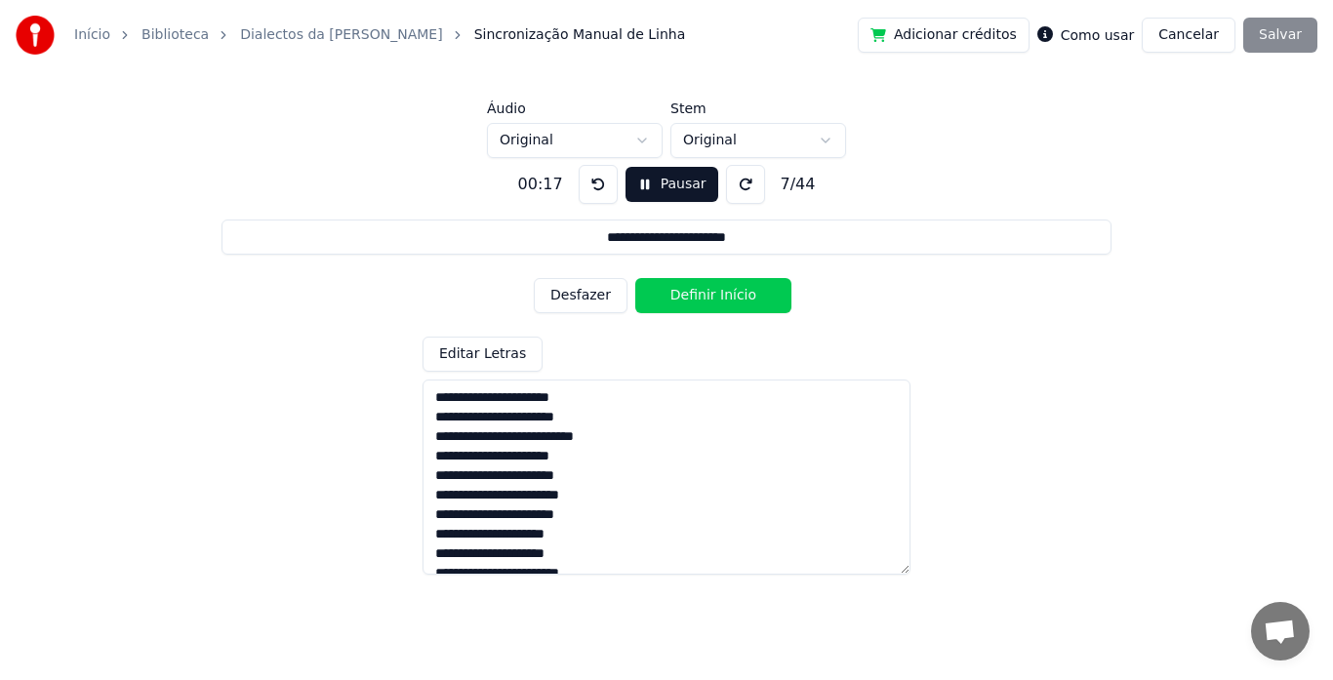
click at [583, 291] on button "Desfazer" at bounding box center [581, 295] width 94 height 35
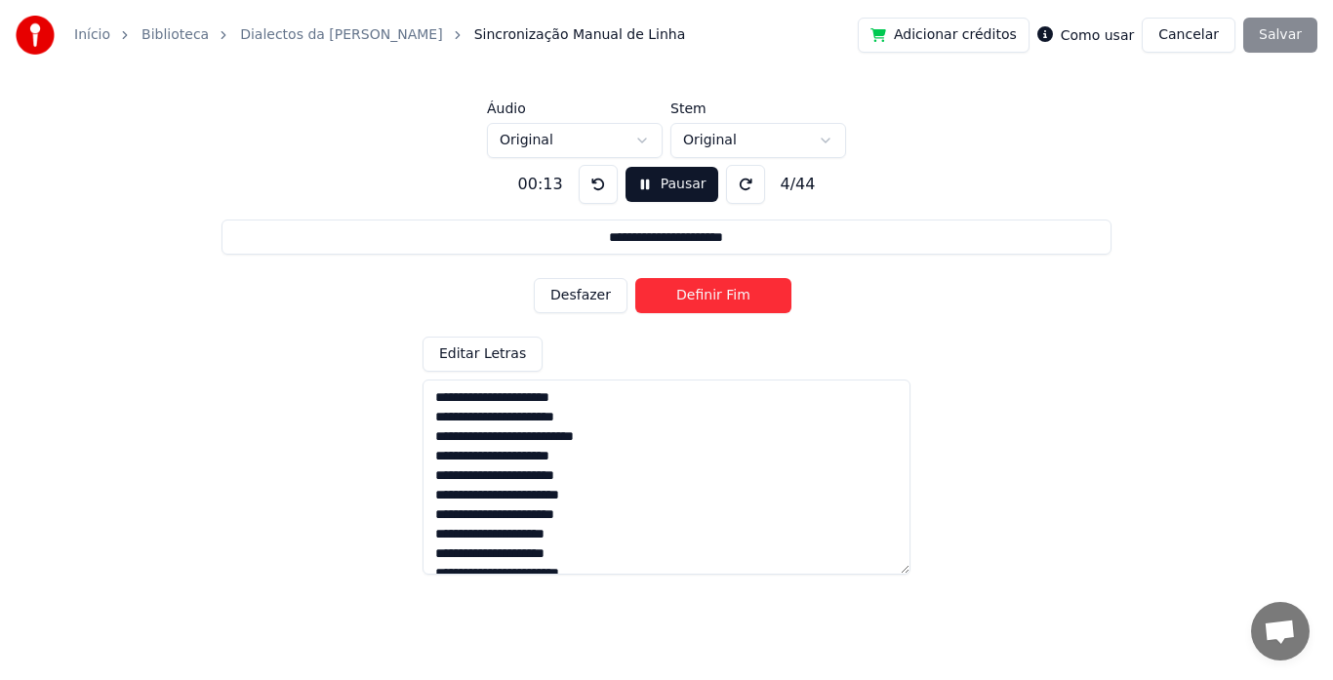
click at [583, 291] on button "Desfazer" at bounding box center [581, 295] width 94 height 35
click at [595, 299] on button "Desfazer" at bounding box center [581, 295] width 94 height 35
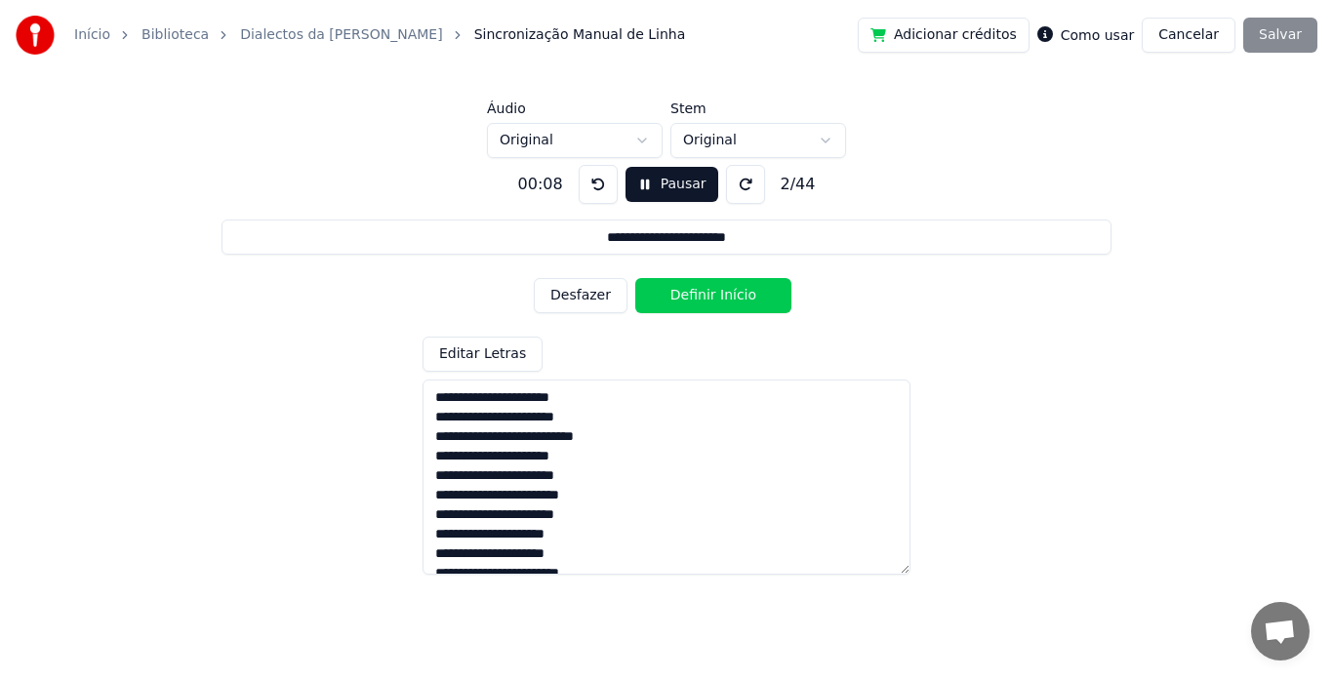
click at [595, 299] on button "Desfazer" at bounding box center [581, 295] width 94 height 35
click at [590, 303] on button "Desfazer" at bounding box center [581, 295] width 94 height 35
click at [687, 299] on button "Definir Início" at bounding box center [714, 295] width 156 height 35
click at [687, 299] on button "Definir Fim" at bounding box center [714, 295] width 156 height 35
click at [687, 299] on button "Definir Início" at bounding box center [714, 295] width 156 height 35
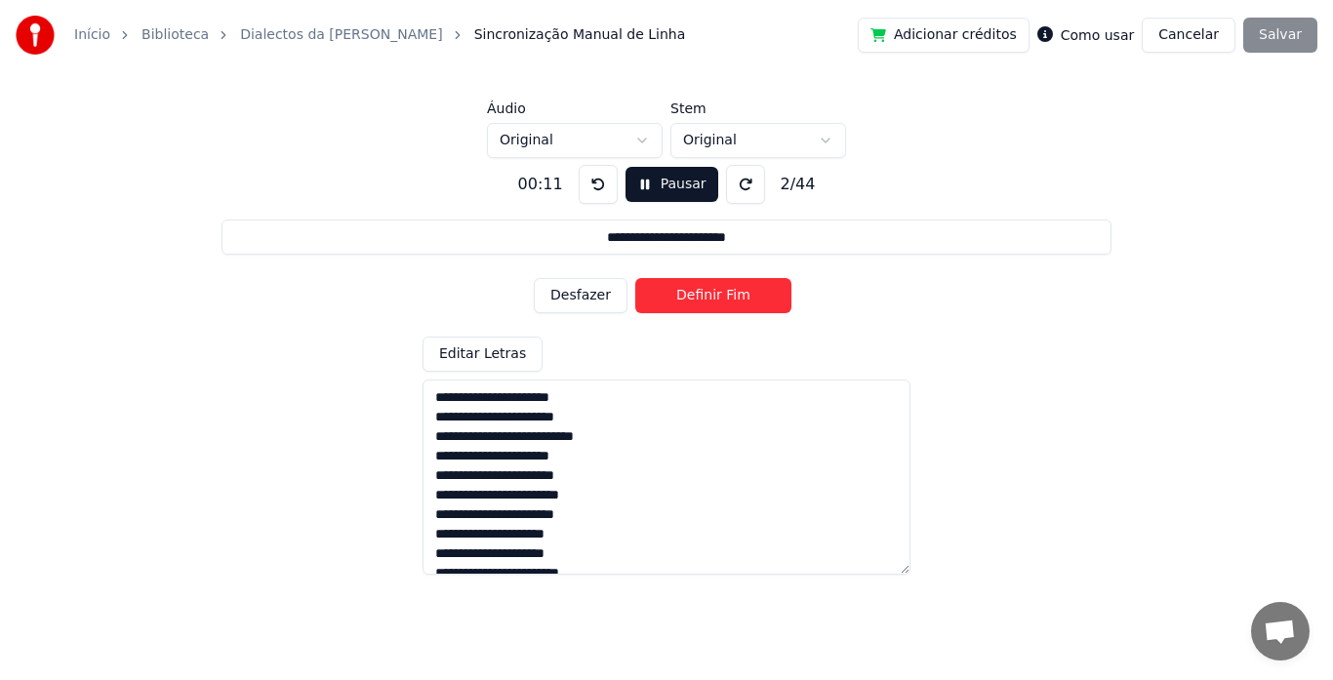
click at [687, 299] on button "Definir Fim" at bounding box center [714, 295] width 156 height 35
click at [687, 299] on button "Definir Início" at bounding box center [714, 295] width 156 height 35
click at [687, 299] on button "Definir Fim" at bounding box center [714, 295] width 156 height 35
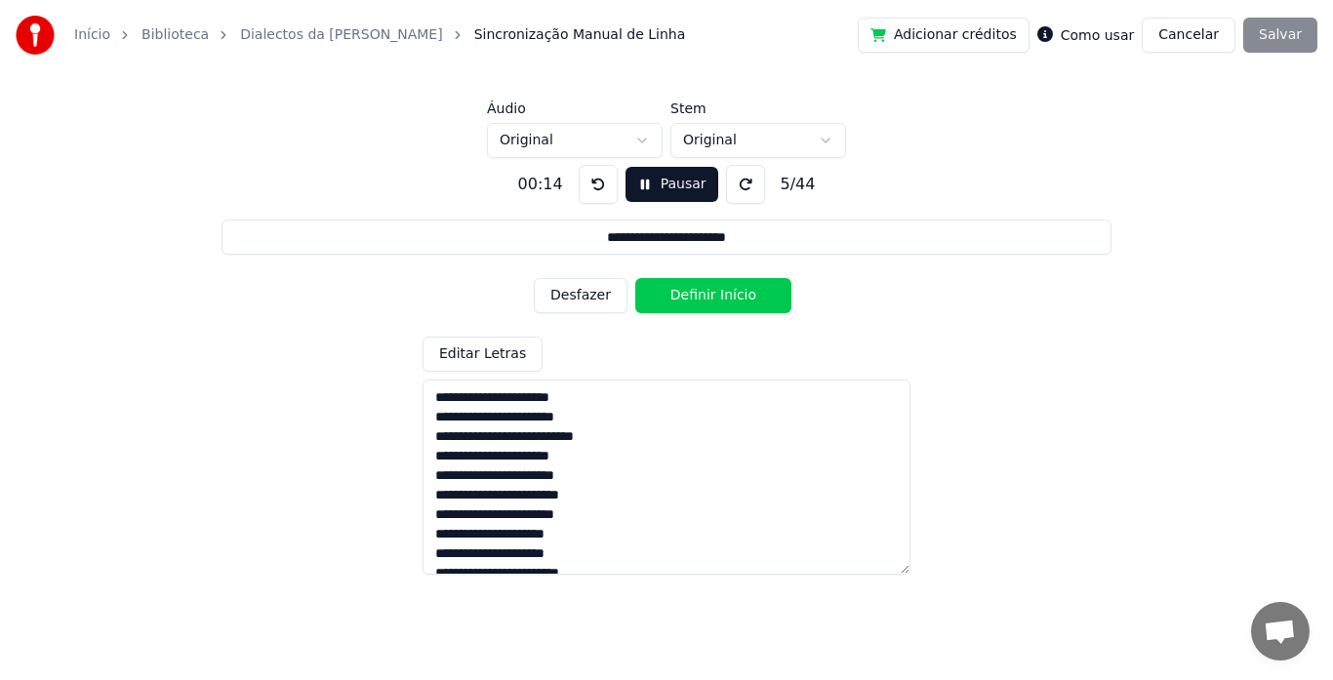
click at [687, 299] on button "Definir Início" at bounding box center [714, 295] width 156 height 35
click at [687, 299] on button "Definir Fim" at bounding box center [714, 295] width 156 height 35
click at [687, 299] on button "Definir Início" at bounding box center [714, 295] width 156 height 35
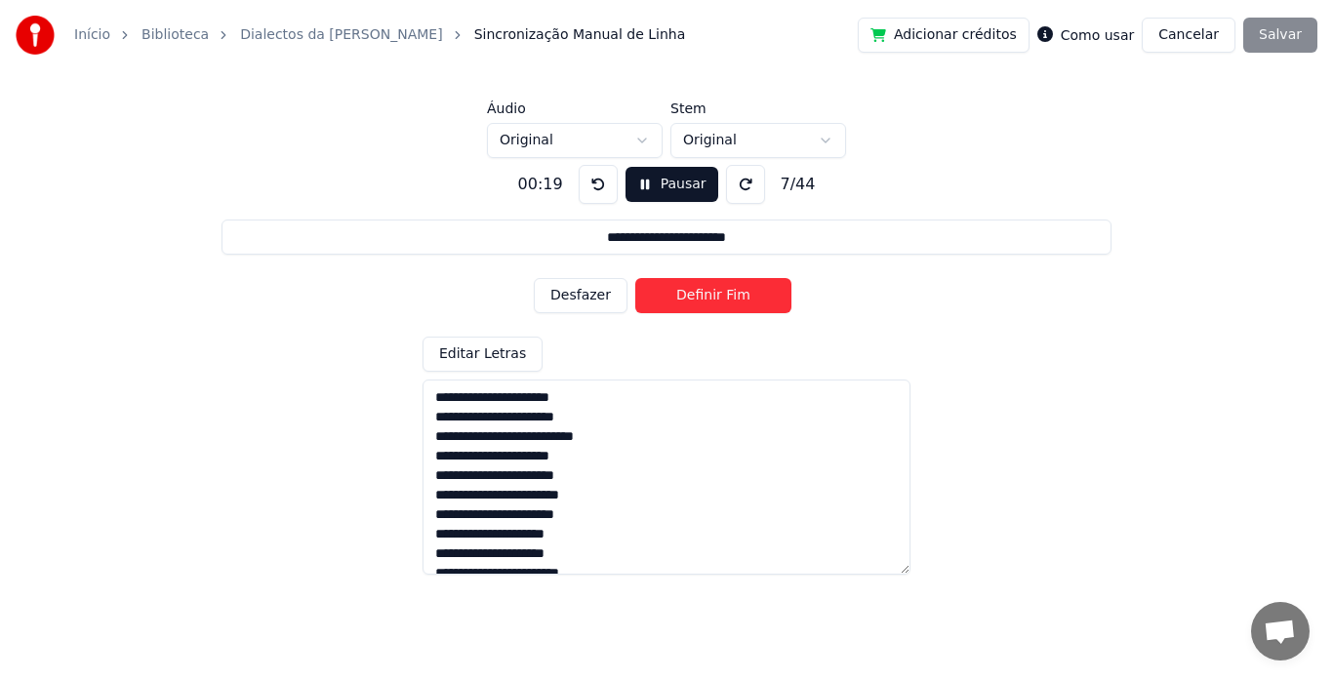
click at [687, 299] on button "Definir Fim" at bounding box center [714, 295] width 156 height 35
click at [687, 299] on button "Definir Início" at bounding box center [714, 295] width 156 height 35
click at [687, 299] on button "Definir Fim" at bounding box center [714, 295] width 156 height 35
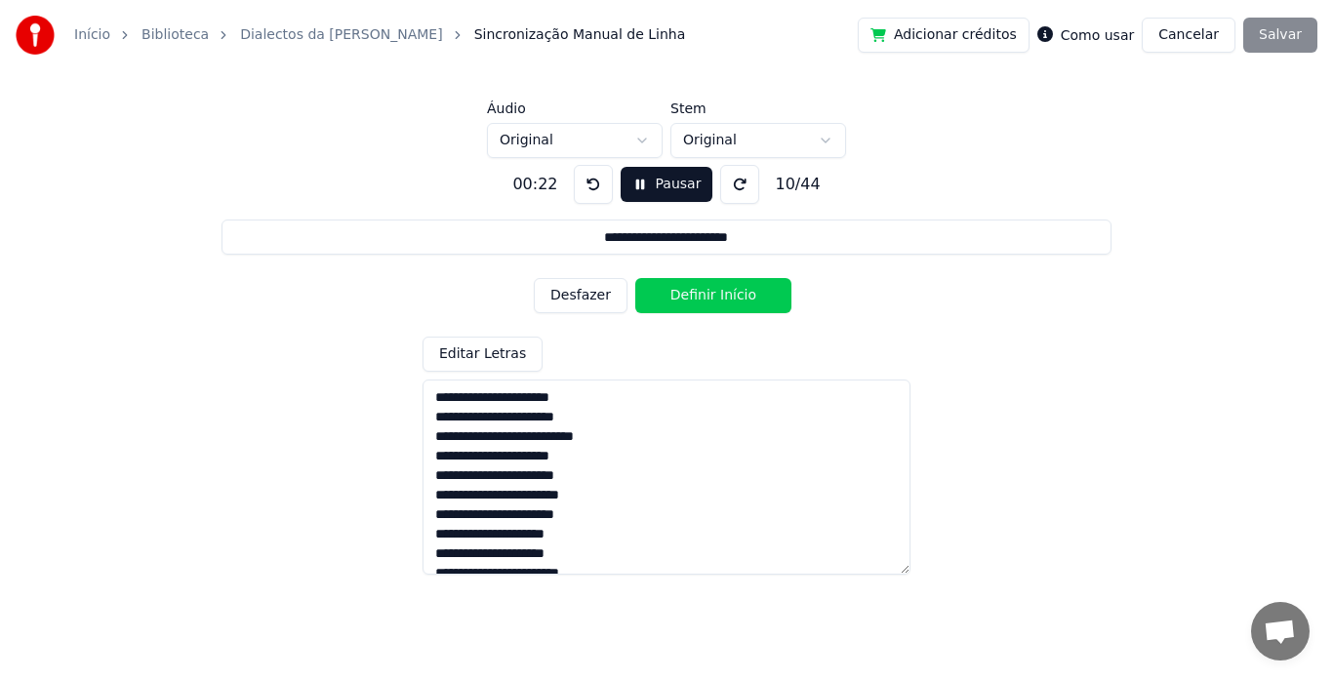
click at [687, 299] on button "Definir Início" at bounding box center [714, 295] width 156 height 35
click at [687, 299] on button "Definir Fim" at bounding box center [714, 295] width 156 height 35
click at [687, 299] on button "Definir Início" at bounding box center [714, 295] width 156 height 35
click at [687, 299] on button "Definir Fim" at bounding box center [714, 295] width 156 height 35
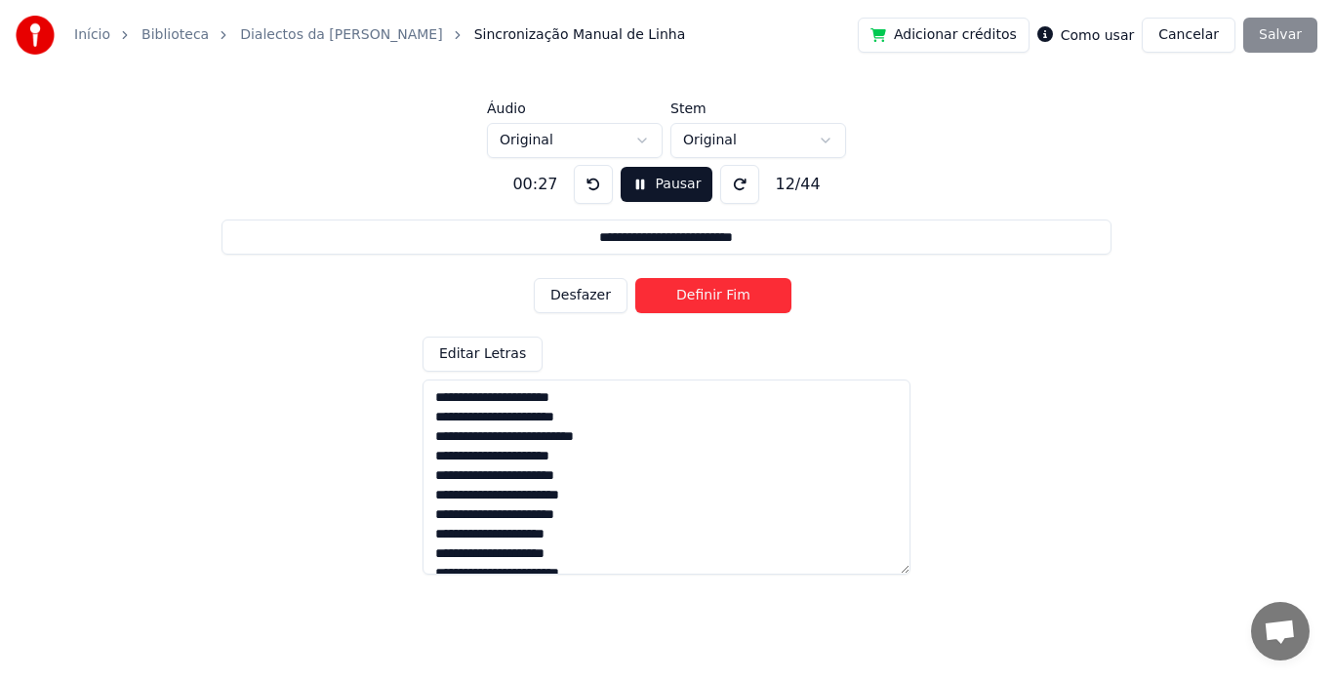
click at [687, 299] on button "Definir Fim" at bounding box center [714, 295] width 156 height 35
click at [687, 299] on button "Definir Início" at bounding box center [714, 295] width 156 height 35
click at [687, 299] on button "Definir Fim" at bounding box center [714, 295] width 156 height 35
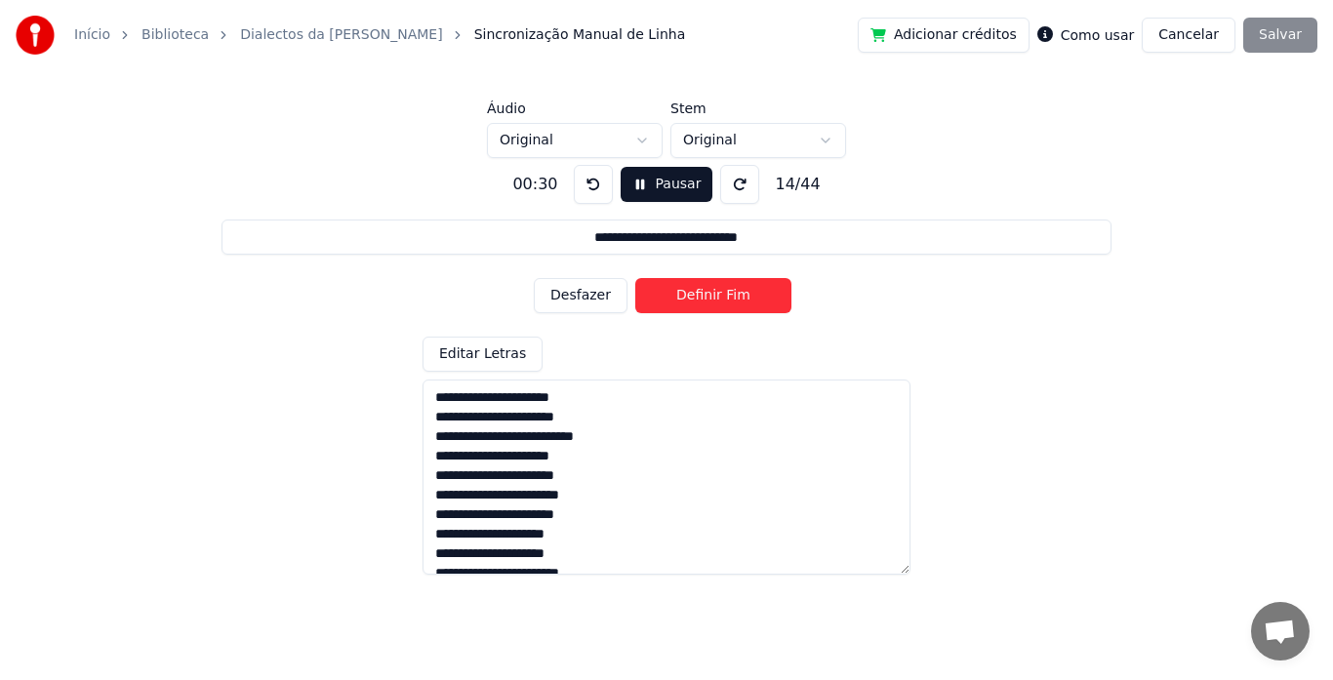
click at [687, 299] on button "Definir Fim" at bounding box center [714, 295] width 156 height 35
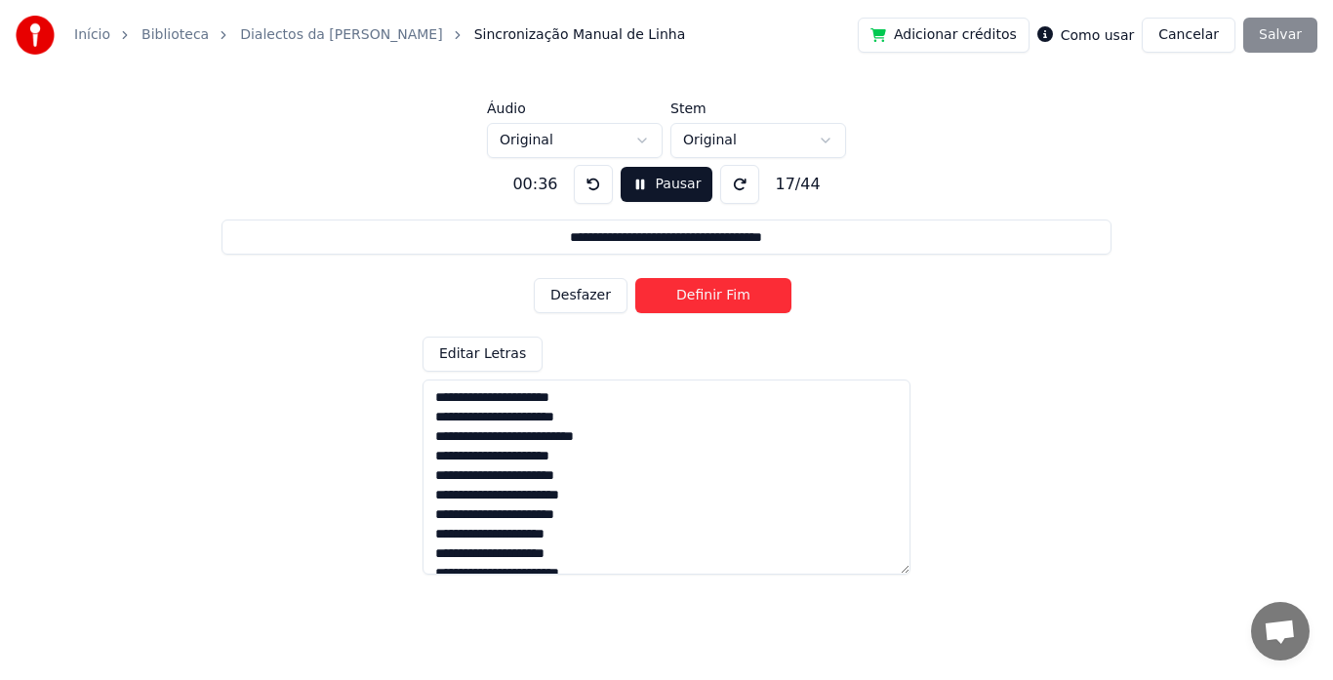
click at [687, 299] on button "Definir Fim" at bounding box center [714, 295] width 156 height 35
click at [687, 299] on button "Definir Início" at bounding box center [714, 295] width 156 height 35
click at [687, 299] on button "Definir Fim" at bounding box center [714, 295] width 156 height 35
click at [687, 299] on button "Definir Início" at bounding box center [714, 295] width 156 height 35
click at [687, 299] on button "Definir Fim" at bounding box center [714, 295] width 156 height 35
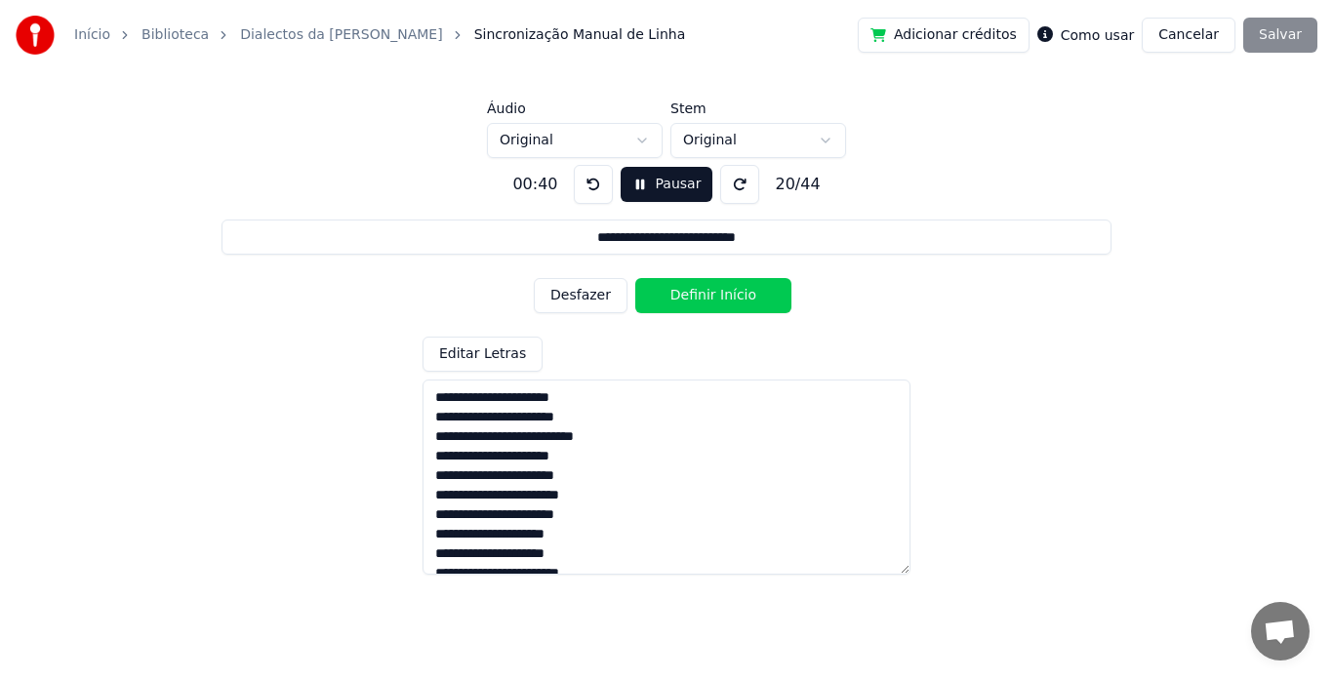
click at [687, 299] on button "Definir Início" at bounding box center [714, 295] width 156 height 35
click at [687, 299] on button "Definir Fim" at bounding box center [714, 295] width 156 height 35
click at [687, 299] on button "Definir Início" at bounding box center [714, 295] width 156 height 35
click at [687, 299] on button "Definir Fim" at bounding box center [714, 295] width 156 height 35
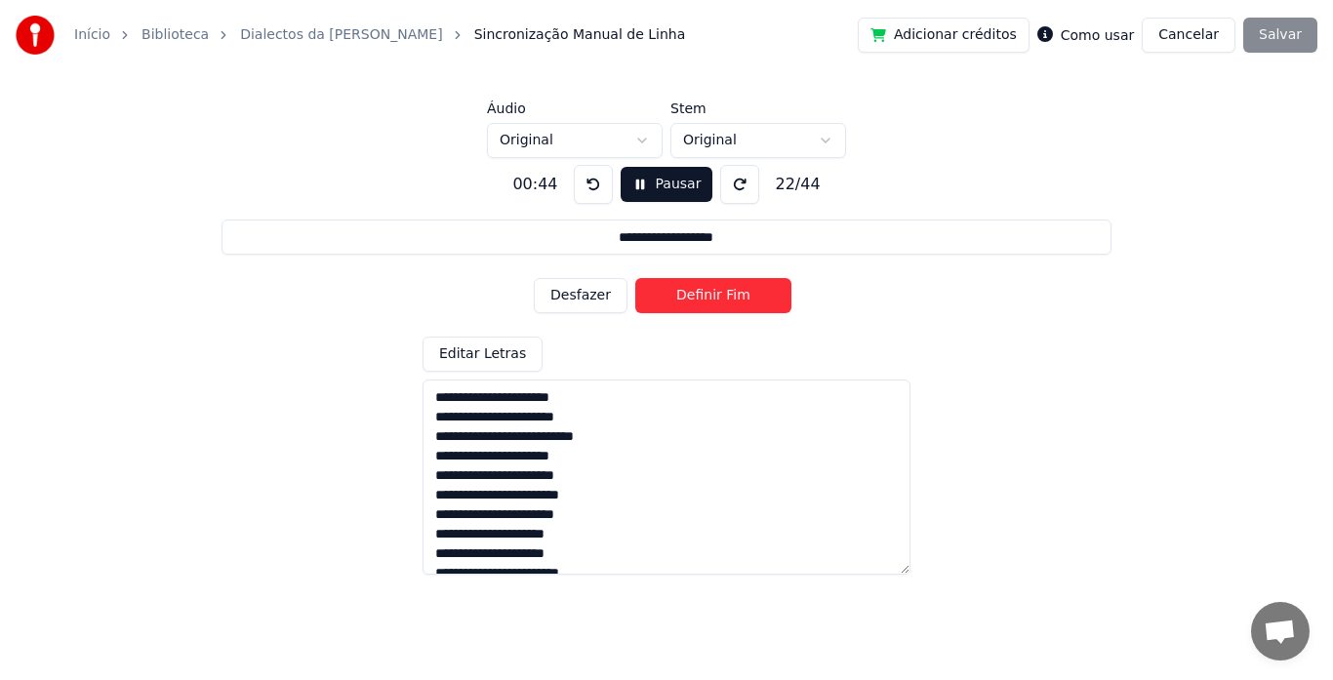
click at [687, 299] on button "Definir Fim" at bounding box center [714, 295] width 156 height 35
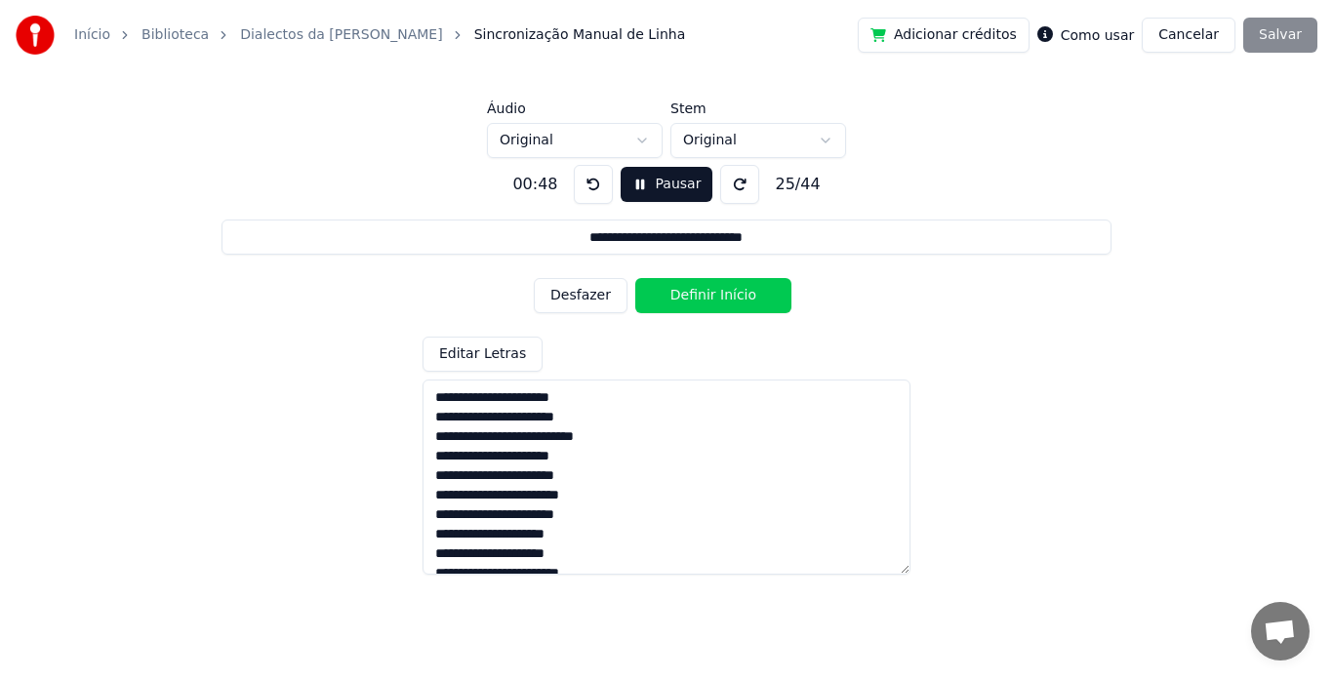
click at [687, 299] on button "Definir Início" at bounding box center [714, 295] width 156 height 35
click at [687, 299] on button "Definir Fim" at bounding box center [714, 295] width 156 height 35
click at [687, 299] on button "Definir Início" at bounding box center [714, 295] width 156 height 35
click at [687, 299] on button "Definir Fim" at bounding box center [714, 295] width 156 height 35
click at [687, 299] on button "Definir Início" at bounding box center [714, 295] width 156 height 35
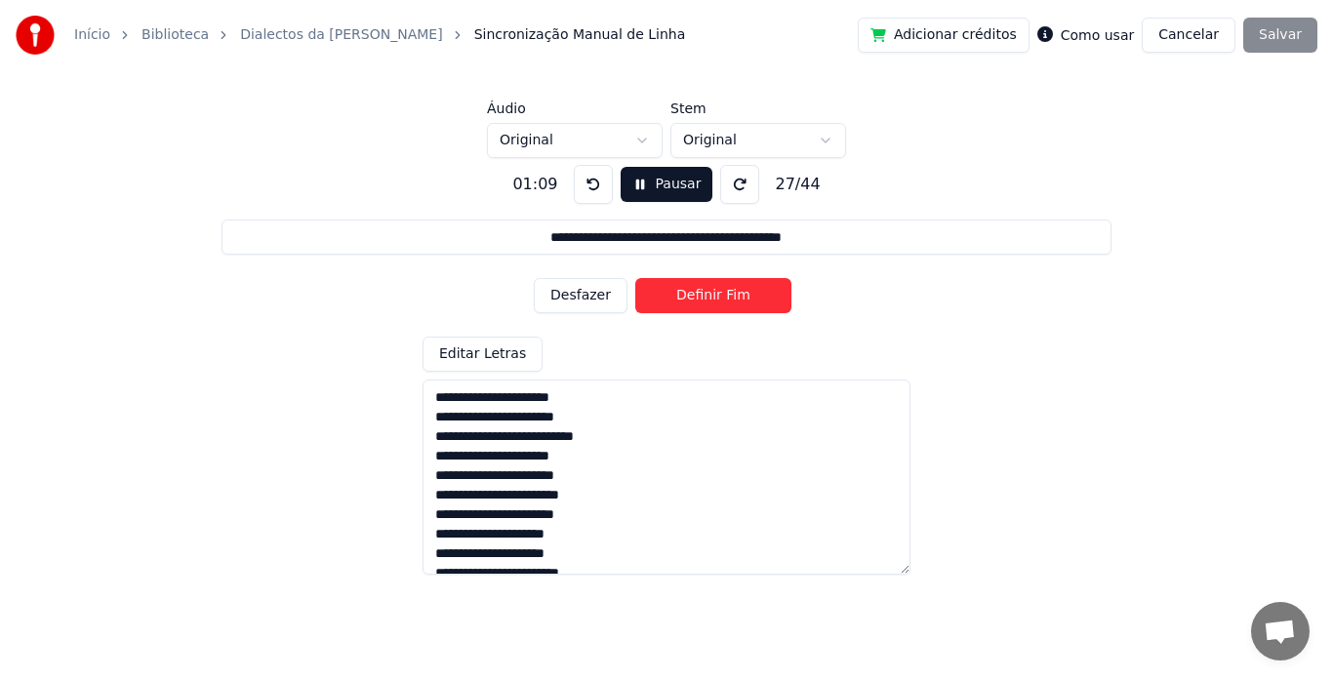
click at [687, 299] on button "Definir Fim" at bounding box center [714, 295] width 156 height 35
click at [687, 299] on button "Definir Início" at bounding box center [714, 295] width 156 height 35
click at [687, 299] on button "Definir Fim" at bounding box center [714, 295] width 156 height 35
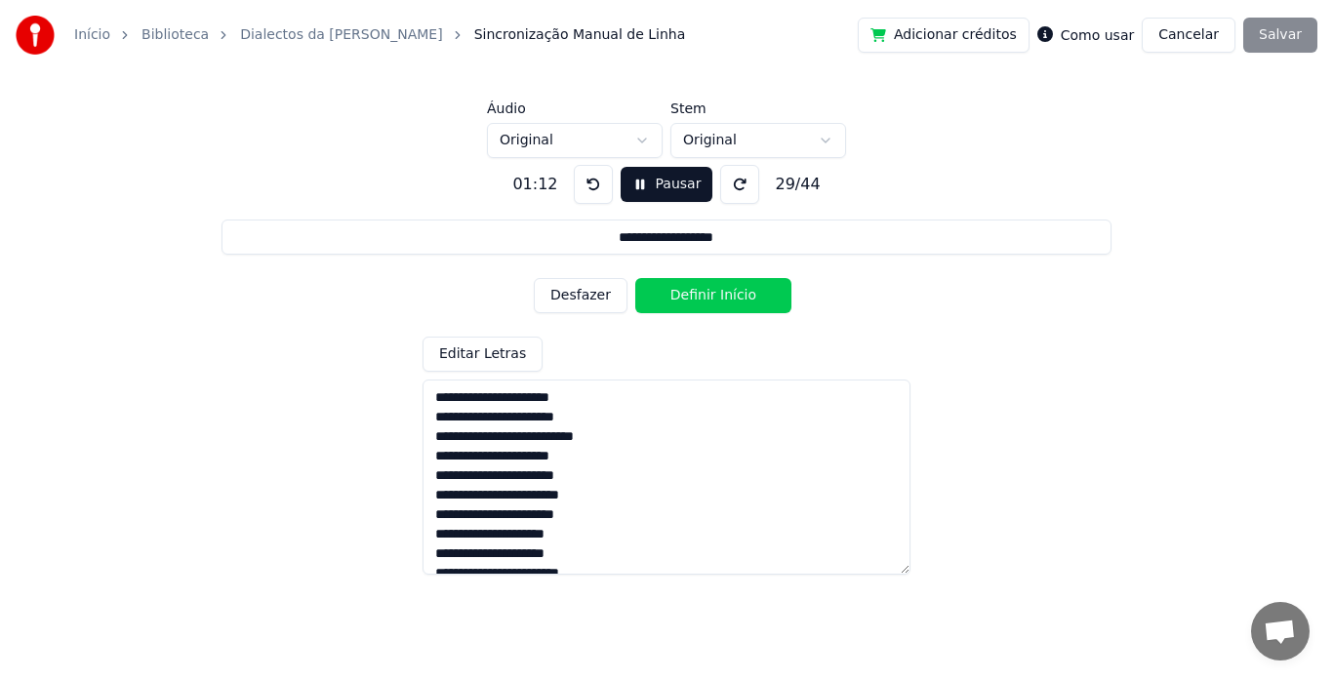
click at [687, 299] on button "Definir Início" at bounding box center [714, 295] width 156 height 35
click at [687, 299] on button "Definir Fim" at bounding box center [714, 295] width 156 height 35
click at [687, 299] on button "Definir Início" at bounding box center [714, 295] width 156 height 35
click at [687, 299] on button "Definir Fim" at bounding box center [714, 295] width 156 height 35
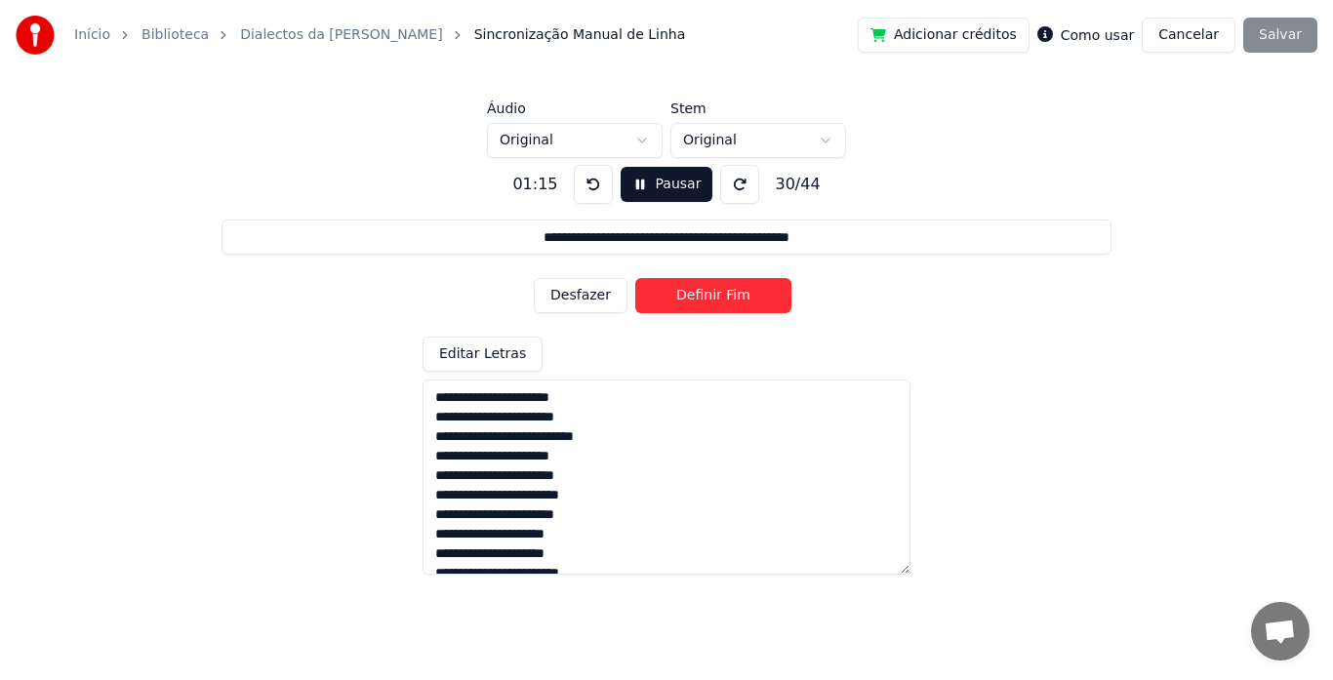
click at [687, 299] on button "Definir Fim" at bounding box center [714, 295] width 156 height 35
click at [687, 299] on button "Definir Início" at bounding box center [714, 295] width 156 height 35
click at [687, 299] on button "Definir Fim" at bounding box center [714, 295] width 156 height 35
click at [687, 299] on button "Definir Início" at bounding box center [714, 295] width 156 height 35
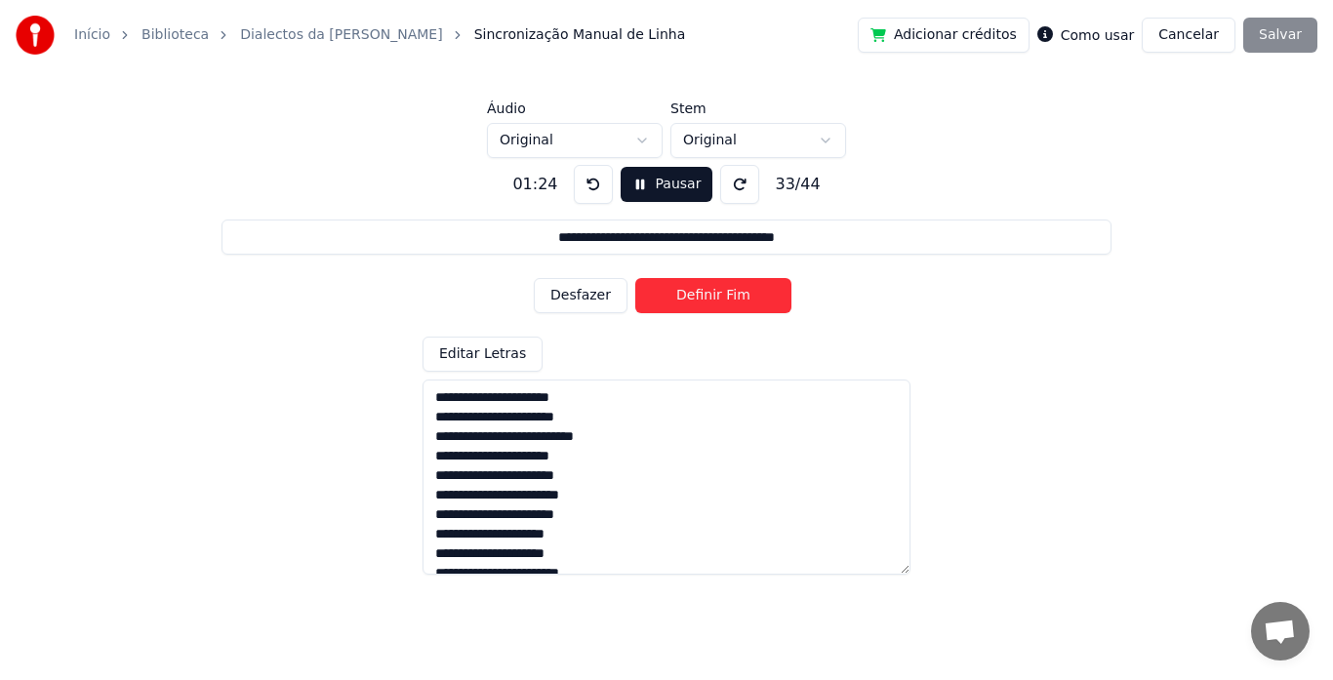
click at [687, 299] on button "Definir Fim" at bounding box center [714, 295] width 156 height 35
click at [687, 299] on button "Definir Início" at bounding box center [714, 295] width 156 height 35
click at [687, 299] on button "Definir Fim" at bounding box center [714, 295] width 156 height 35
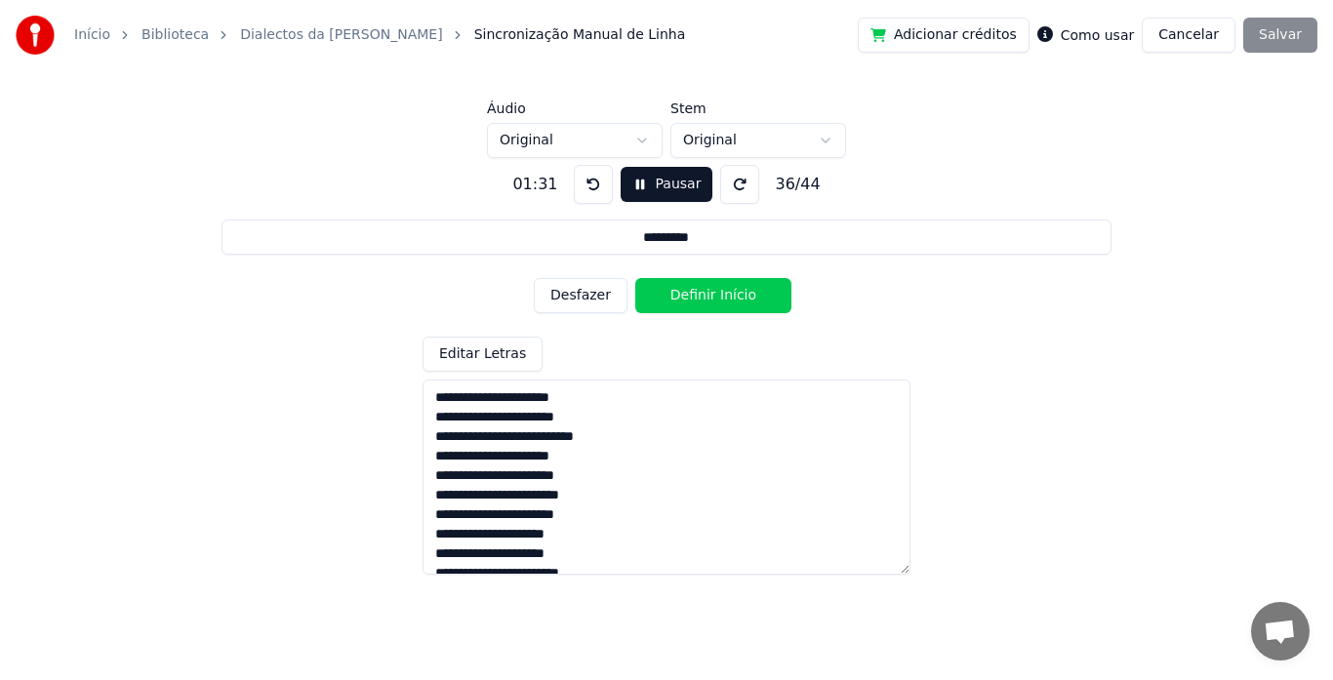
click at [687, 299] on button "Definir Início" at bounding box center [714, 295] width 156 height 35
click at [687, 299] on button "Definir Fim" at bounding box center [714, 295] width 156 height 35
click at [687, 299] on button "Definir Início" at bounding box center [714, 295] width 156 height 35
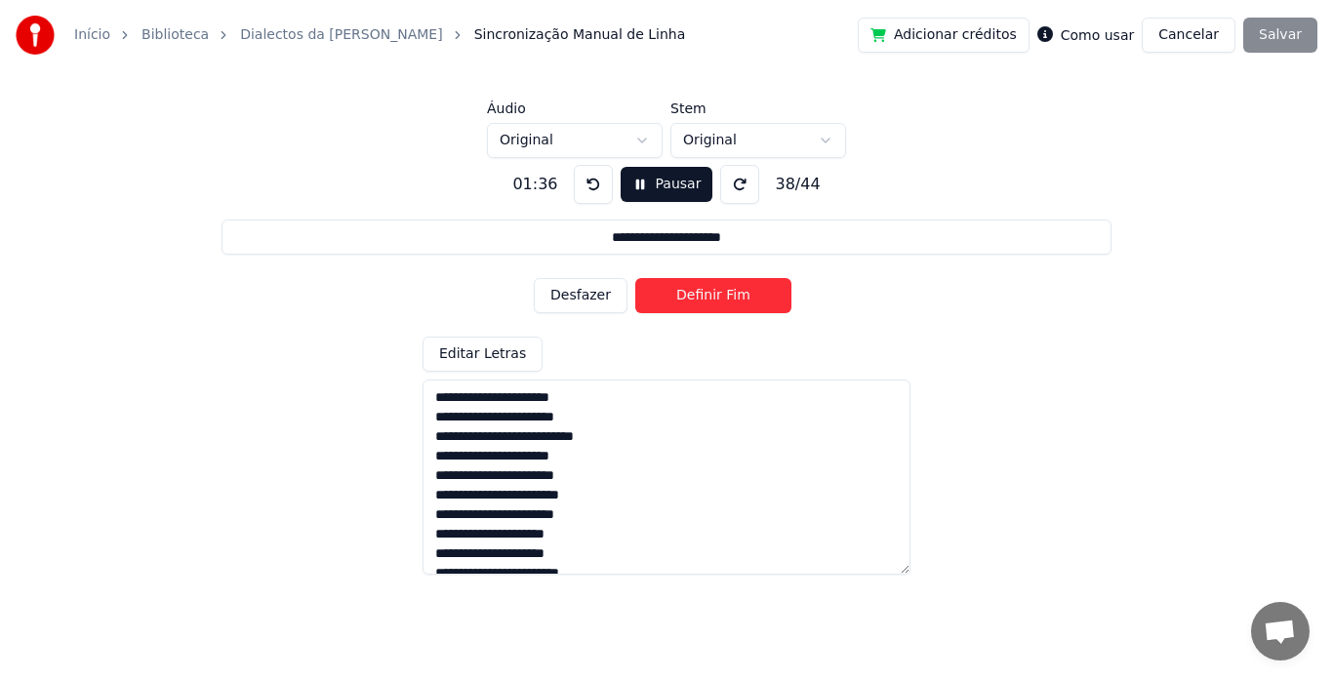
click at [687, 299] on button "Definir Fim" at bounding box center [714, 295] width 156 height 35
click at [687, 299] on button "Definir Início" at bounding box center [714, 295] width 156 height 35
click at [687, 299] on button "Definir Fim" at bounding box center [714, 295] width 156 height 35
click at [687, 299] on button "Definir Início" at bounding box center [714, 295] width 156 height 35
click at [687, 299] on button "Definir Fim" at bounding box center [714, 295] width 156 height 35
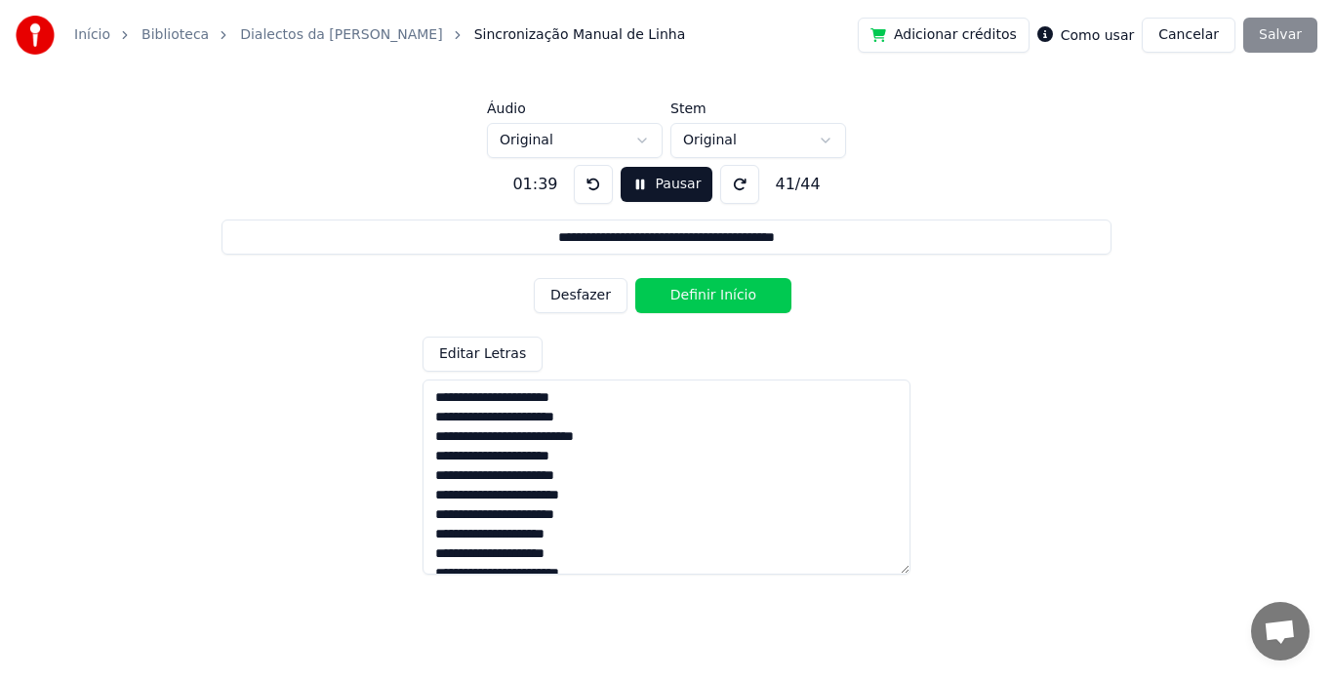
click at [687, 299] on button "Definir Início" at bounding box center [714, 295] width 156 height 35
click at [687, 299] on button "Definir Fim" at bounding box center [714, 295] width 156 height 35
click at [687, 299] on button "Definir Início" at bounding box center [714, 295] width 156 height 35
click at [687, 299] on button "Definir Fim" at bounding box center [714, 295] width 156 height 35
click at [687, 299] on button "Definir Início" at bounding box center [714, 295] width 156 height 35
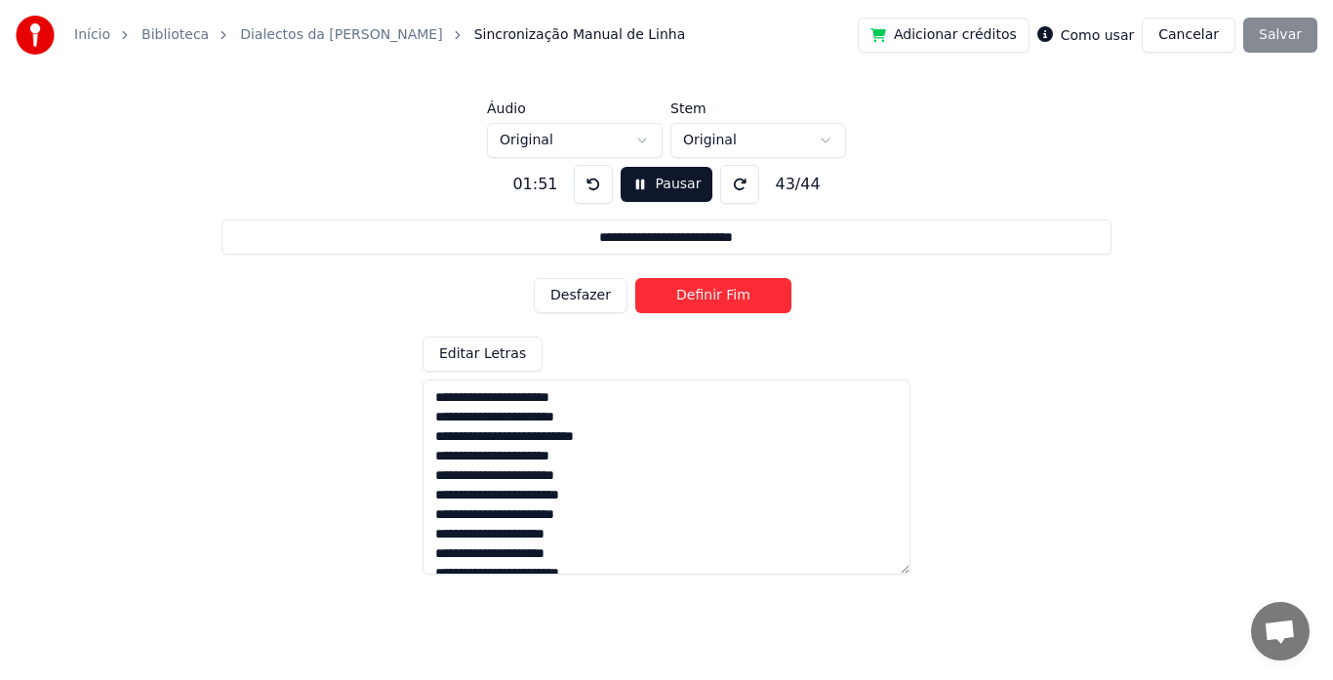
click at [687, 299] on button "Definir Fim" at bounding box center [714, 295] width 156 height 35
type input "**********"
click at [582, 183] on button at bounding box center [593, 184] width 39 height 39
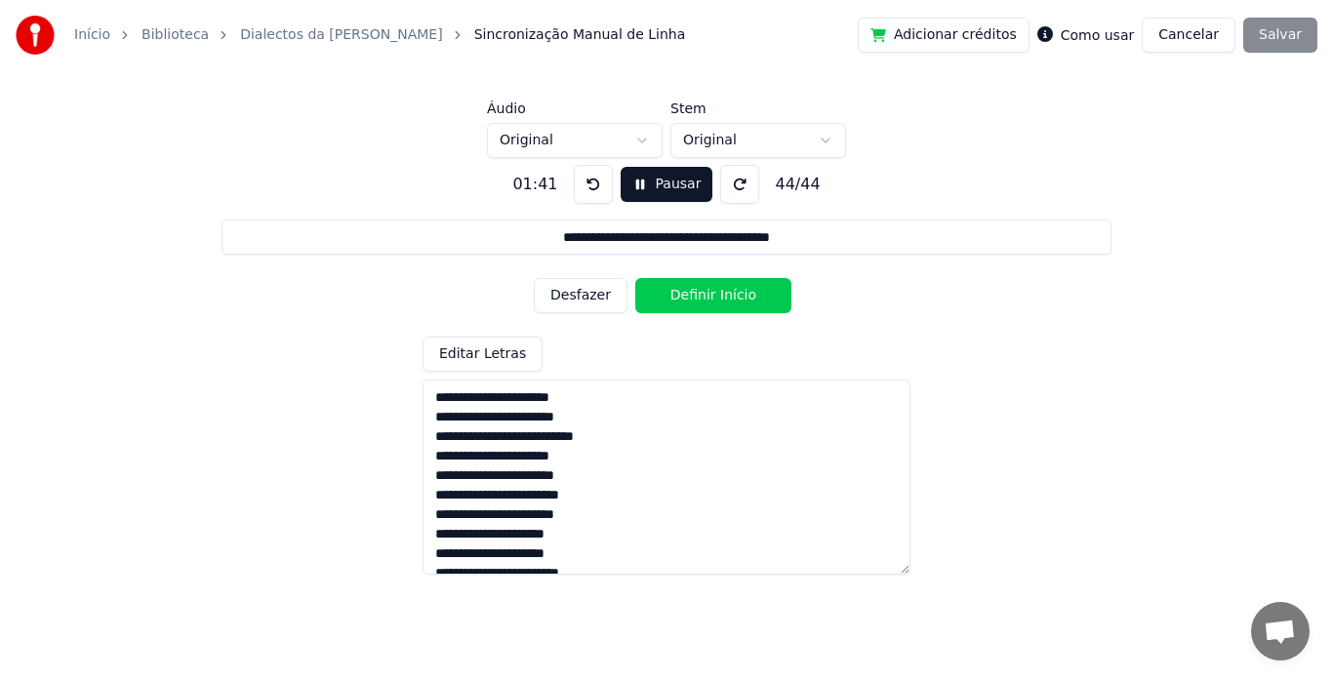
click at [582, 183] on button at bounding box center [593, 184] width 39 height 39
click at [591, 290] on button "Desfazer" at bounding box center [581, 295] width 94 height 35
click at [704, 304] on button "Definir Fim" at bounding box center [714, 295] width 156 height 35
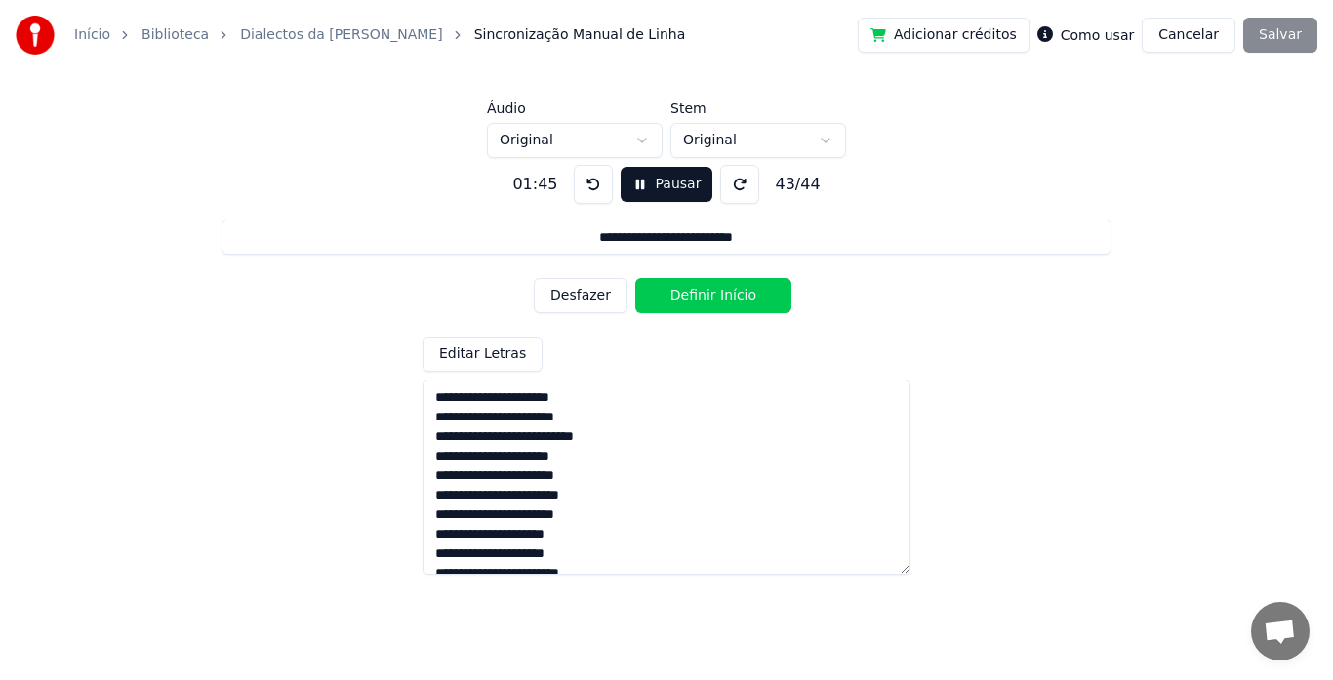
click at [704, 304] on button "Definir Início" at bounding box center [714, 295] width 156 height 35
click at [704, 304] on button "Definir Fim" at bounding box center [714, 295] width 156 height 35
type input "**********"
click at [704, 304] on button "Definir Fim" at bounding box center [714, 295] width 156 height 35
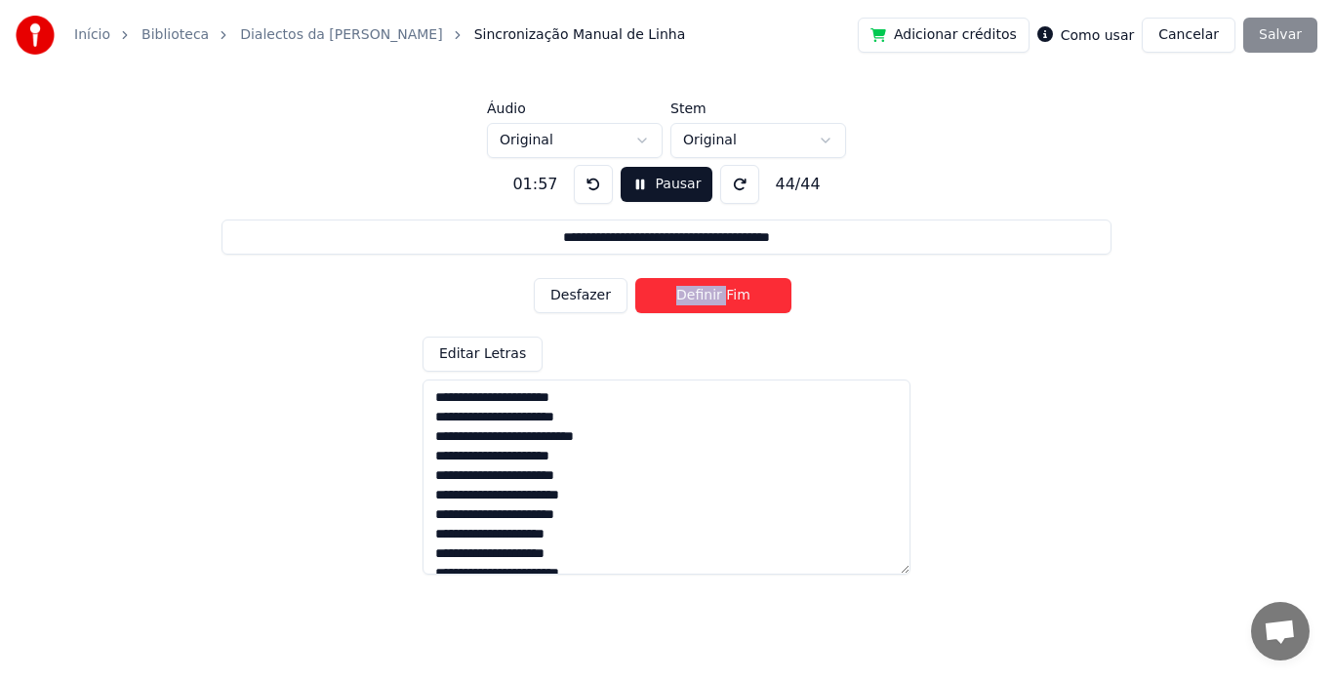
click at [704, 304] on div "Desfazer Definir Fim" at bounding box center [667, 295] width 266 height 51
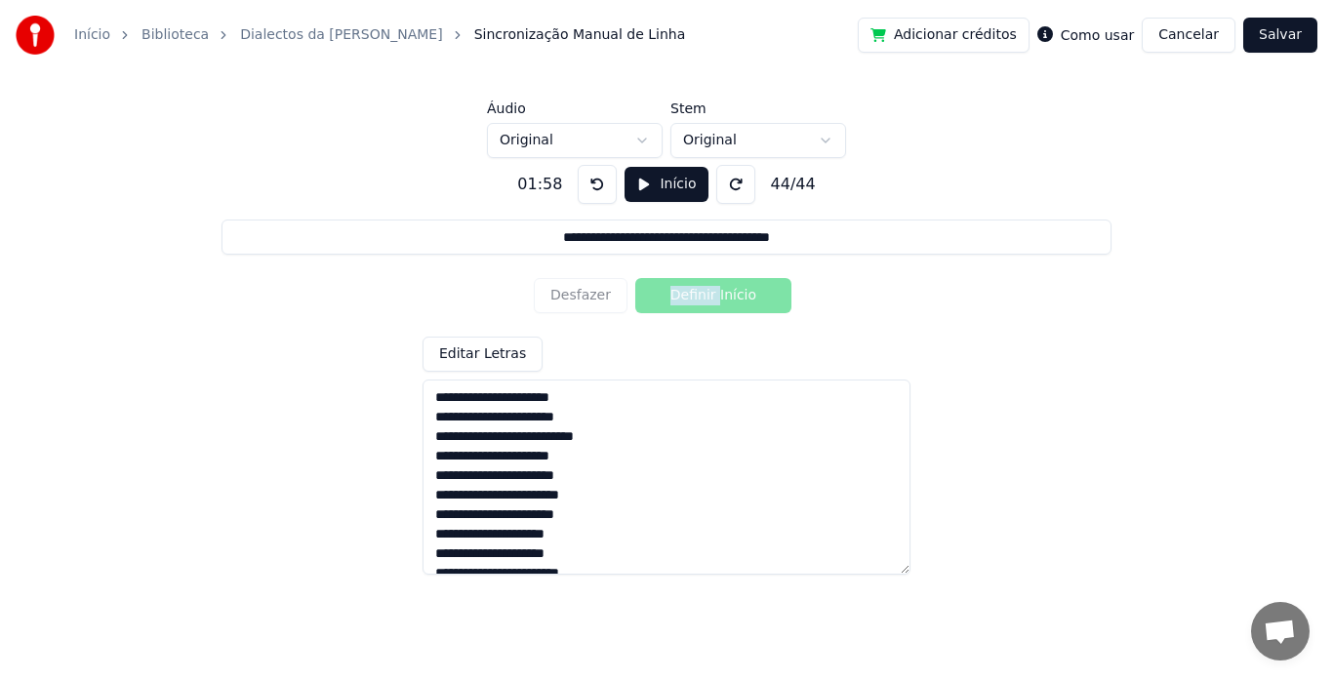
copy button "Definir"
click at [1280, 47] on button "Salvar" at bounding box center [1281, 35] width 74 height 35
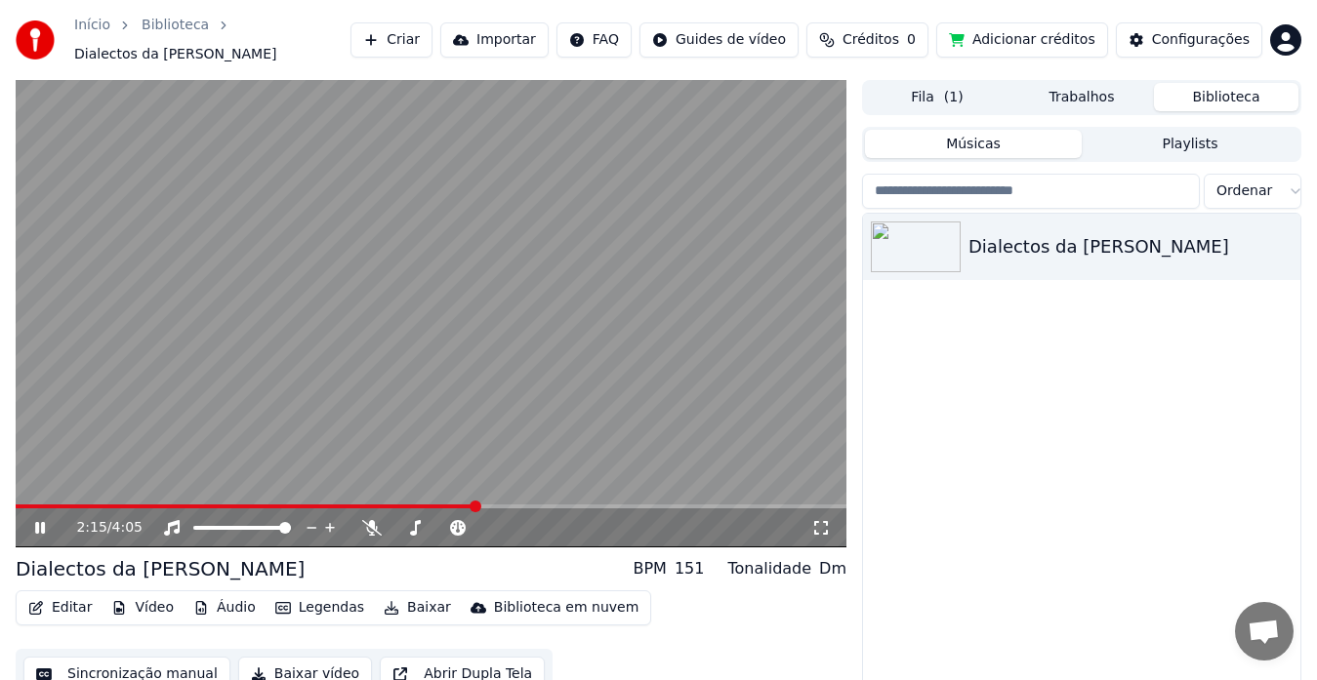
click at [31, 520] on icon at bounding box center [53, 528] width 45 height 16
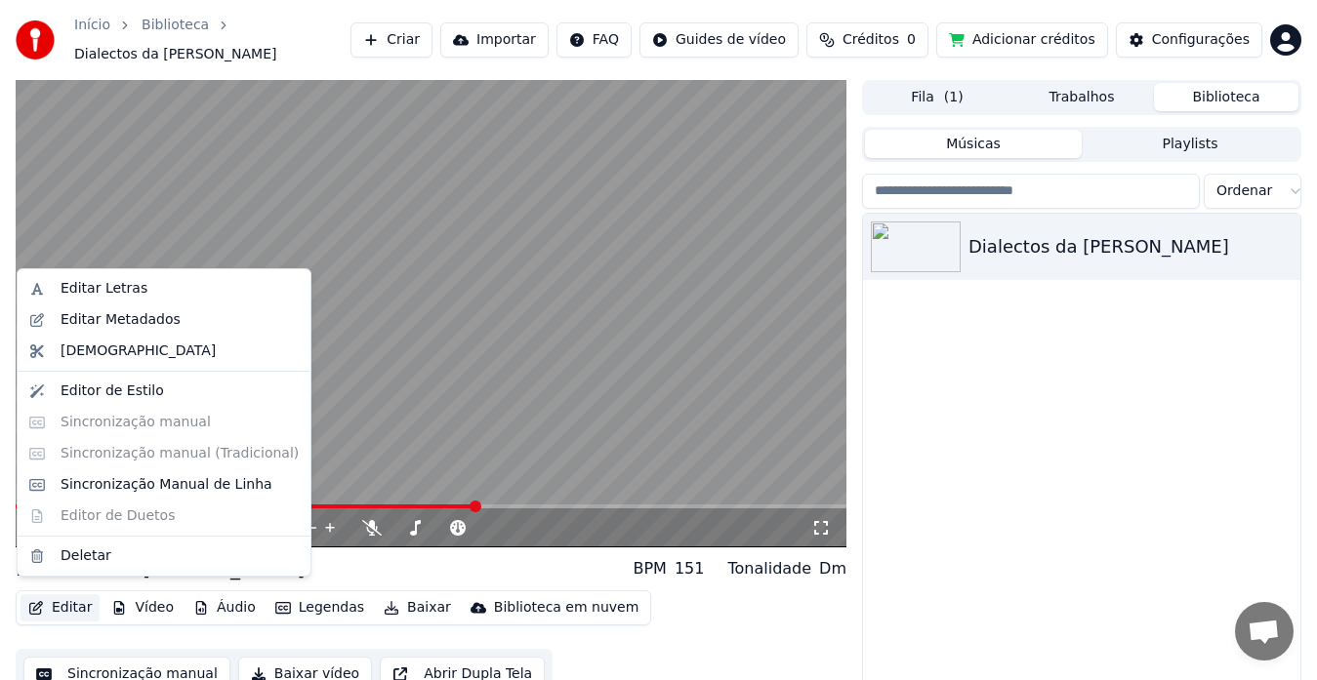
click at [74, 595] on button "Editar" at bounding box center [60, 608] width 79 height 27
click at [118, 483] on div "Sincronização Manual de Linha" at bounding box center [167, 485] width 212 height 20
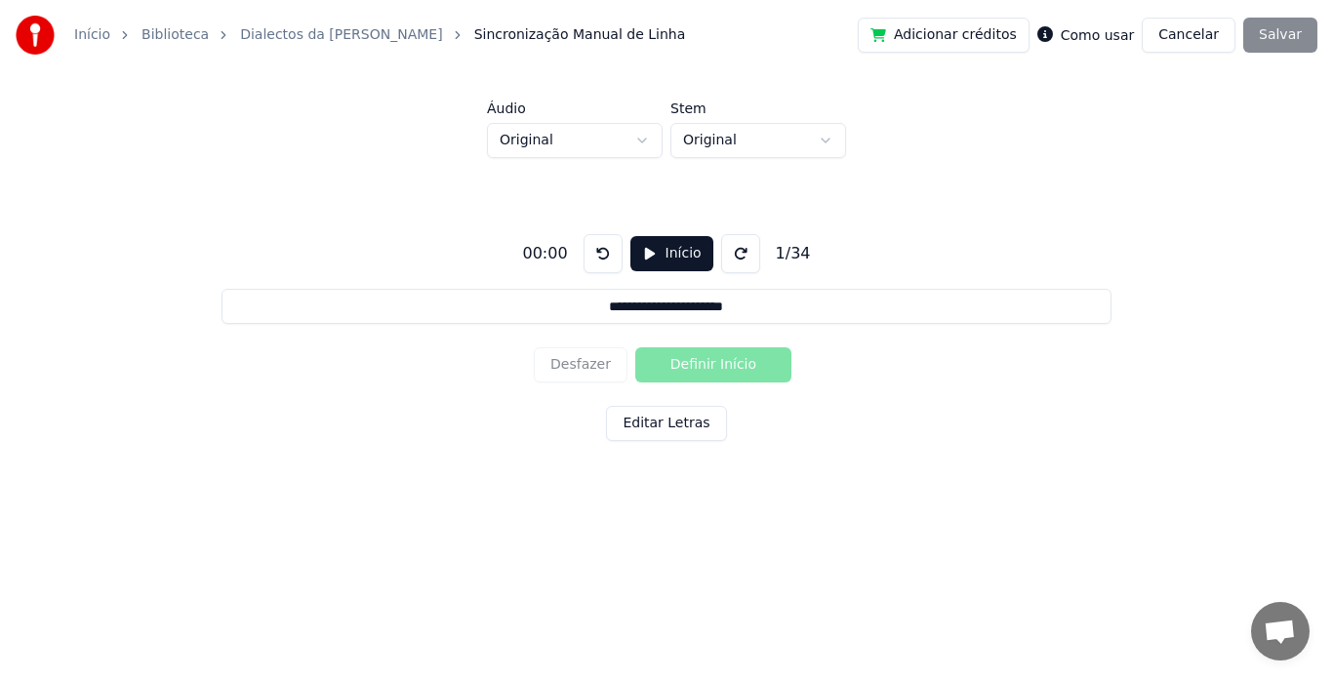
click at [679, 432] on button "Editar Letras" at bounding box center [666, 423] width 120 height 35
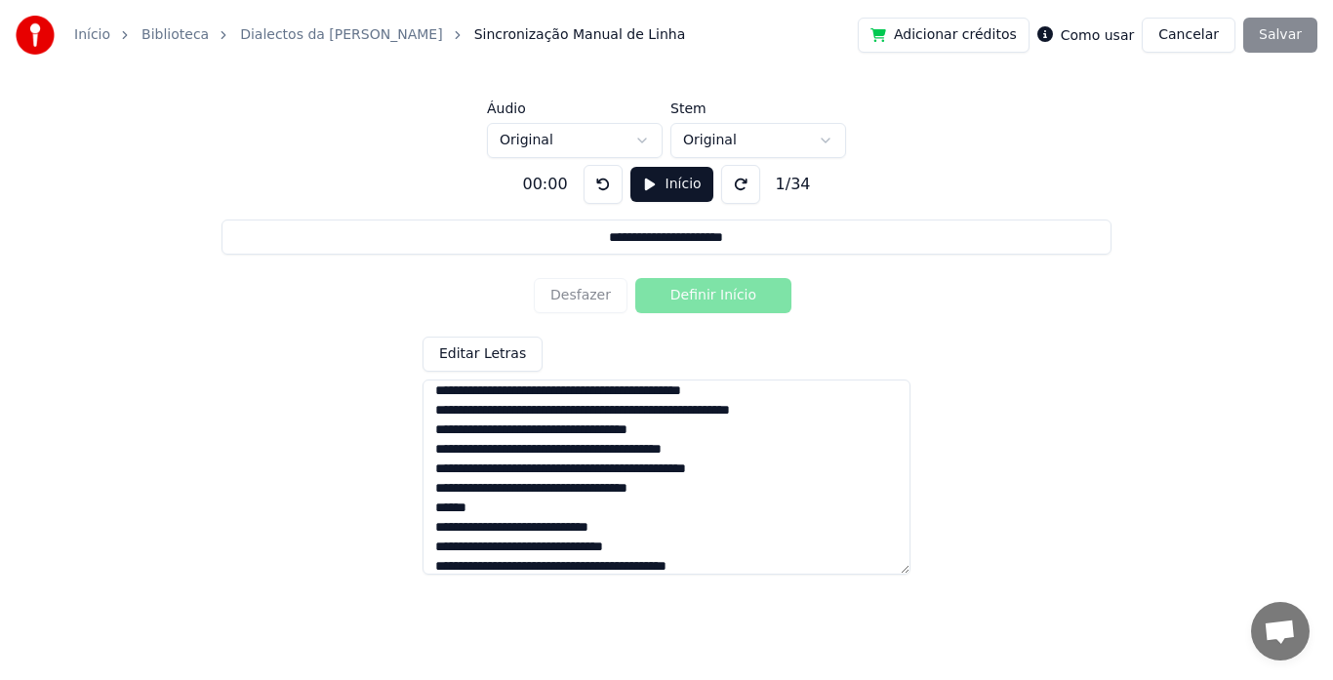
scroll to position [171, 0]
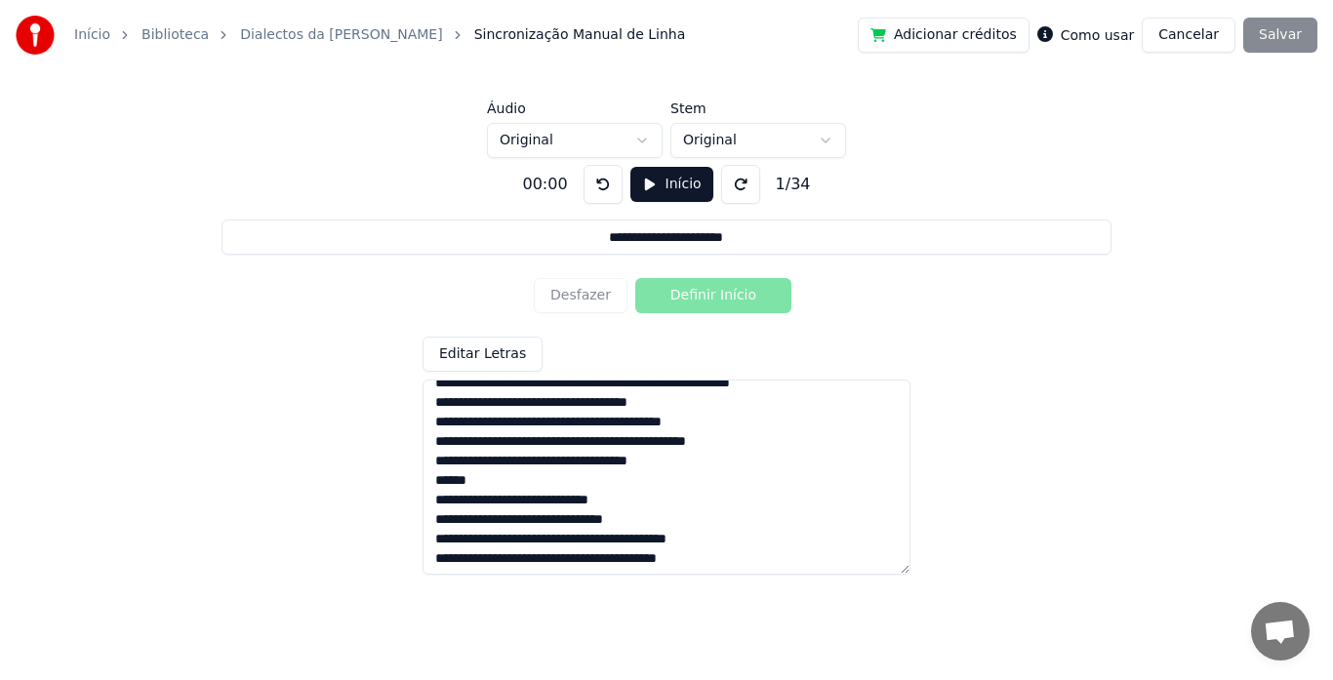
drag, startPoint x: 624, startPoint y: 461, endPoint x: 429, endPoint y: 460, distance: 195.2
click at [429, 460] on textarea at bounding box center [667, 477] width 488 height 195
drag, startPoint x: 503, startPoint y: 523, endPoint x: 429, endPoint y: 523, distance: 74.2
click at [429, 523] on textarea at bounding box center [667, 477] width 488 height 195
click at [472, 504] on textarea at bounding box center [667, 477] width 488 height 195
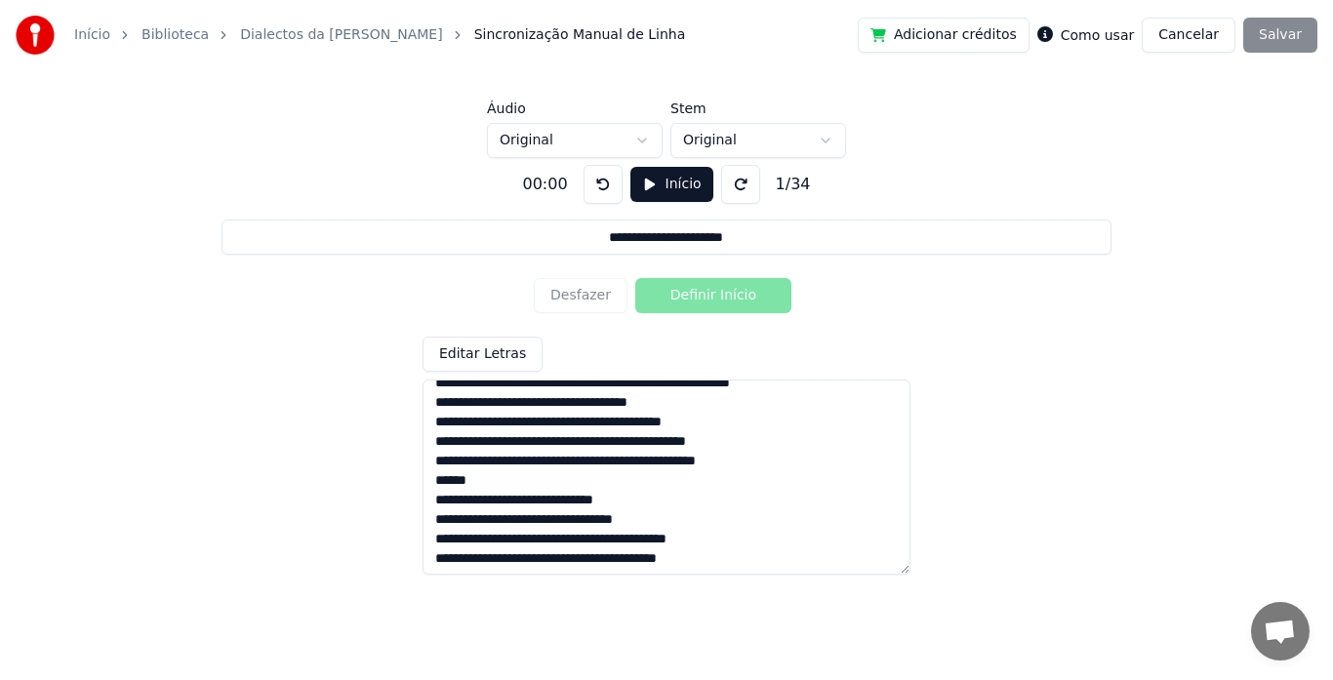
click at [528, 520] on textarea at bounding box center [667, 477] width 488 height 195
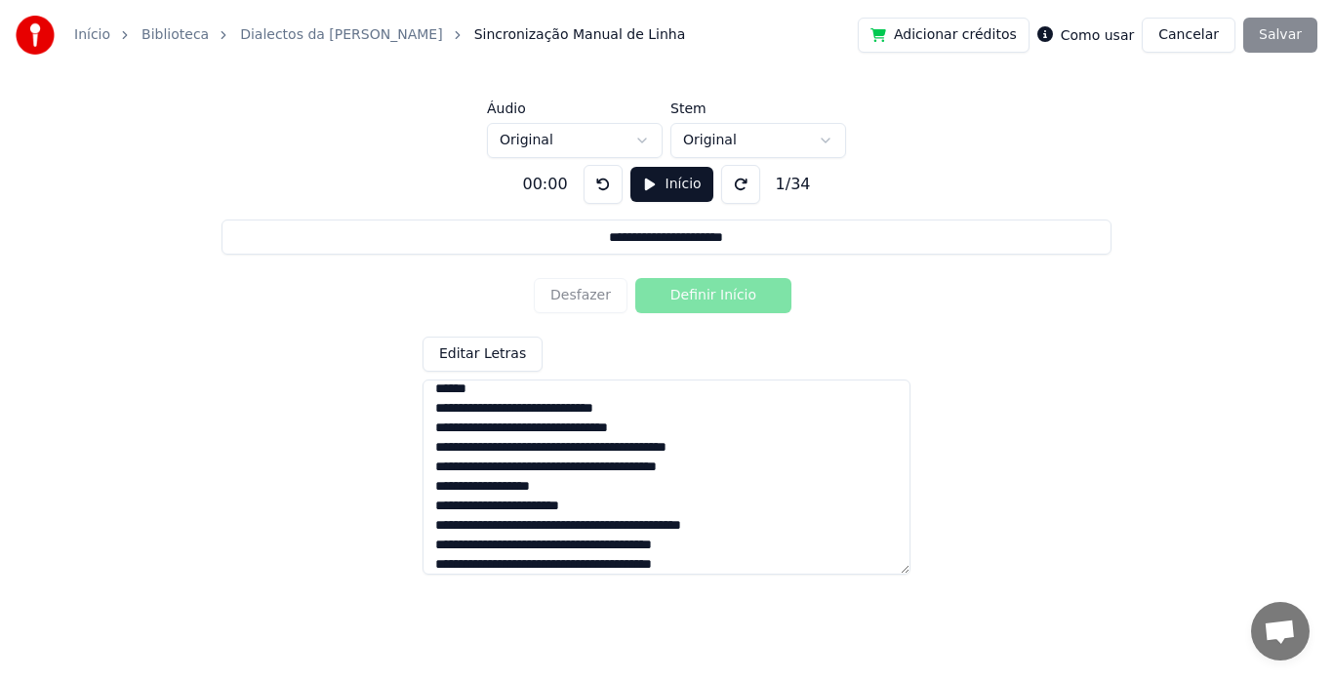
scroll to position [282, 0]
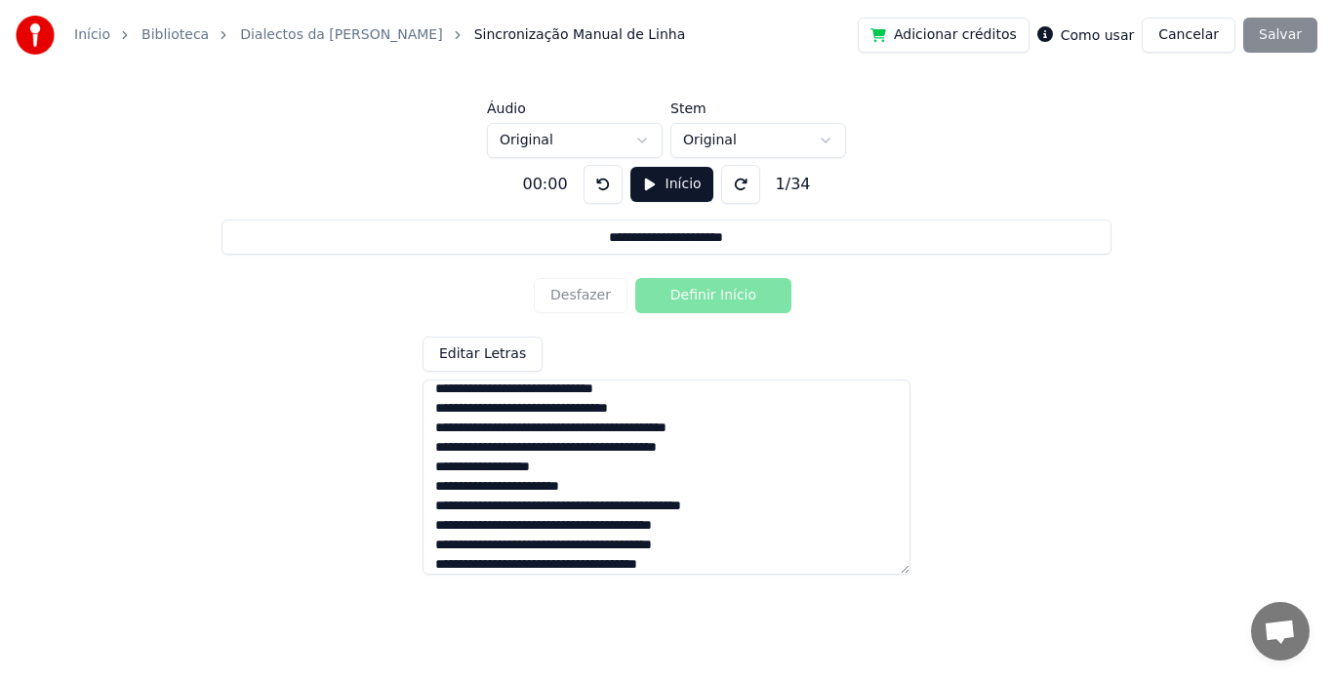
click at [479, 508] on textarea at bounding box center [667, 477] width 488 height 195
click at [624, 506] on textarea at bounding box center [667, 477] width 488 height 195
click at [656, 516] on textarea at bounding box center [667, 477] width 488 height 195
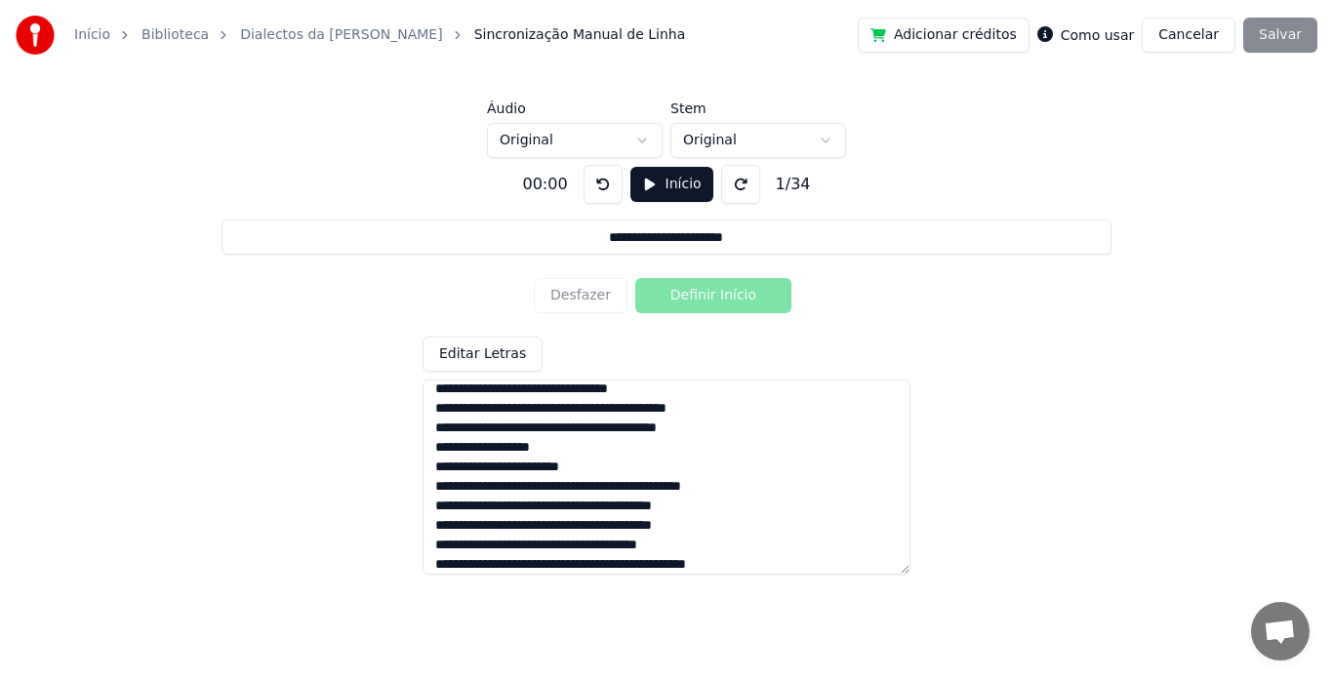
click at [463, 541] on textarea at bounding box center [667, 477] width 488 height 195
click at [600, 528] on textarea at bounding box center [667, 477] width 488 height 195
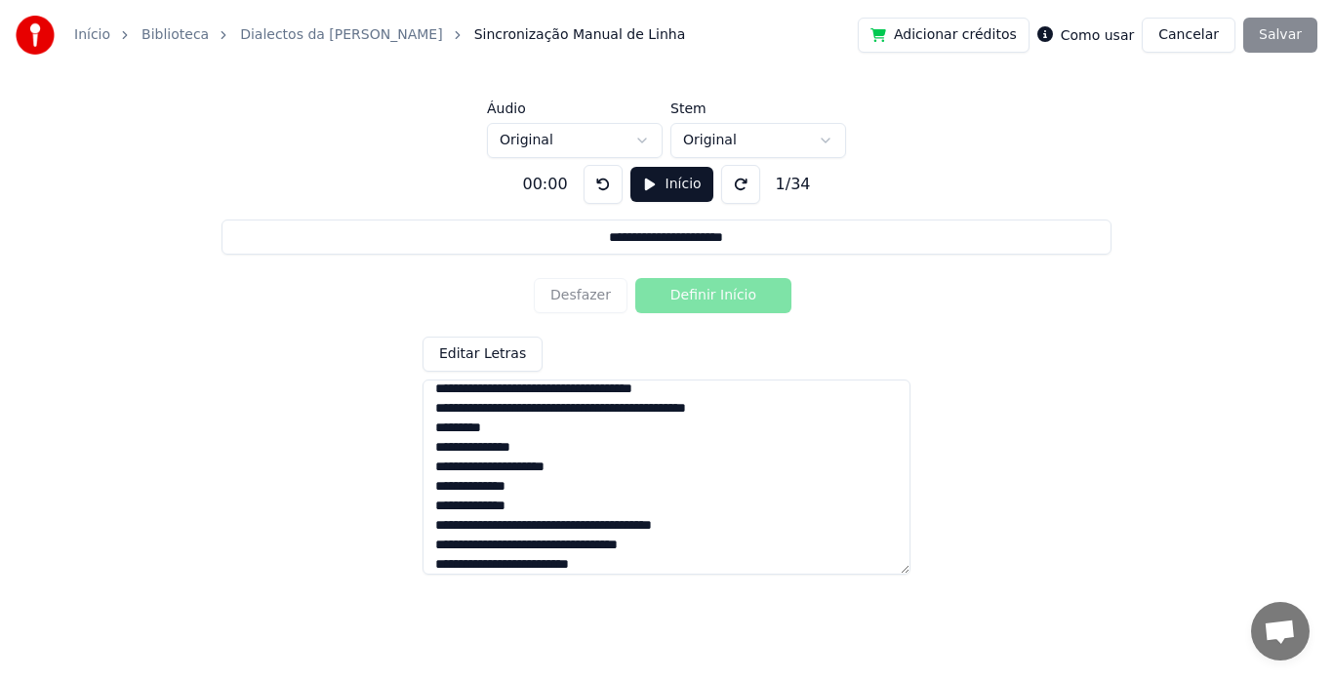
scroll to position [477, 0]
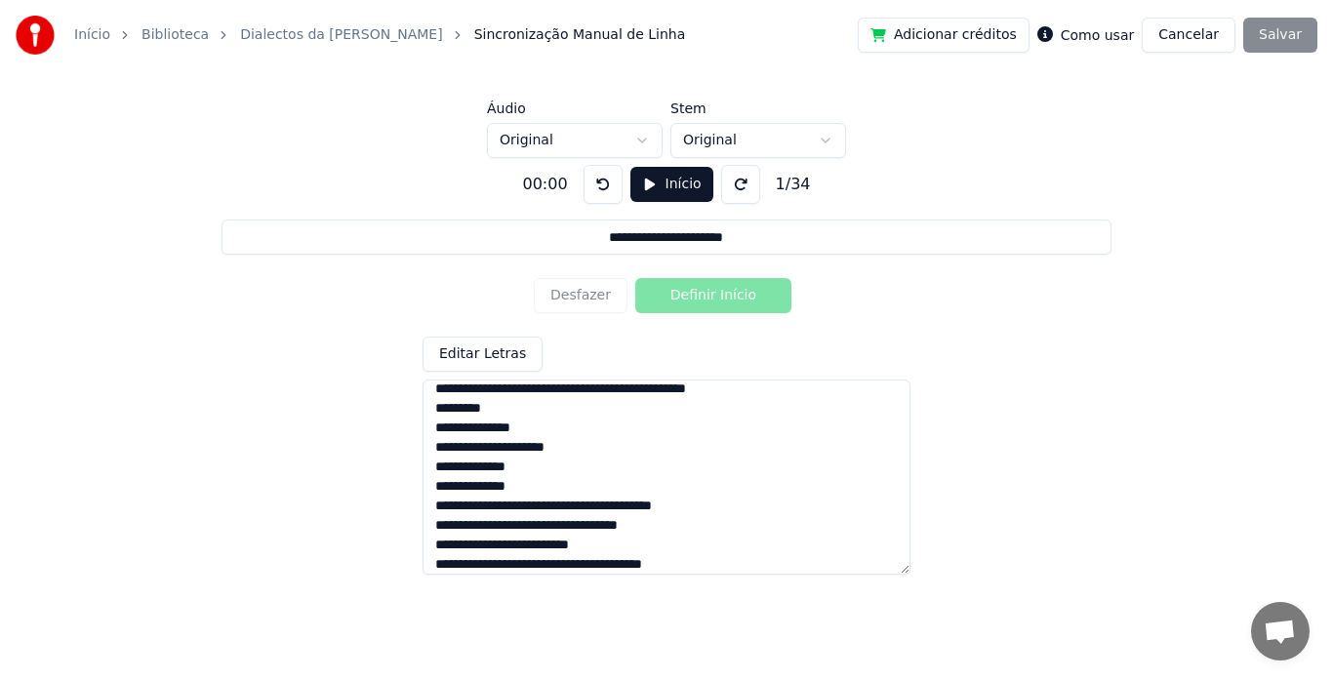
click at [533, 549] on textarea at bounding box center [667, 477] width 488 height 195
click at [662, 524] on textarea at bounding box center [667, 477] width 488 height 195
click at [712, 485] on textarea at bounding box center [667, 477] width 488 height 195
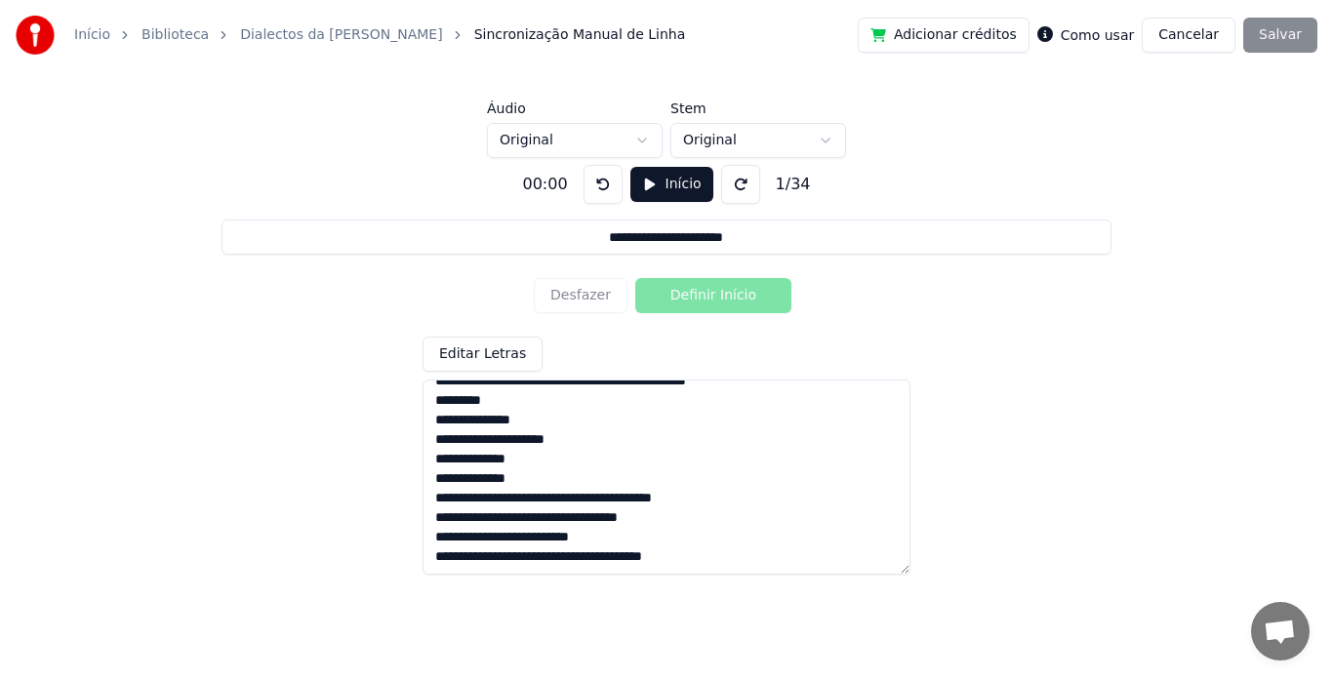
click at [555, 443] on textarea at bounding box center [667, 477] width 488 height 195
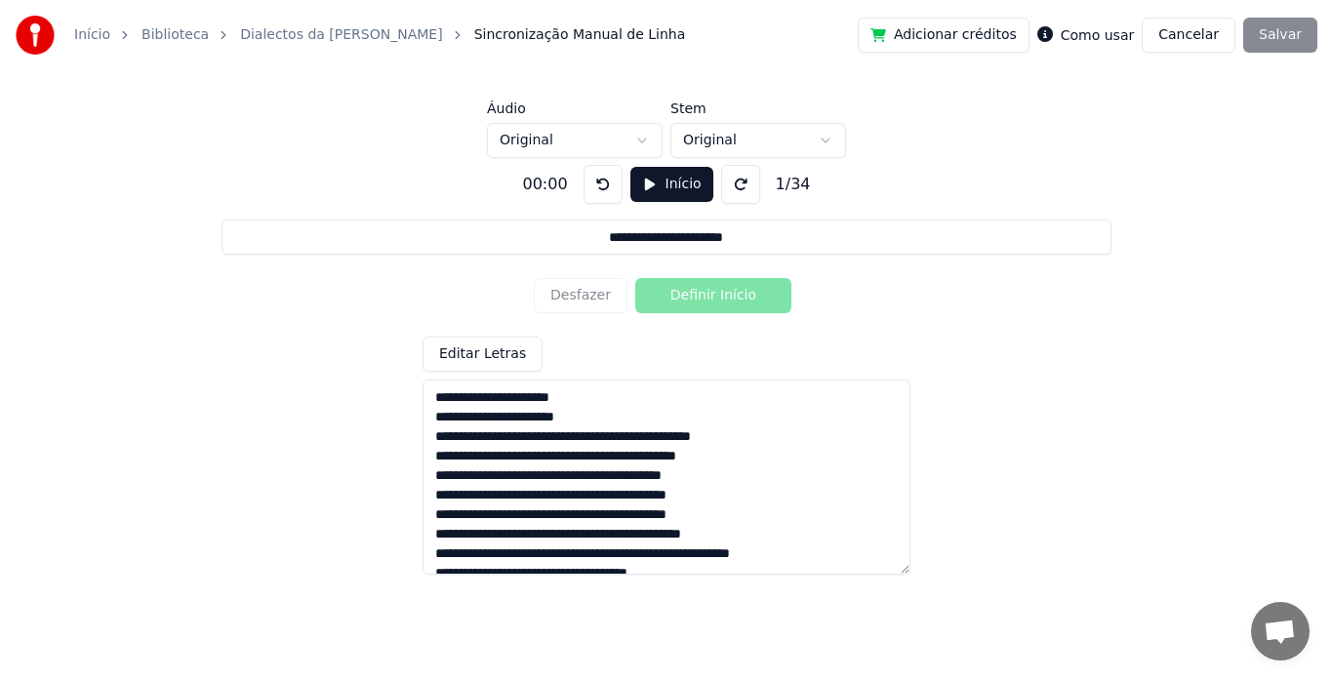
type textarea "**********"
click at [1292, 34] on div "Adicionar créditos Como usar Cancelar Salvar" at bounding box center [1088, 35] width 460 height 35
click at [1269, 34] on div "Adicionar créditos Como usar Cancelar Salvar" at bounding box center [1088, 35] width 460 height 35
drag, startPoint x: 649, startPoint y: 177, endPoint x: 805, endPoint y: 263, distance: 178.3
click at [805, 263] on div "**********" at bounding box center [666, 362] width 1271 height 408
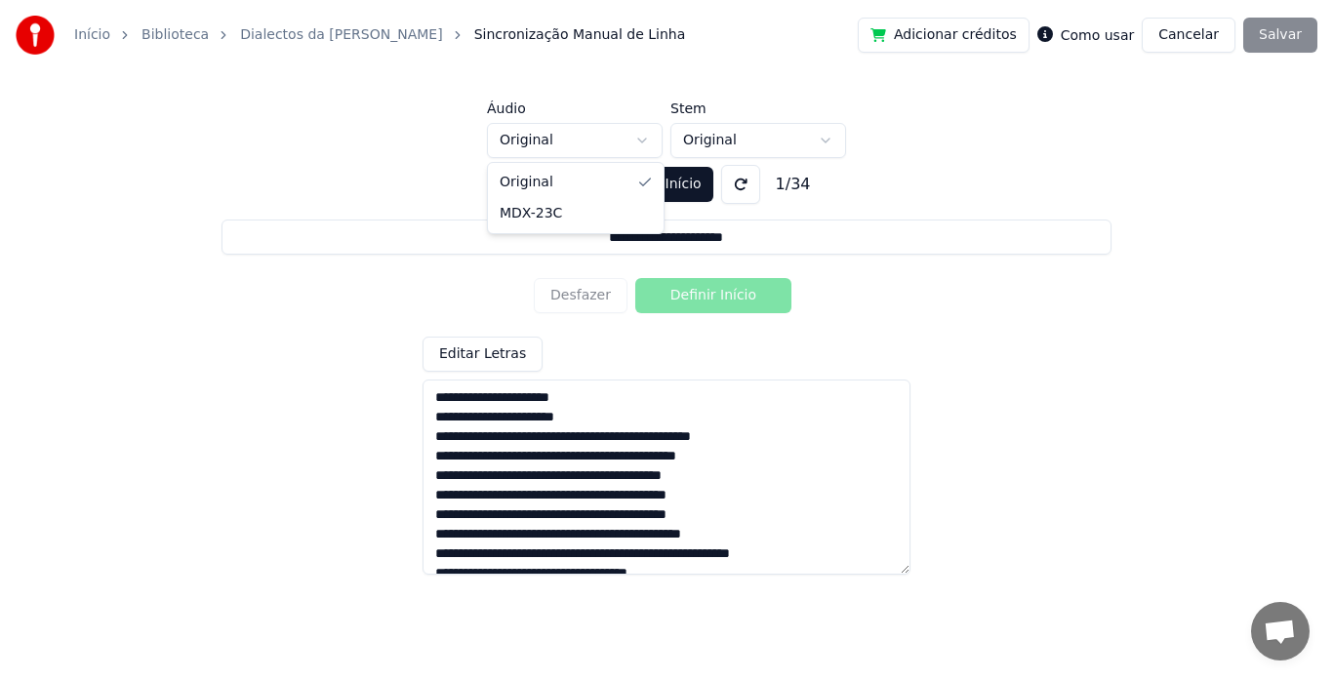
click at [646, 144] on html "**********" at bounding box center [666, 270] width 1333 height 541
click at [645, 141] on html "**********" at bounding box center [666, 270] width 1333 height 541
click at [655, 185] on button "Início" at bounding box center [672, 184] width 83 height 35
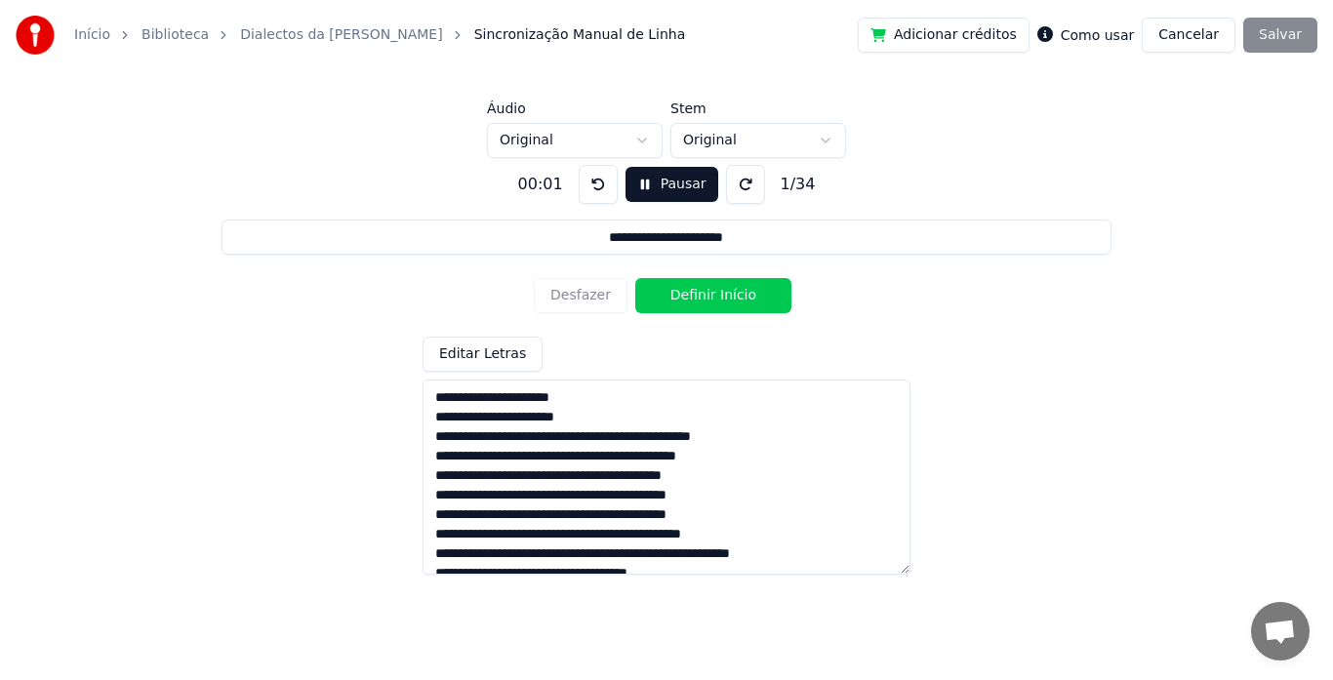
click at [655, 185] on button "Pausar" at bounding box center [672, 184] width 93 height 35
click at [1281, 41] on div "Adicionar créditos Como usar Cancelar Salvar" at bounding box center [1088, 35] width 460 height 35
click at [664, 170] on button "Início" at bounding box center [672, 184] width 83 height 35
click at [684, 305] on button "Definir Início" at bounding box center [714, 295] width 156 height 35
click at [684, 305] on button "Definir Fim" at bounding box center [714, 295] width 156 height 35
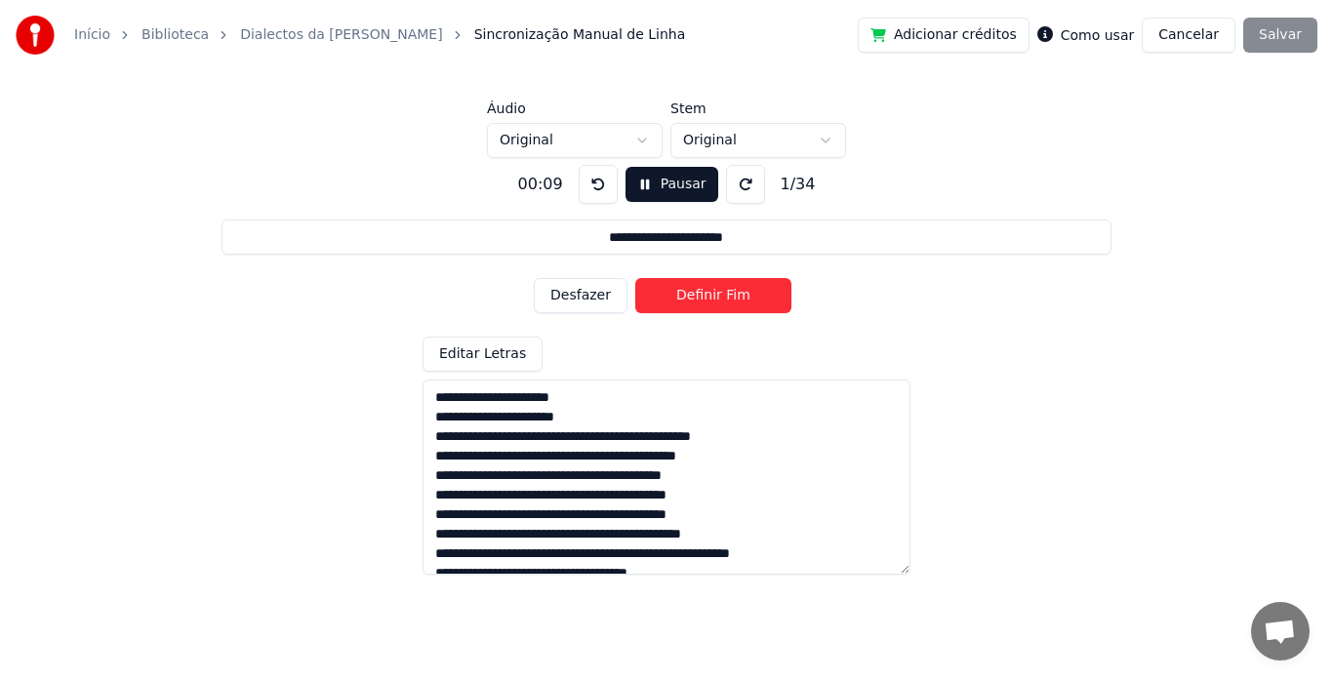
type input "**********"
click at [684, 305] on button "Definir Fim" at bounding box center [714, 295] width 156 height 35
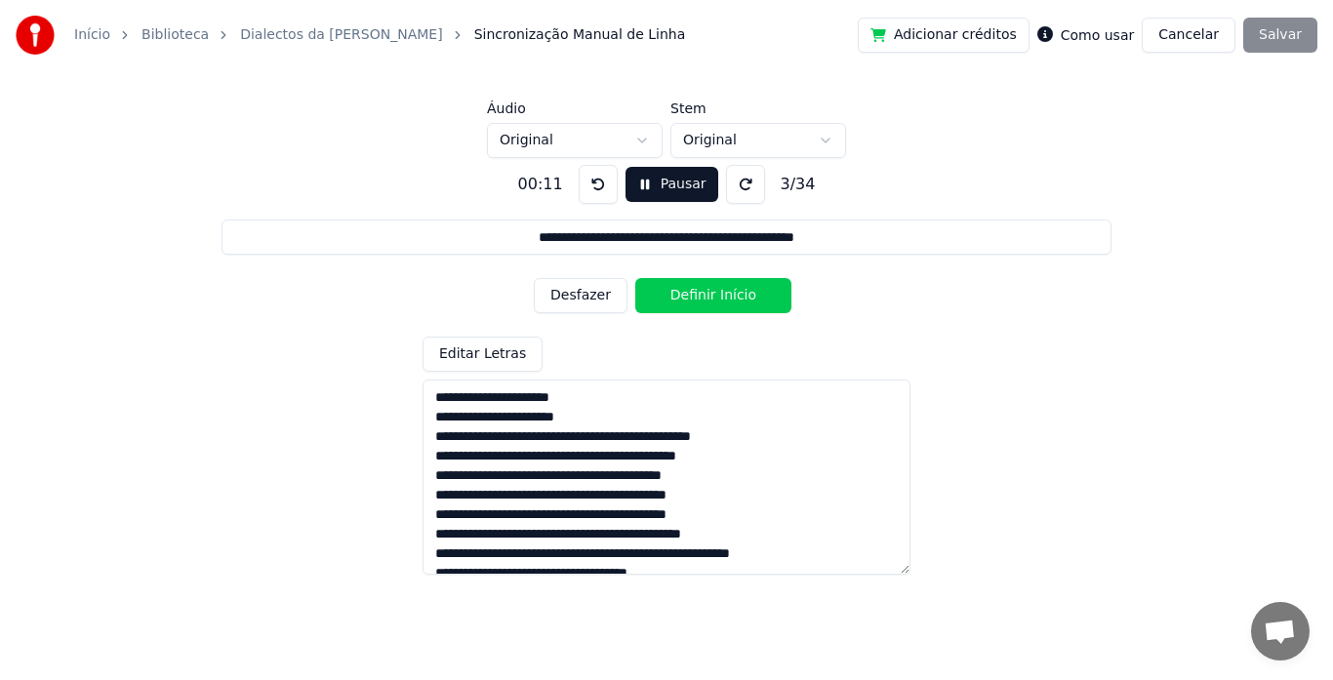
click at [684, 305] on button "Definir Início" at bounding box center [714, 295] width 156 height 35
click at [684, 305] on button "Definir Fim" at bounding box center [714, 295] width 156 height 35
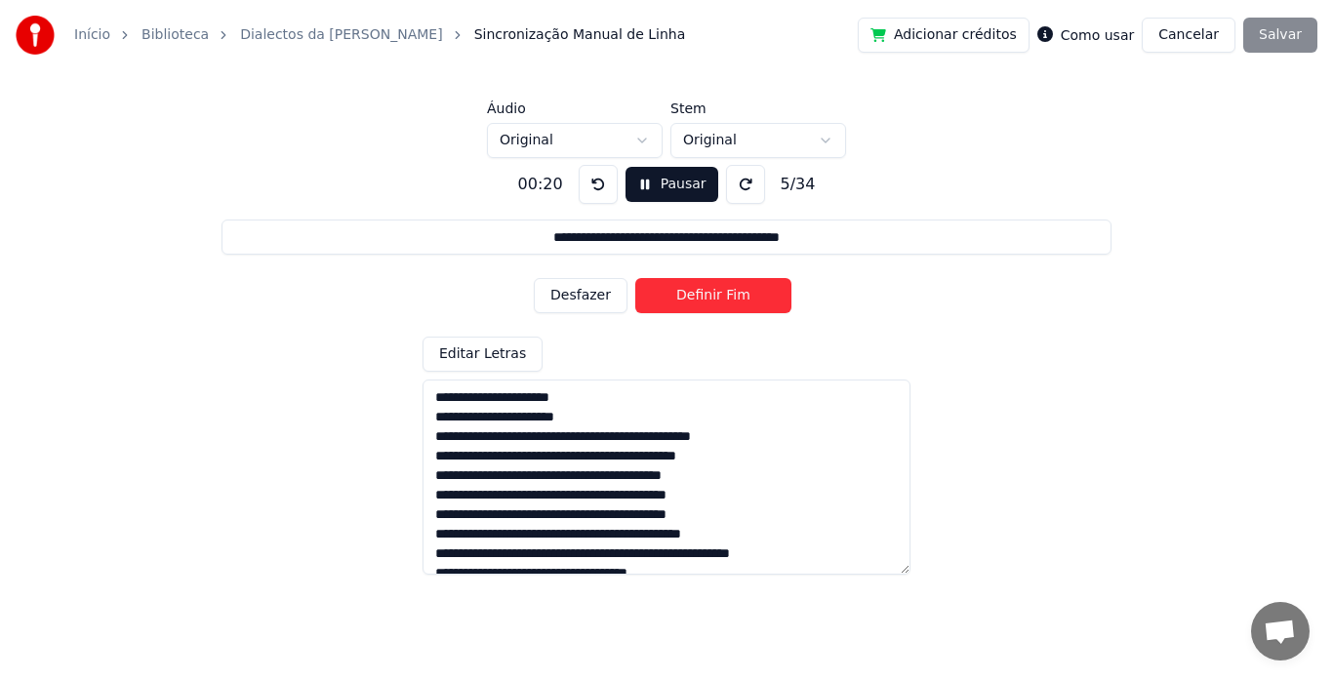
click at [684, 305] on button "Definir Fim" at bounding box center [714, 295] width 156 height 35
click at [684, 305] on button "Definir Início" at bounding box center [714, 295] width 156 height 35
click at [684, 305] on button "Definir Fim" at bounding box center [714, 295] width 156 height 35
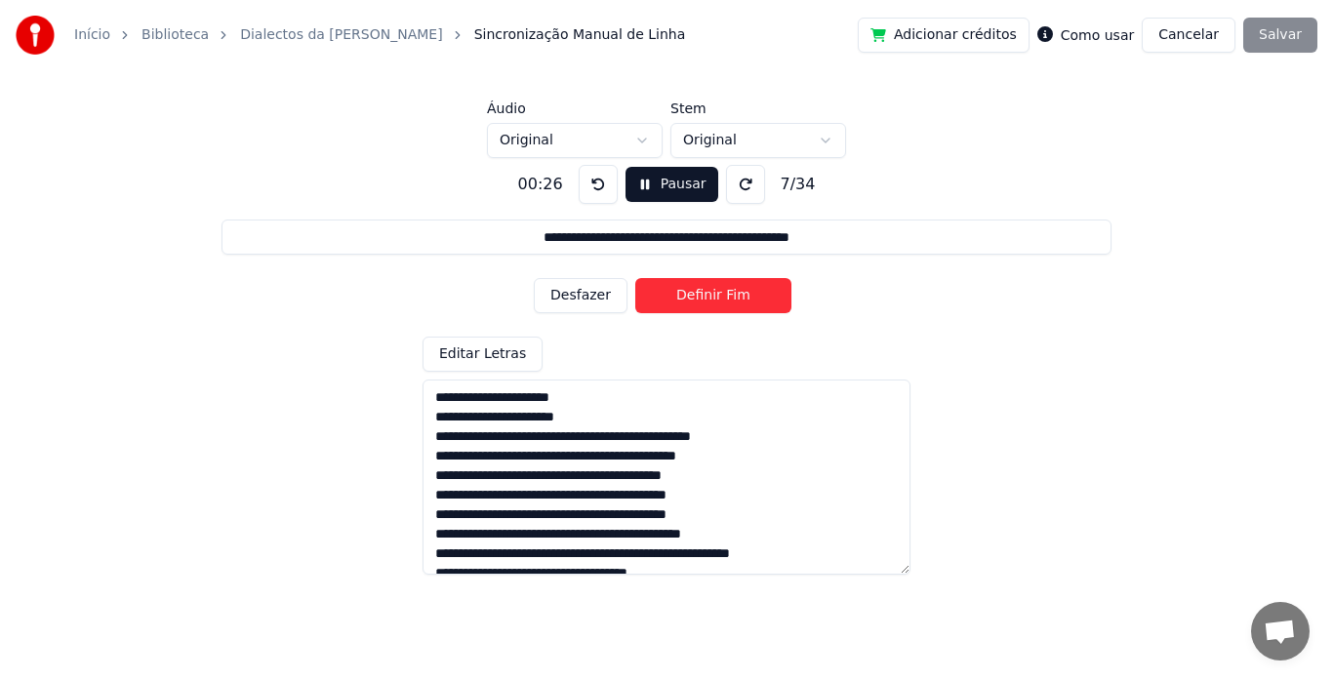
click at [684, 305] on button "Definir Fim" at bounding box center [714, 295] width 156 height 35
click at [684, 305] on button "Definir Início" at bounding box center [714, 295] width 156 height 35
click at [684, 305] on button "Definir Fim" at bounding box center [714, 295] width 156 height 35
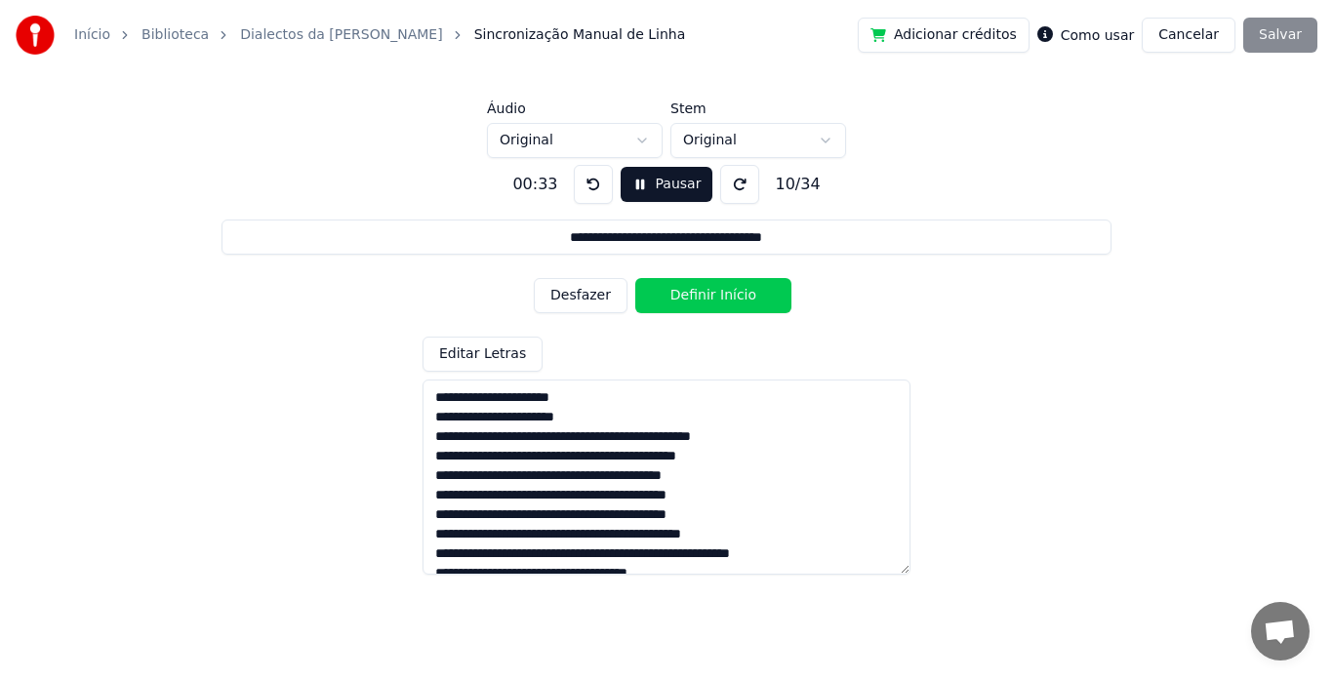
click at [684, 305] on button "Definir Início" at bounding box center [714, 295] width 156 height 35
click at [684, 305] on button "Definir Fim" at bounding box center [714, 295] width 156 height 35
click at [684, 305] on button "Definir Início" at bounding box center [714, 295] width 156 height 35
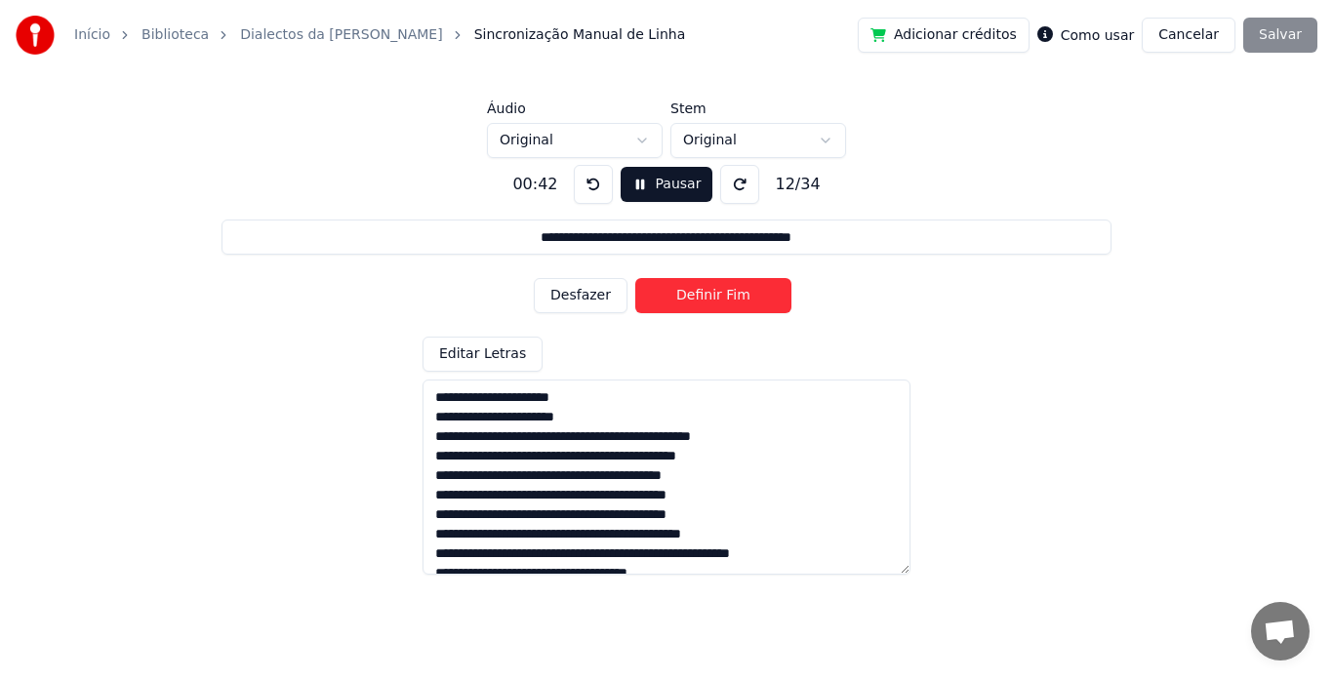
click at [684, 305] on button "Definir Fim" at bounding box center [714, 295] width 156 height 35
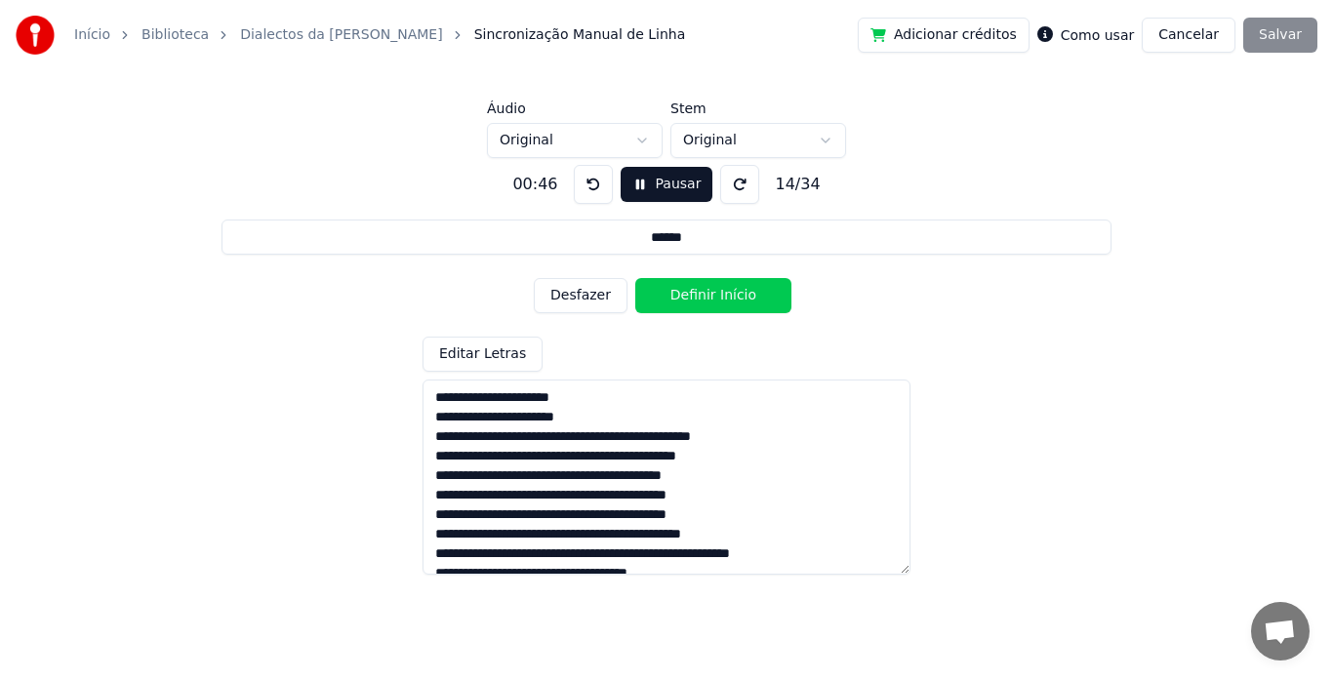
click at [684, 305] on button "Definir Início" at bounding box center [714, 295] width 156 height 35
click at [684, 305] on button "Definir Fim" at bounding box center [714, 295] width 156 height 35
click at [684, 305] on button "Definir Início" at bounding box center [714, 295] width 156 height 35
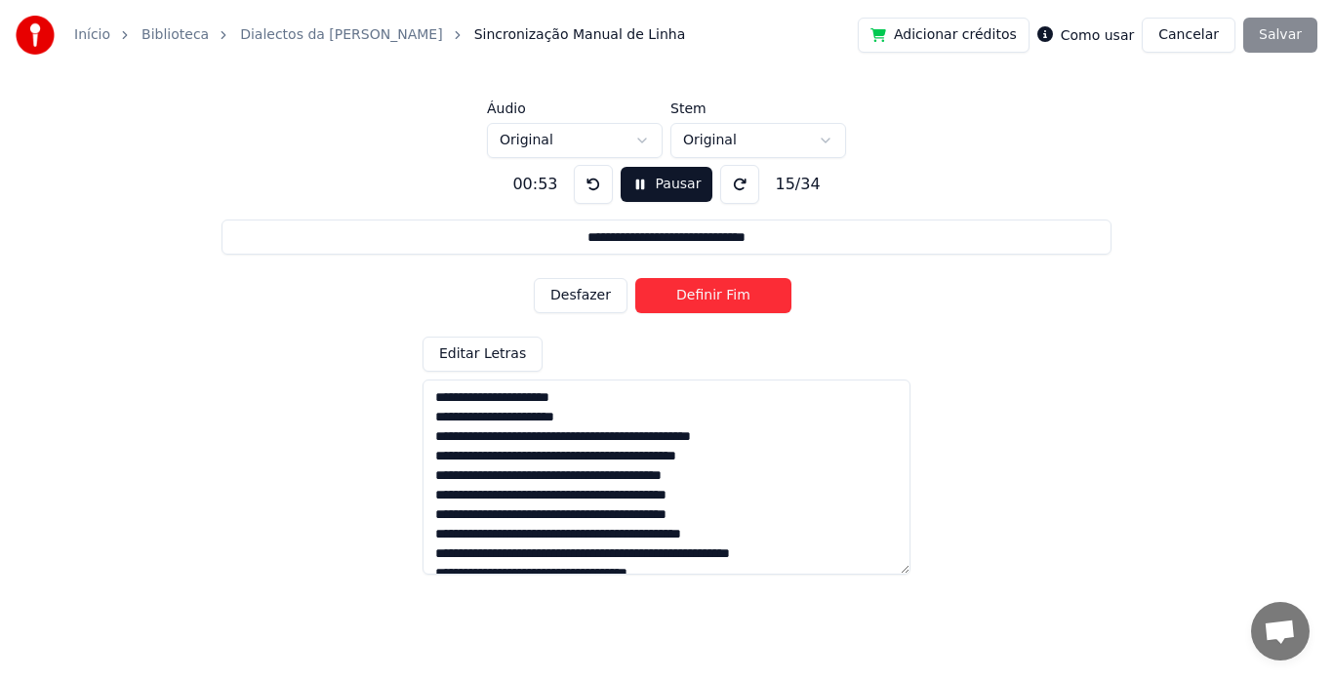
click at [684, 305] on button "Definir Fim" at bounding box center [714, 295] width 156 height 35
click at [684, 305] on button "Definir Início" at bounding box center [714, 295] width 156 height 35
click at [684, 305] on button "Definir Fim" at bounding box center [714, 295] width 156 height 35
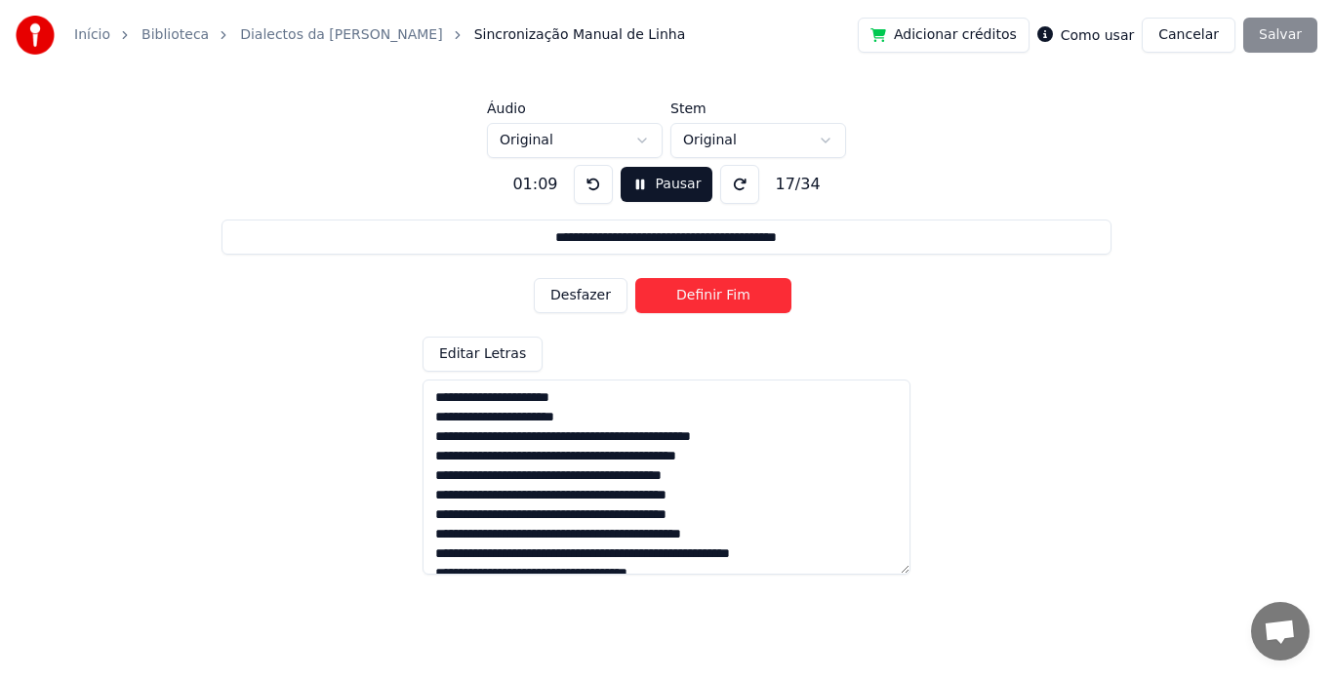
click at [684, 305] on button "Definir Fim" at bounding box center [714, 295] width 156 height 35
click at [684, 305] on button "Definir Início" at bounding box center [714, 295] width 156 height 35
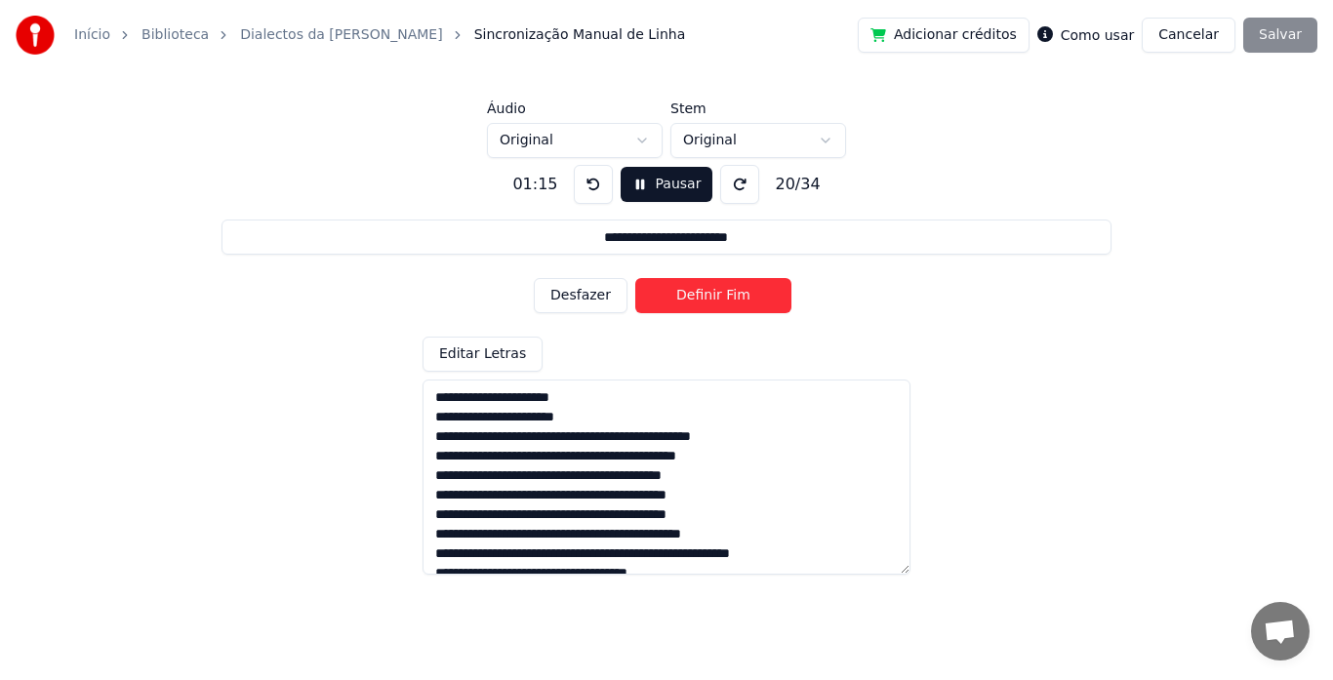
click at [684, 305] on button "Definir Fim" at bounding box center [714, 295] width 156 height 35
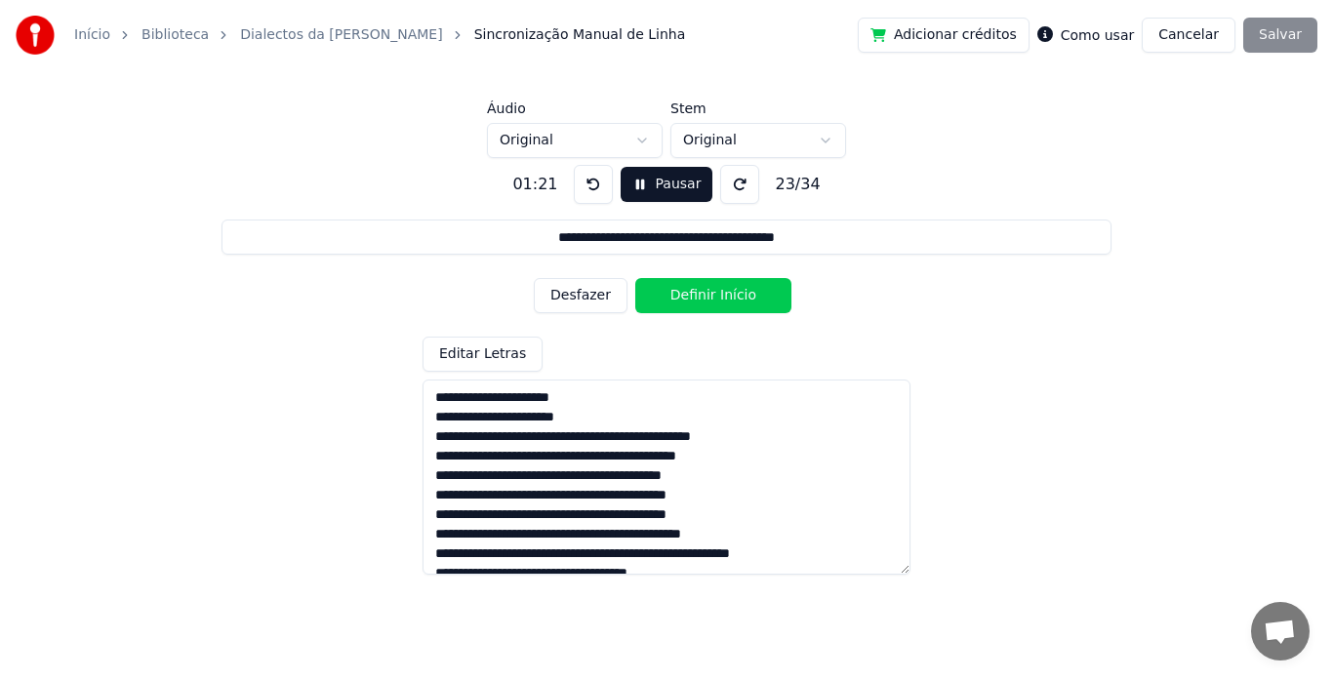
click at [684, 305] on button "Definir Início" at bounding box center [714, 295] width 156 height 35
click at [684, 305] on button "Definir Fim" at bounding box center [714, 295] width 156 height 35
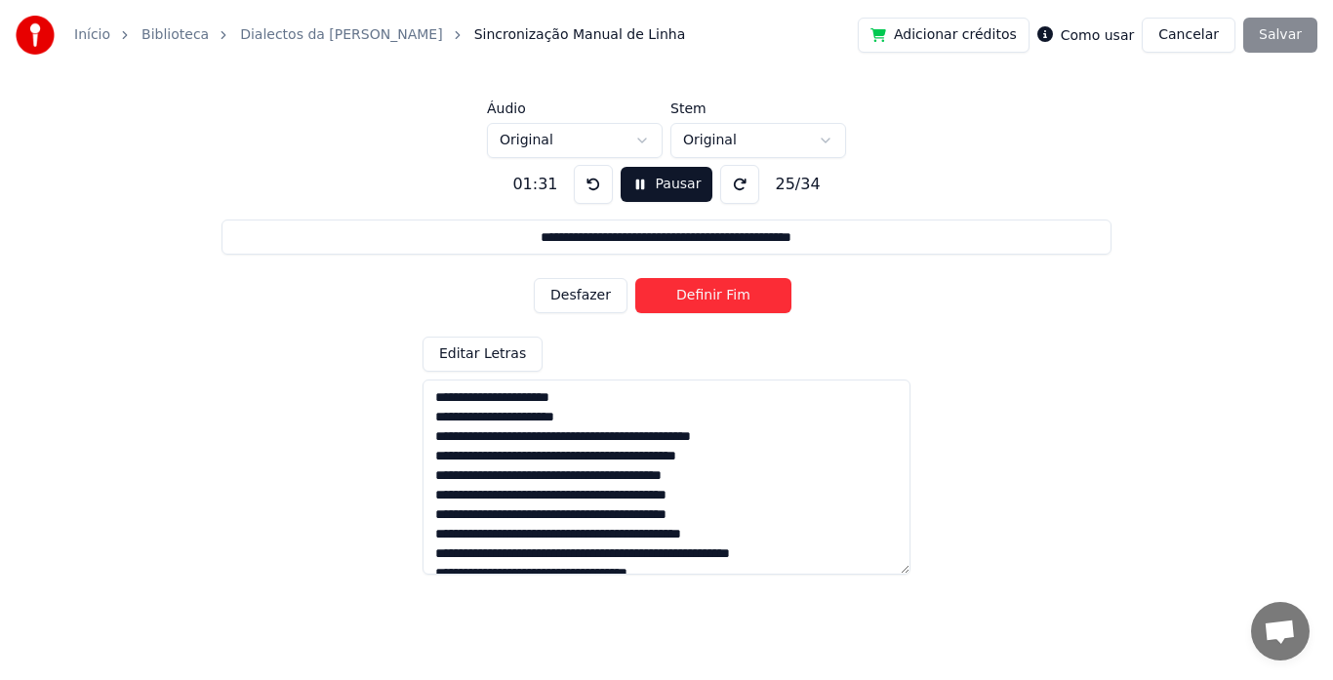
click at [684, 305] on button "Definir Fim" at bounding box center [714, 295] width 156 height 35
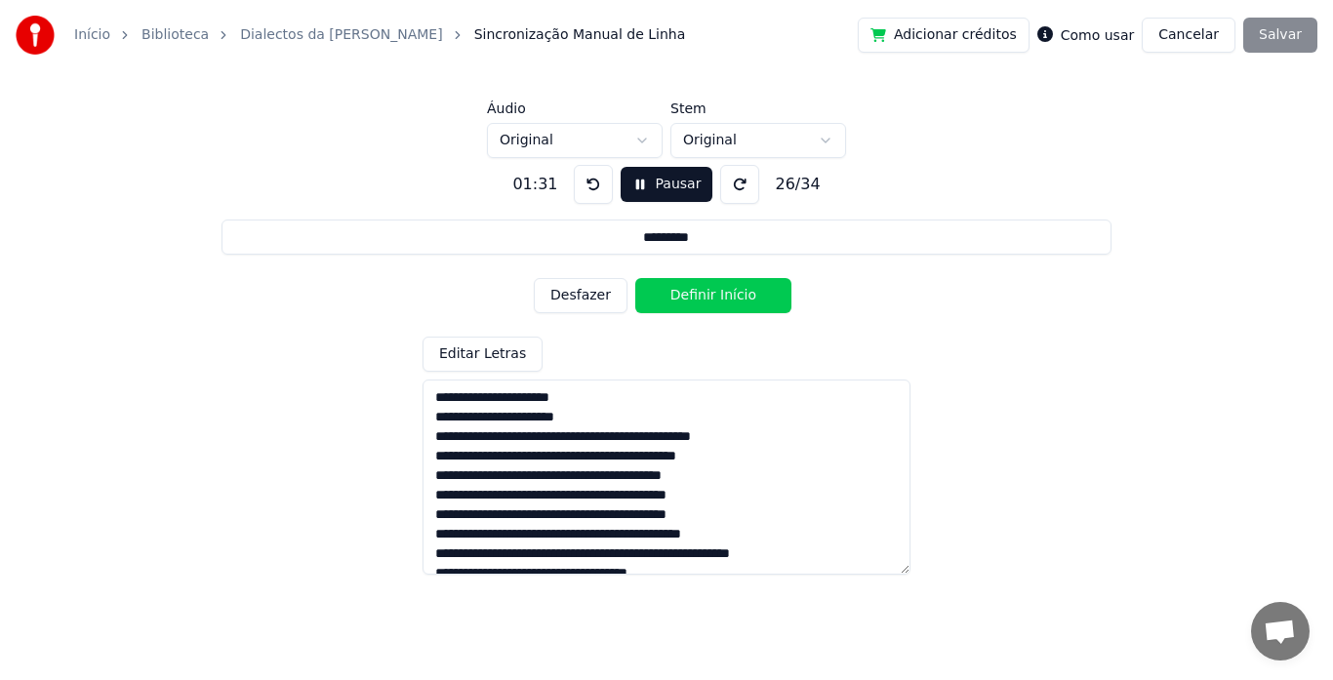
click at [684, 305] on button "Definir Início" at bounding box center [714, 295] width 156 height 35
click at [684, 305] on button "Definir Fim" at bounding box center [714, 295] width 156 height 35
click at [684, 305] on button "Definir Início" at bounding box center [714, 295] width 156 height 35
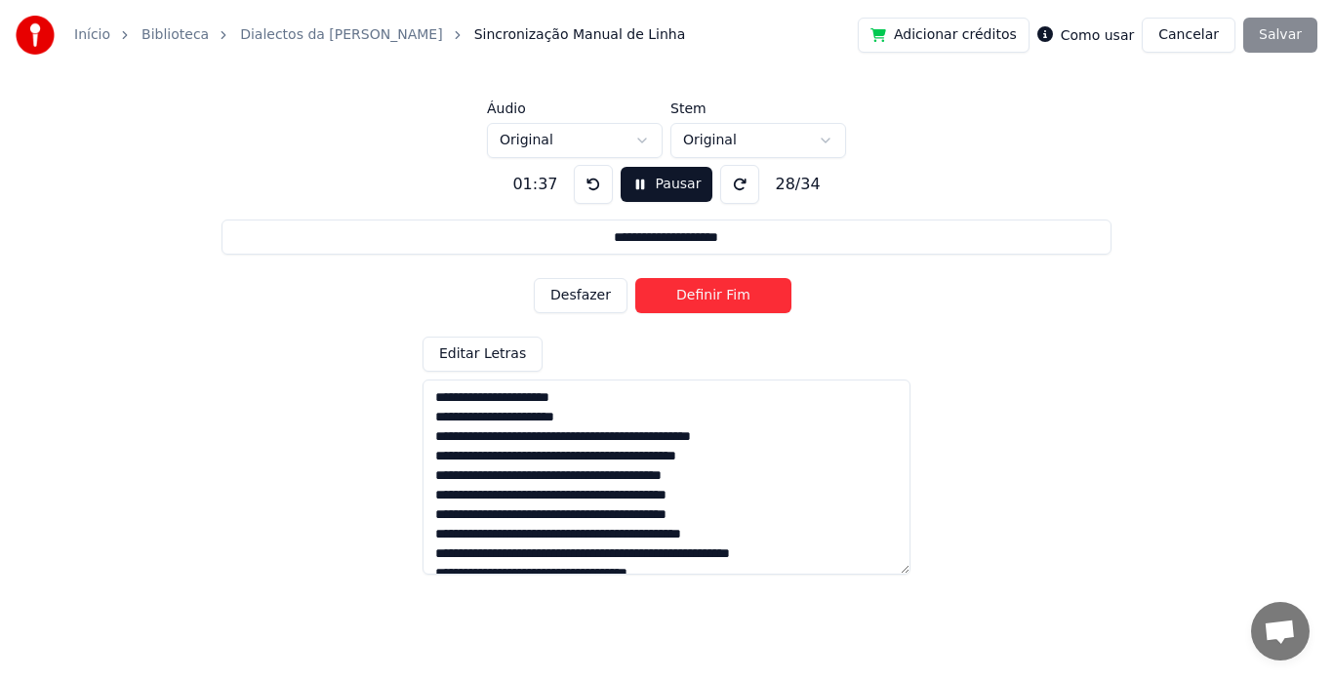
click at [684, 305] on button "Definir Fim" at bounding box center [714, 295] width 156 height 35
click at [684, 305] on button "Definir Início" at bounding box center [714, 295] width 156 height 35
click at [684, 305] on button "Definir Fim" at bounding box center [714, 295] width 156 height 35
click at [684, 305] on button "Definir Início" at bounding box center [714, 295] width 156 height 35
click at [684, 305] on button "Definir Fim" at bounding box center [714, 295] width 156 height 35
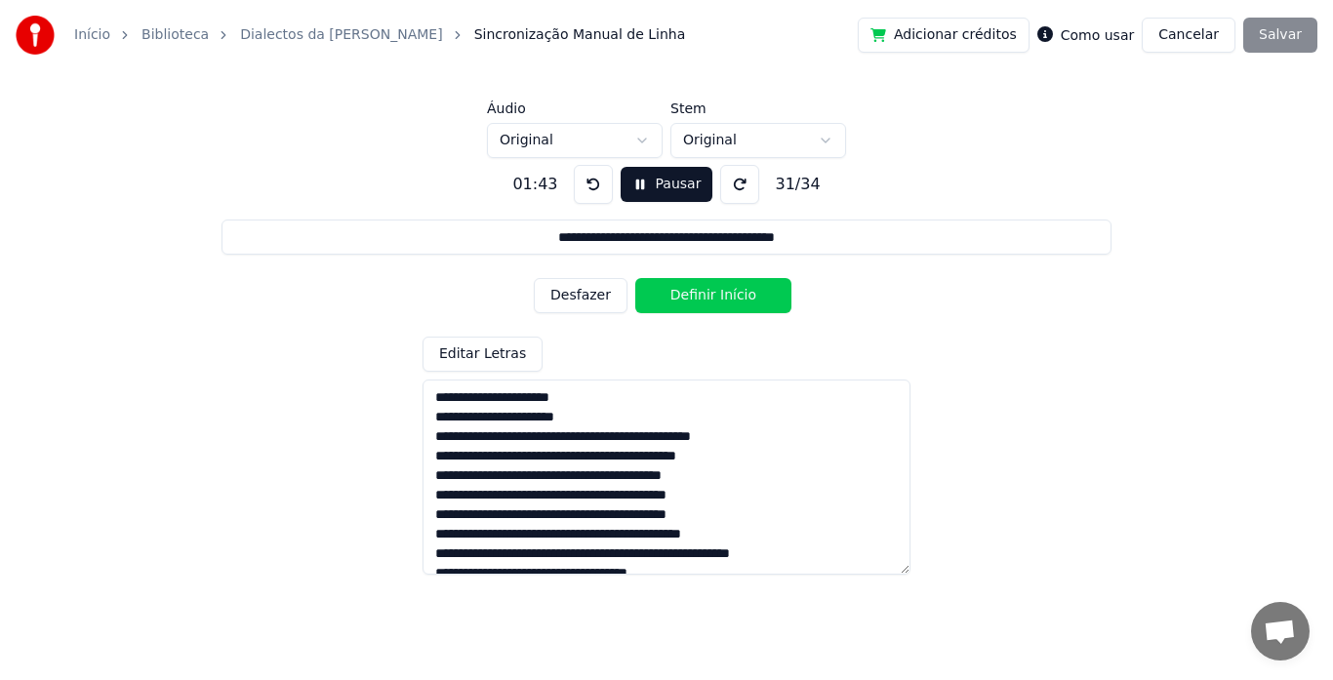
click at [684, 305] on button "Definir Início" at bounding box center [714, 295] width 156 height 35
click at [684, 305] on button "Definir Fim" at bounding box center [714, 295] width 156 height 35
click at [684, 305] on button "Definir Início" at bounding box center [714, 295] width 156 height 35
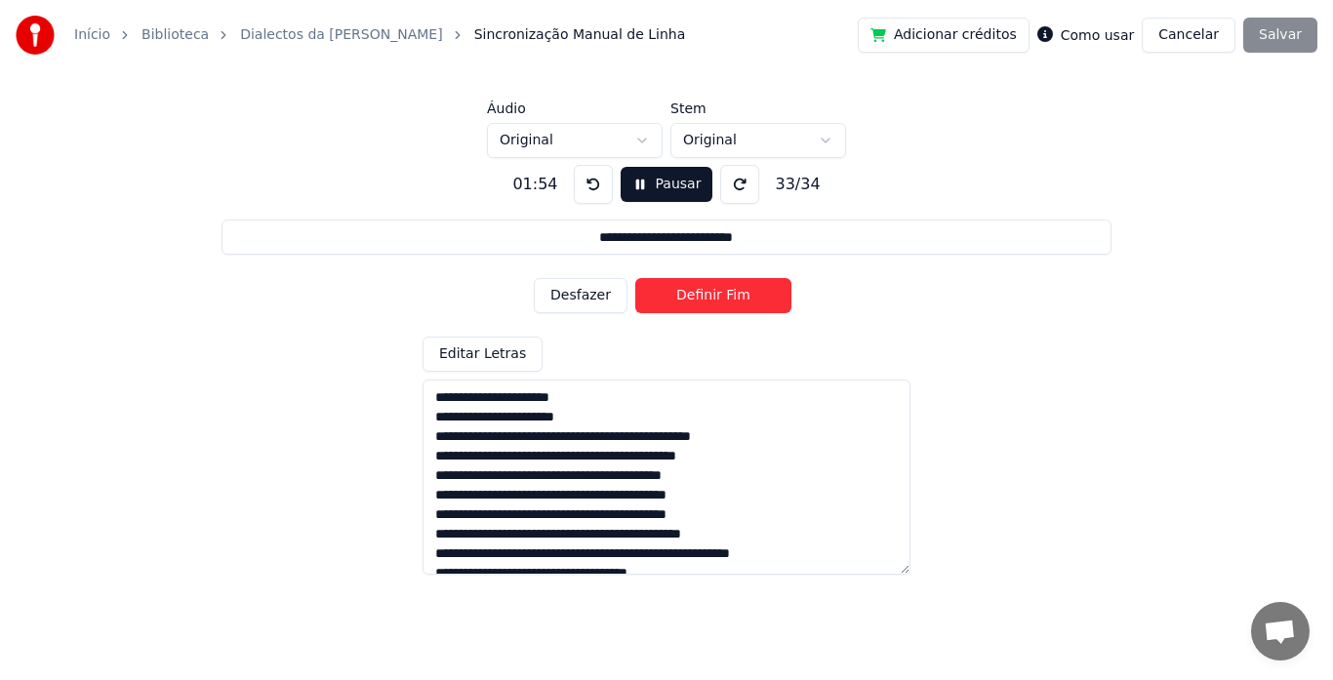
click at [608, 298] on button "Desfazer" at bounding box center [581, 295] width 94 height 35
click at [718, 303] on button "Definir Início" at bounding box center [714, 295] width 156 height 35
click at [718, 303] on button "Definir Fim" at bounding box center [714, 295] width 156 height 35
type input "**********"
click at [718, 303] on button "Definir Início" at bounding box center [714, 295] width 156 height 35
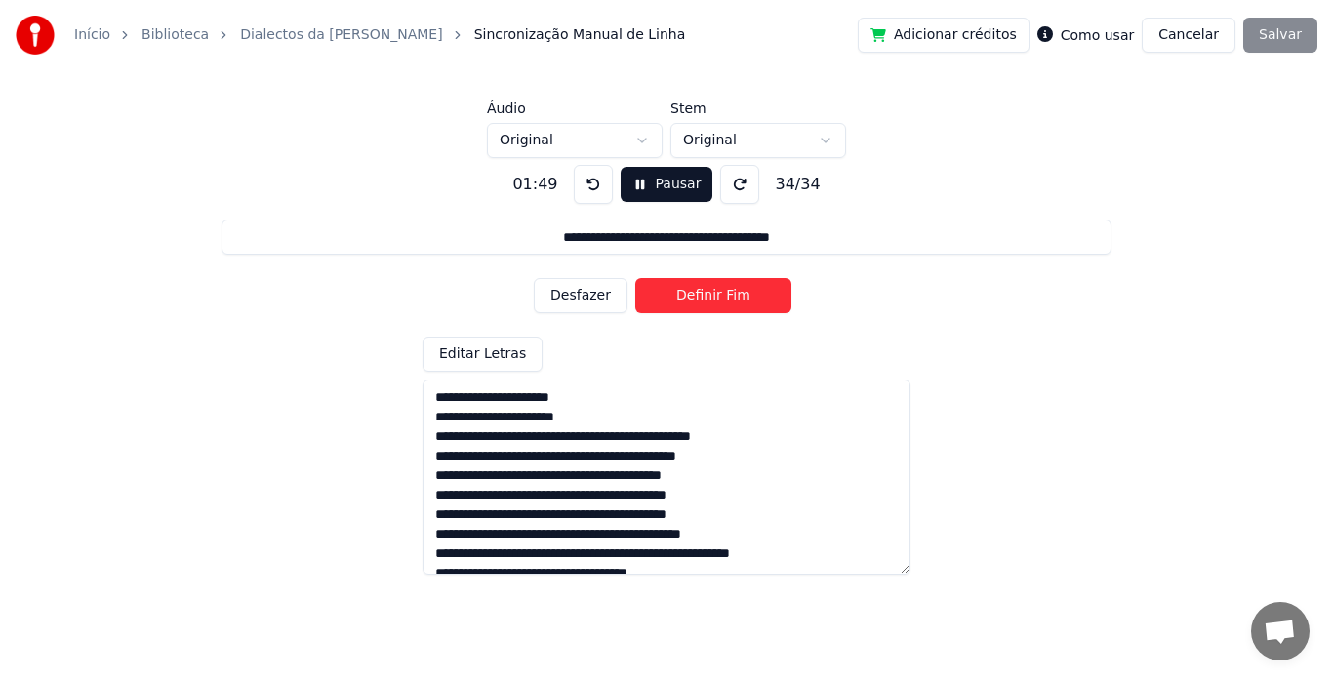
click at [718, 303] on button "Definir Fim" at bounding box center [714, 295] width 156 height 35
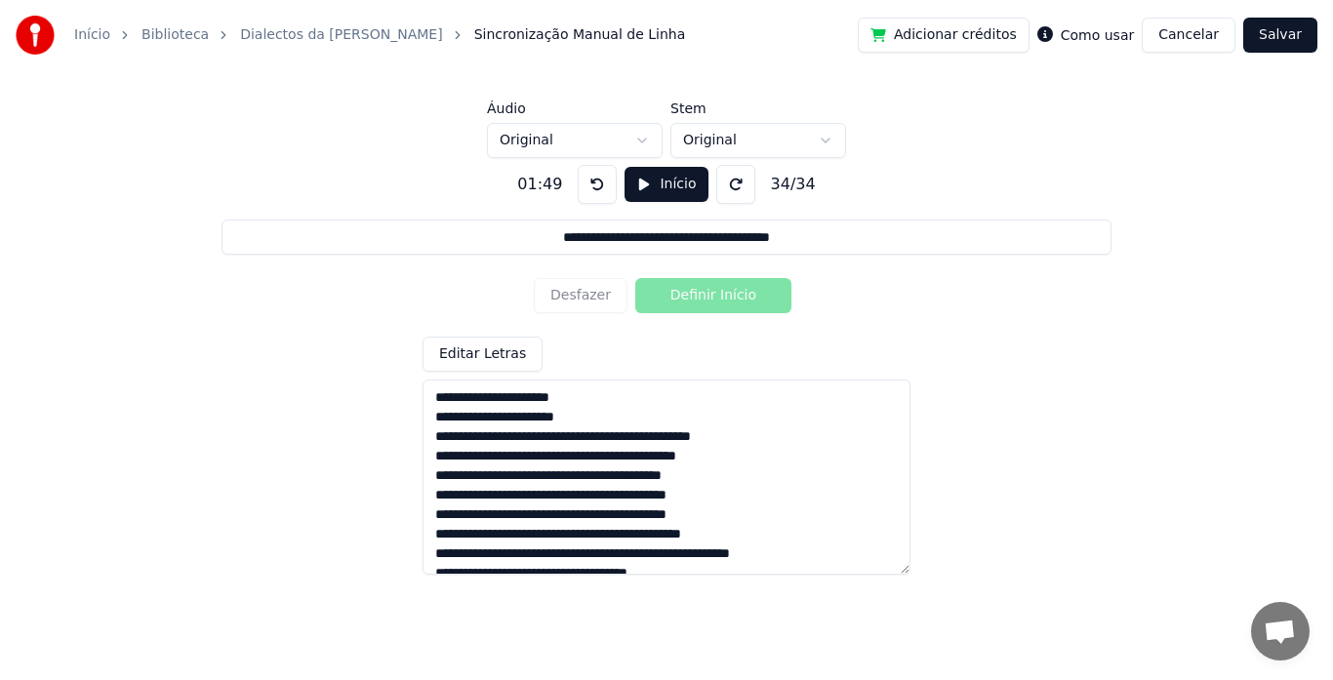
click at [592, 192] on button at bounding box center [597, 184] width 39 height 39
click at [578, 305] on div "Desfazer Definir Início" at bounding box center [667, 295] width 266 height 51
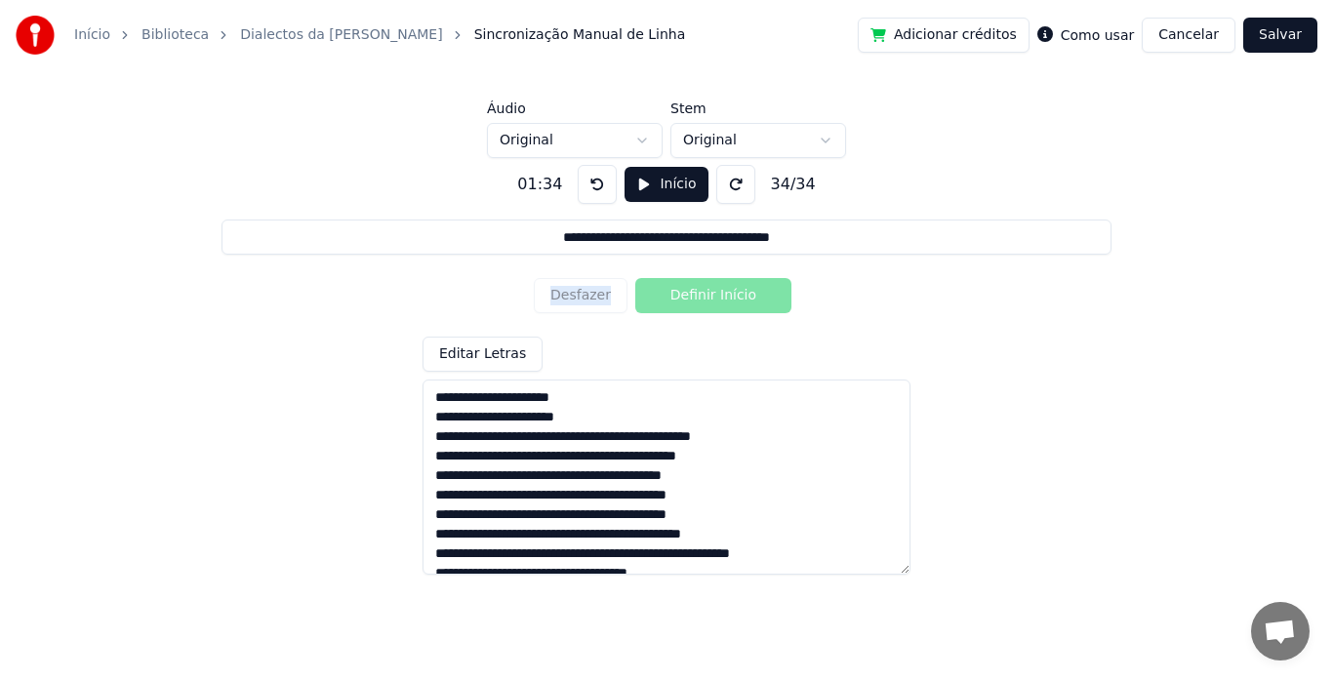
click at [572, 294] on div "Desfazer Definir Início" at bounding box center [667, 295] width 266 height 51
click at [733, 343] on div "Editar Letras" at bounding box center [667, 456] width 488 height 238
click at [670, 187] on button "Início" at bounding box center [666, 184] width 83 height 35
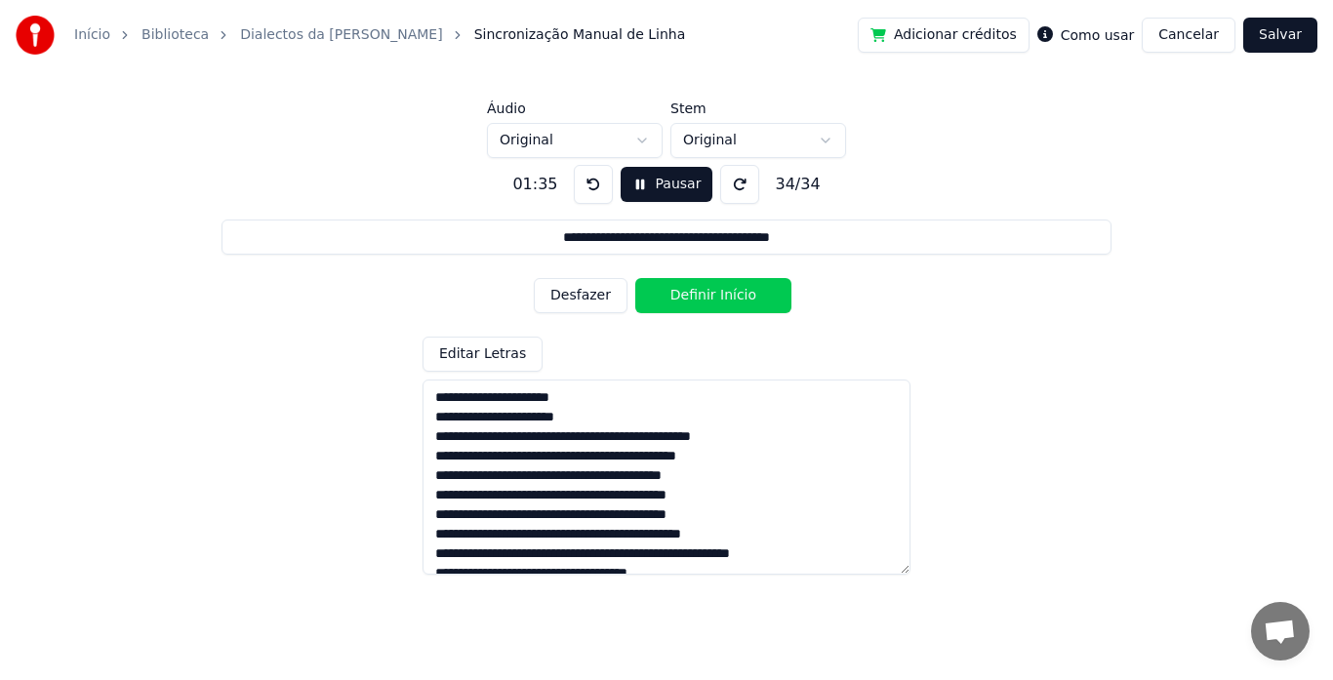
click at [586, 307] on button "Desfazer" at bounding box center [581, 295] width 94 height 35
type input "**********"
click at [586, 307] on button "Desfazer" at bounding box center [581, 295] width 94 height 35
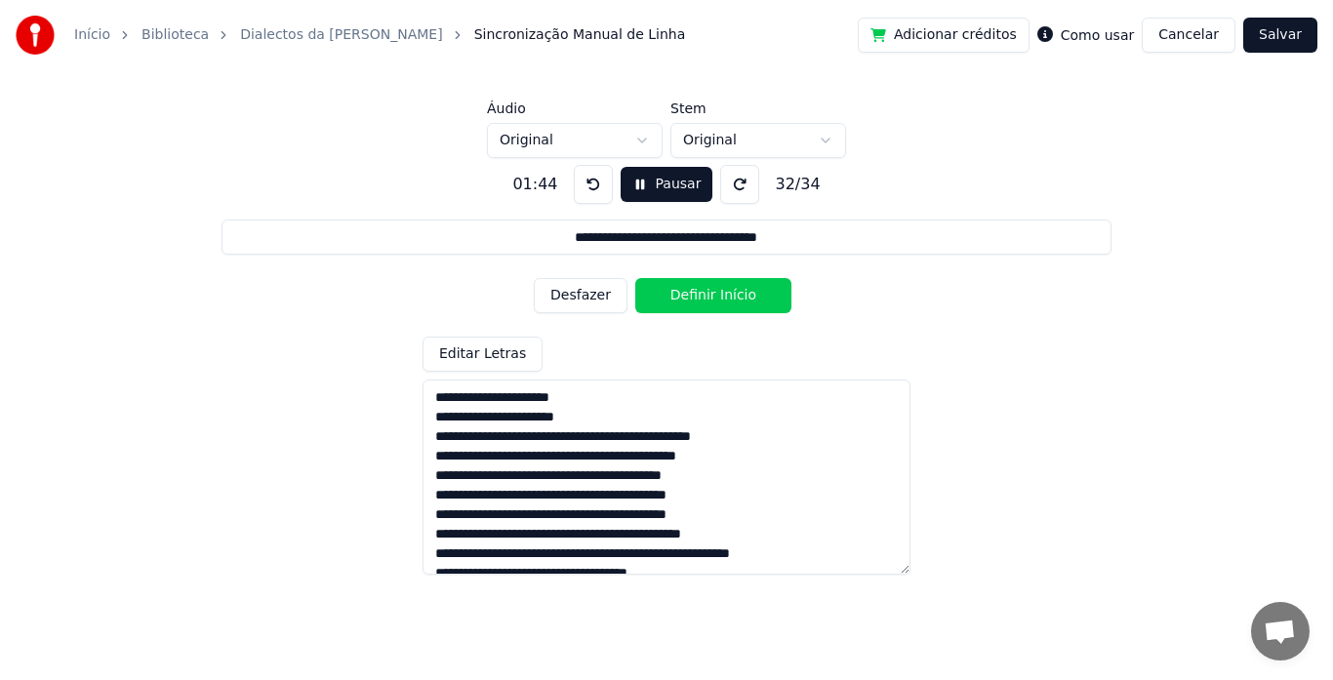
click at [586, 307] on button "Desfazer" at bounding box center [581, 295] width 94 height 35
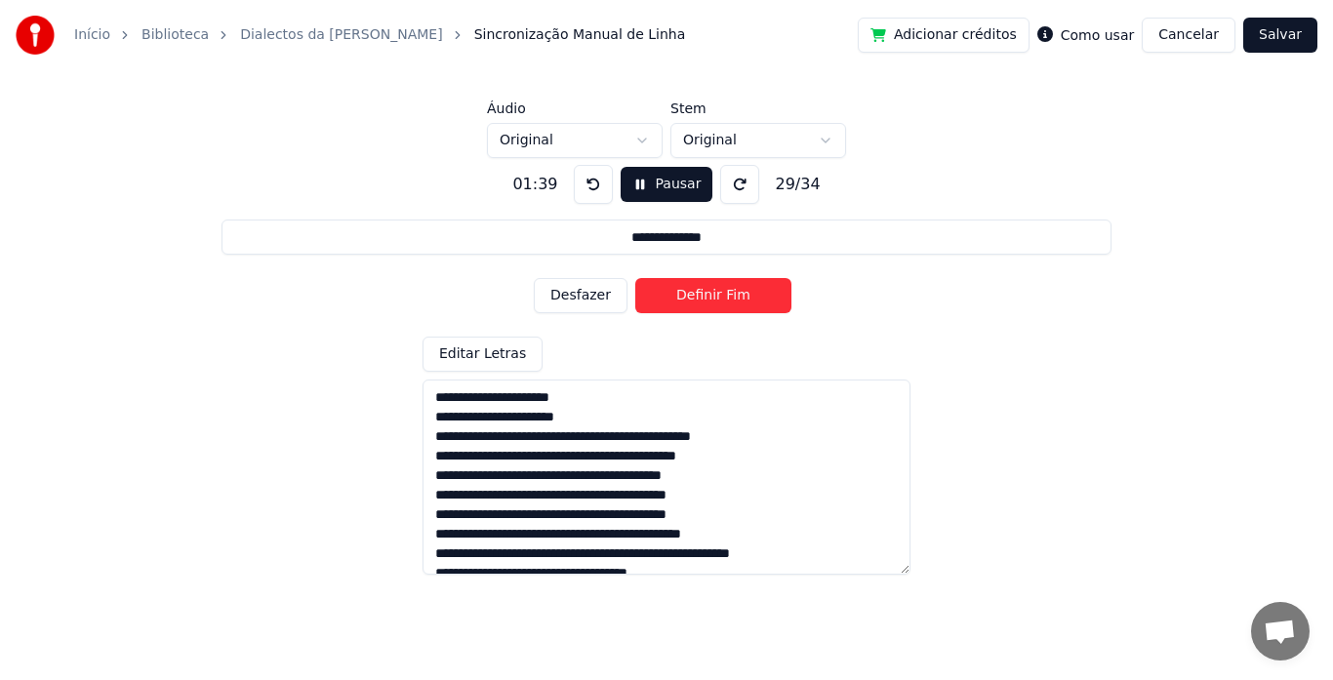
click at [586, 307] on button "Desfazer" at bounding box center [581, 295] width 94 height 35
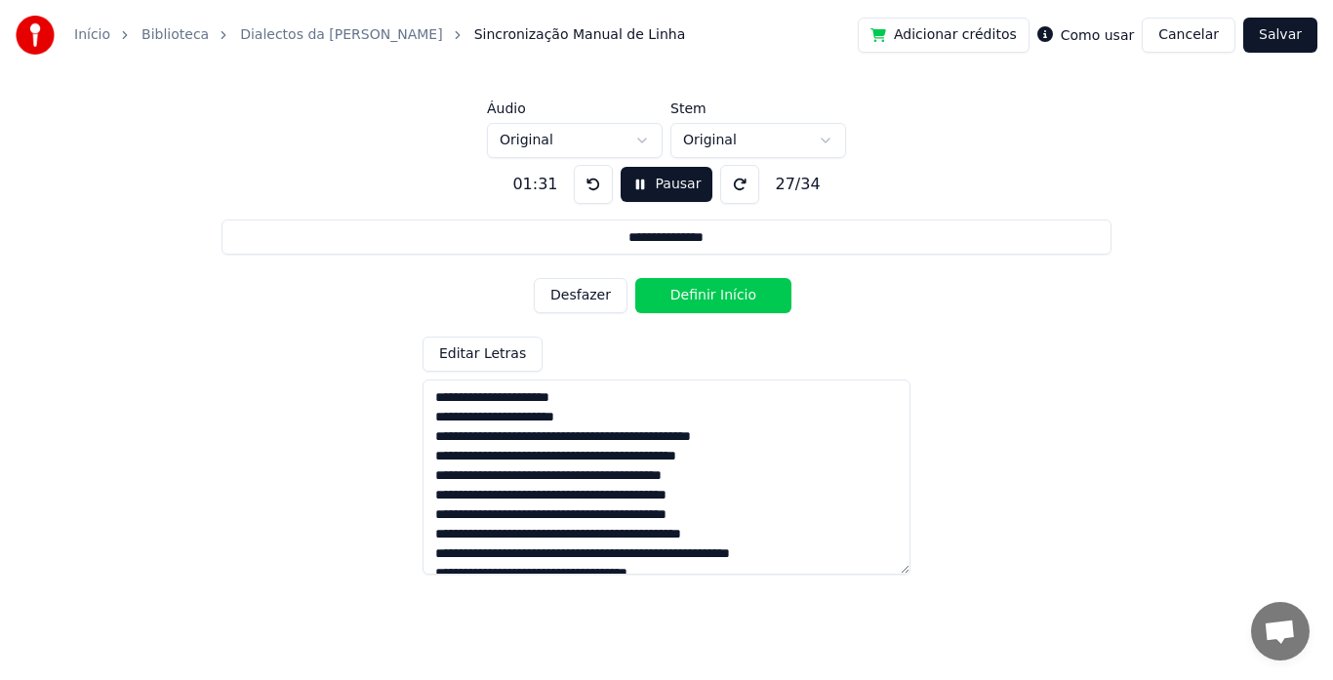
click at [586, 307] on button "Desfazer" at bounding box center [581, 295] width 94 height 35
type input "**********"
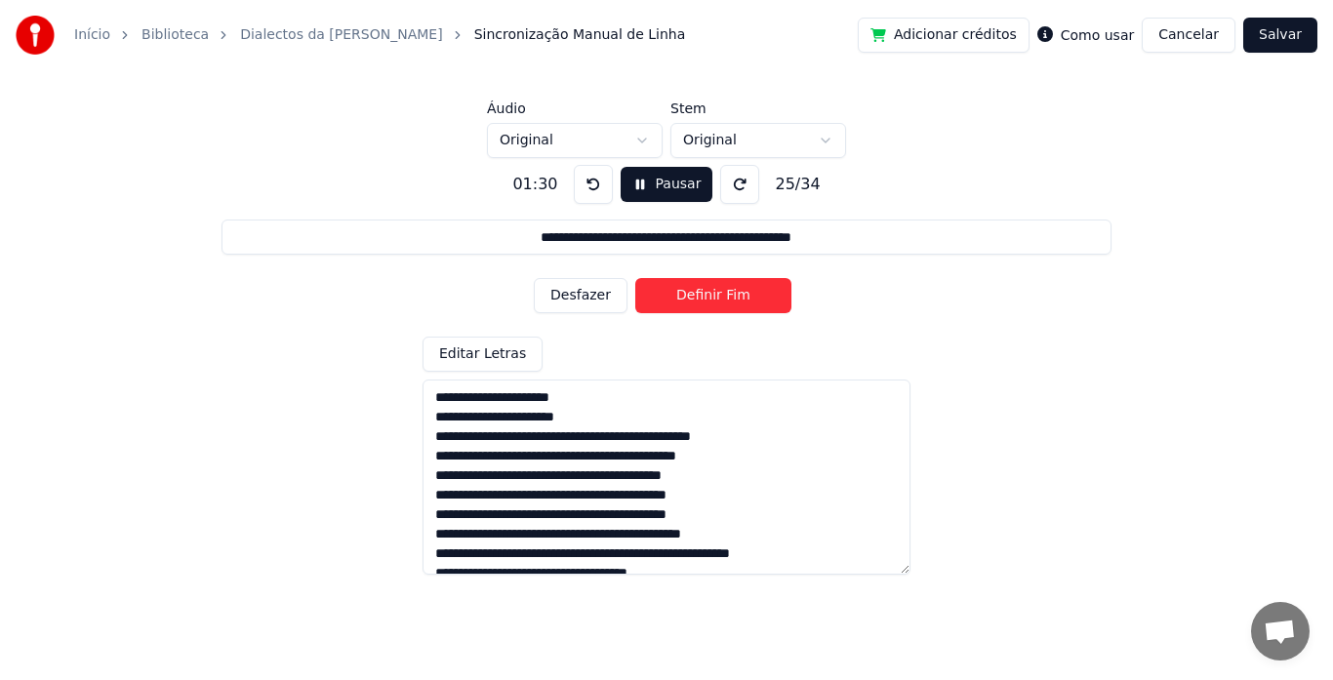
click at [655, 190] on button "Pausar" at bounding box center [667, 184] width 93 height 35
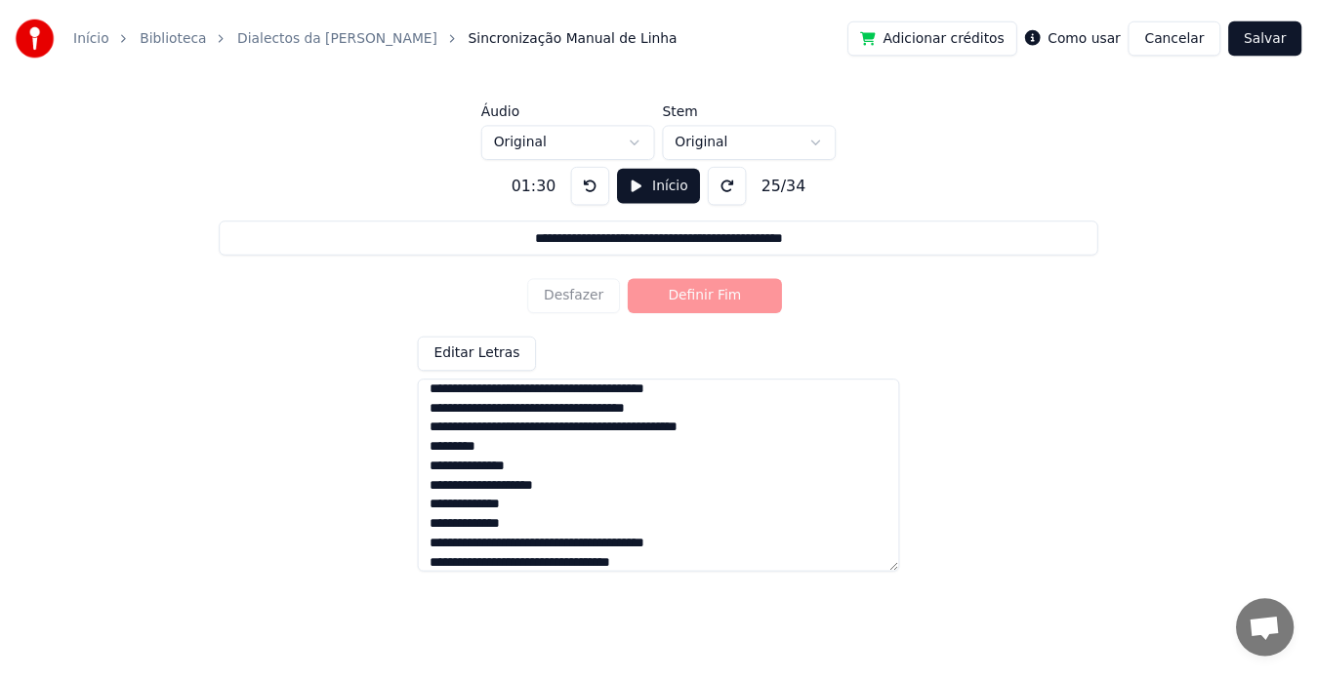
scroll to position [429, 0]
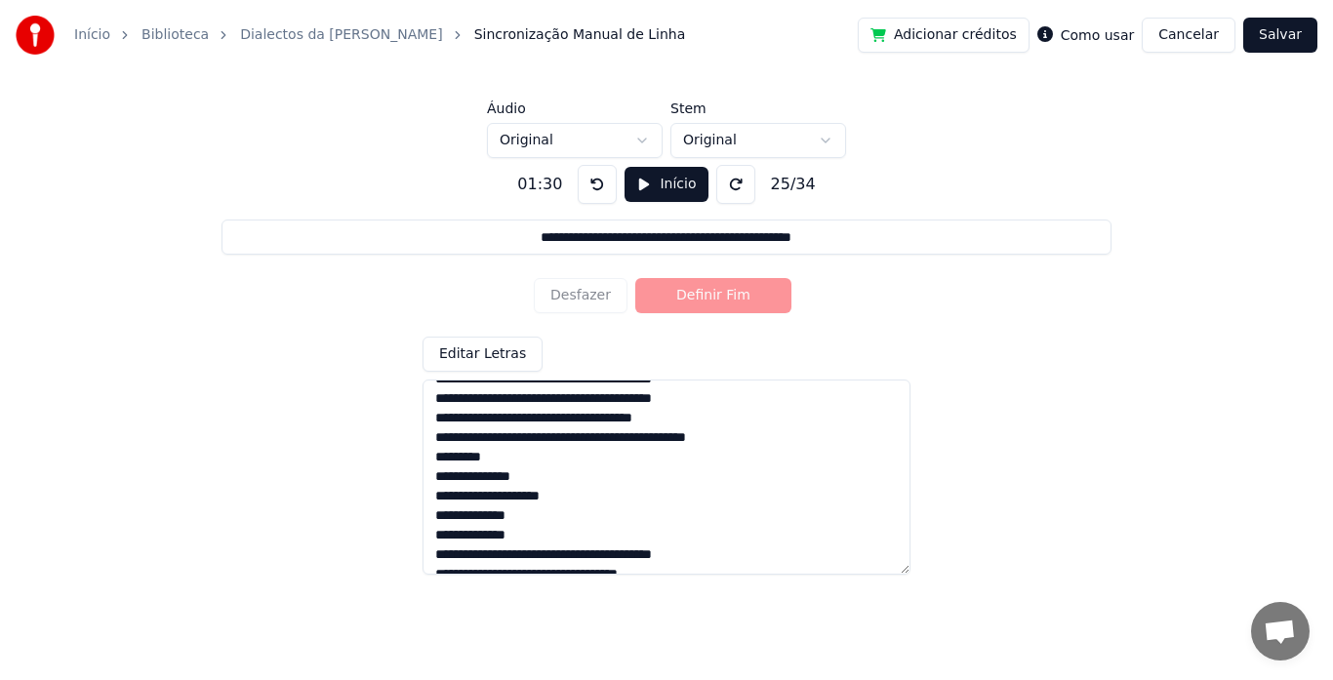
click at [436, 478] on textarea at bounding box center [667, 477] width 488 height 195
type textarea "**********"
click at [600, 197] on button at bounding box center [597, 184] width 39 height 39
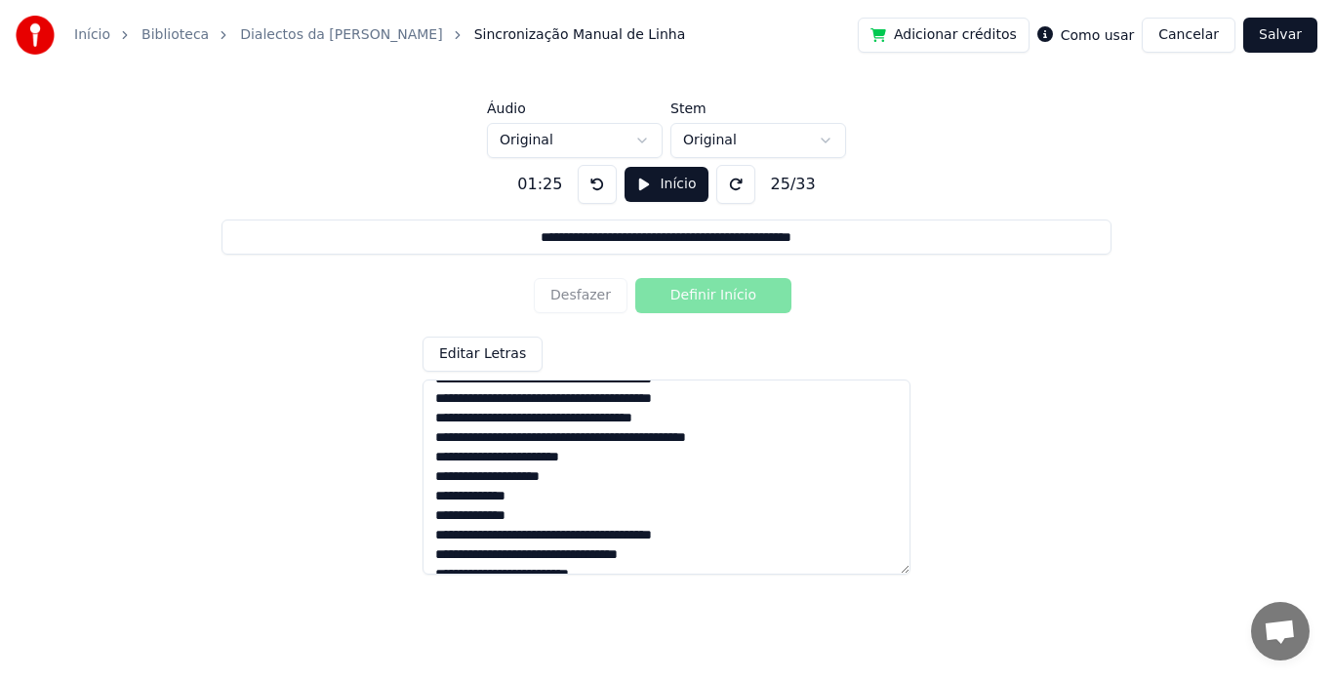
click at [600, 197] on button at bounding box center [597, 184] width 39 height 39
click at [640, 197] on button "Início" at bounding box center [666, 184] width 83 height 35
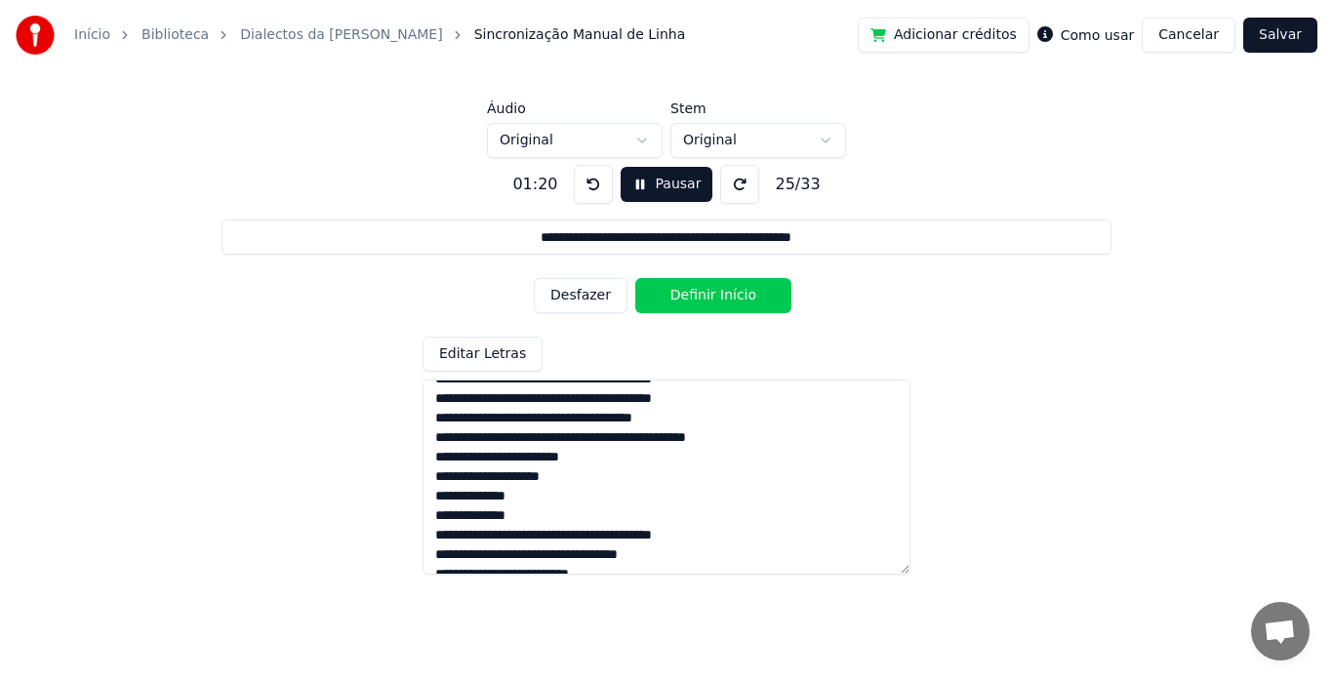
click at [570, 308] on button "Desfazer" at bounding box center [581, 295] width 94 height 35
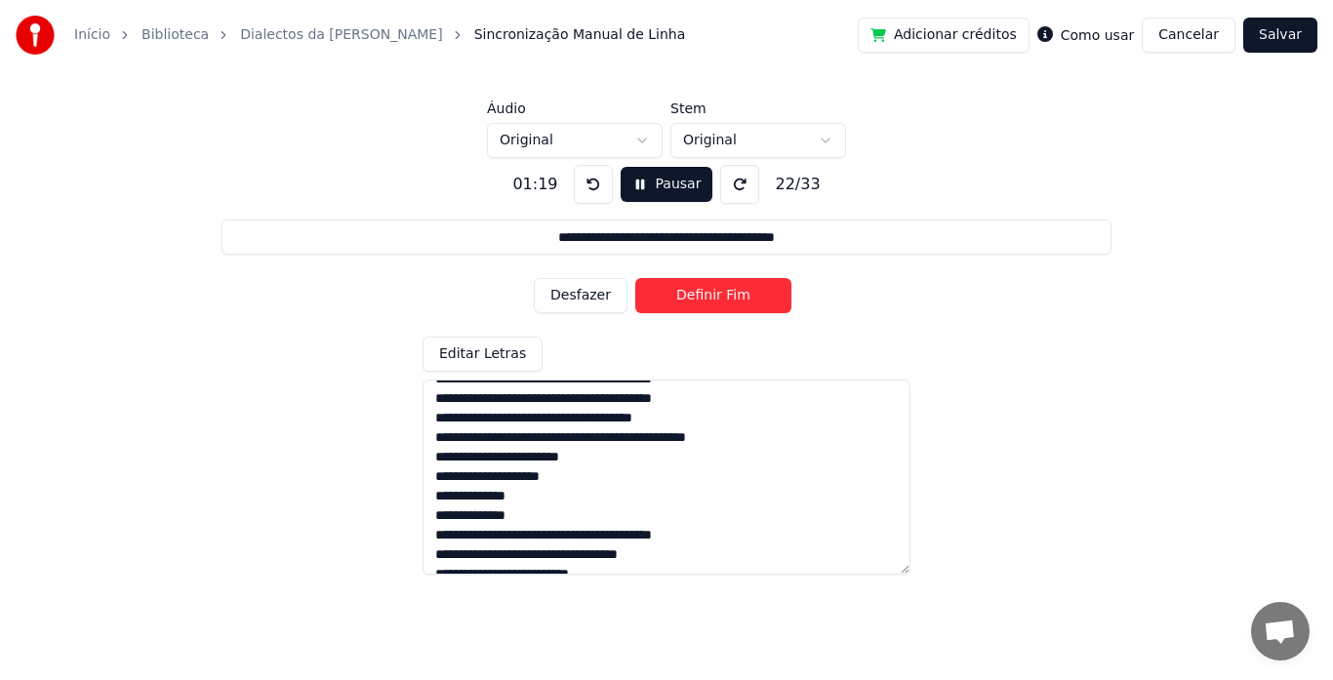
click at [570, 308] on button "Desfazer" at bounding box center [581, 295] width 94 height 35
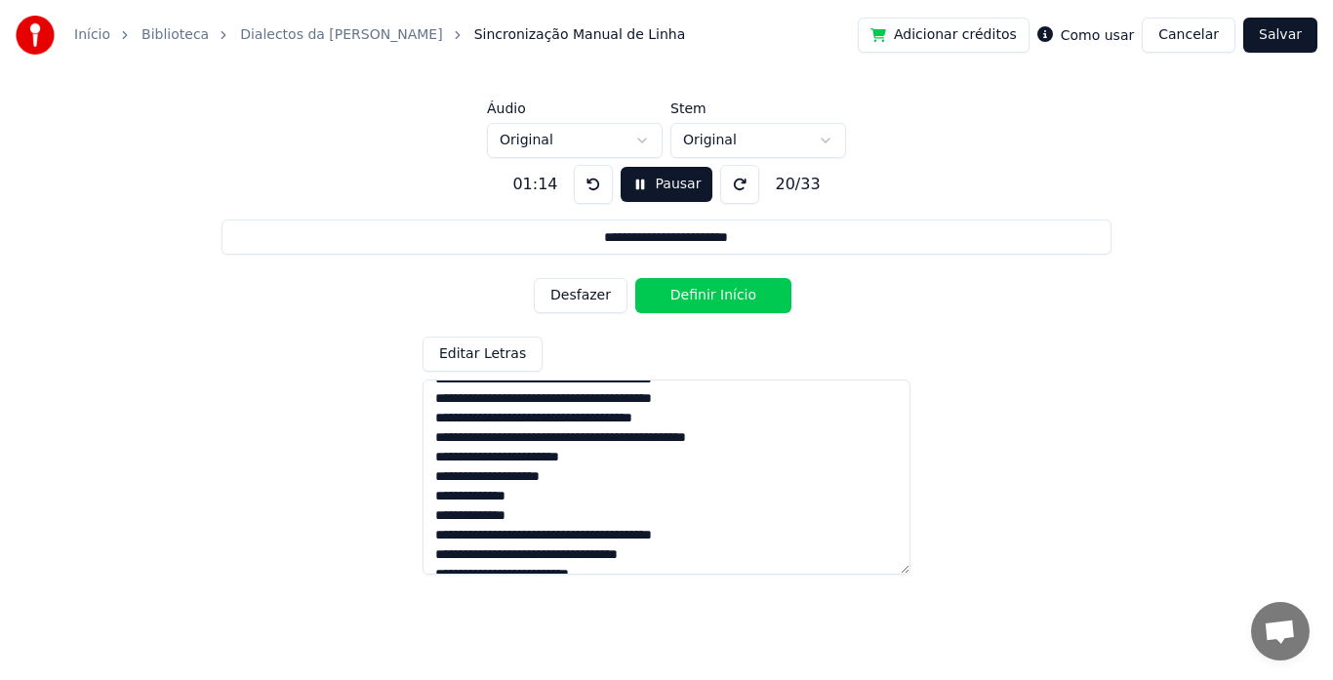
click at [570, 308] on button "Desfazer" at bounding box center [581, 295] width 94 height 35
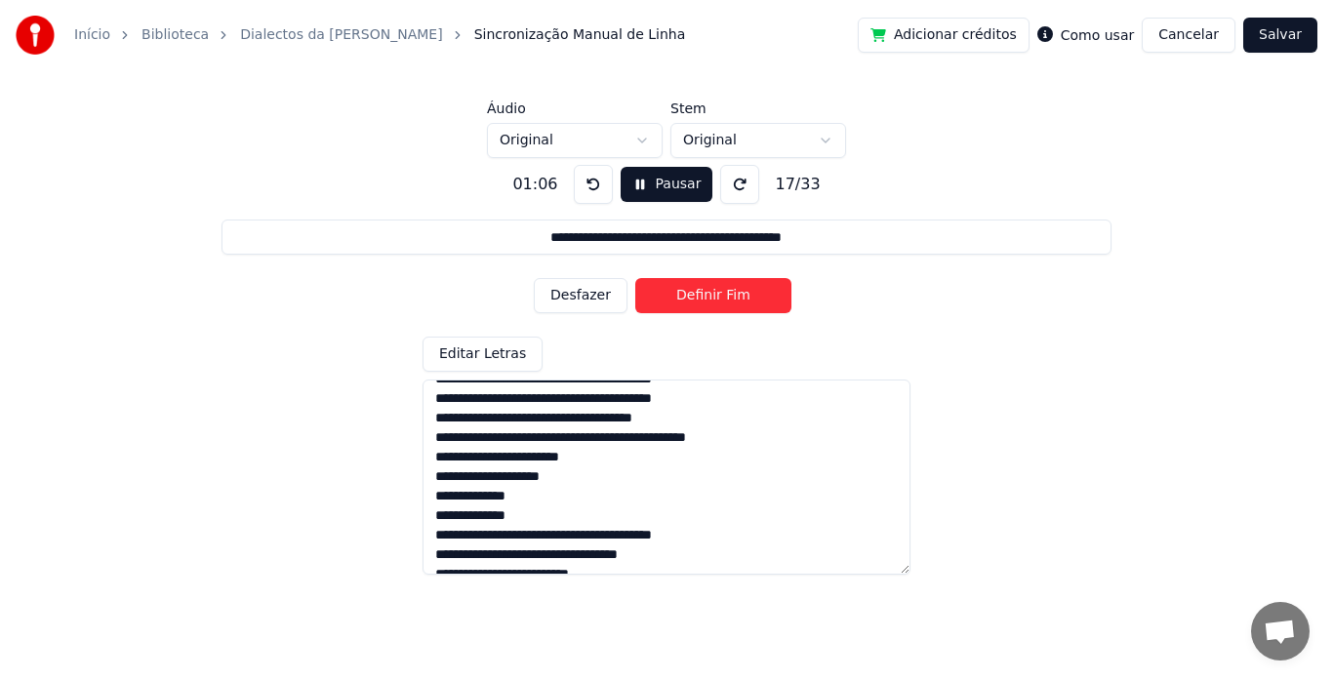
click at [570, 308] on button "Desfazer" at bounding box center [581, 295] width 94 height 35
click at [674, 304] on button "Definir Início" at bounding box center [714, 295] width 156 height 35
click at [674, 304] on button "Definir Fim" at bounding box center [714, 295] width 156 height 35
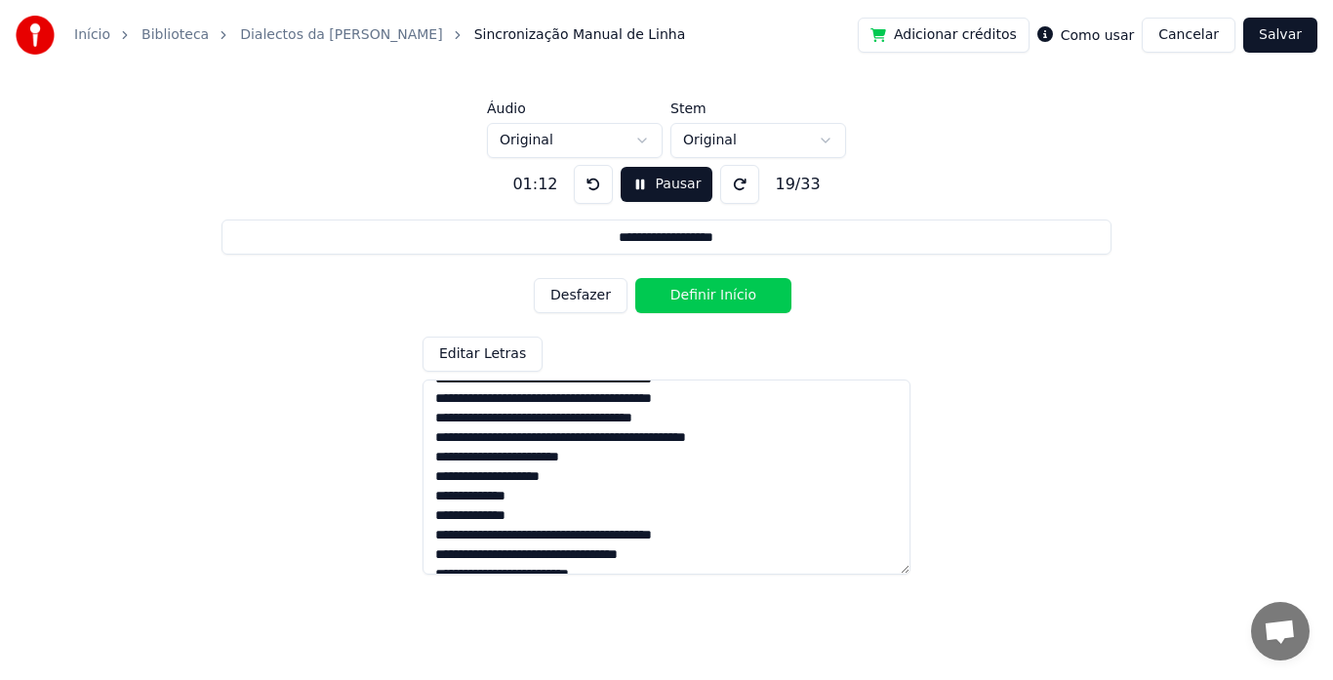
click at [674, 304] on button "Definir Início" at bounding box center [714, 295] width 156 height 35
click at [674, 304] on button "Definir Fim" at bounding box center [714, 295] width 156 height 35
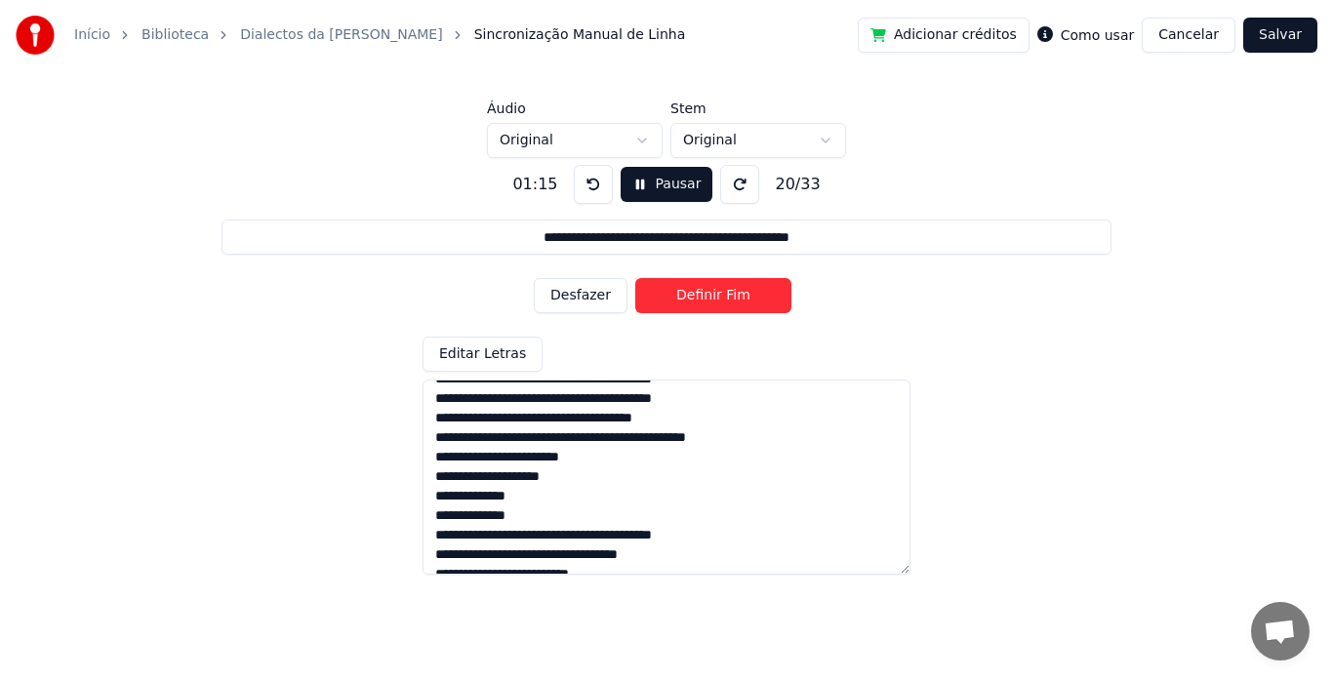
click at [674, 304] on button "Definir Fim" at bounding box center [714, 295] width 156 height 35
click at [674, 304] on button "Definir Início" at bounding box center [714, 295] width 156 height 35
click at [674, 304] on button "Definir Fim" at bounding box center [714, 295] width 156 height 35
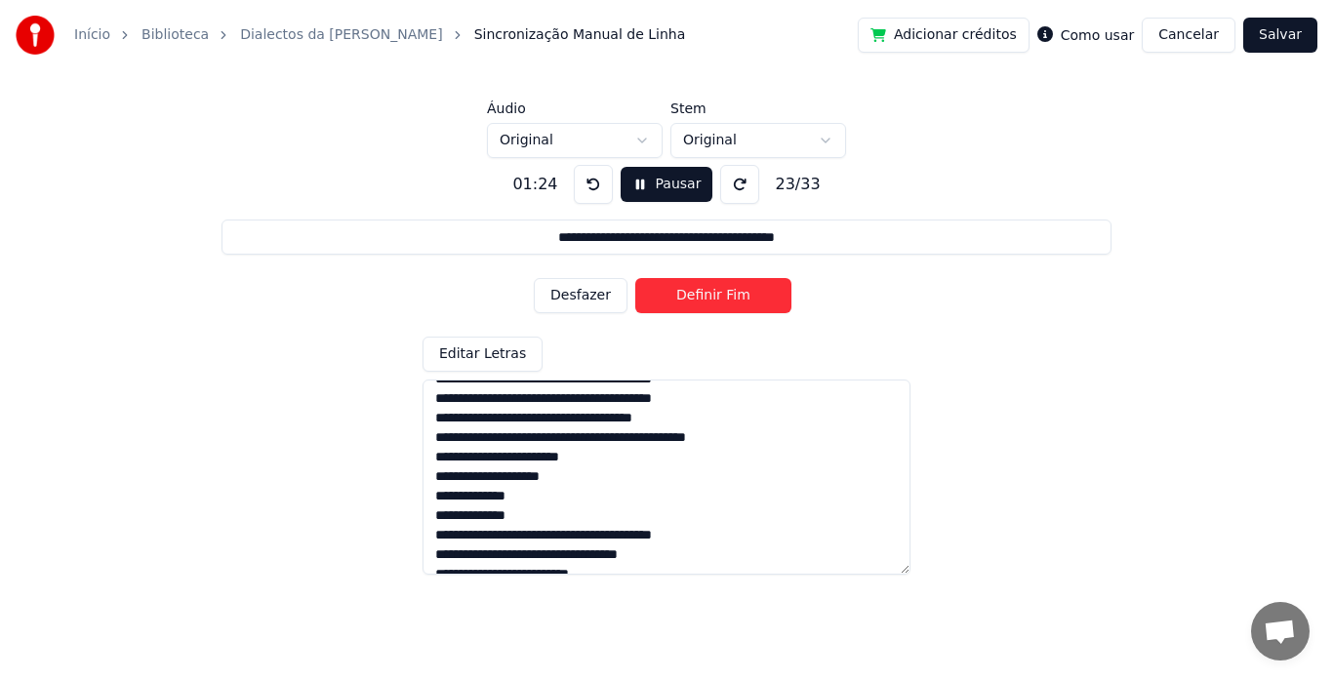
click at [674, 304] on button "Definir Fim" at bounding box center [714, 295] width 156 height 35
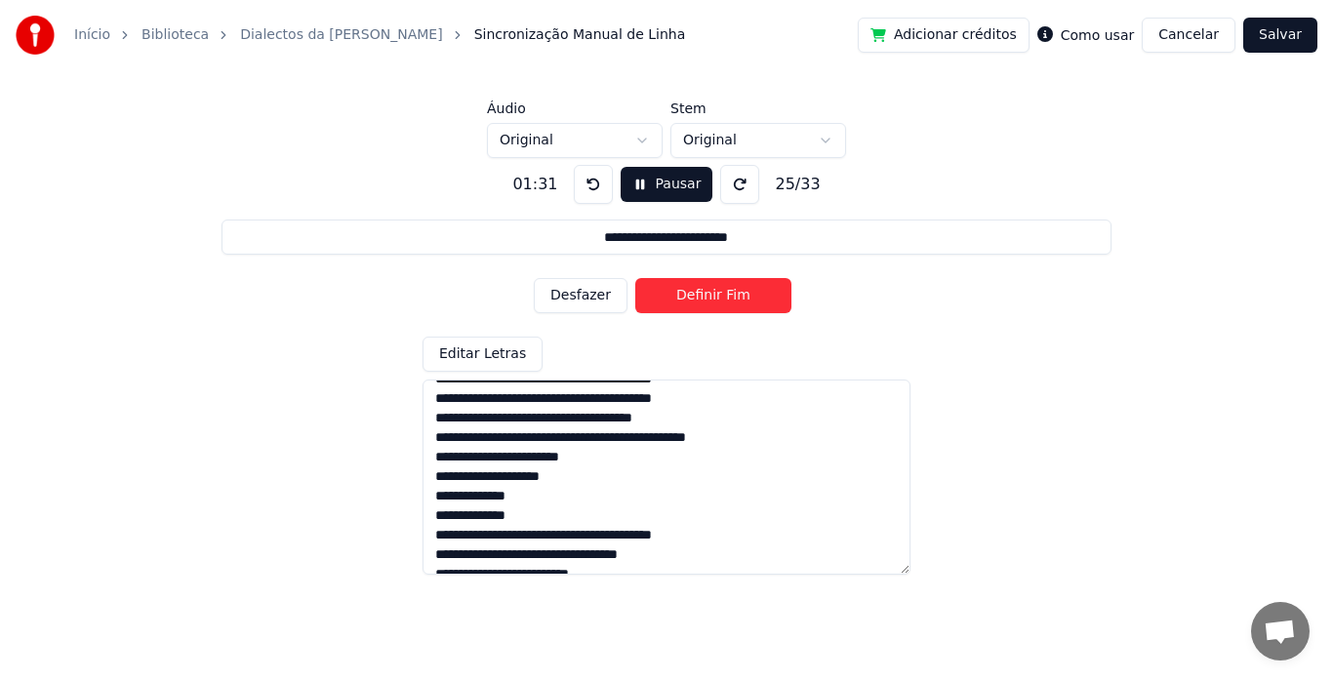
click at [674, 304] on button "Definir Fim" at bounding box center [714, 295] width 156 height 35
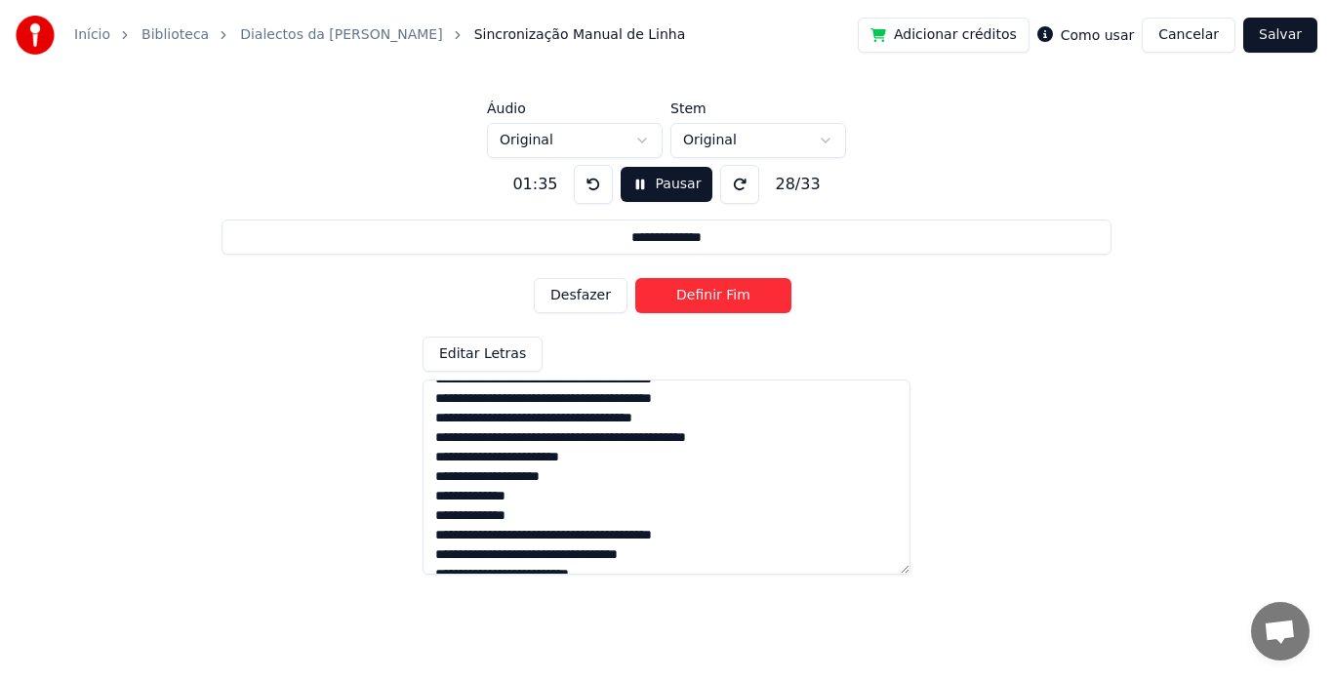
click at [674, 304] on button "Definir Fim" at bounding box center [714, 295] width 156 height 35
click at [674, 304] on button "Definir Início" at bounding box center [714, 295] width 156 height 35
click at [674, 304] on button "Definir Fim" at bounding box center [714, 295] width 156 height 35
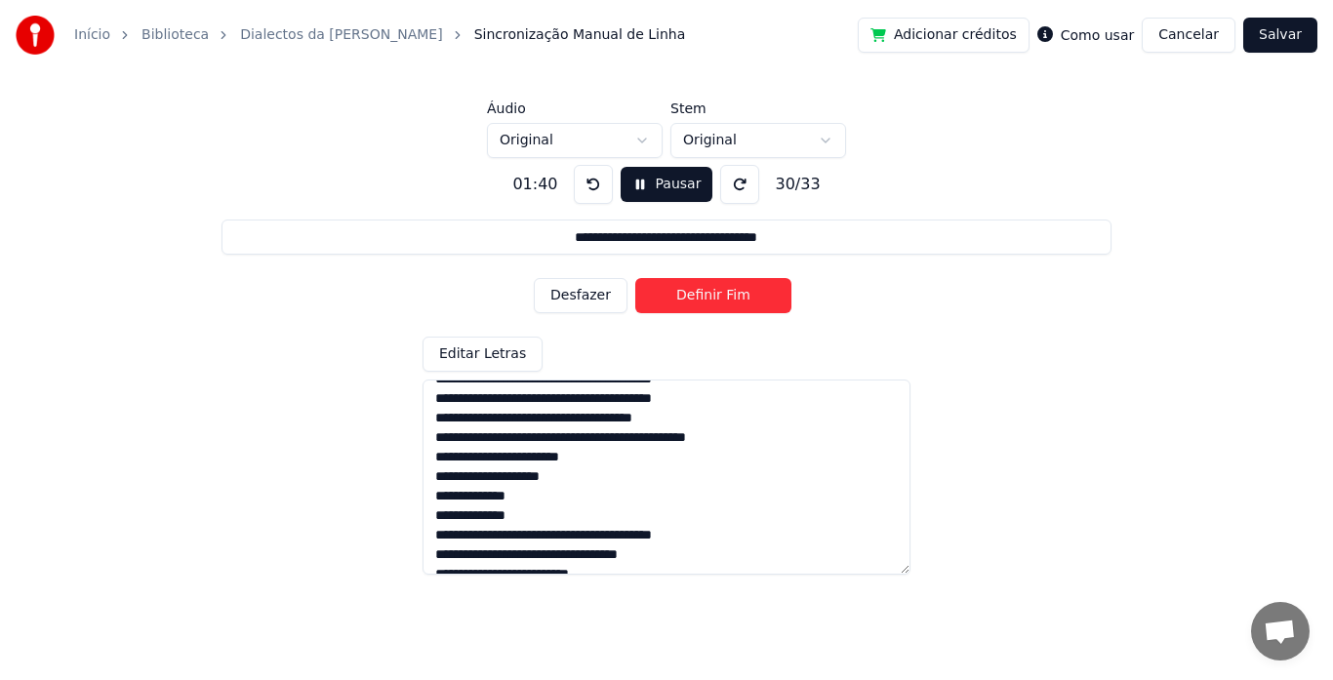
click at [674, 304] on button "Definir Fim" at bounding box center [714, 295] width 156 height 35
click at [674, 304] on button "Definir Início" at bounding box center [714, 295] width 156 height 35
click at [674, 304] on button "Definir Fim" at bounding box center [714, 295] width 156 height 35
type input "**********"
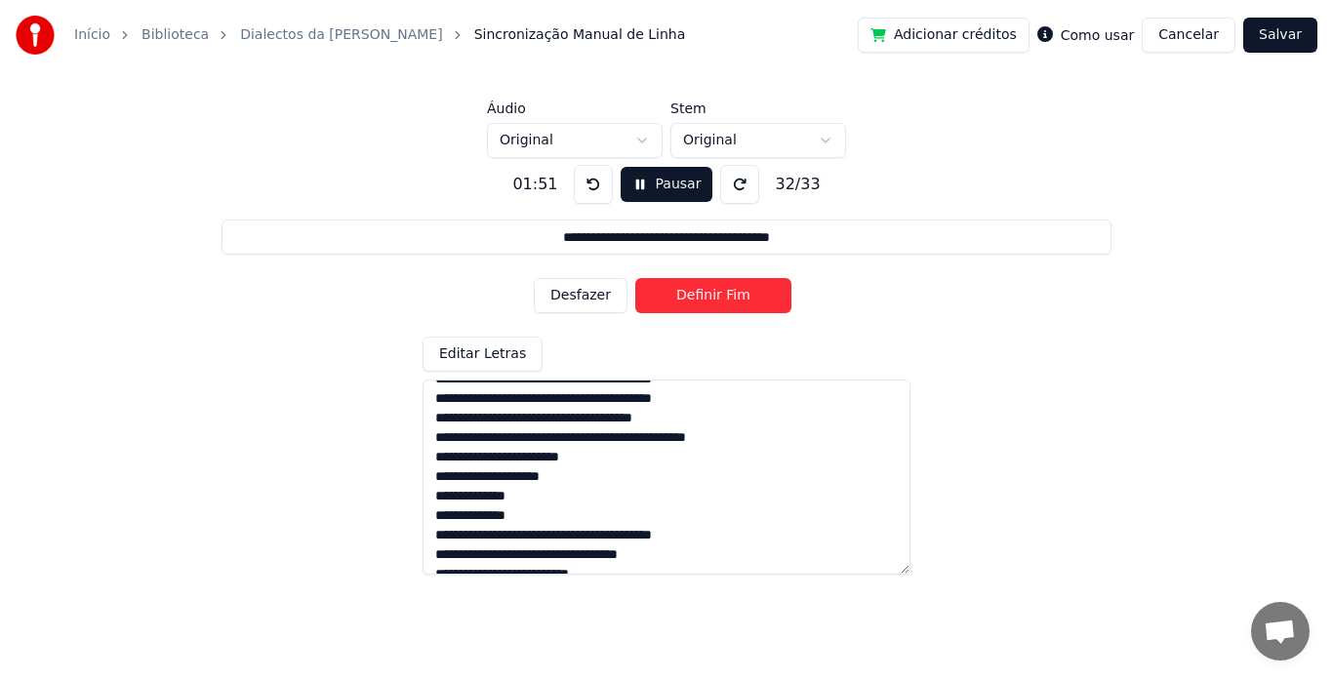
click at [674, 304] on button "Definir Fim" at bounding box center [714, 295] width 156 height 35
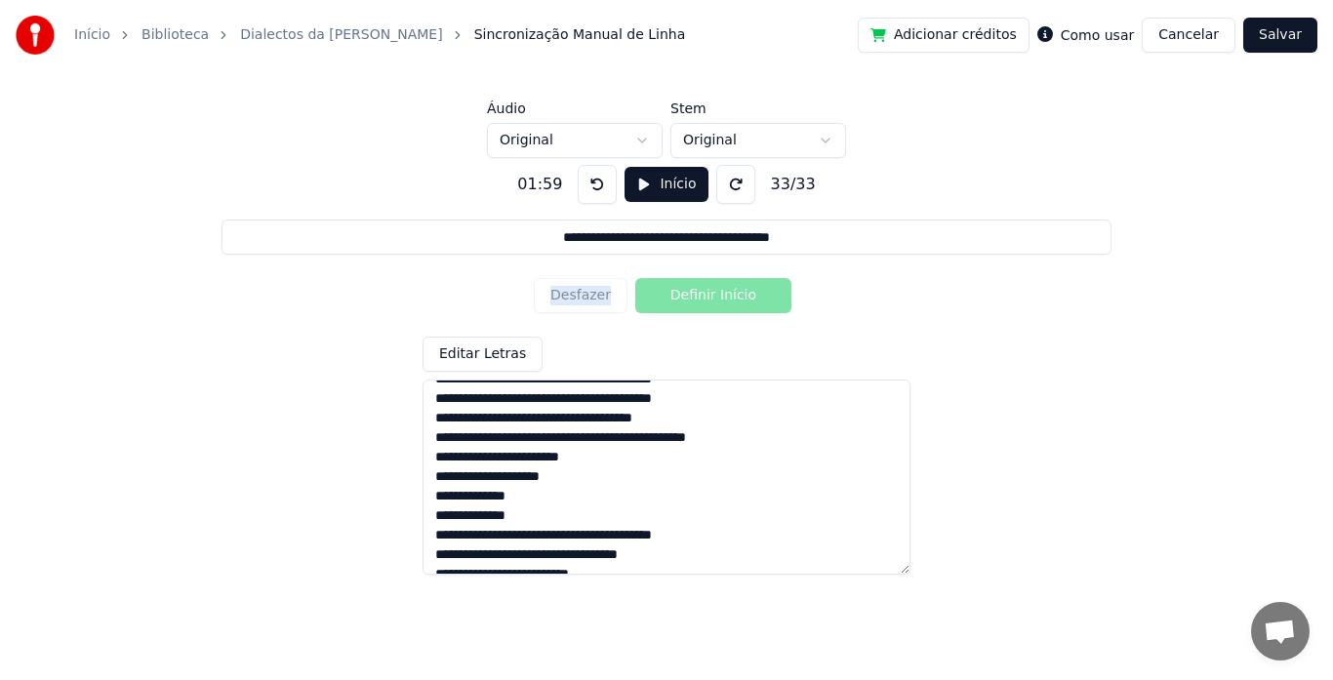
click at [674, 304] on div "Desfazer Definir Início" at bounding box center [667, 295] width 266 height 51
copy button "Desfazer"
click at [1260, 38] on button "Salvar" at bounding box center [1281, 35] width 74 height 35
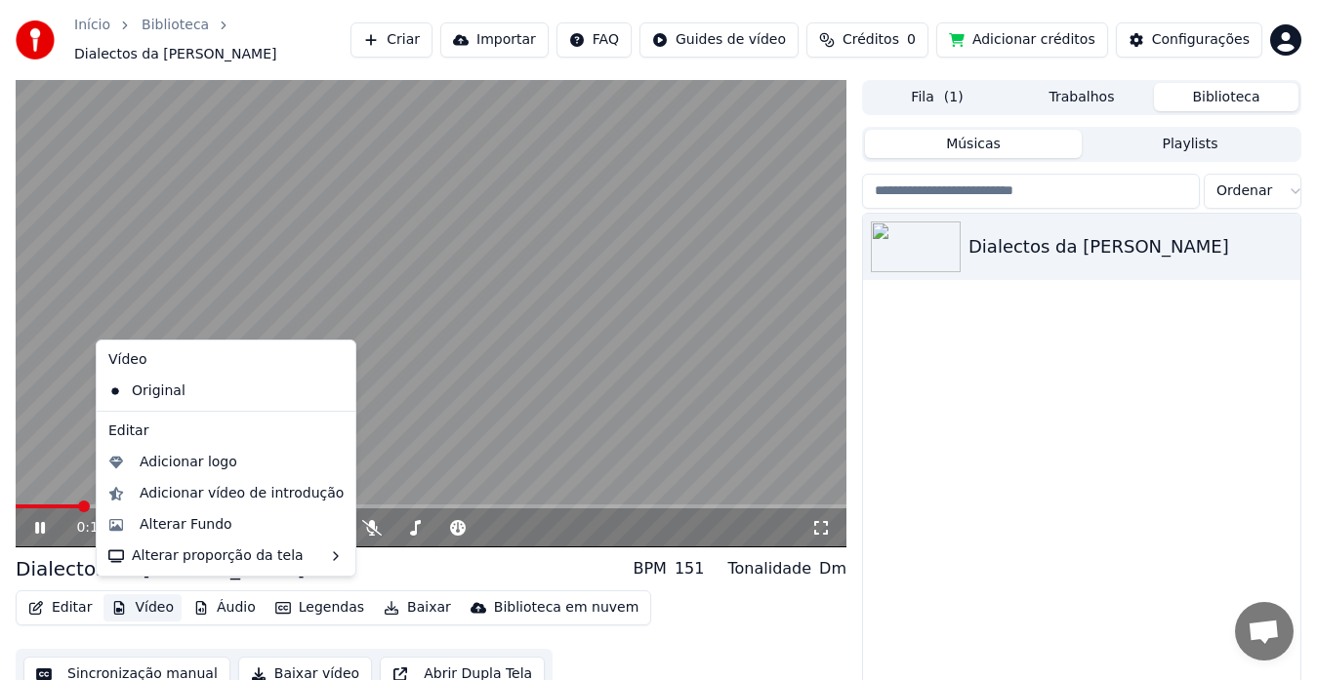
click at [155, 595] on button "Vídeo" at bounding box center [142, 608] width 78 height 27
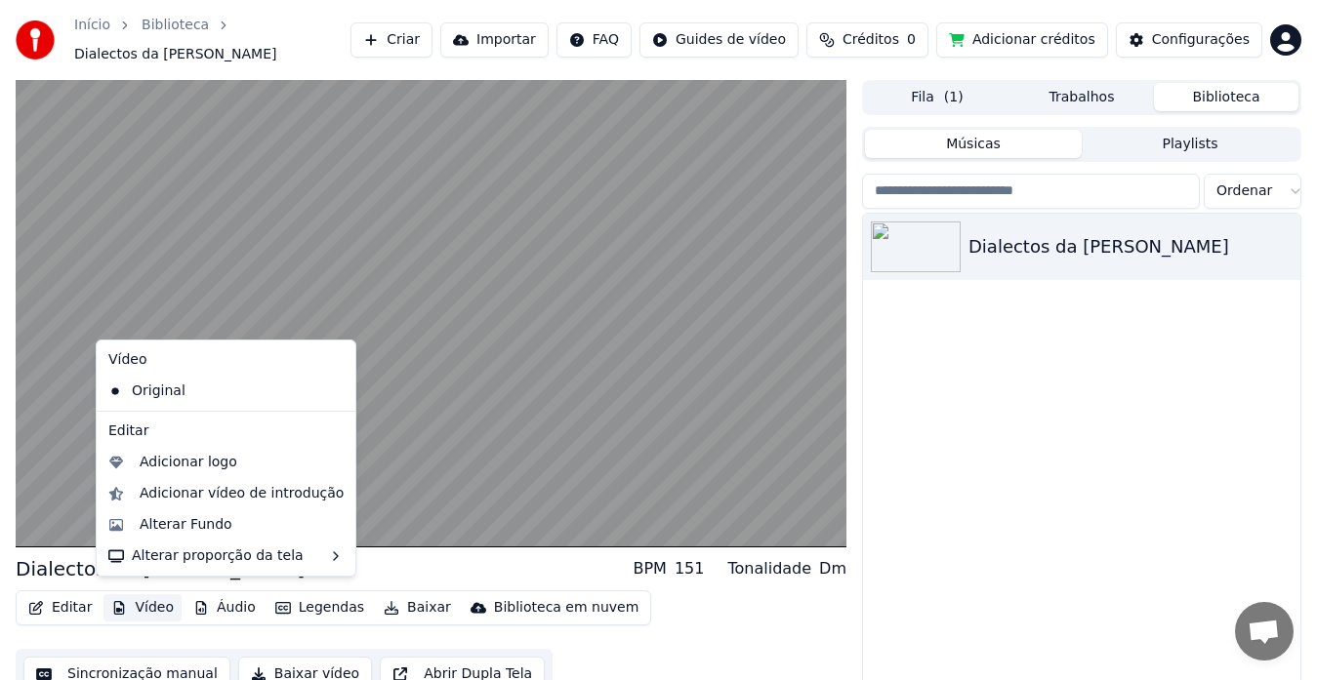
click at [96, 593] on div "Editar Vídeo Áudio Legendas Baixar Biblioteca em nuvem" at bounding box center [334, 608] width 636 height 35
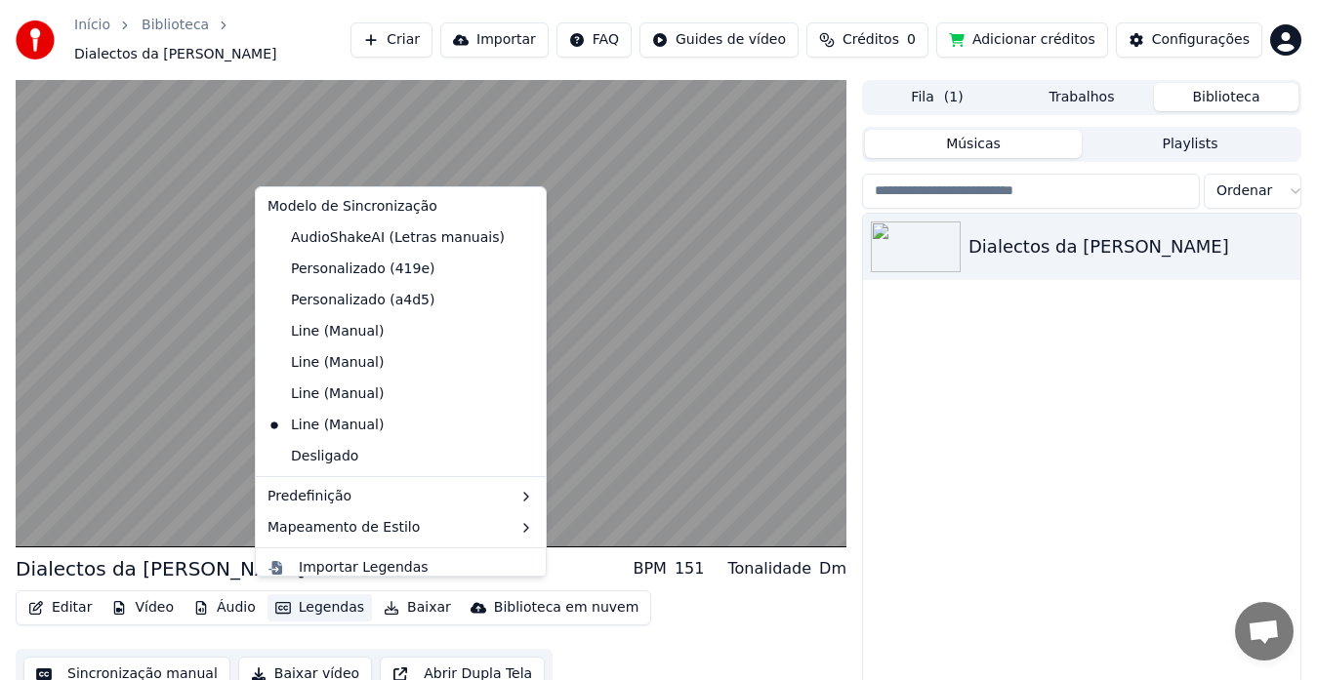
click at [334, 605] on button "Legendas" at bounding box center [319, 608] width 104 height 27
click at [359, 337] on div "Line (Manual)" at bounding box center [326, 331] width 132 height 31
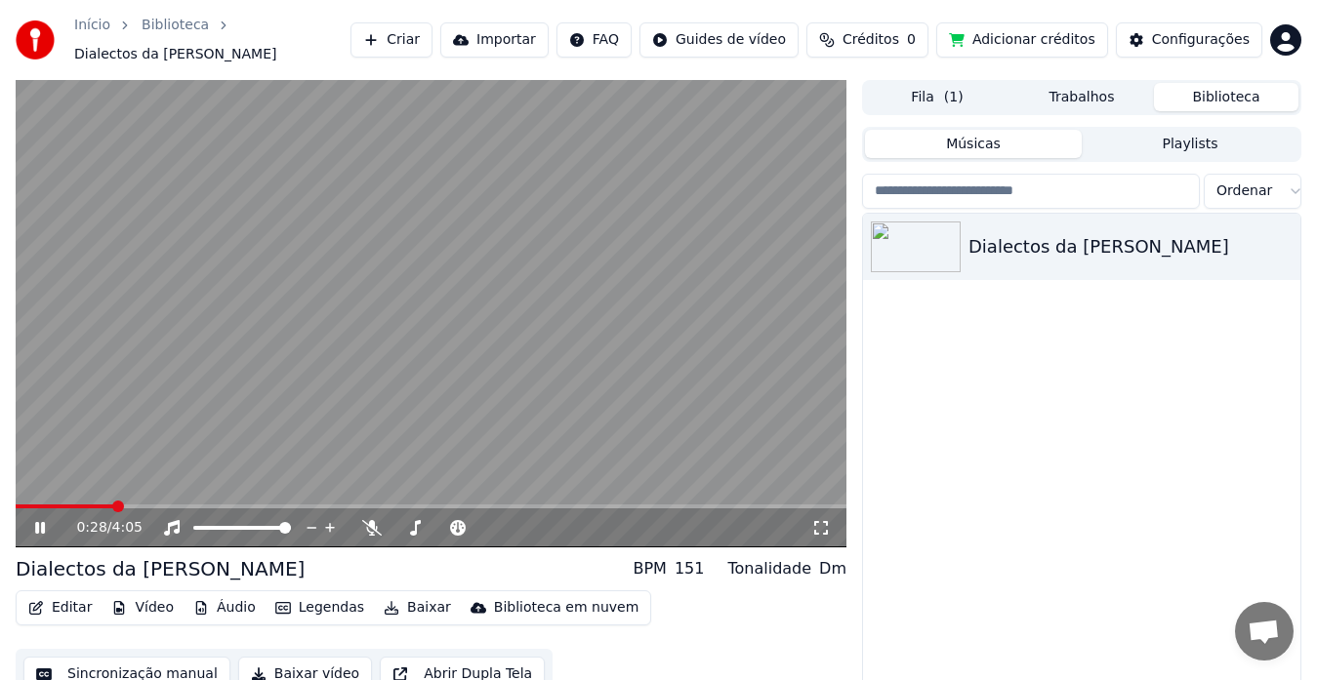
click at [308, 601] on button "Legendas" at bounding box center [319, 608] width 104 height 27
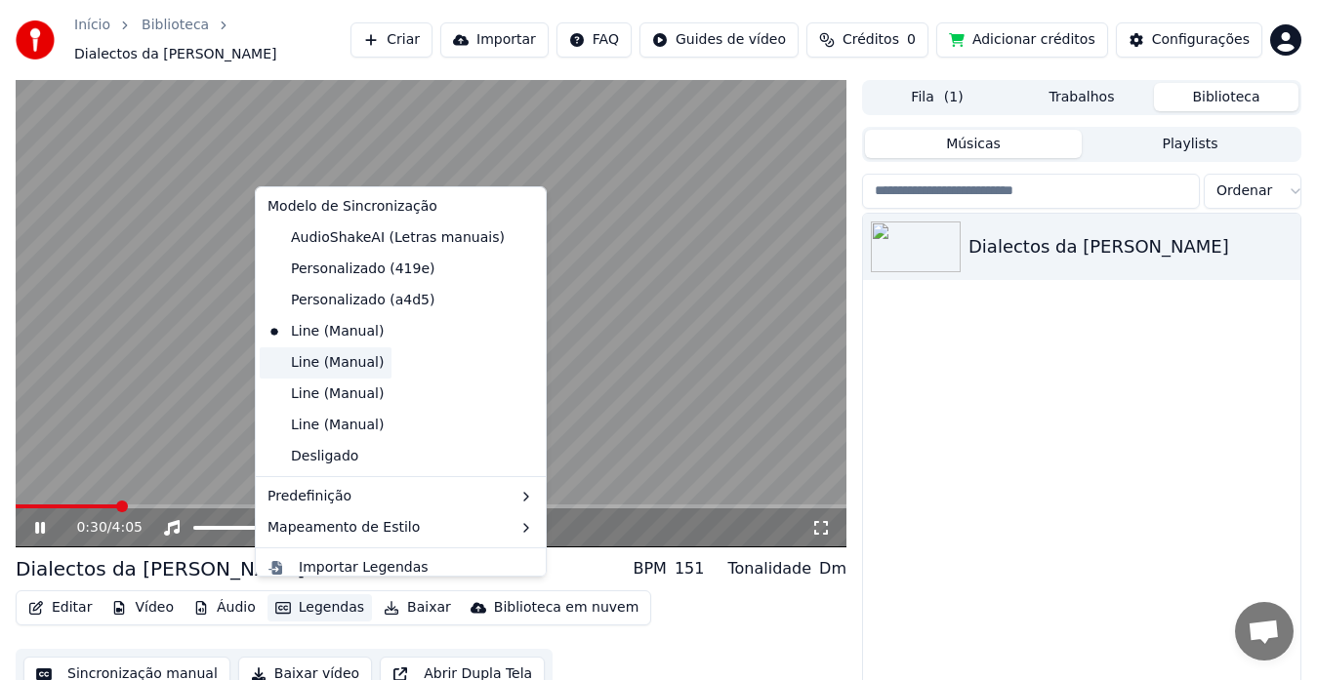
click at [338, 365] on div "Line (Manual)" at bounding box center [326, 363] width 132 height 31
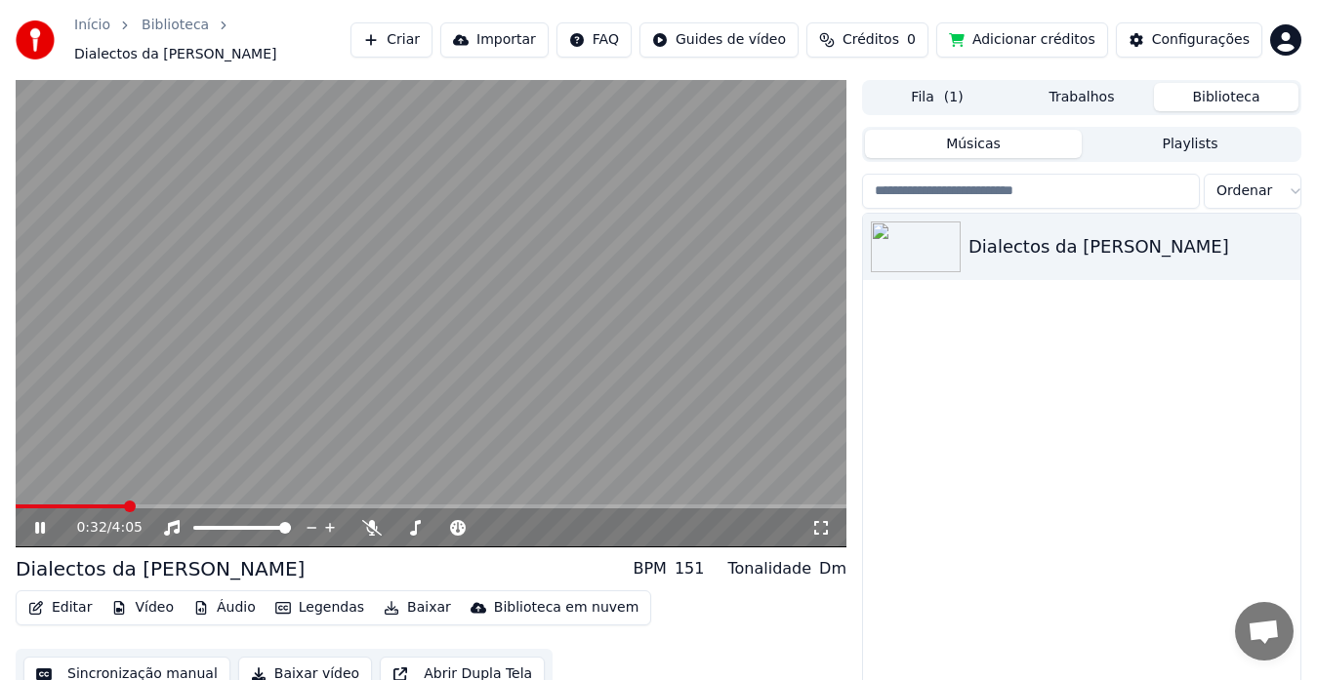
click at [294, 599] on button "Legendas" at bounding box center [319, 608] width 104 height 27
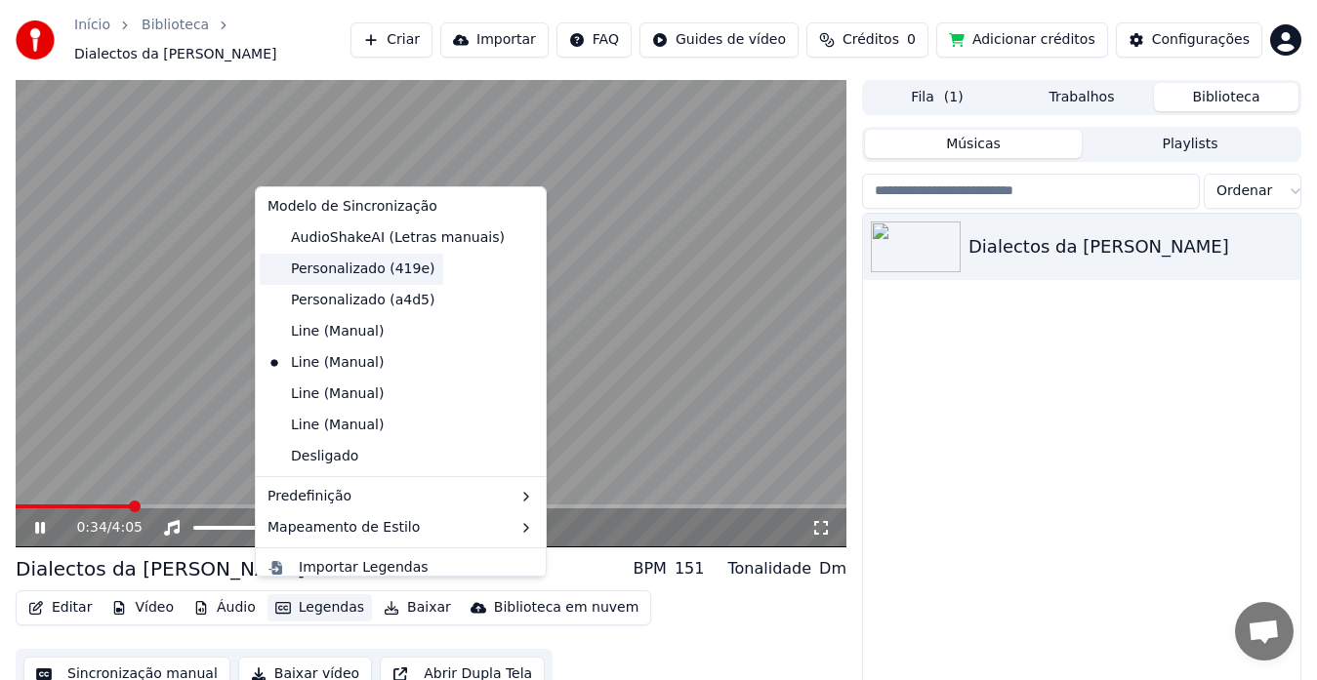
click at [348, 272] on div "Personalizado (419e)" at bounding box center [352, 269] width 184 height 31
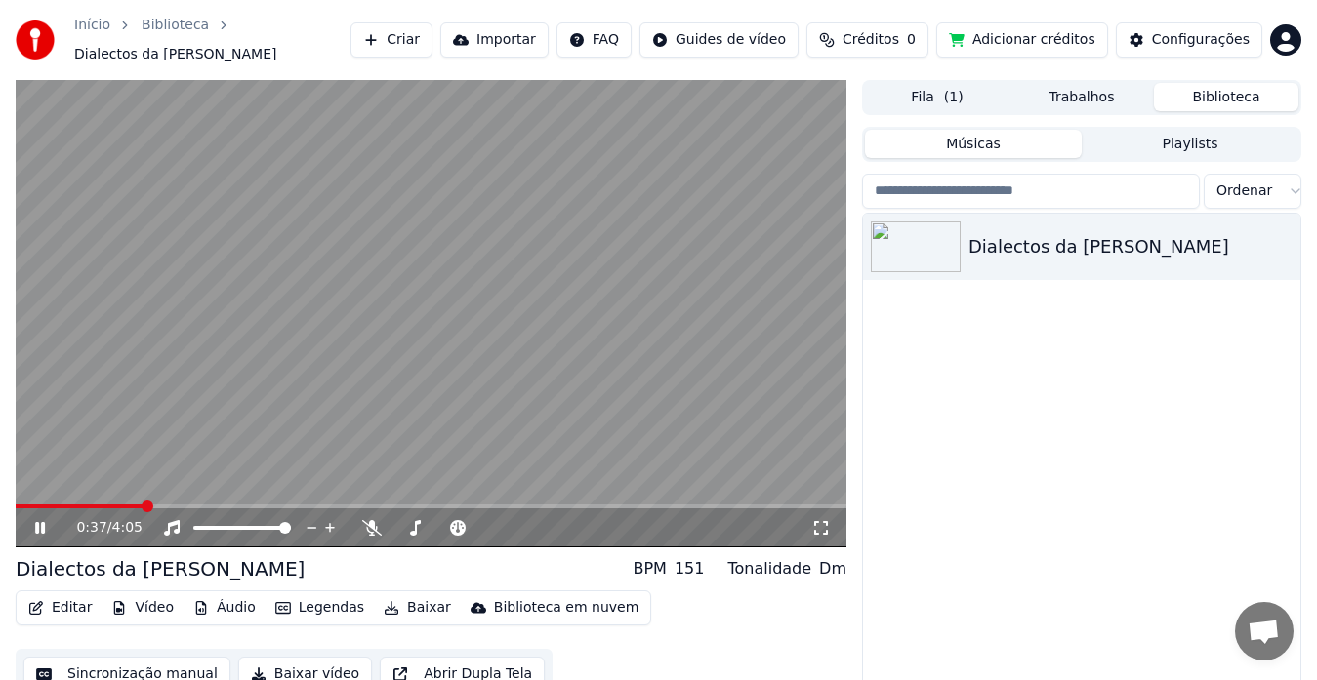
click at [35, 491] on video at bounding box center [431, 314] width 831 height 468
click at [37, 509] on div "0:37 / 4:05" at bounding box center [431, 528] width 831 height 39
click at [41, 490] on video at bounding box center [431, 314] width 831 height 468
click at [39, 505] on span at bounding box center [27, 507] width 23 height 4
click at [459, 339] on video at bounding box center [431, 314] width 831 height 468
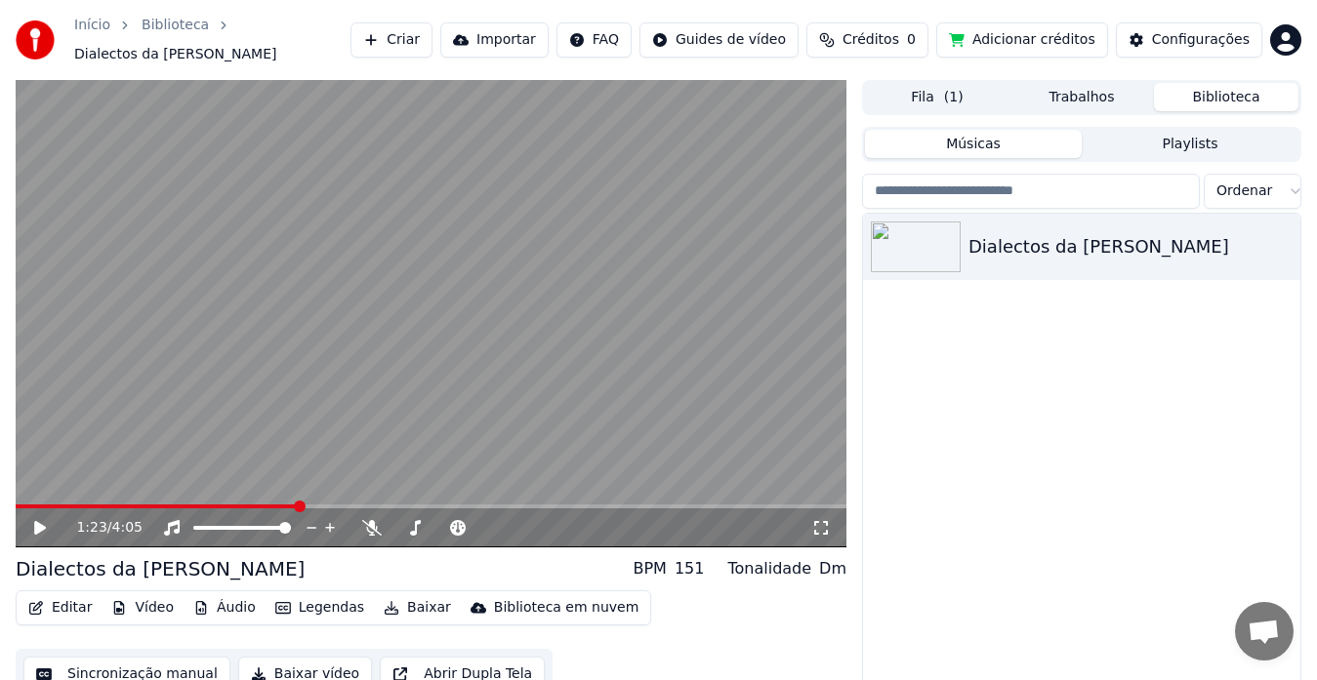
click at [1004, 458] on div "Dialectos da [PERSON_NAME]" at bounding box center [1081, 468] width 437 height 509
